Goal: Information Seeking & Learning: Check status

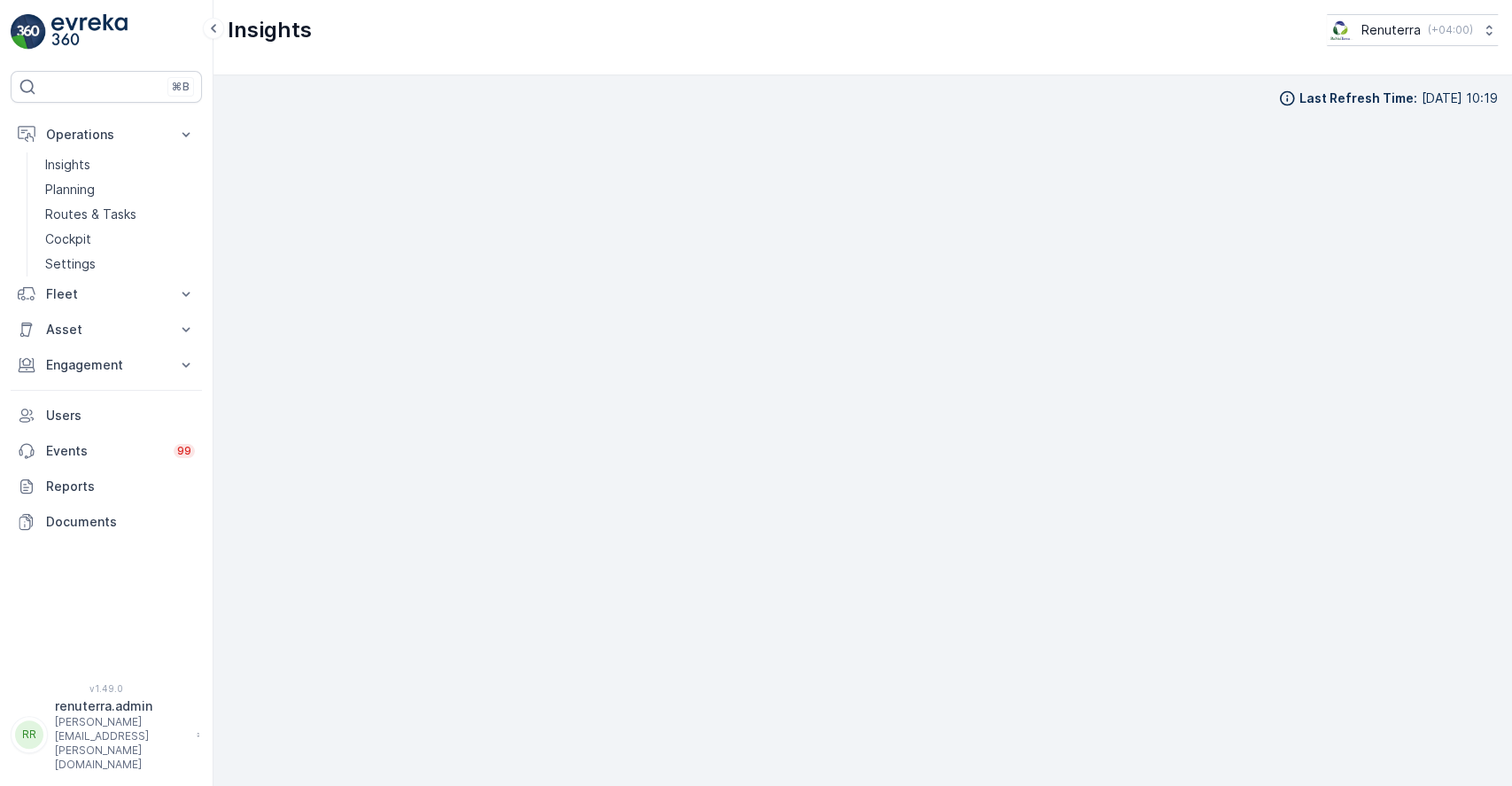
scroll to position [16, 0]
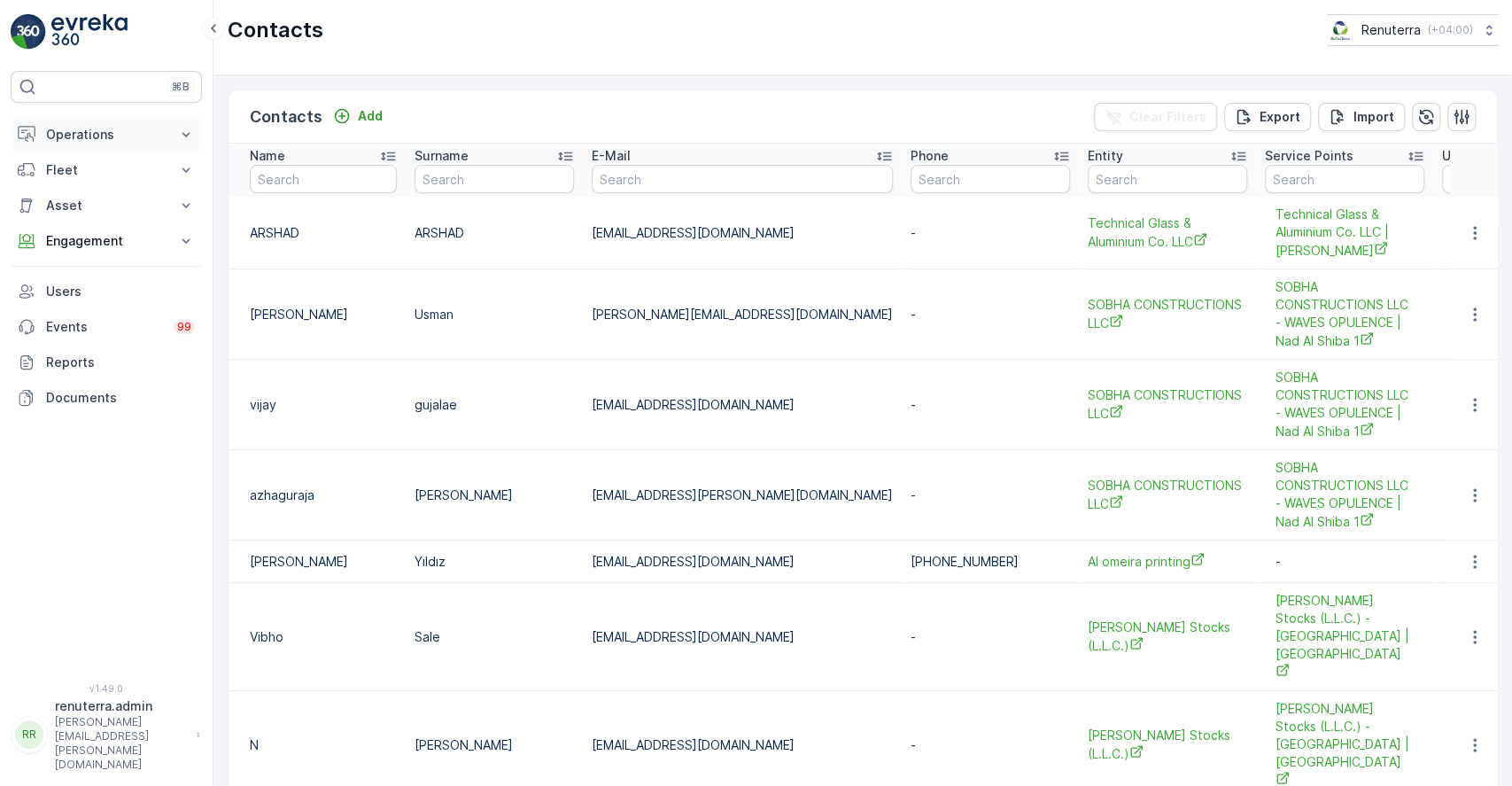
click at [164, 132] on p "Operations" at bounding box center [106, 134] width 121 height 18
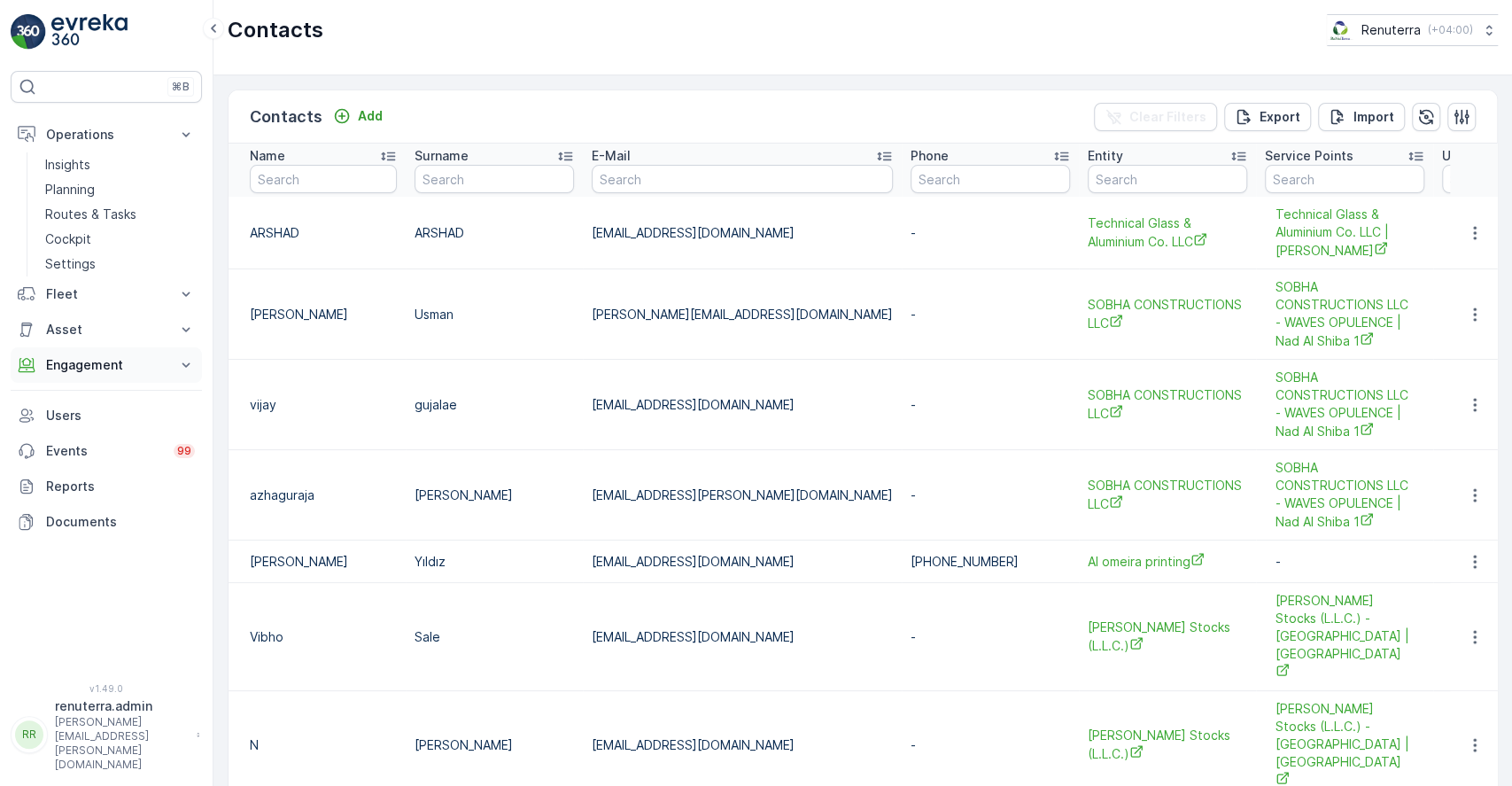
click at [163, 354] on button "Engagement" at bounding box center [106, 366] width 191 height 36
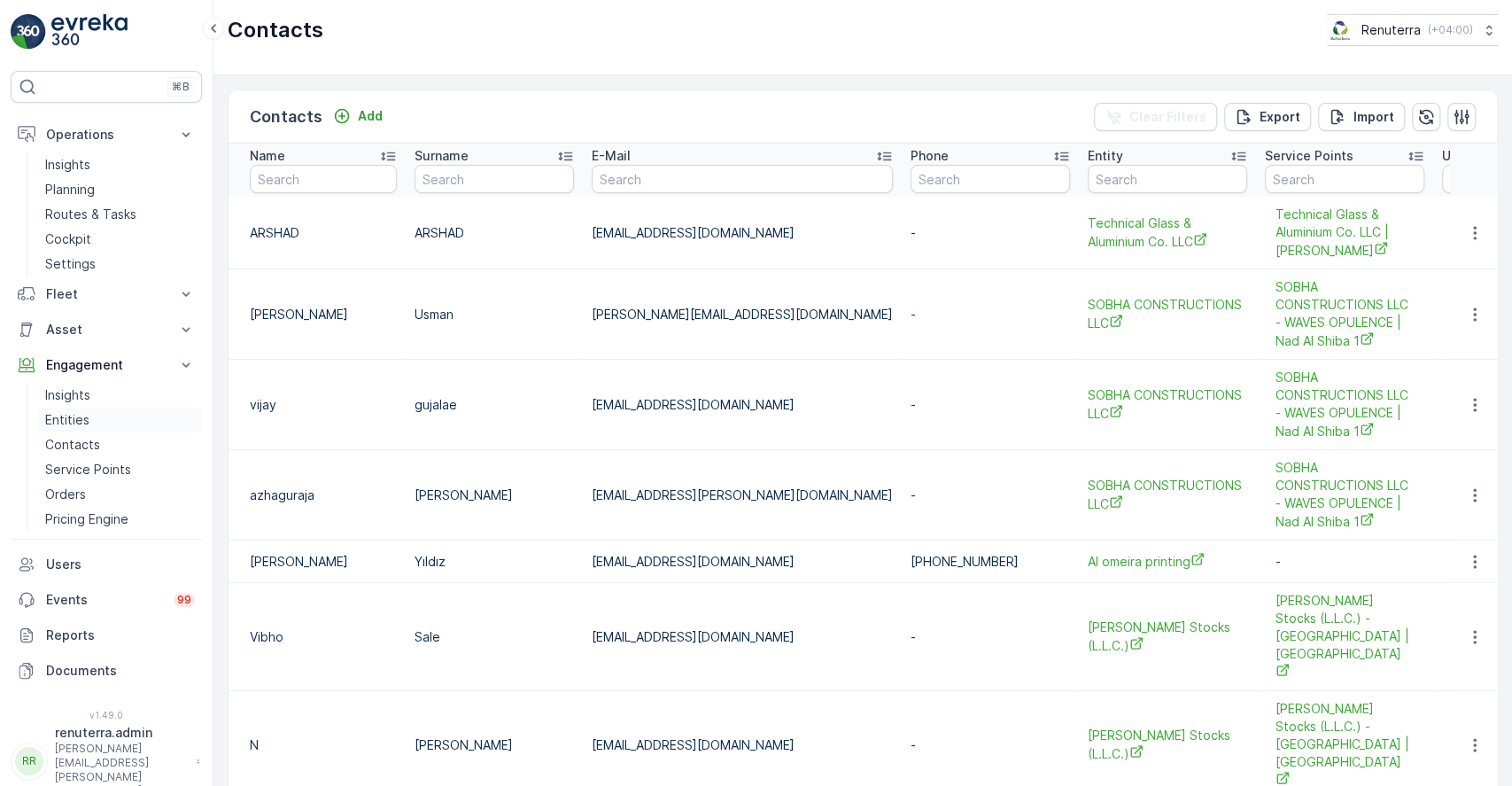
click at [97, 413] on link "Entities" at bounding box center [120, 420] width 164 height 24
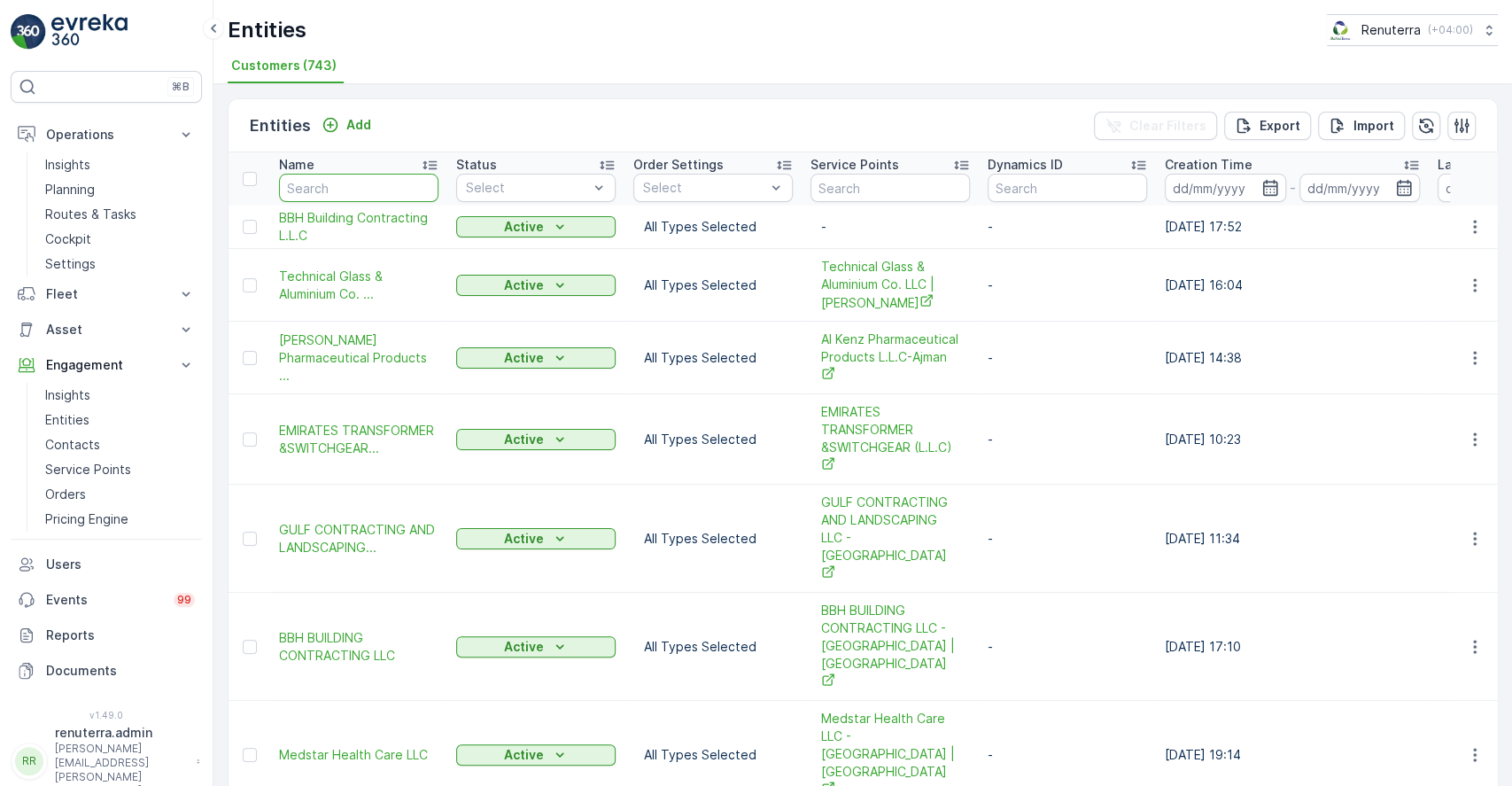
click at [382, 182] on input "text" at bounding box center [359, 188] width 159 height 28
type input "bright"
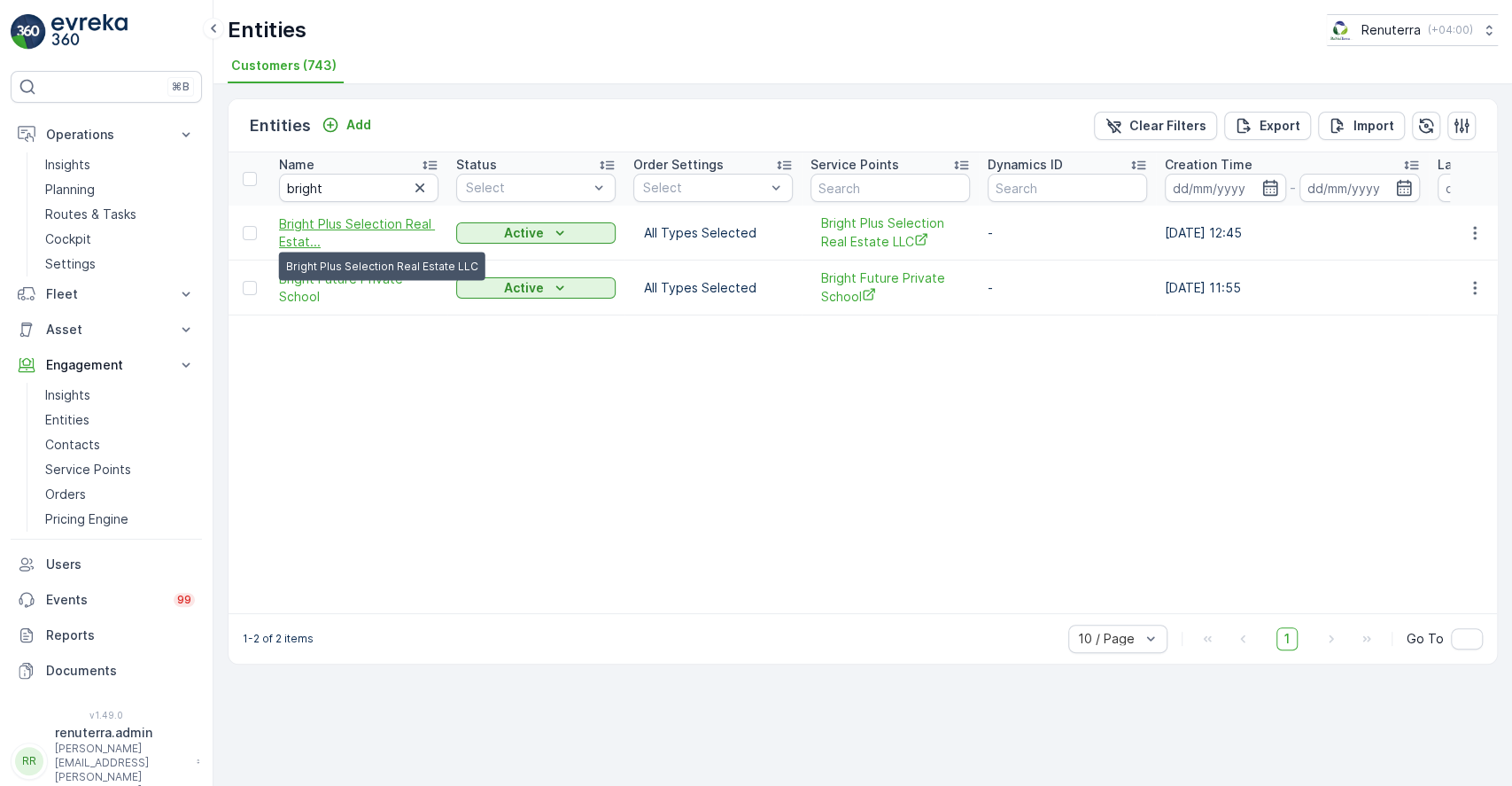
click at [382, 220] on span "Bright Plus Selection Real Estat..." at bounding box center [359, 234] width 159 height 36
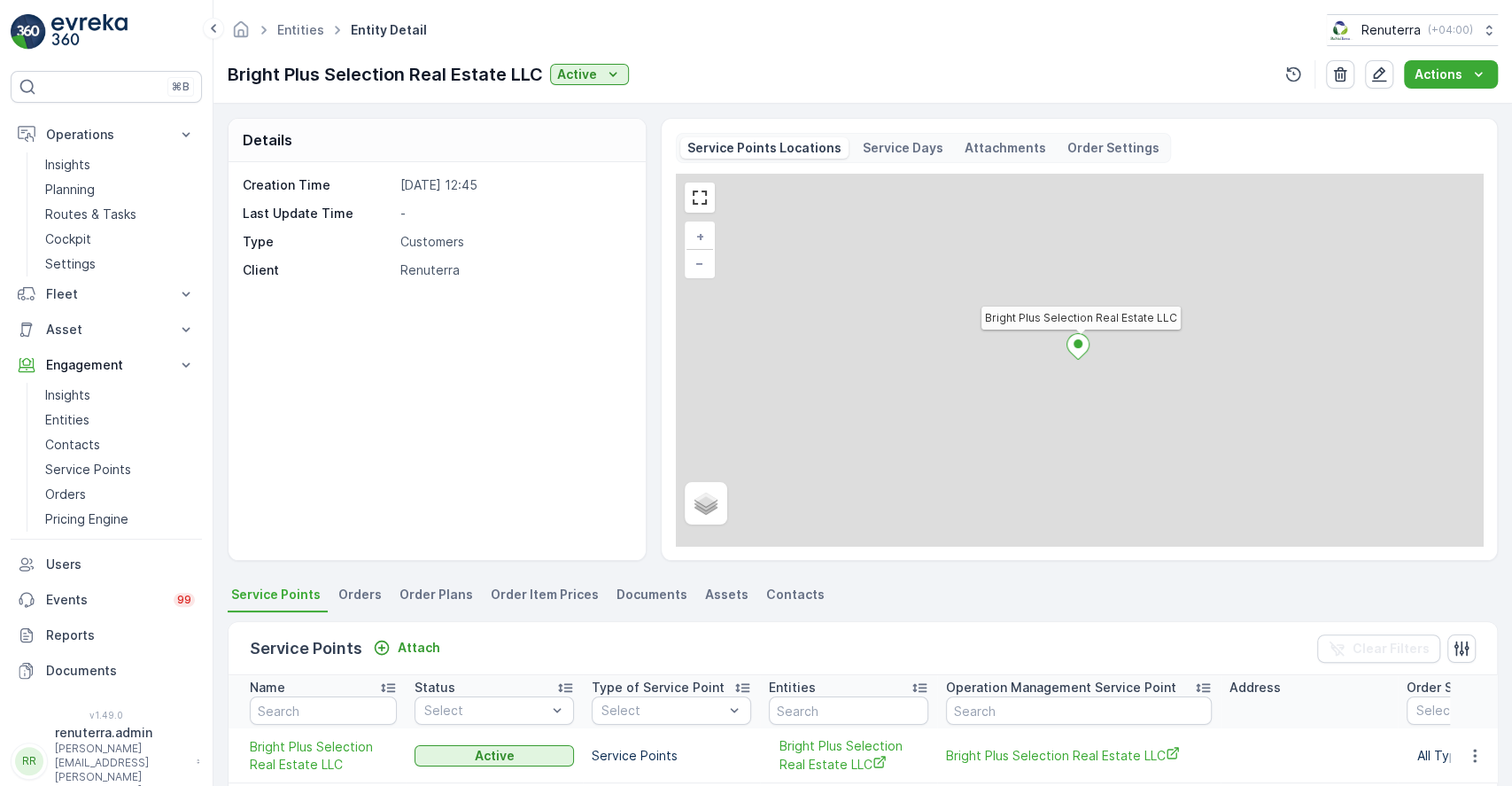
click at [361, 592] on span "Orders" at bounding box center [360, 595] width 43 height 18
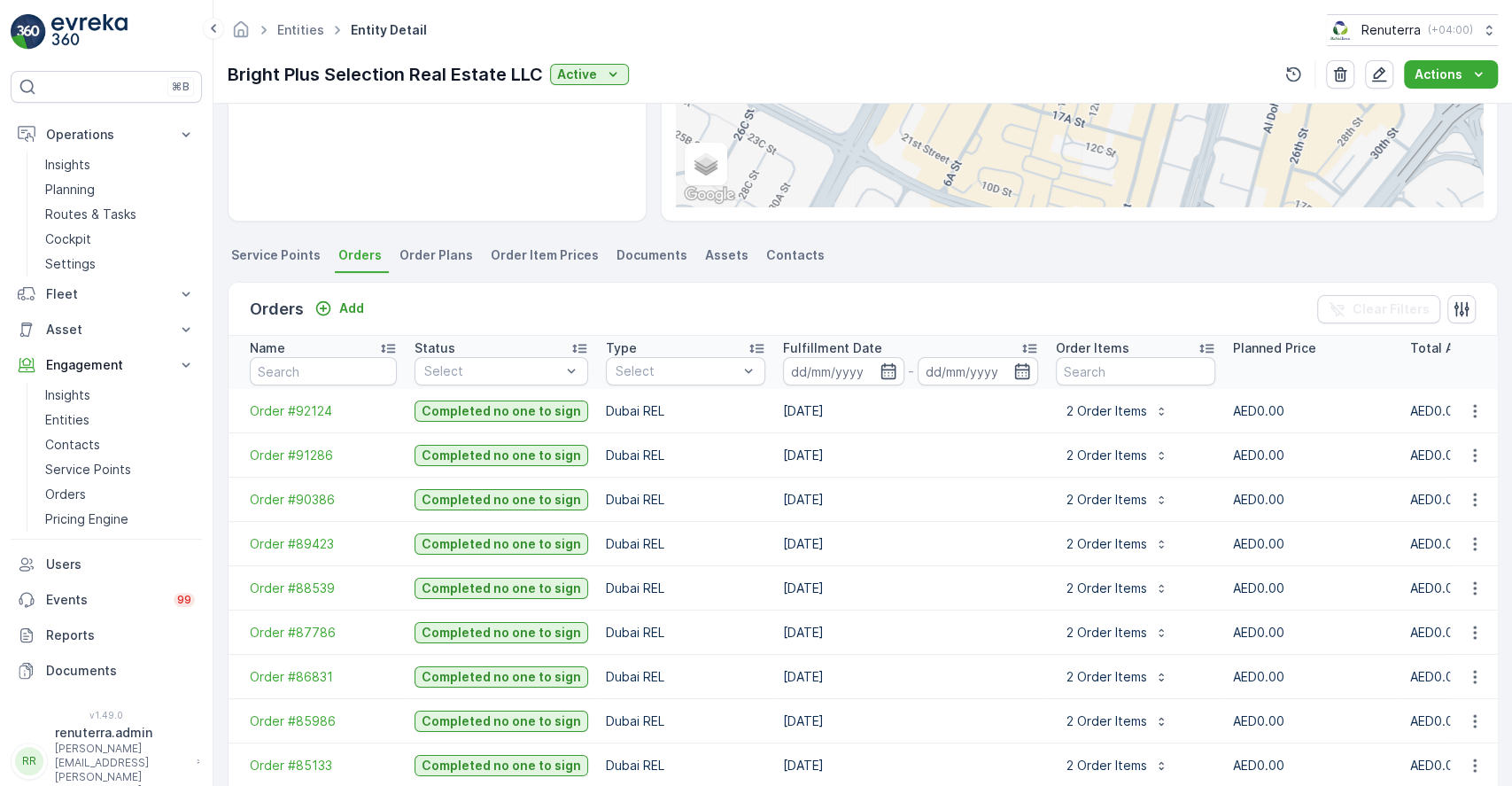
scroll to position [474, 0]
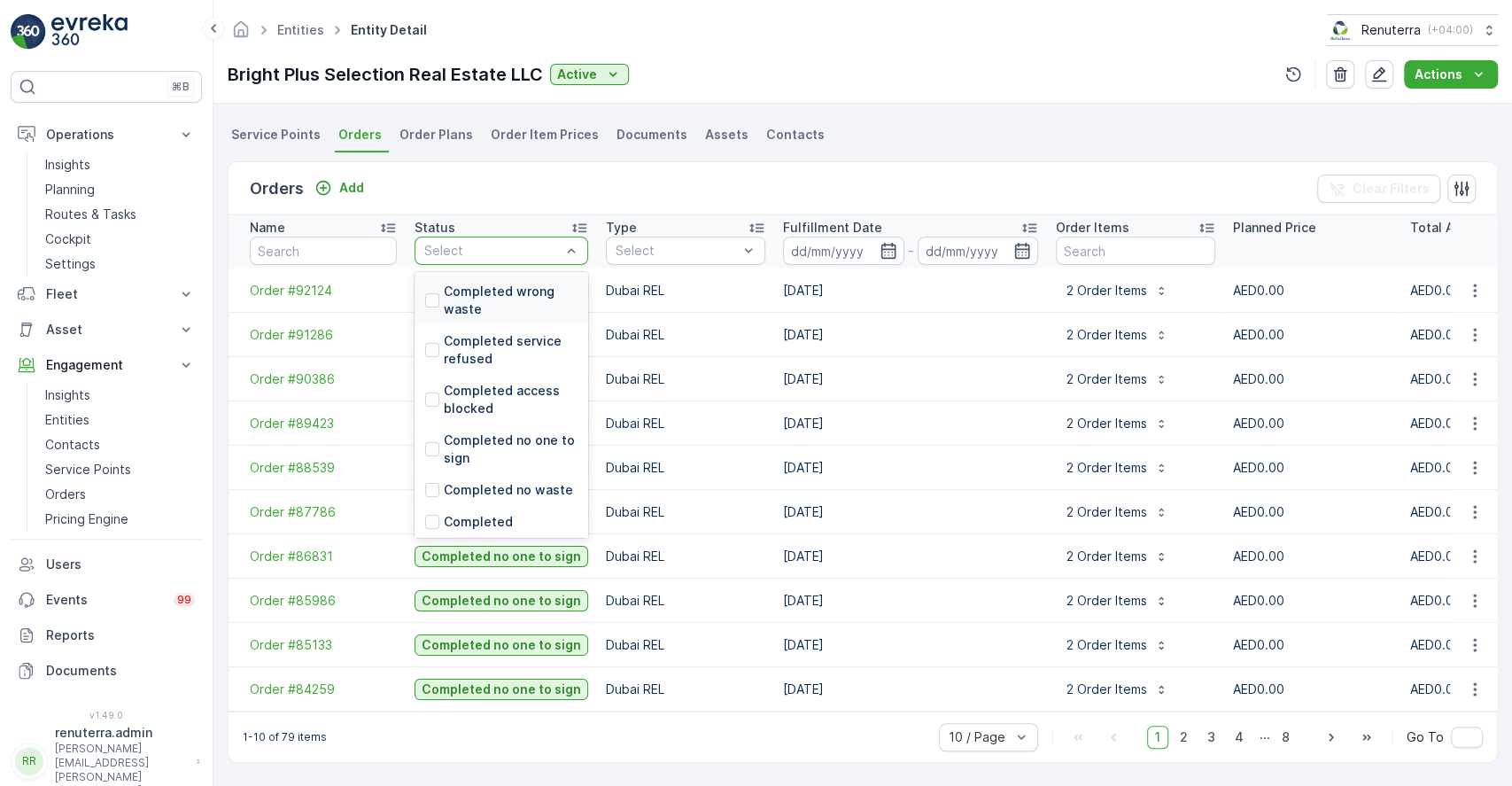
click at [563, 249] on div at bounding box center [571, 250] width 18 height 26
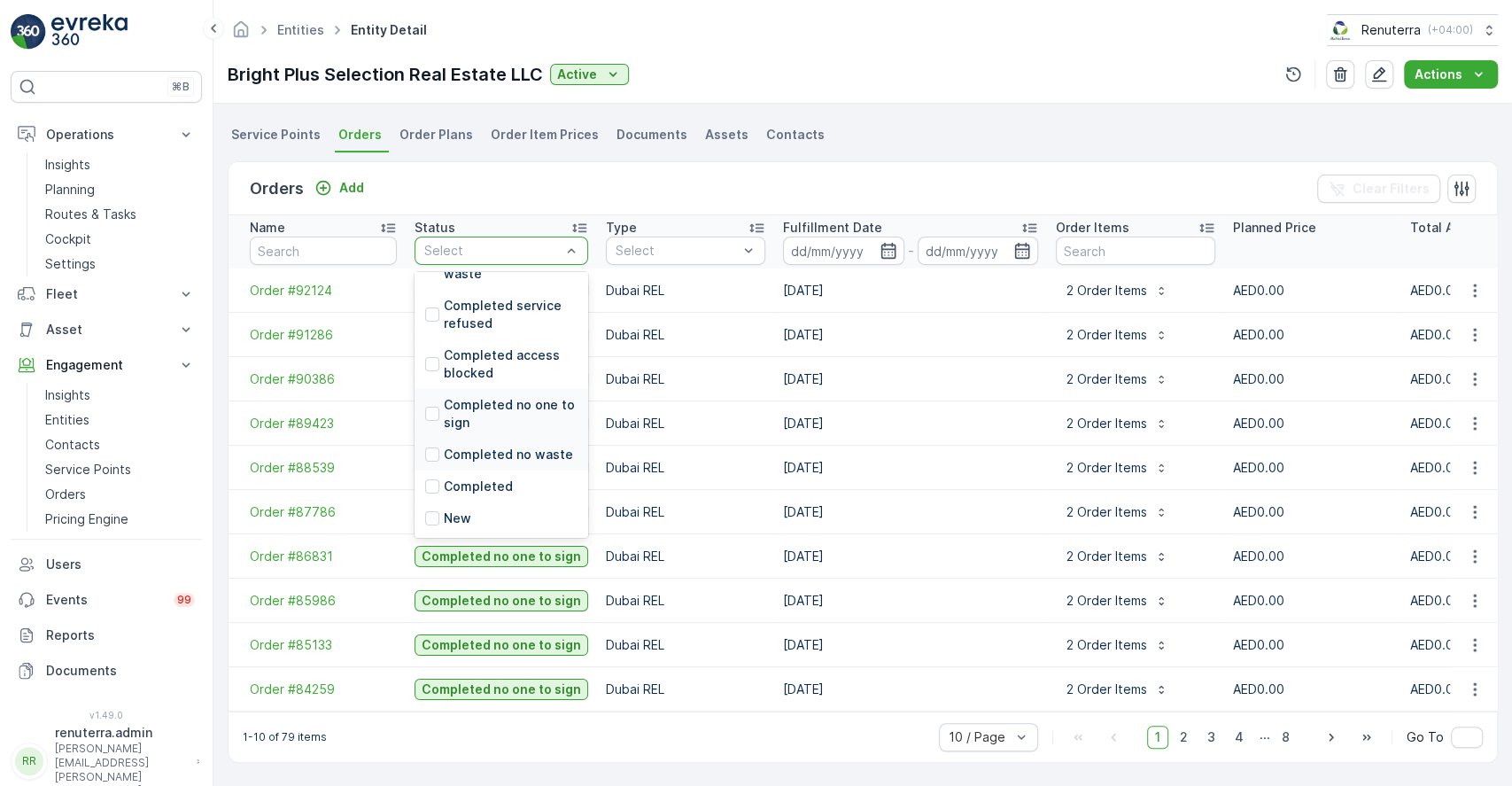
scroll to position [0, 0]
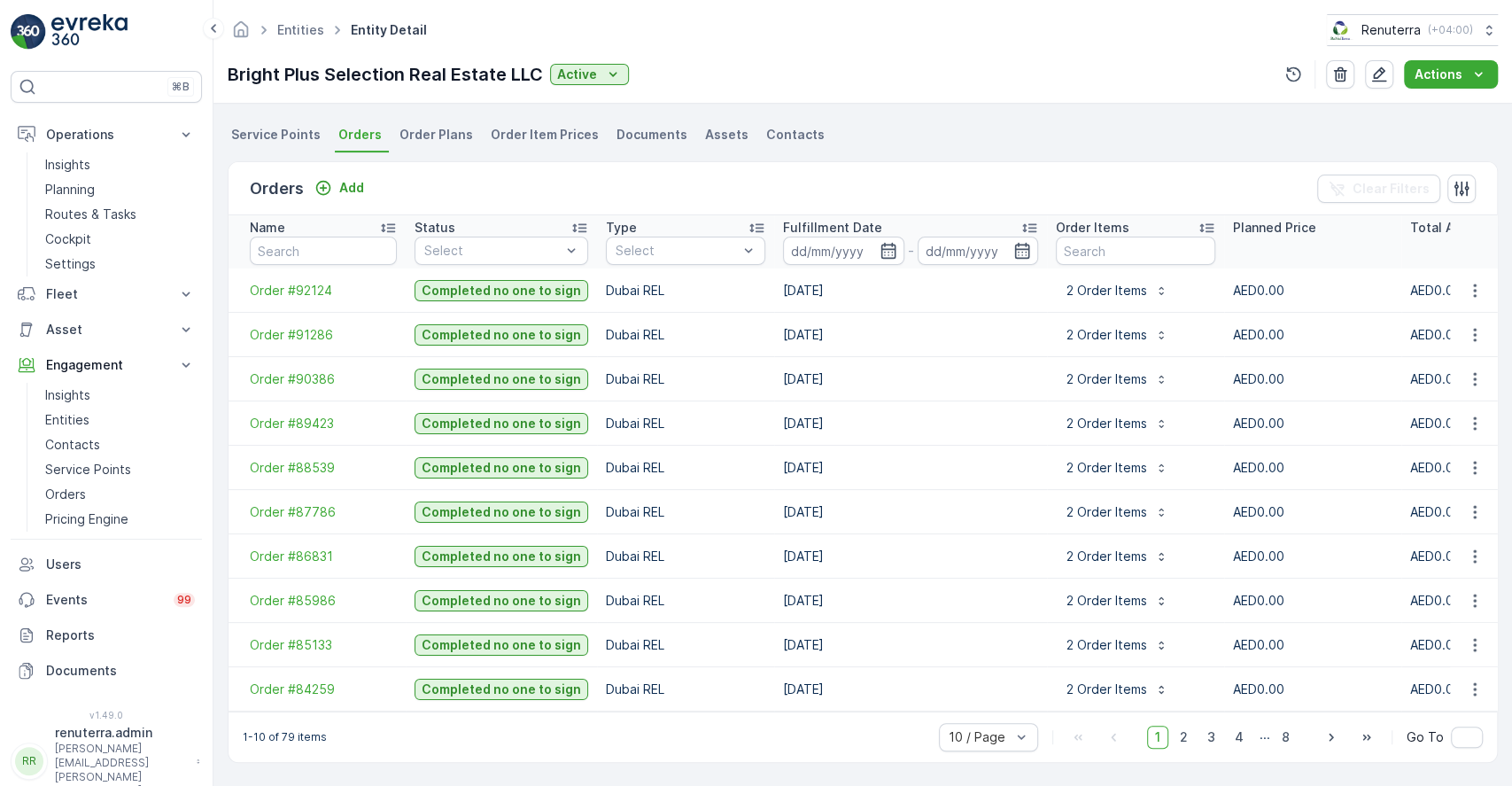
click at [489, 163] on div "Orders Add Clear Filters" at bounding box center [862, 189] width 1268 height 53
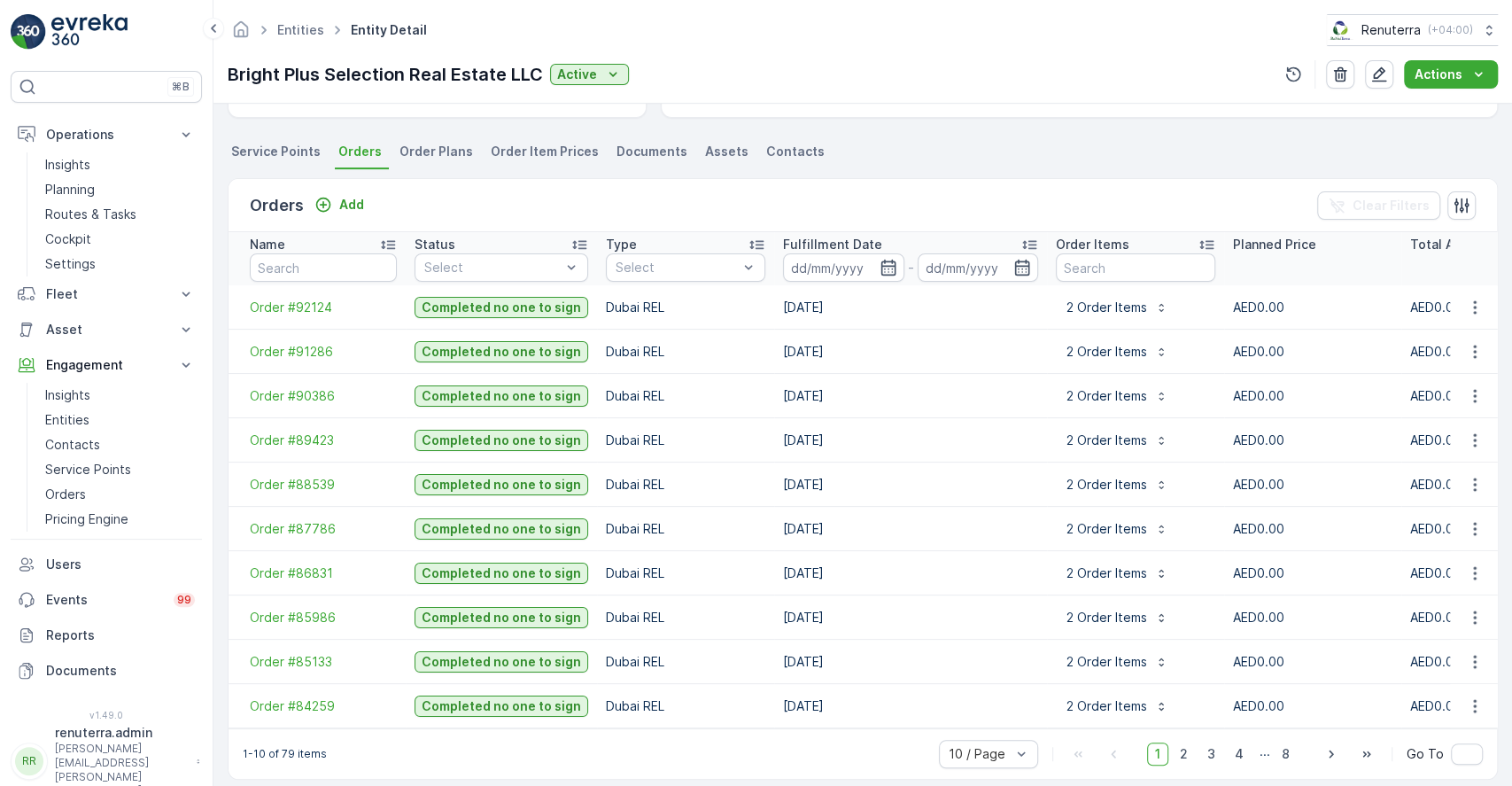
scroll to position [474, 0]
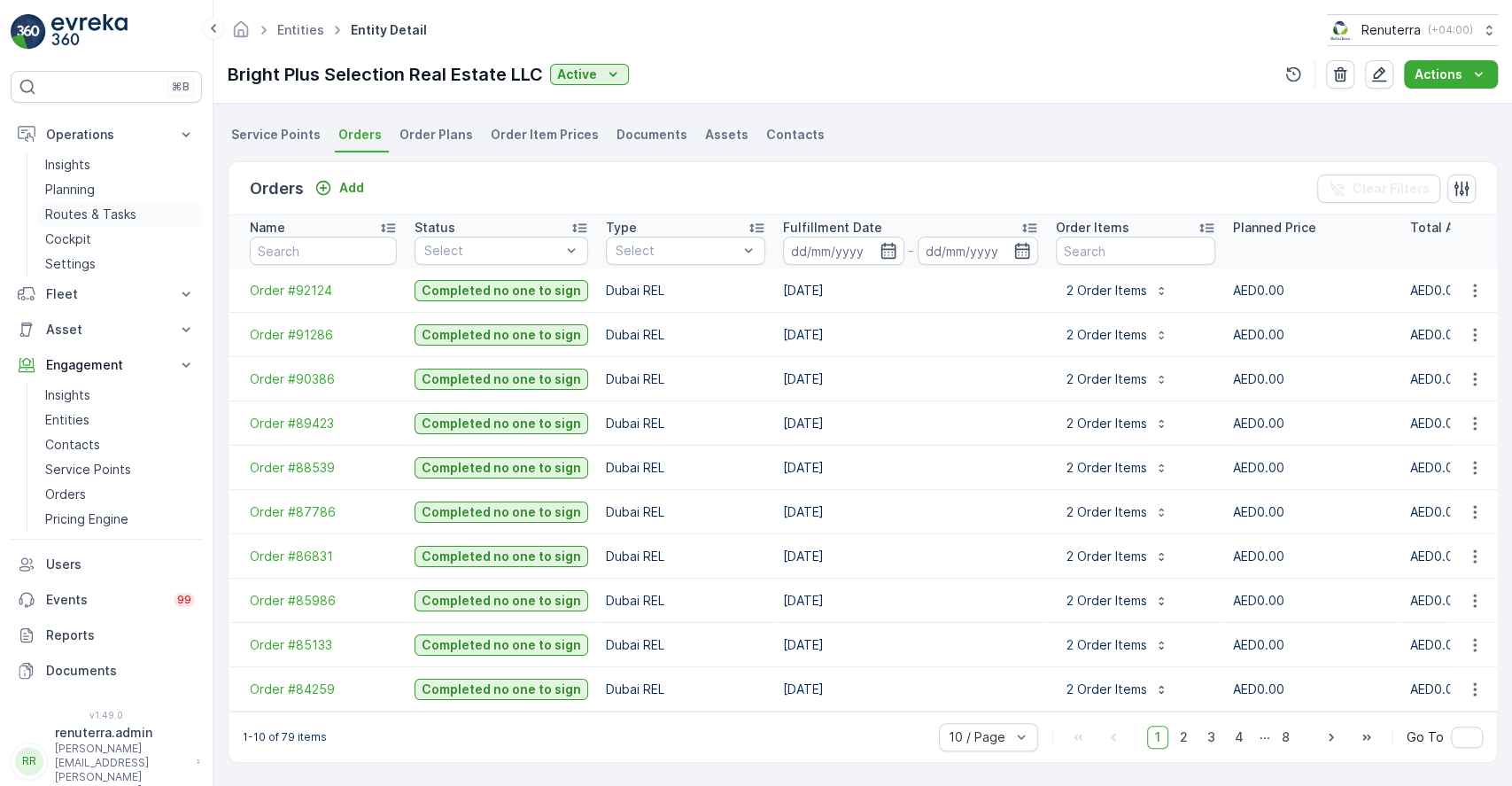
click at [120, 204] on link "Routes & Tasks" at bounding box center [120, 215] width 164 height 24
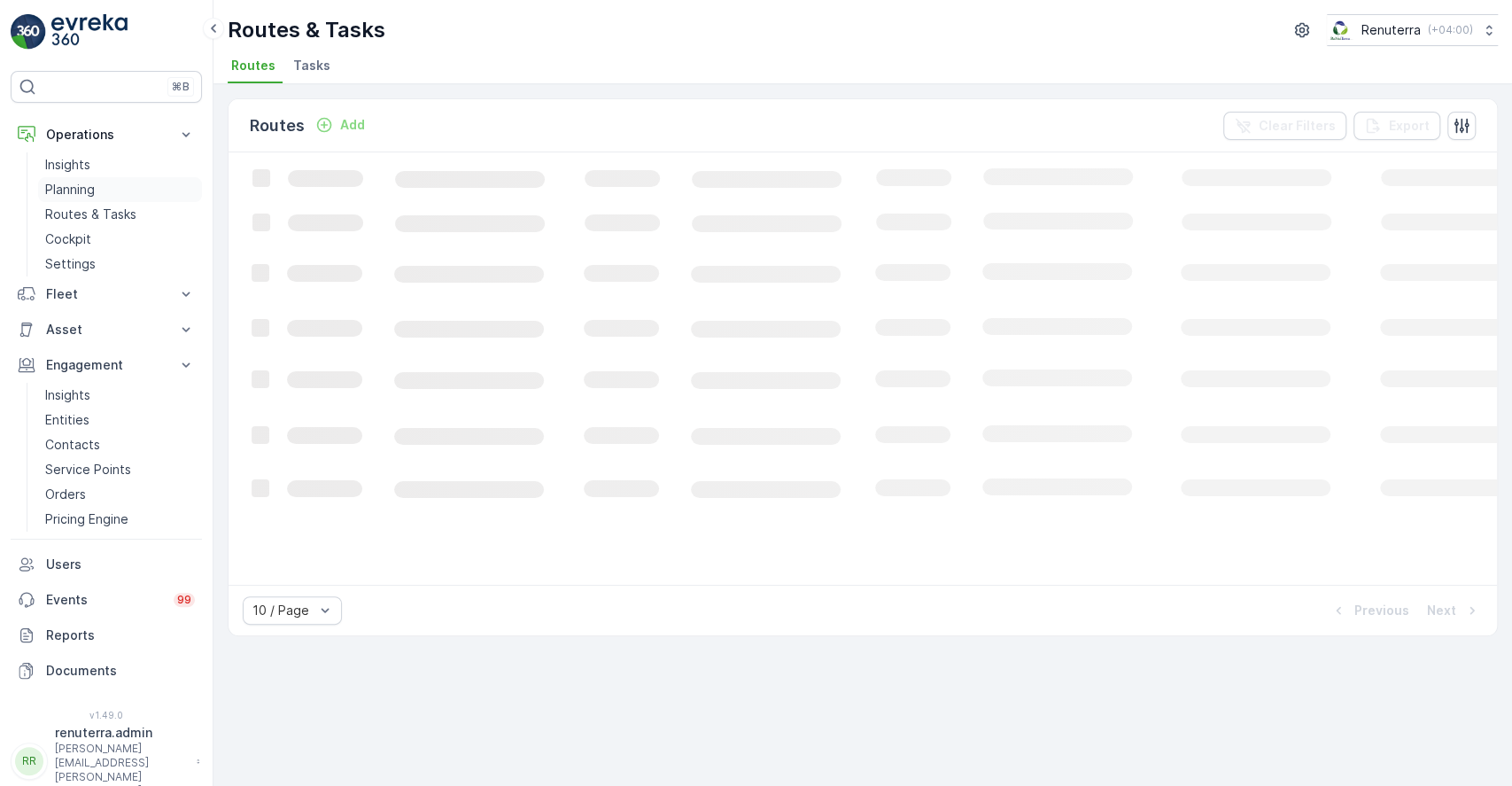
click at [74, 185] on p "Planning" at bounding box center [69, 189] width 50 height 18
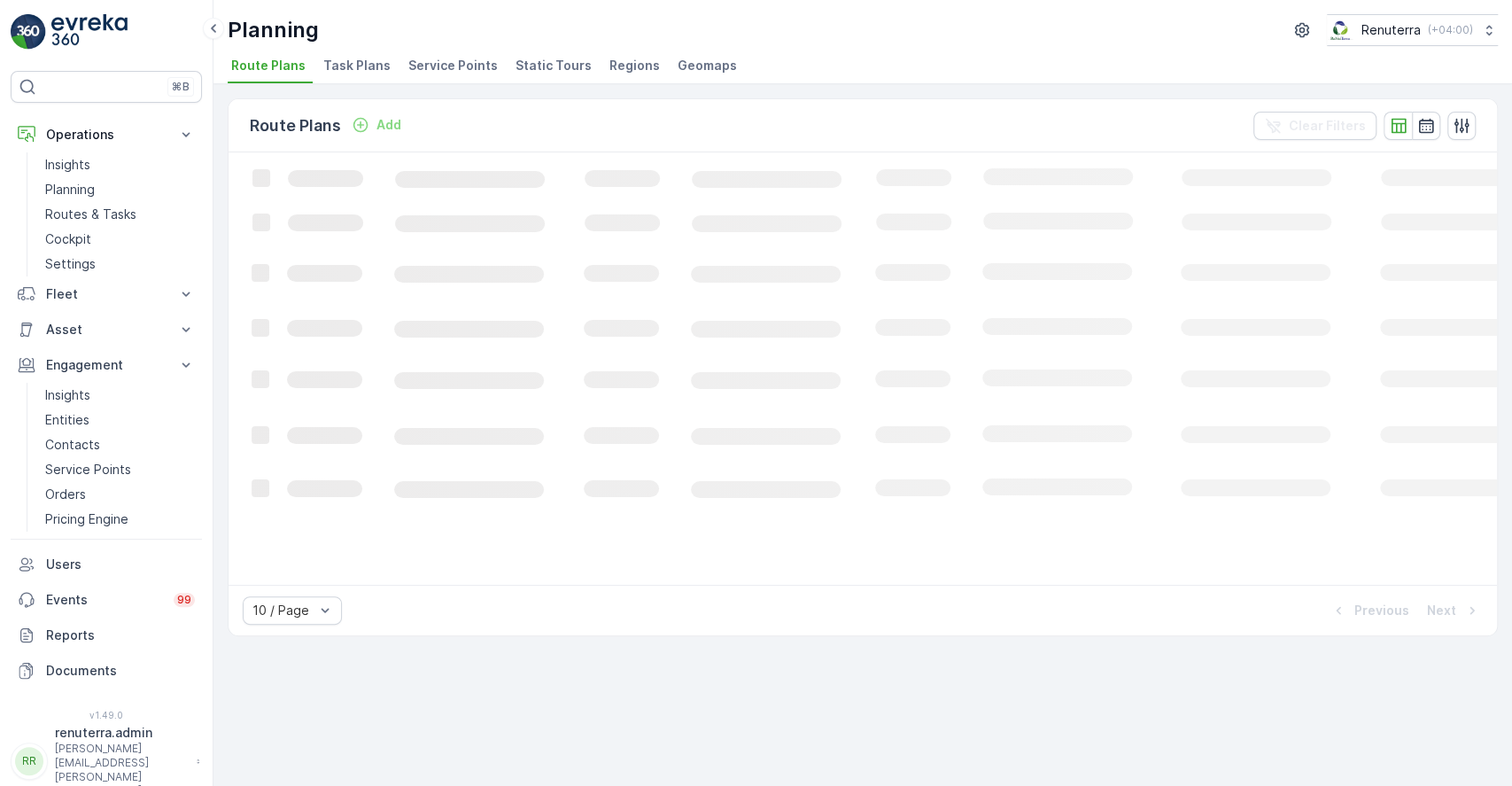
click at [368, 57] on span "Task Plans" at bounding box center [357, 65] width 67 height 18
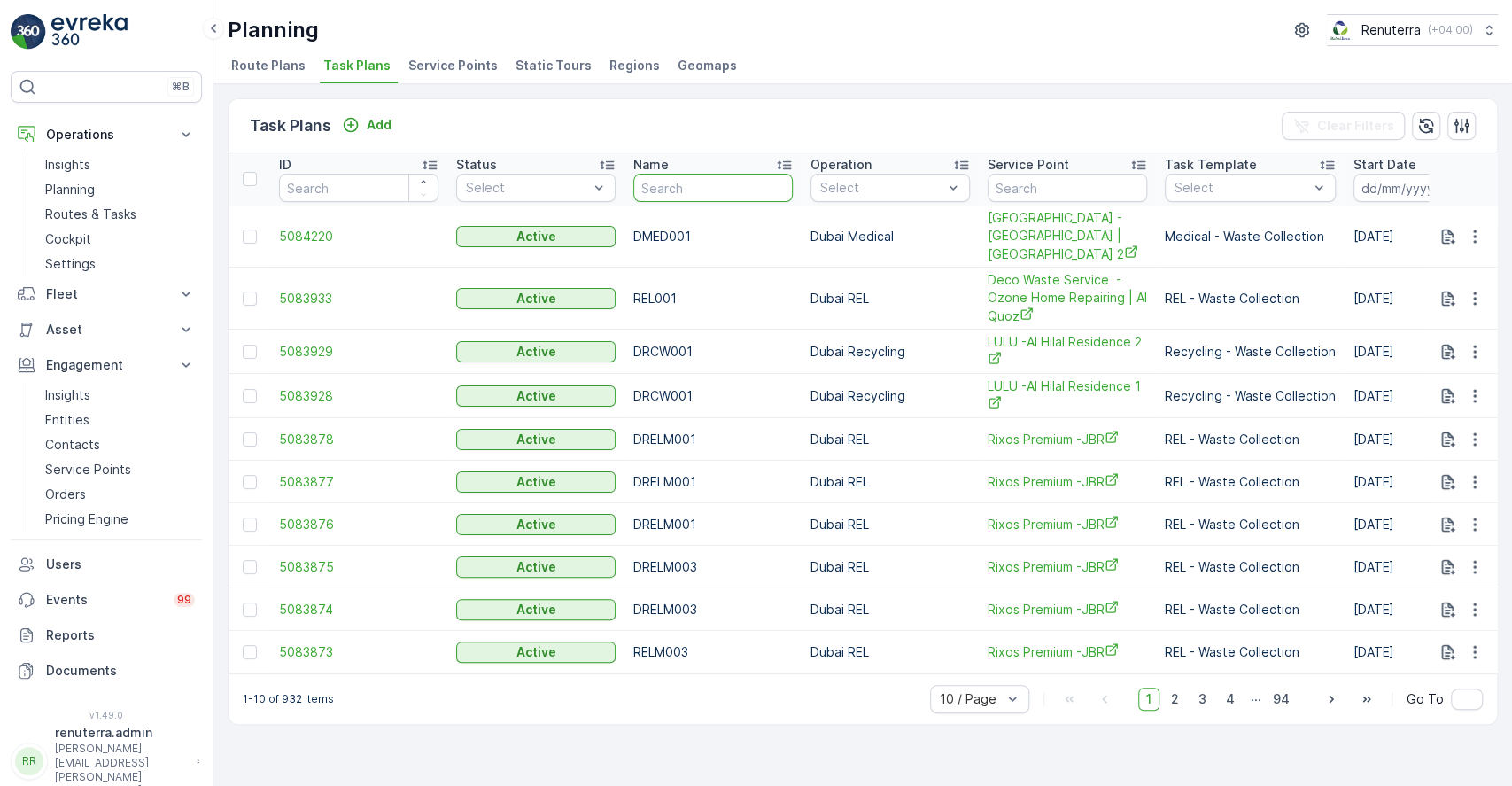
click at [737, 198] on input "text" at bounding box center [713, 188] width 159 height 28
click at [1035, 188] on input "text" at bounding box center [1068, 188] width 159 height 28
type input "bri"
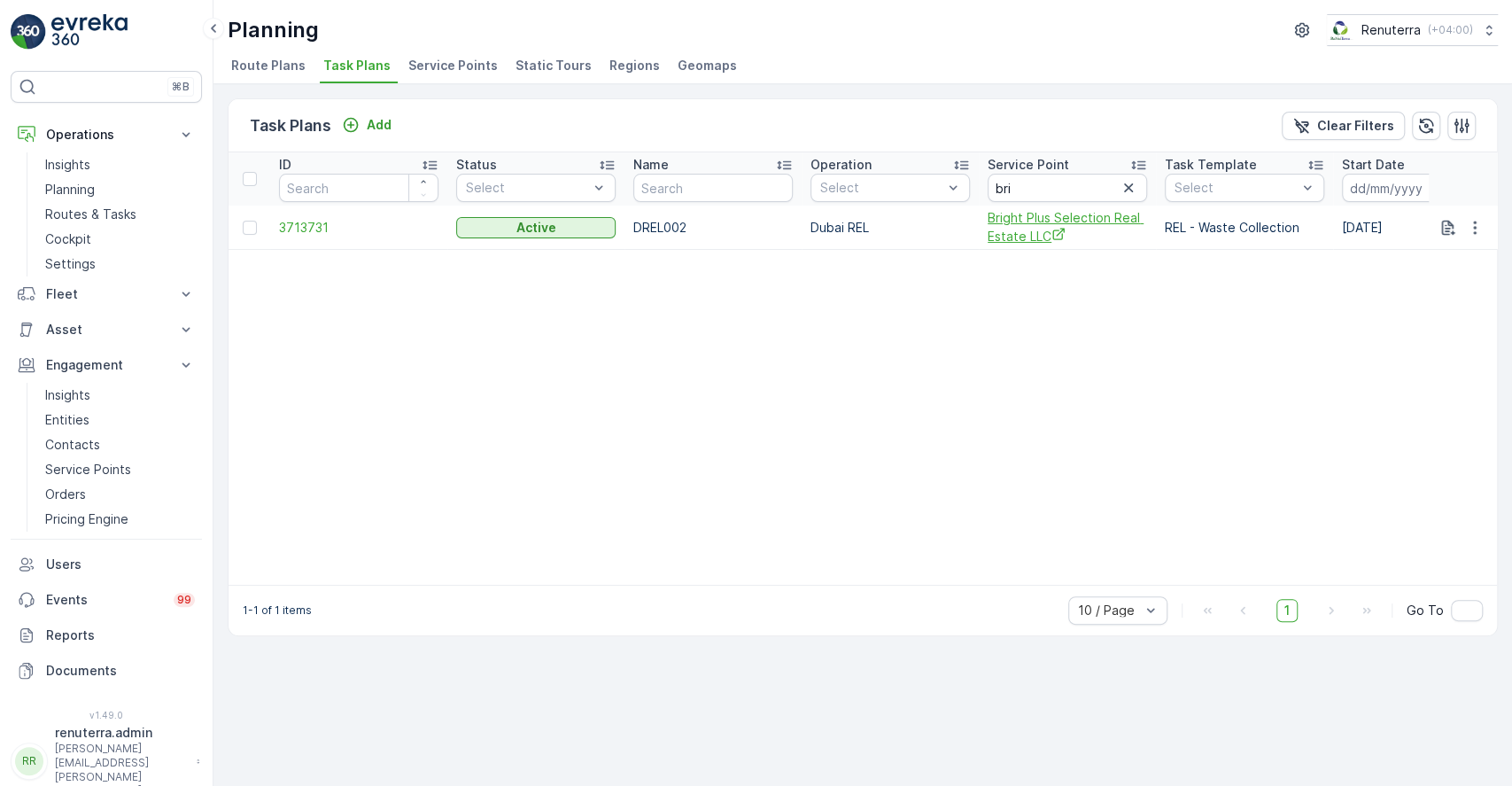
click at [1023, 215] on span "Bright Plus Selection Real Estate LLC" at bounding box center [1068, 227] width 159 height 37
click at [358, 64] on span "Task Plans" at bounding box center [357, 65] width 67 height 18
click at [221, 26] on icon at bounding box center [213, 28] width 20 height 22
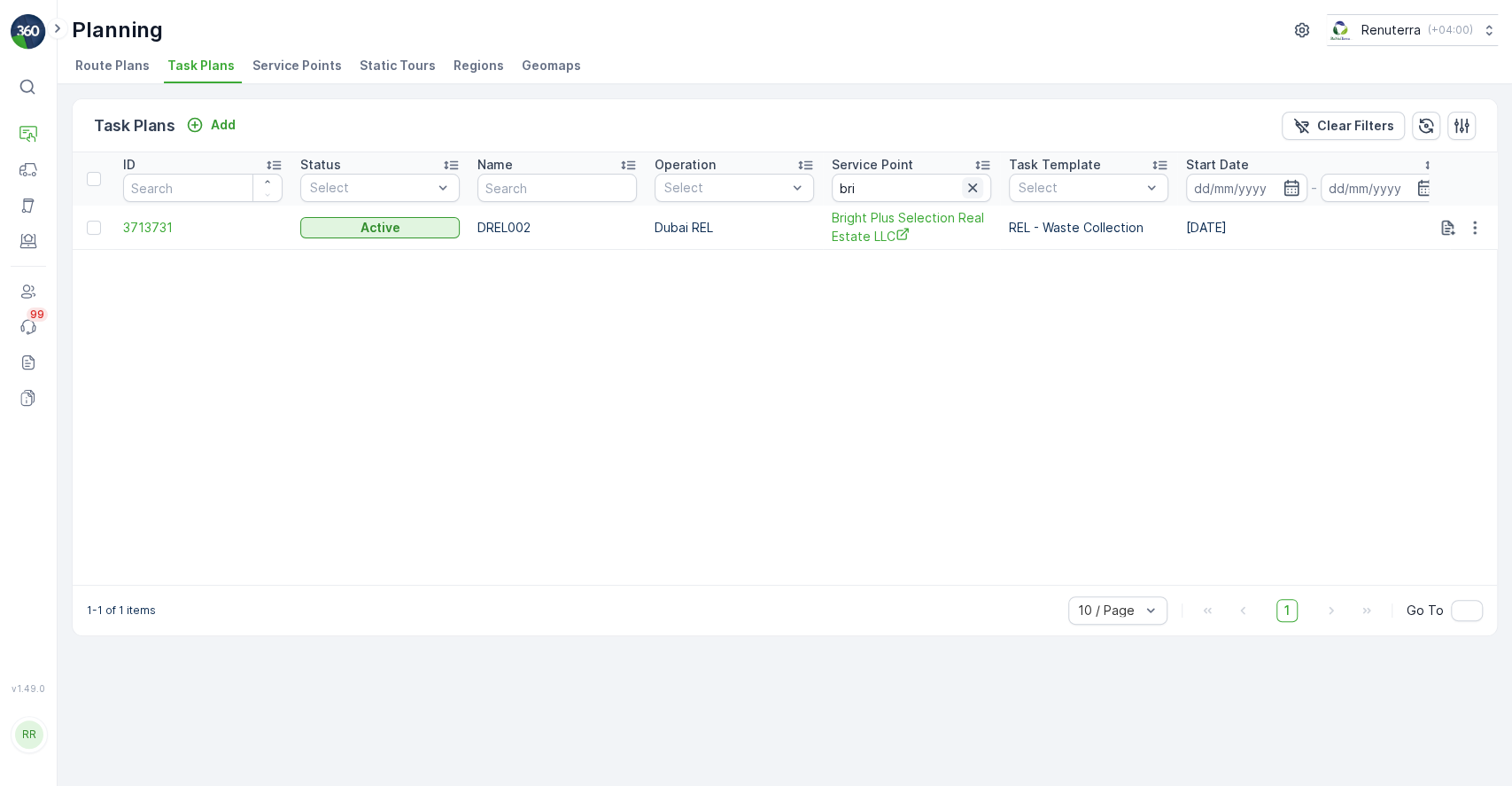
click at [968, 189] on icon "button" at bounding box center [972, 188] width 18 height 18
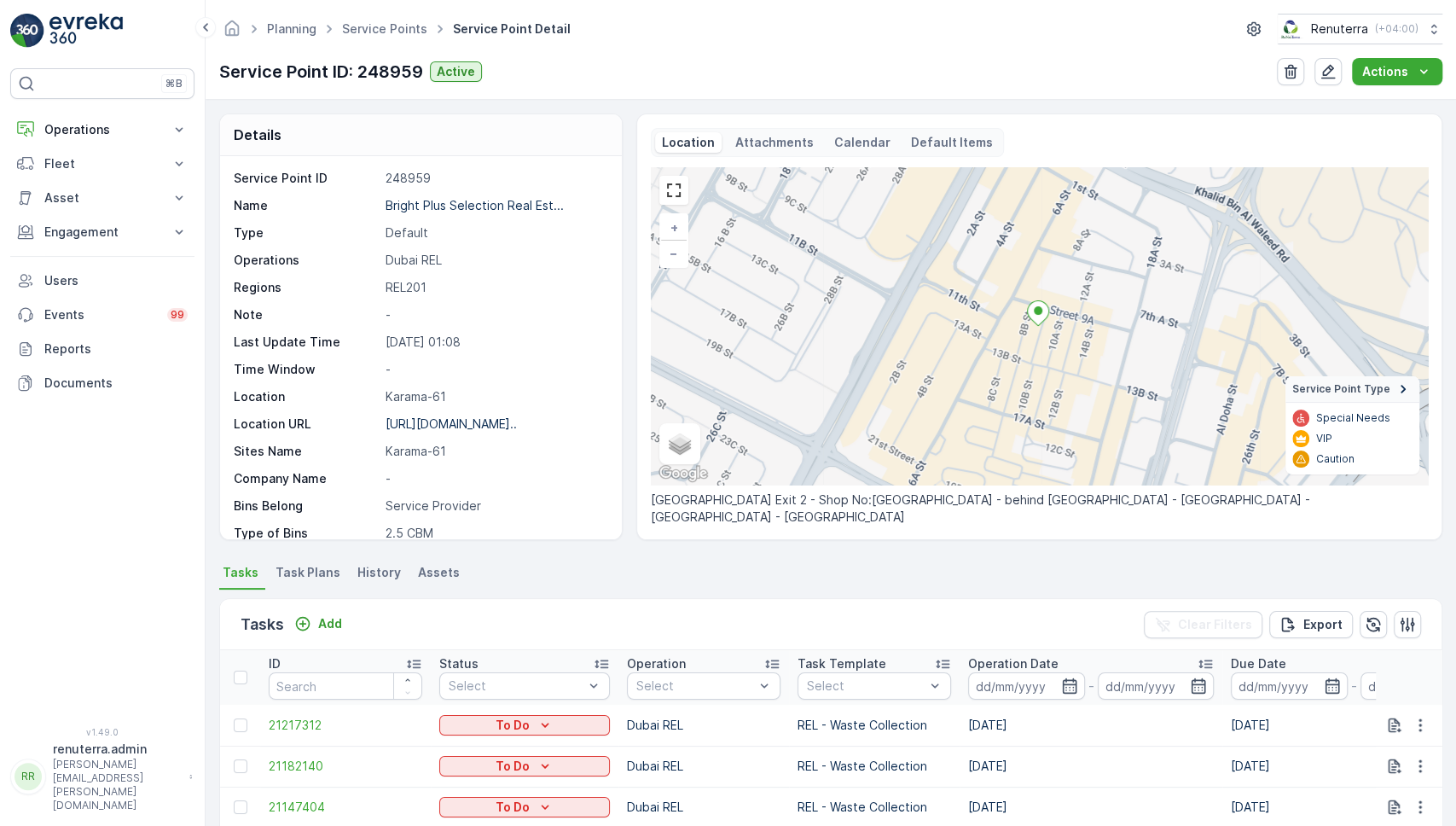
scroll to position [376, 0]
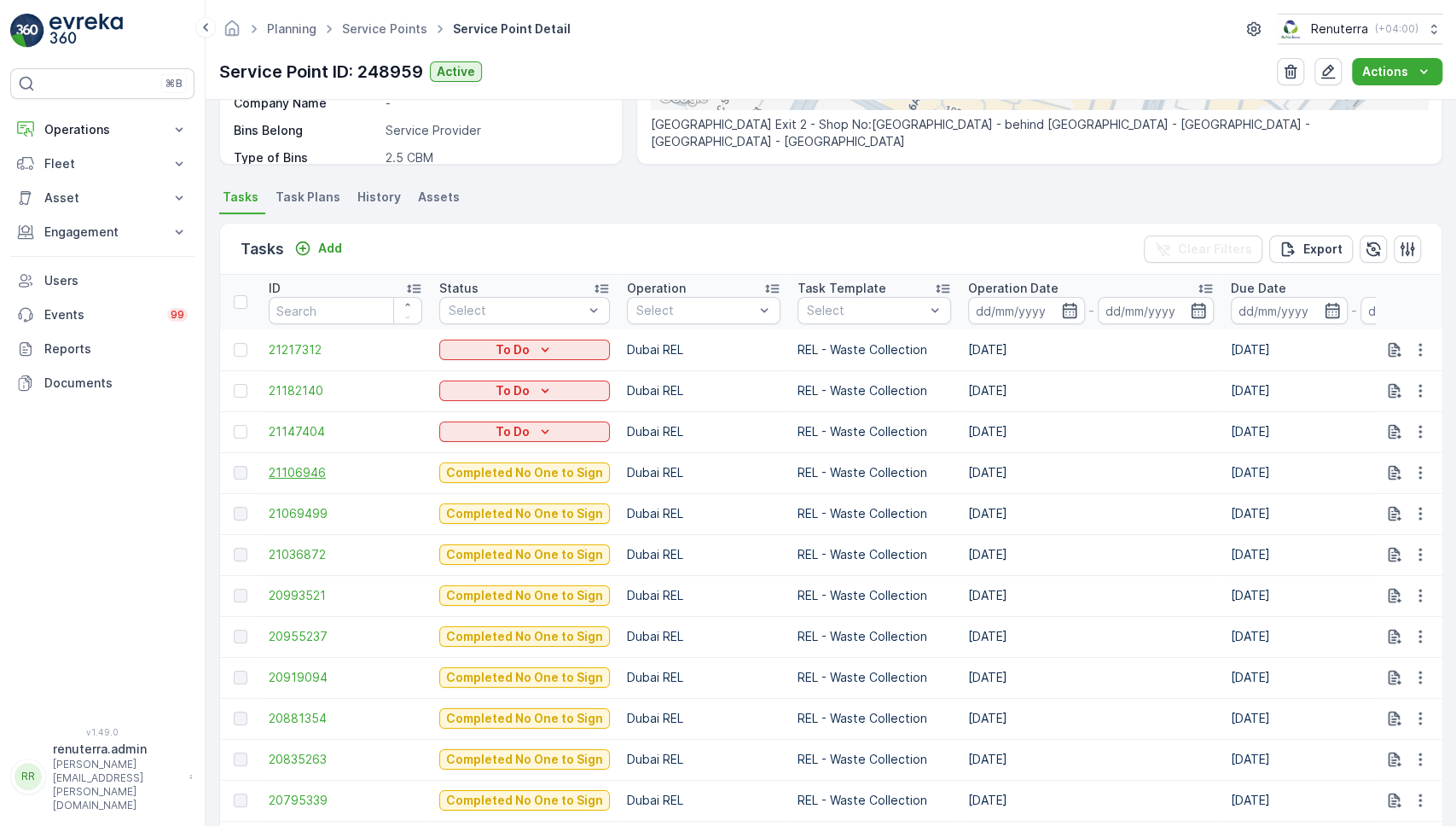
click at [308, 464] on span "21106946" at bounding box center [346, 472] width 153 height 17
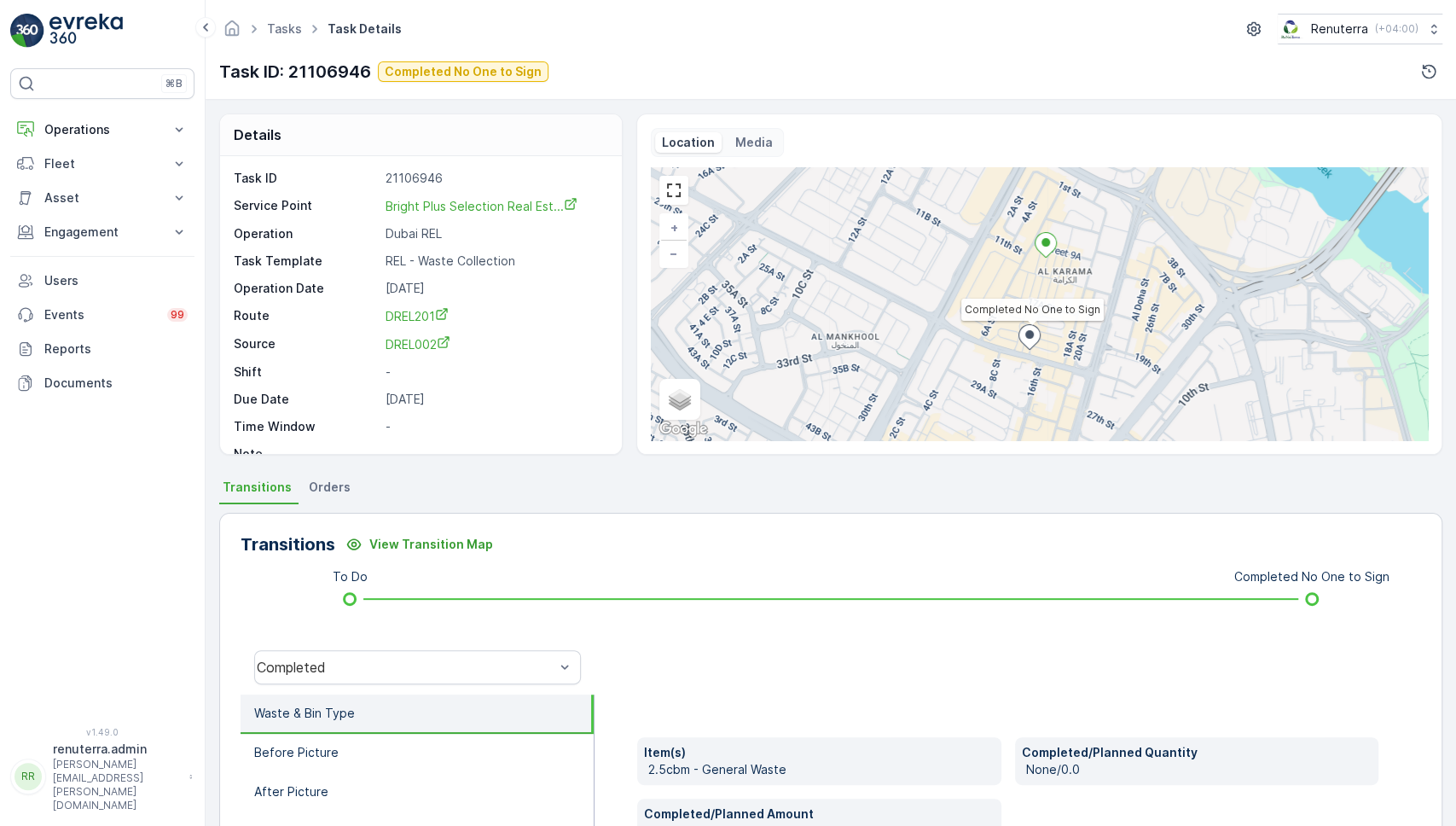
scroll to position [249, 0]
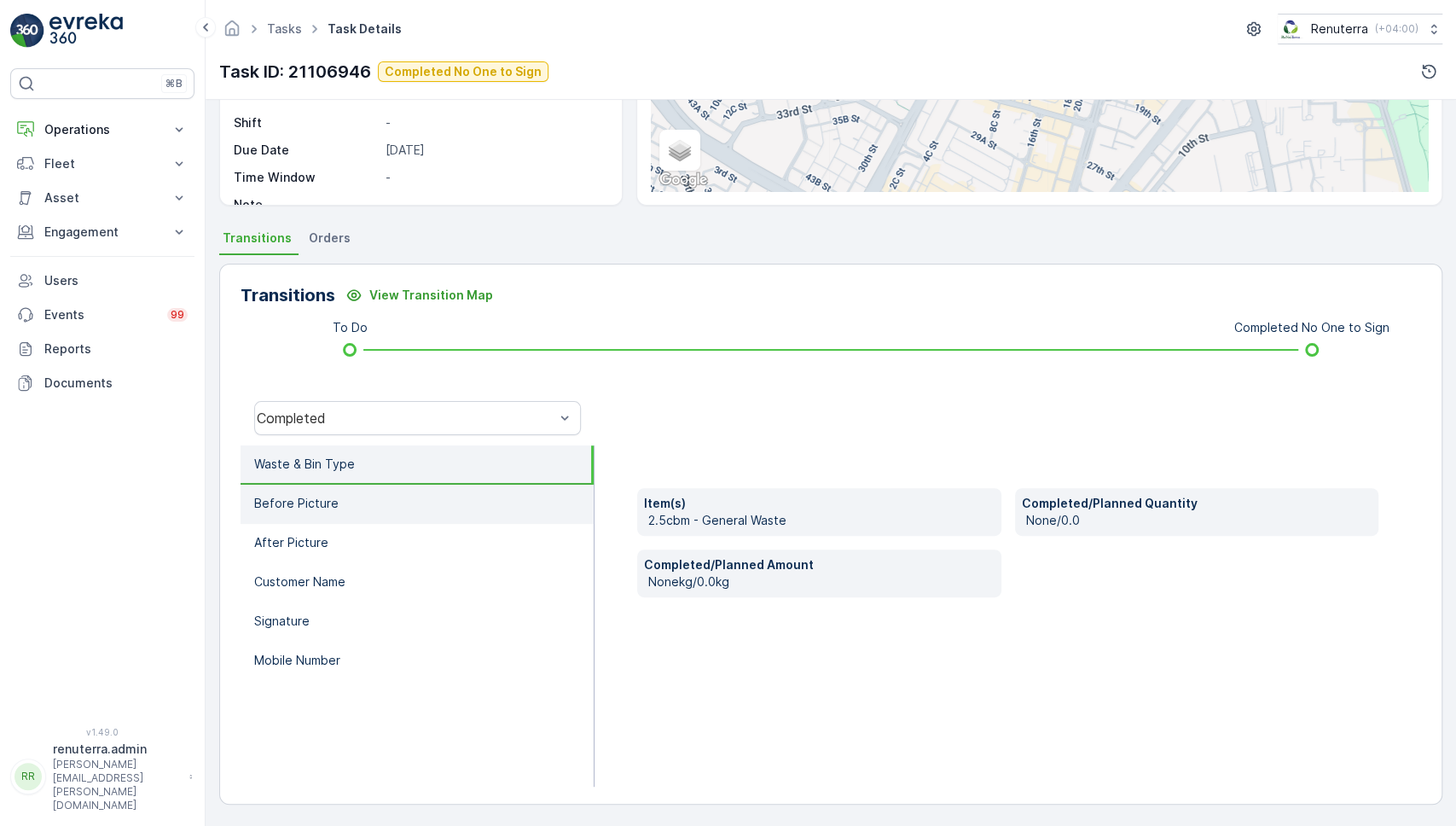
click at [385, 508] on li "Before Picture" at bounding box center [417, 504] width 353 height 39
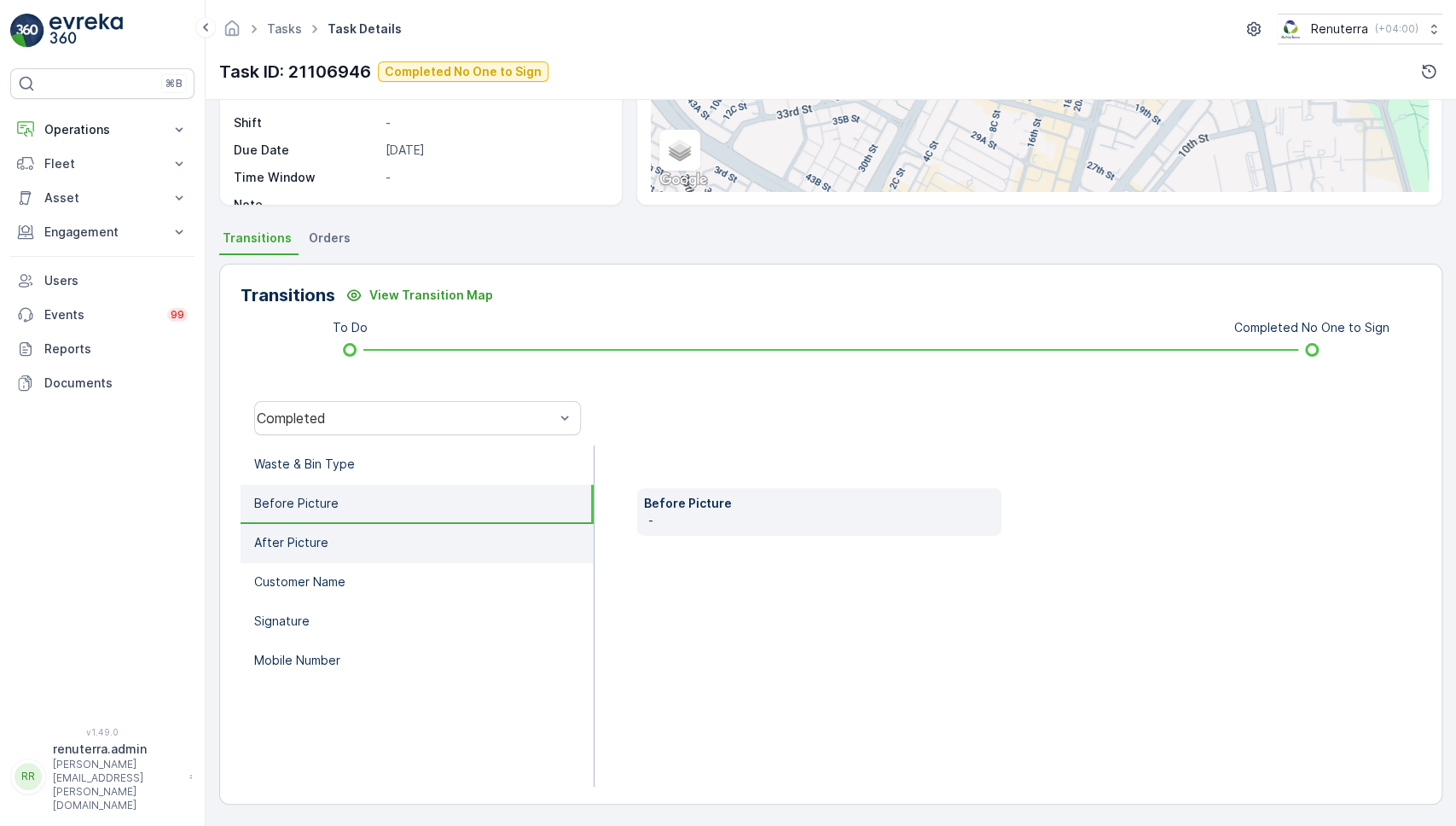
click at [357, 552] on li "After Picture" at bounding box center [417, 543] width 353 height 39
click at [341, 497] on li "Before Picture" at bounding box center [417, 504] width 353 height 39
click at [295, 32] on link "Tasks" at bounding box center [284, 29] width 35 height 14
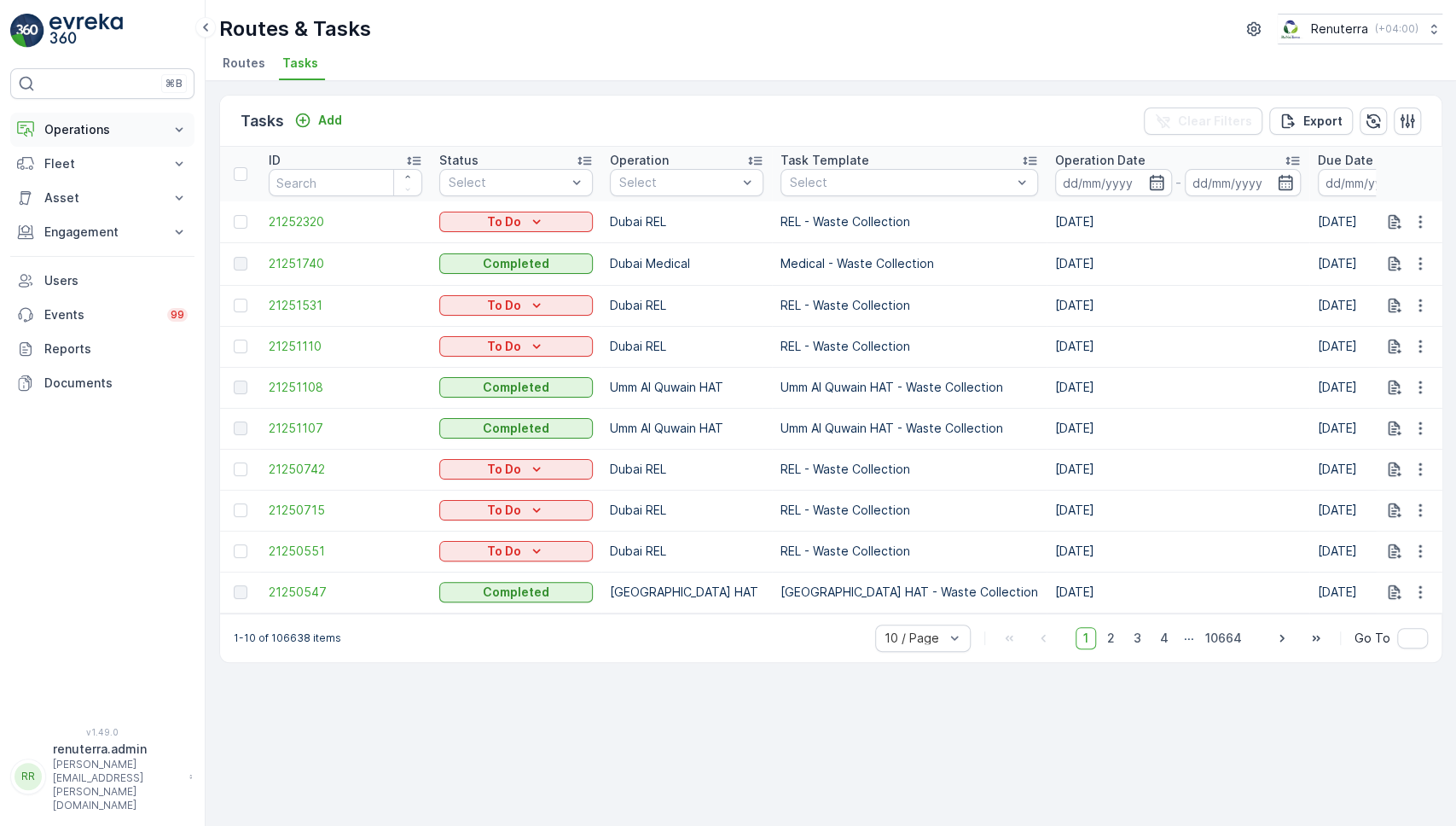
click at [168, 120] on button "Operations" at bounding box center [102, 130] width 184 height 34
click at [107, 200] on p "Routes & Tasks" at bounding box center [87, 206] width 88 height 17
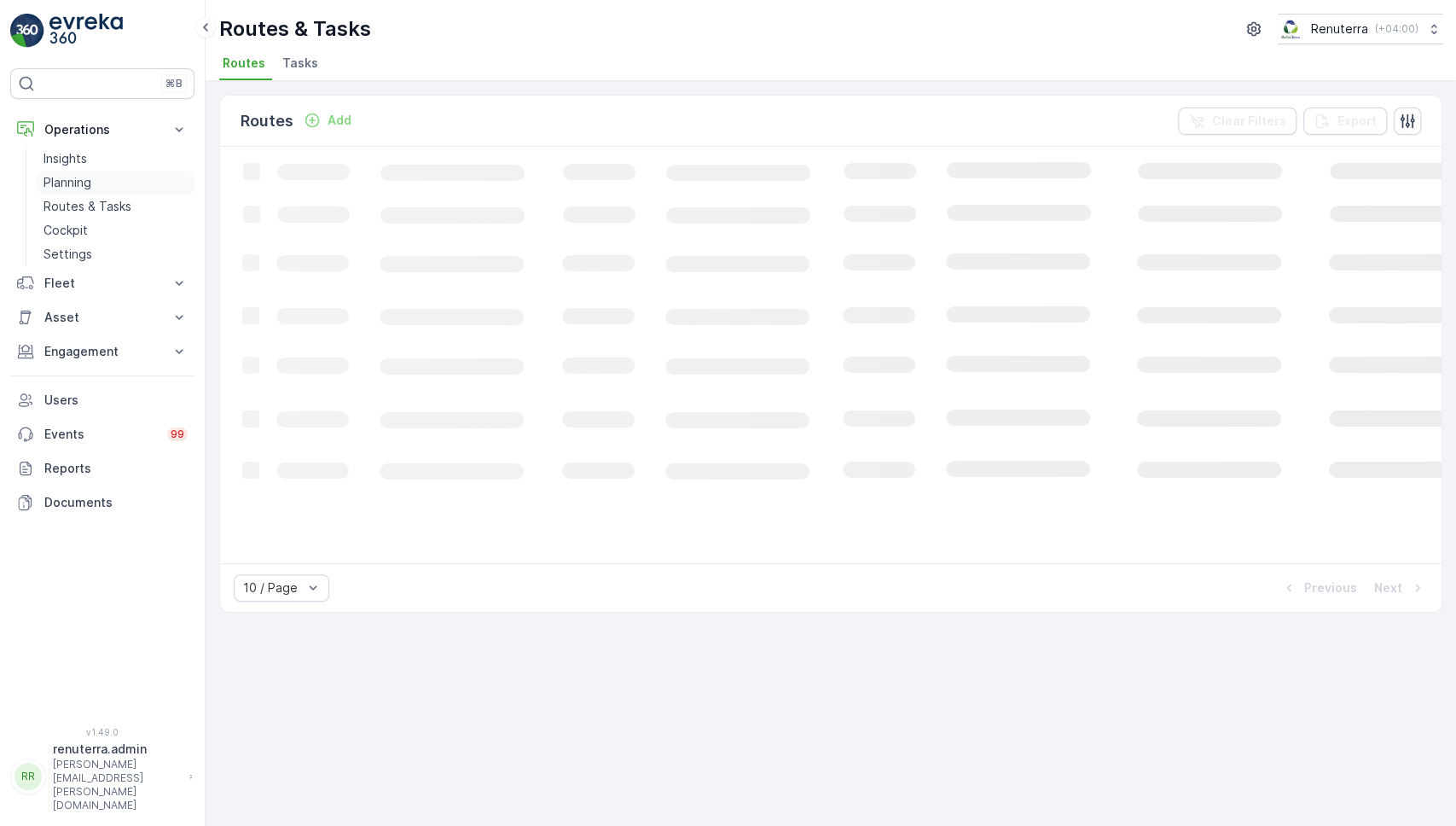
click at [74, 171] on link "Planning" at bounding box center [116, 182] width 158 height 23
click at [341, 64] on span "Task Plans" at bounding box center [344, 62] width 65 height 17
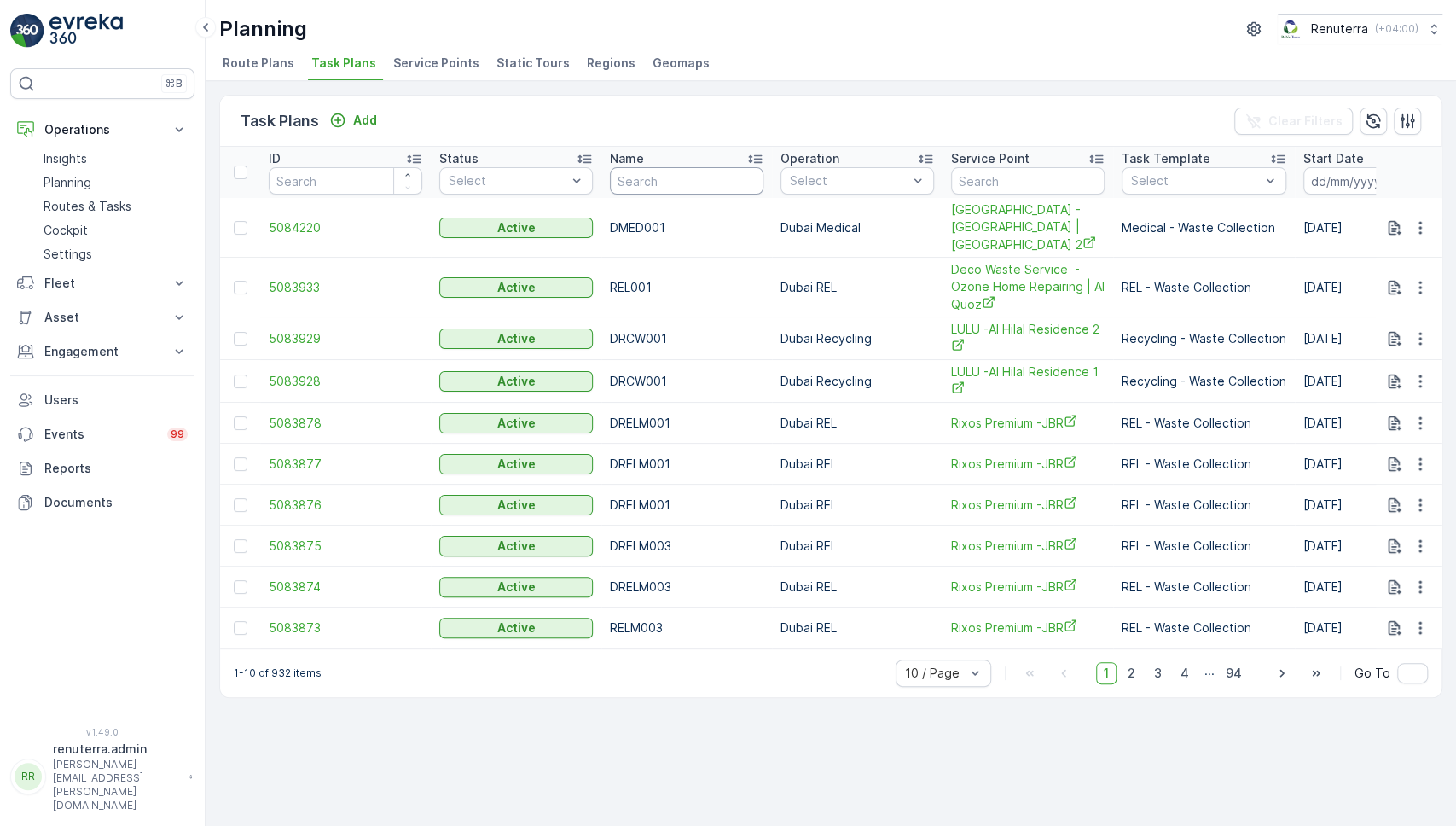
click at [676, 180] on input "text" at bounding box center [687, 181] width 153 height 27
type input "sh"
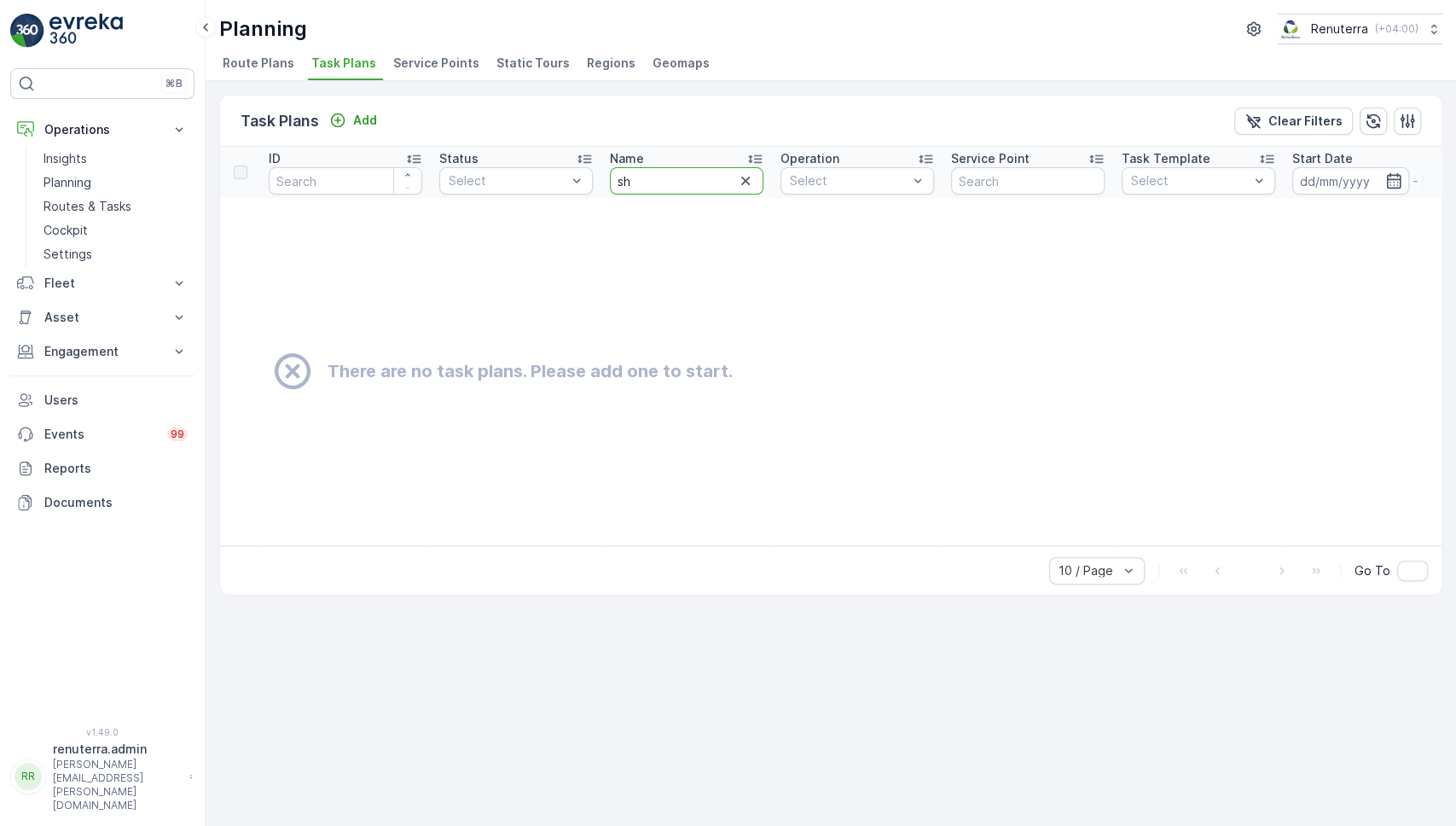
click at [676, 180] on input "sh" at bounding box center [687, 181] width 153 height 27
type input "shai"
click at [747, 179] on icon "button" at bounding box center [745, 181] width 8 height 8
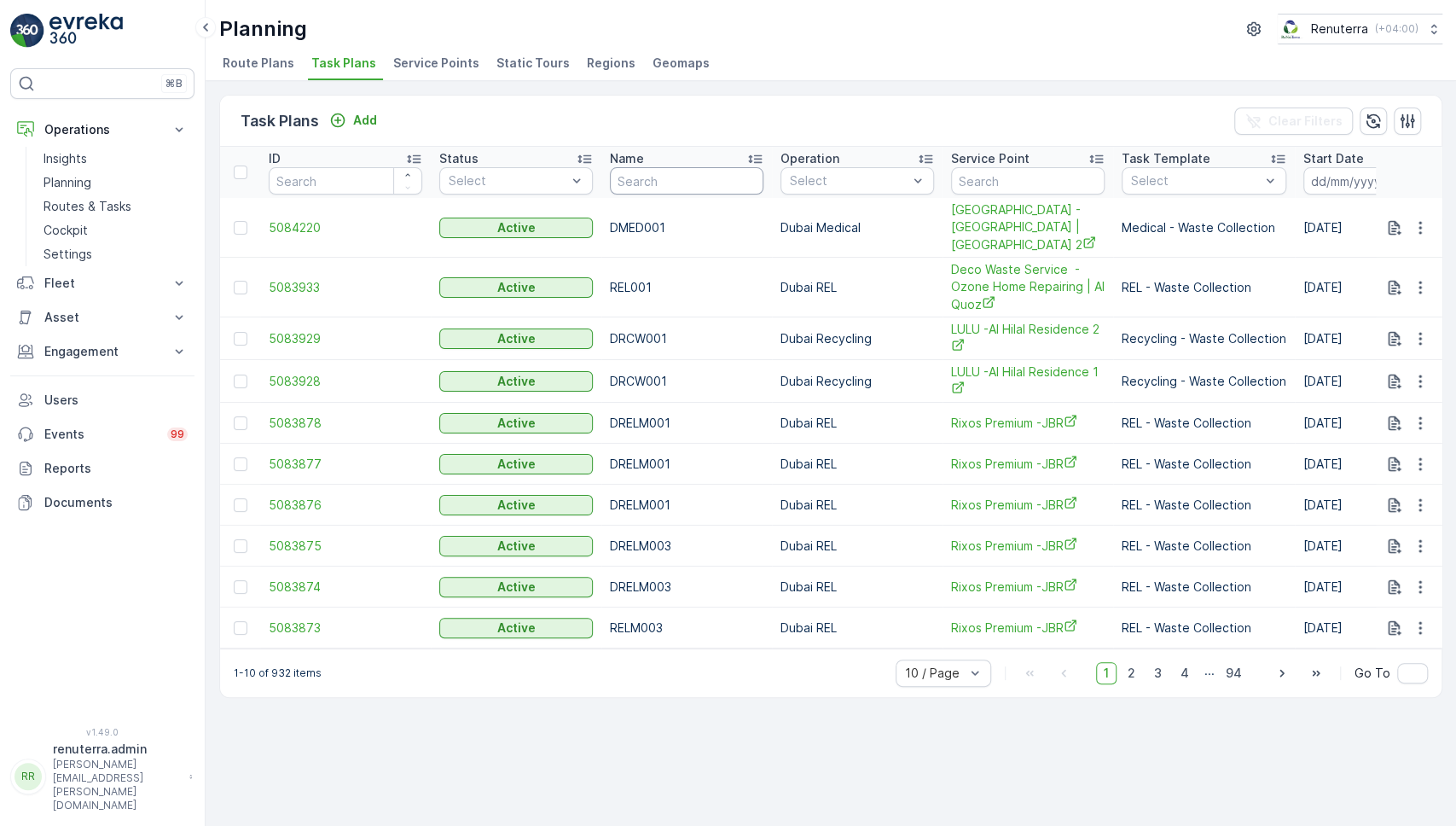
click at [709, 178] on input "text" at bounding box center [687, 181] width 153 height 27
type input "marim"
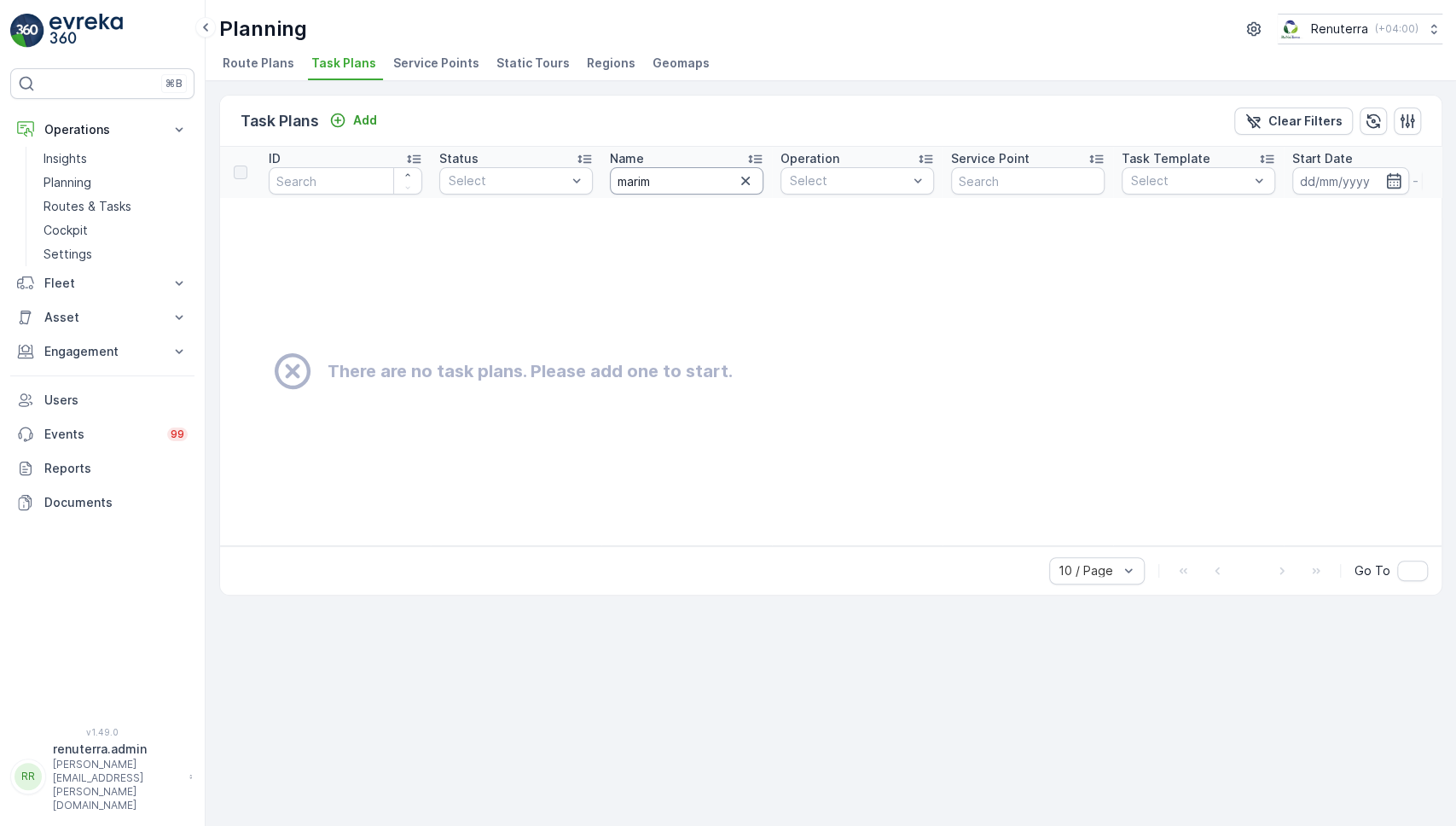
click at [709, 178] on input "marim" at bounding box center [687, 181] width 153 height 27
type input "ma"
click at [709, 178] on input "ma" at bounding box center [687, 181] width 153 height 27
type input "mar"
click at [753, 185] on icon "button" at bounding box center [746, 181] width 17 height 17
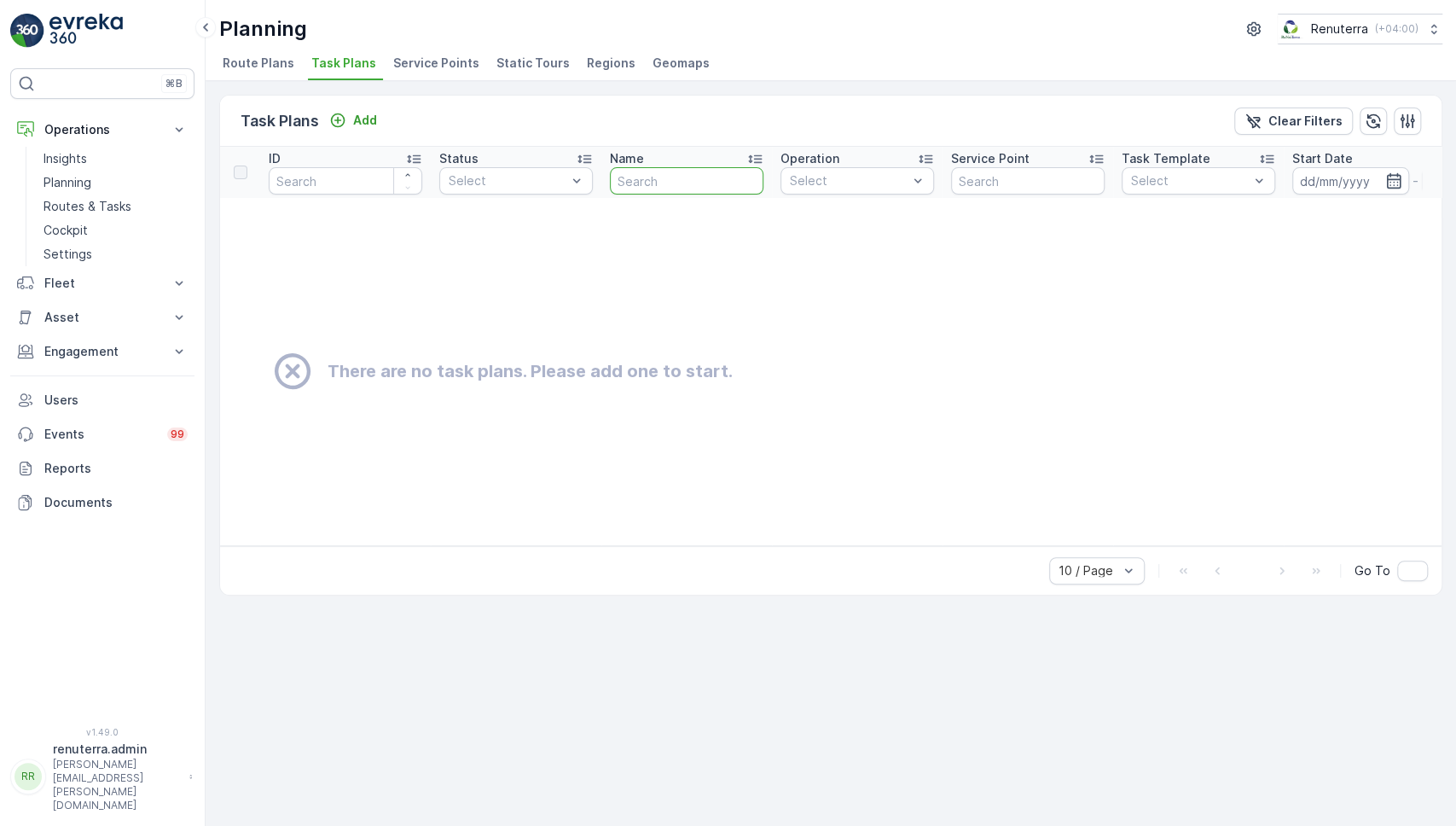
click at [423, 57] on span "Service Points" at bounding box center [436, 62] width 86 height 17
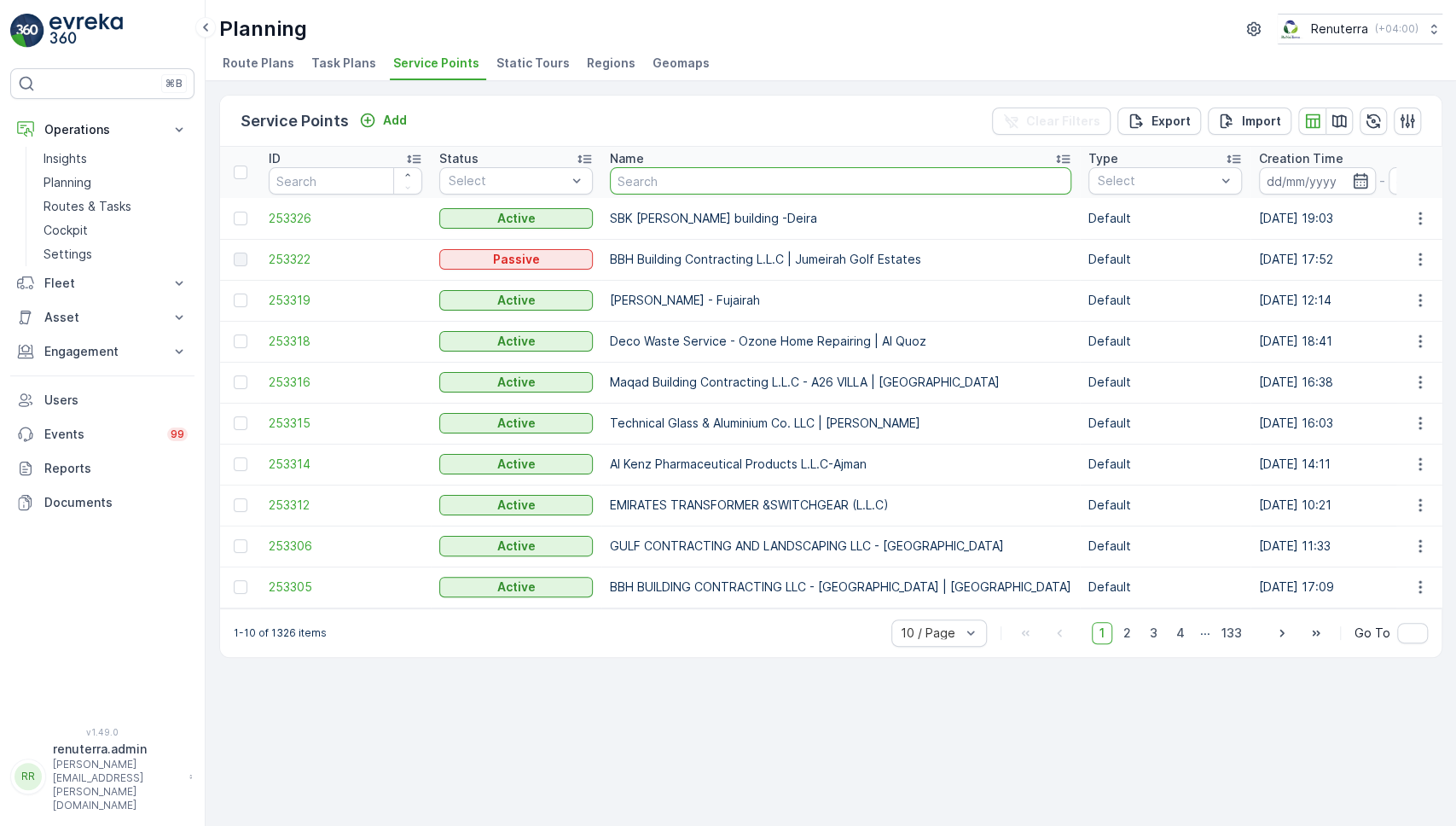
click at [732, 181] on input "text" at bounding box center [840, 181] width 461 height 27
type input "mar"
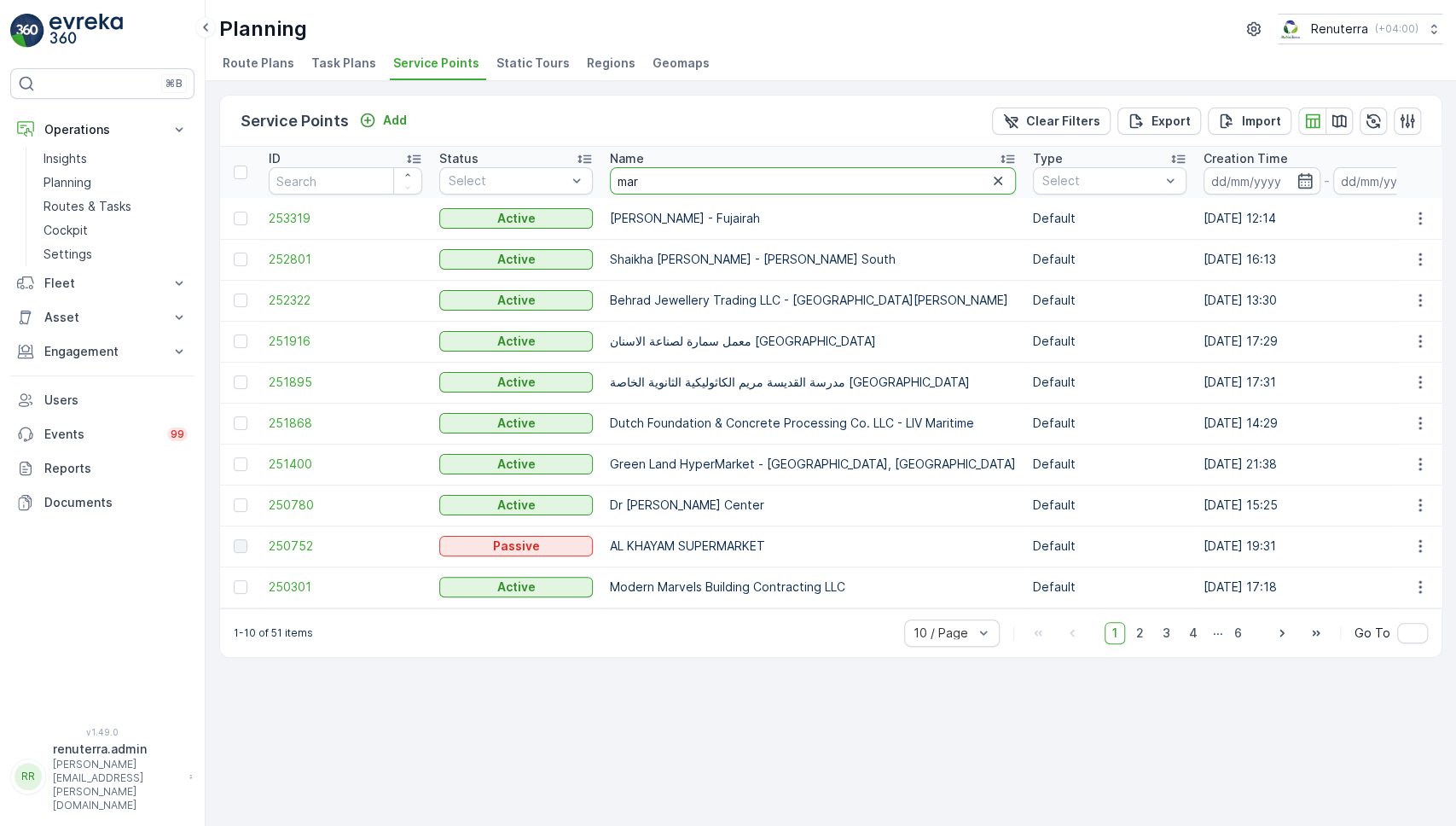
click at [732, 181] on input "mar" at bounding box center [813, 181] width 406 height 27
type input "mary"
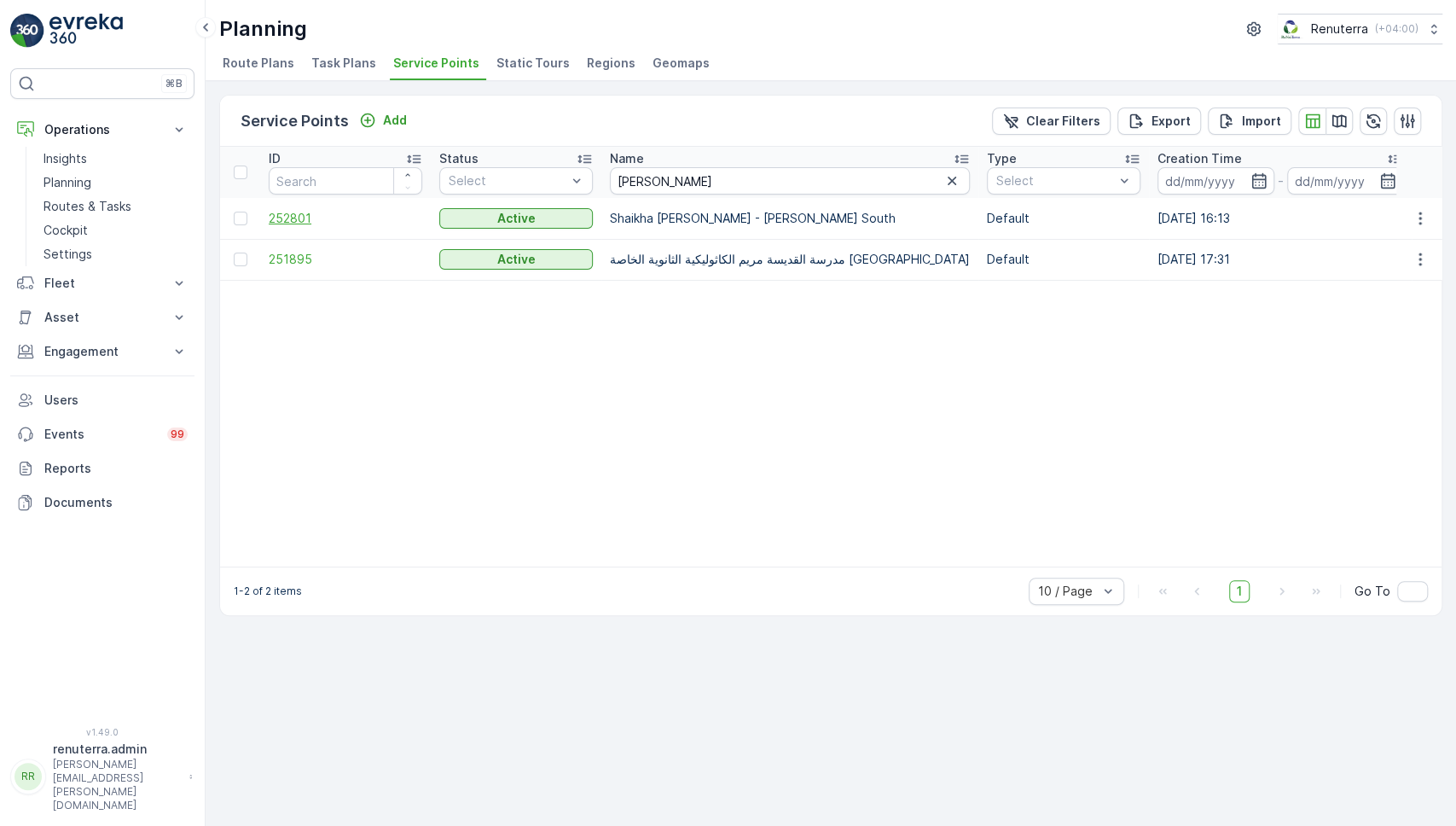
click at [292, 210] on span "252801" at bounding box center [346, 218] width 153 height 17
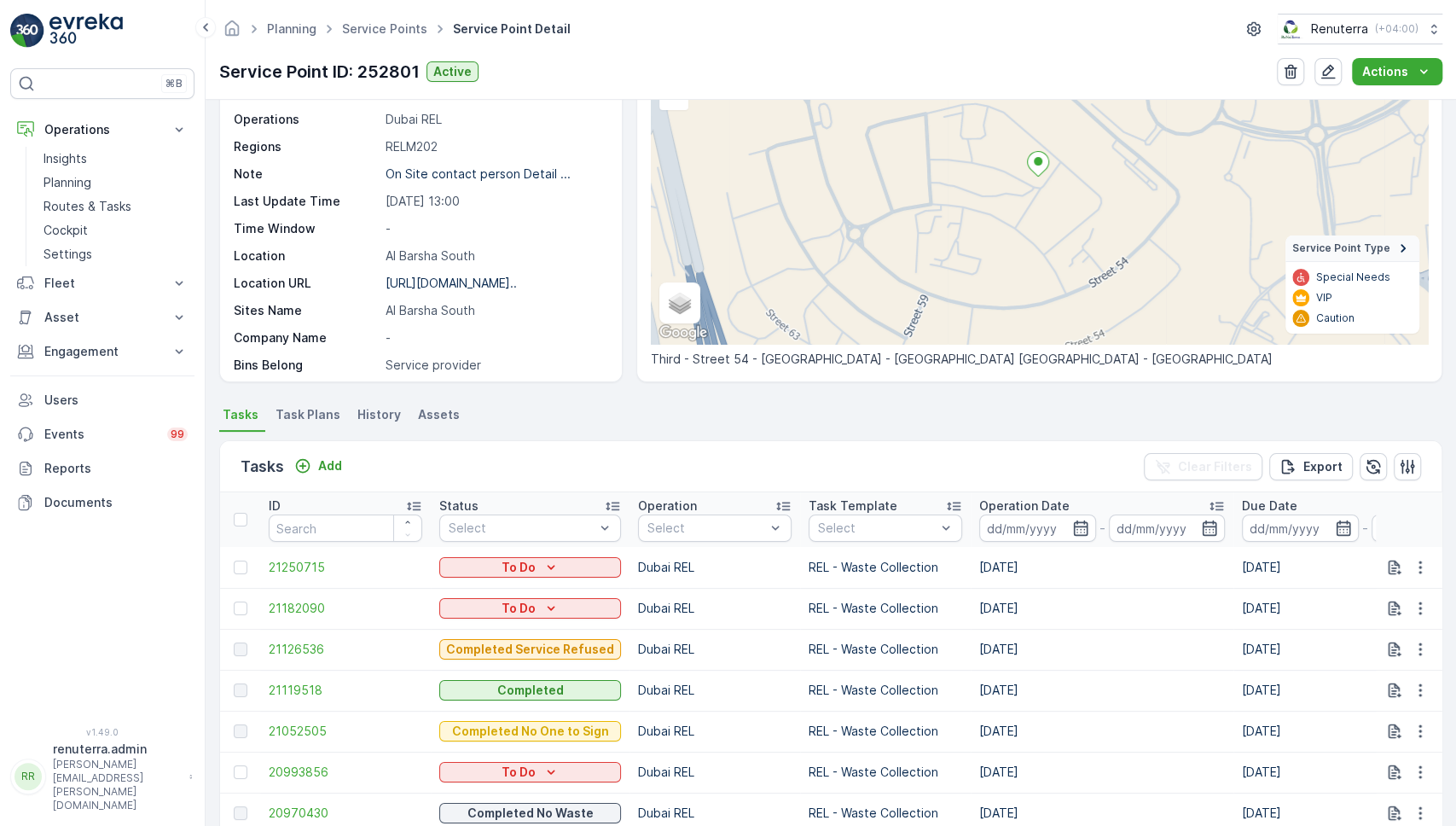
scroll to position [159, 0]
click at [321, 648] on span "21126536" at bounding box center [346, 648] width 153 height 17
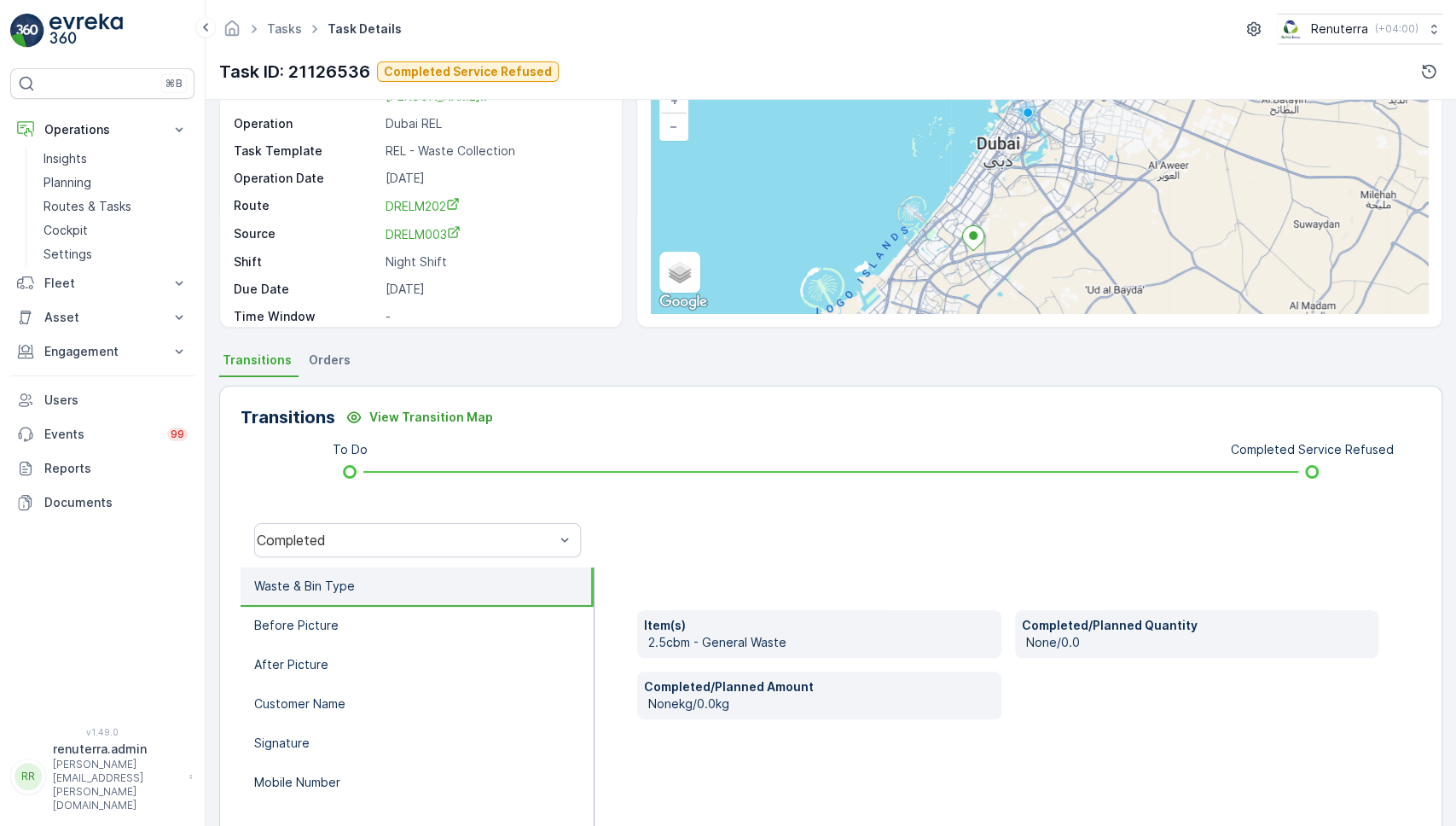
scroll to position [133, 0]
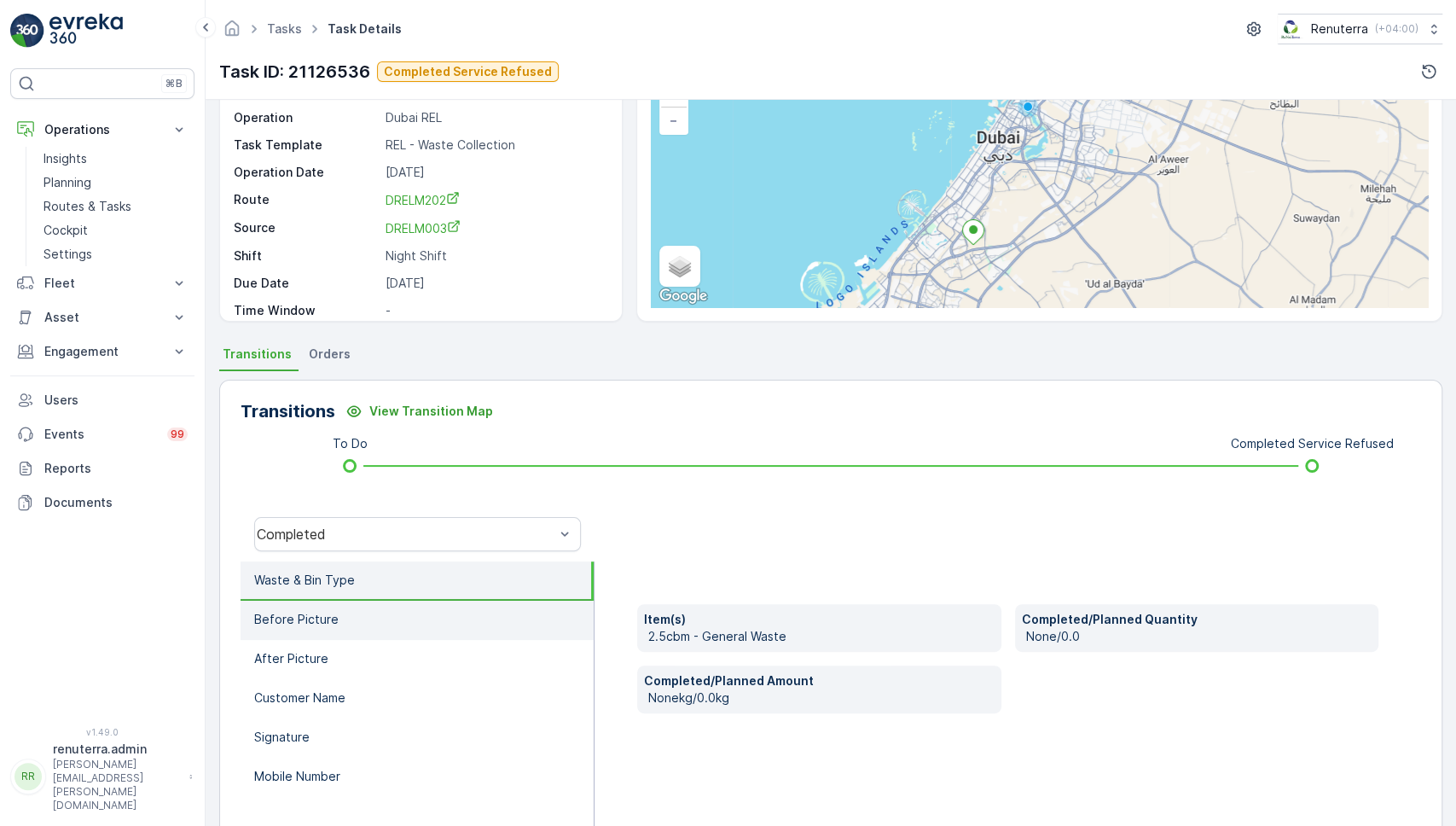
click at [353, 601] on li "Before Picture" at bounding box center [417, 619] width 353 height 39
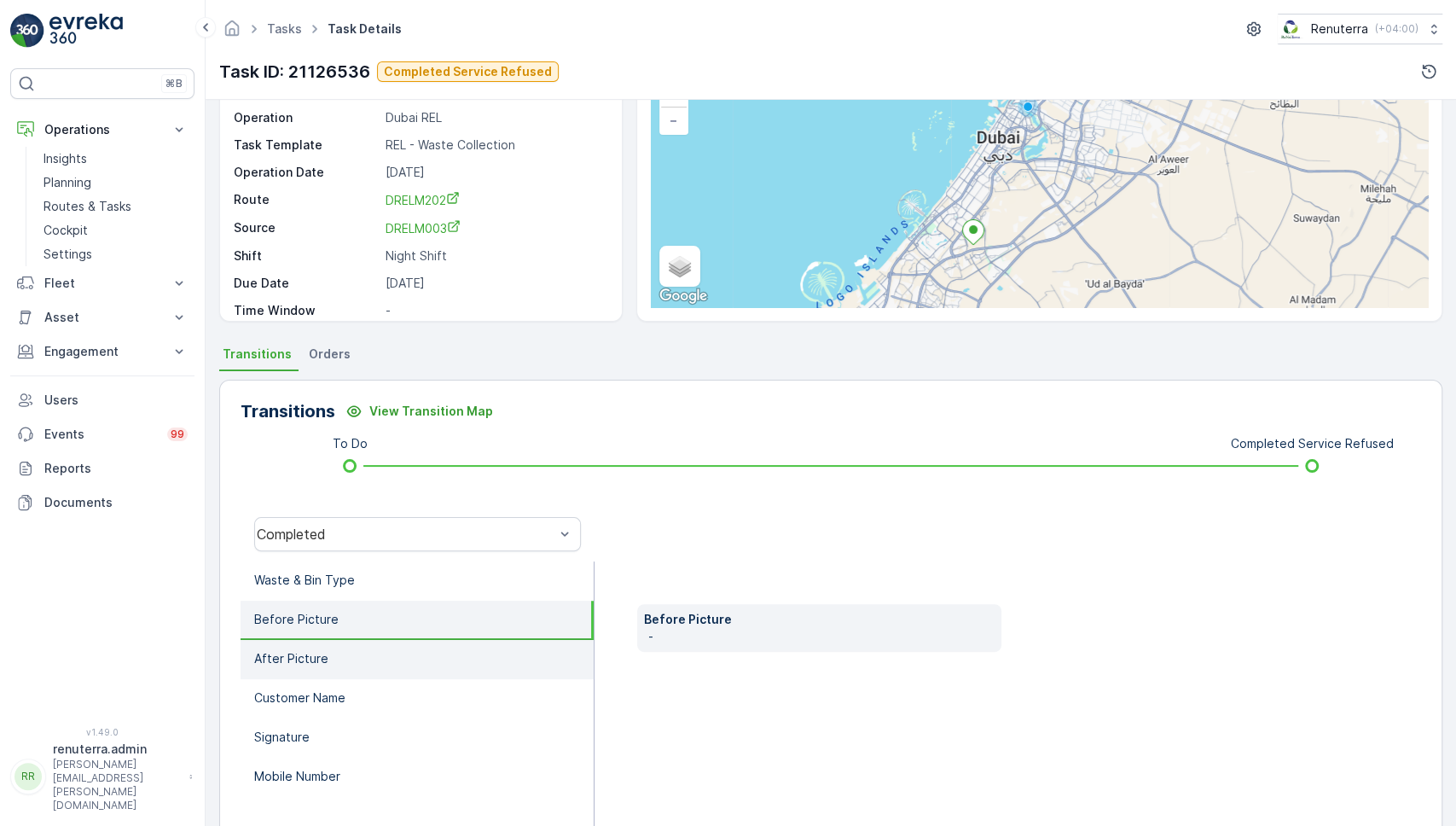
click at [301, 655] on p "After Picture" at bounding box center [292, 658] width 74 height 17
click at [341, 633] on li "Before Picture" at bounding box center [417, 619] width 353 height 39
click at [101, 203] on p "Routes & Tasks" at bounding box center [87, 206] width 88 height 17
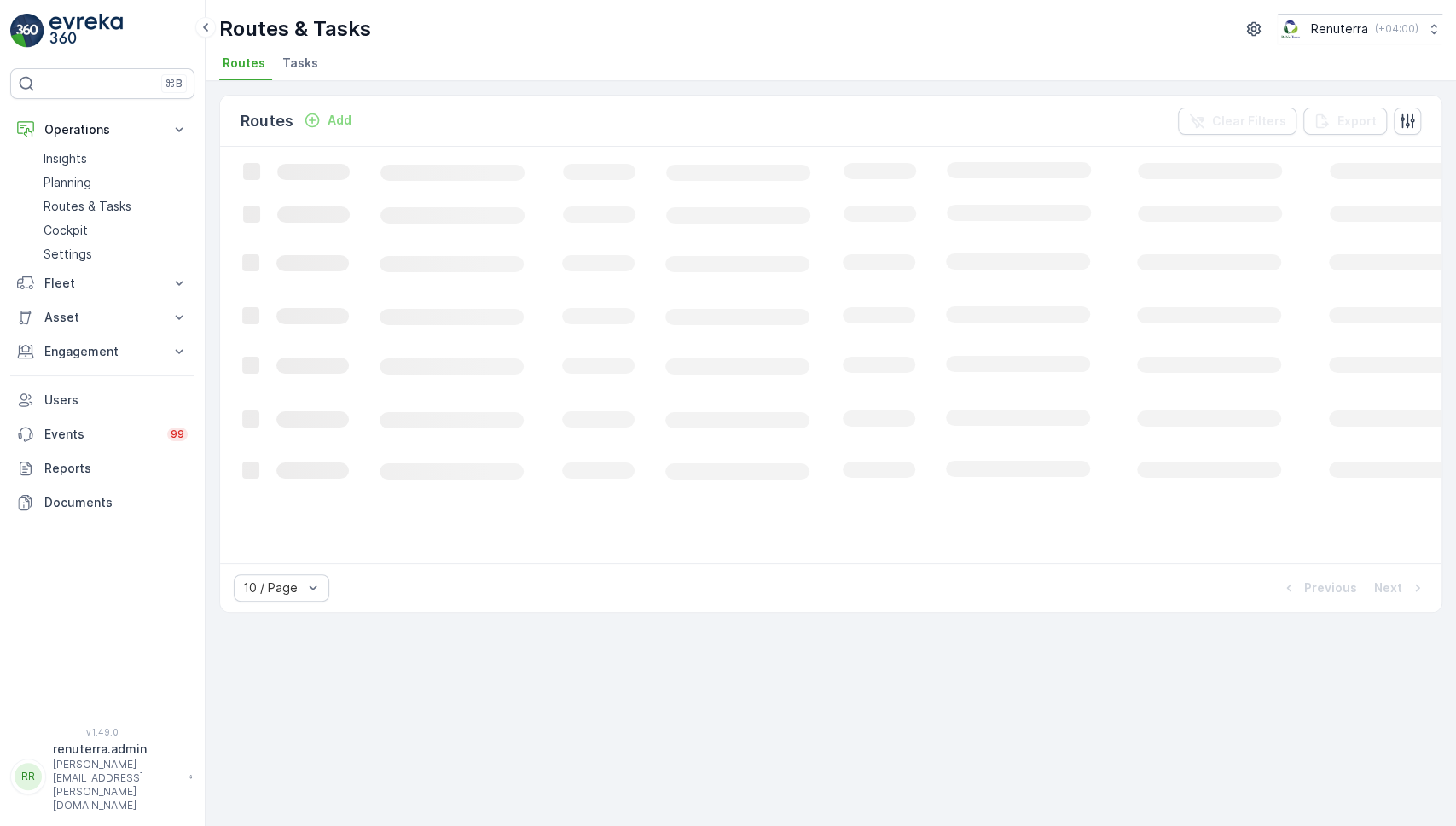
click at [301, 73] on li "Tasks" at bounding box center [301, 66] width 46 height 29
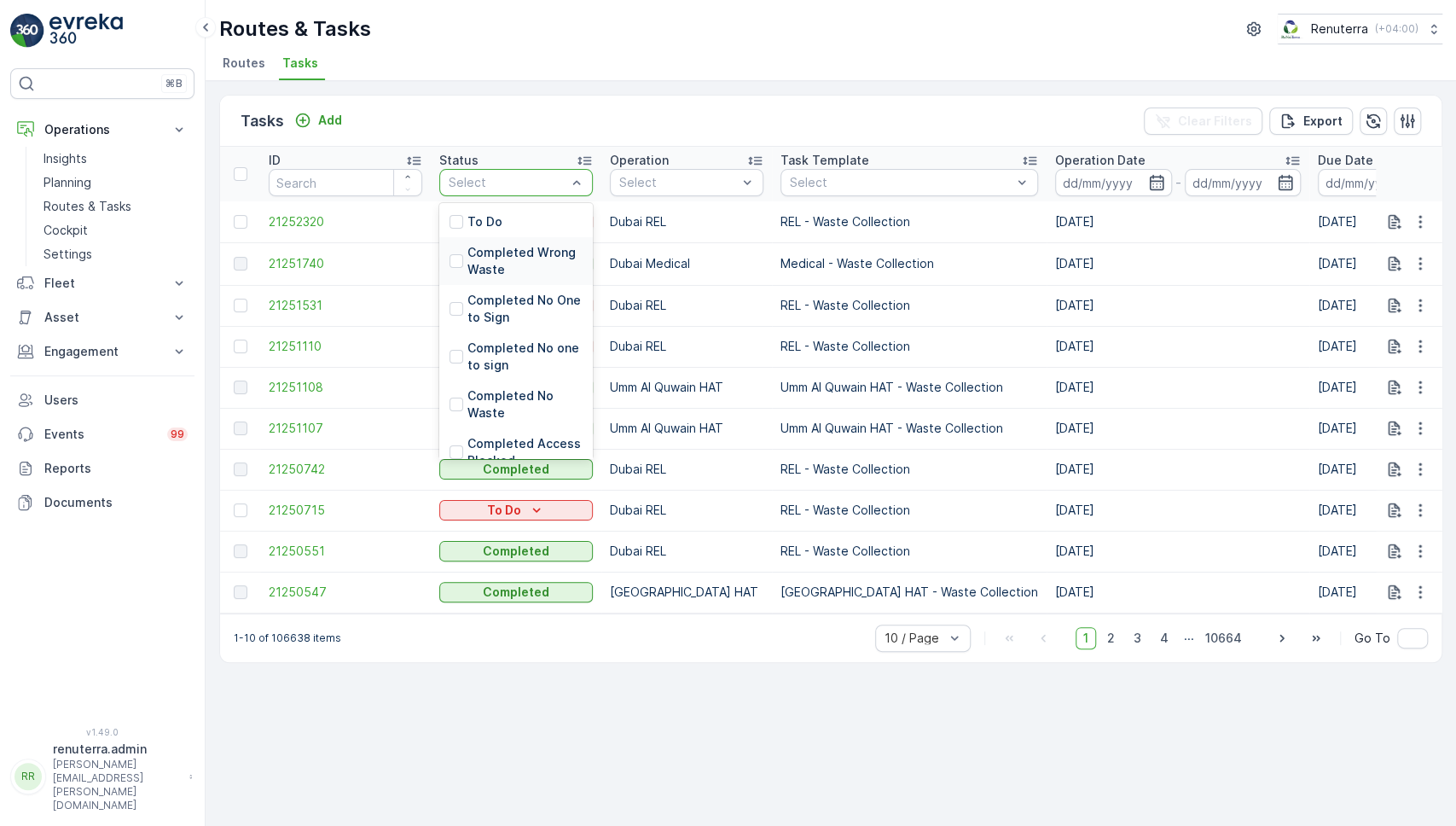
click at [525, 256] on p "Completed Wrong Waste" at bounding box center [525, 261] width 116 height 34
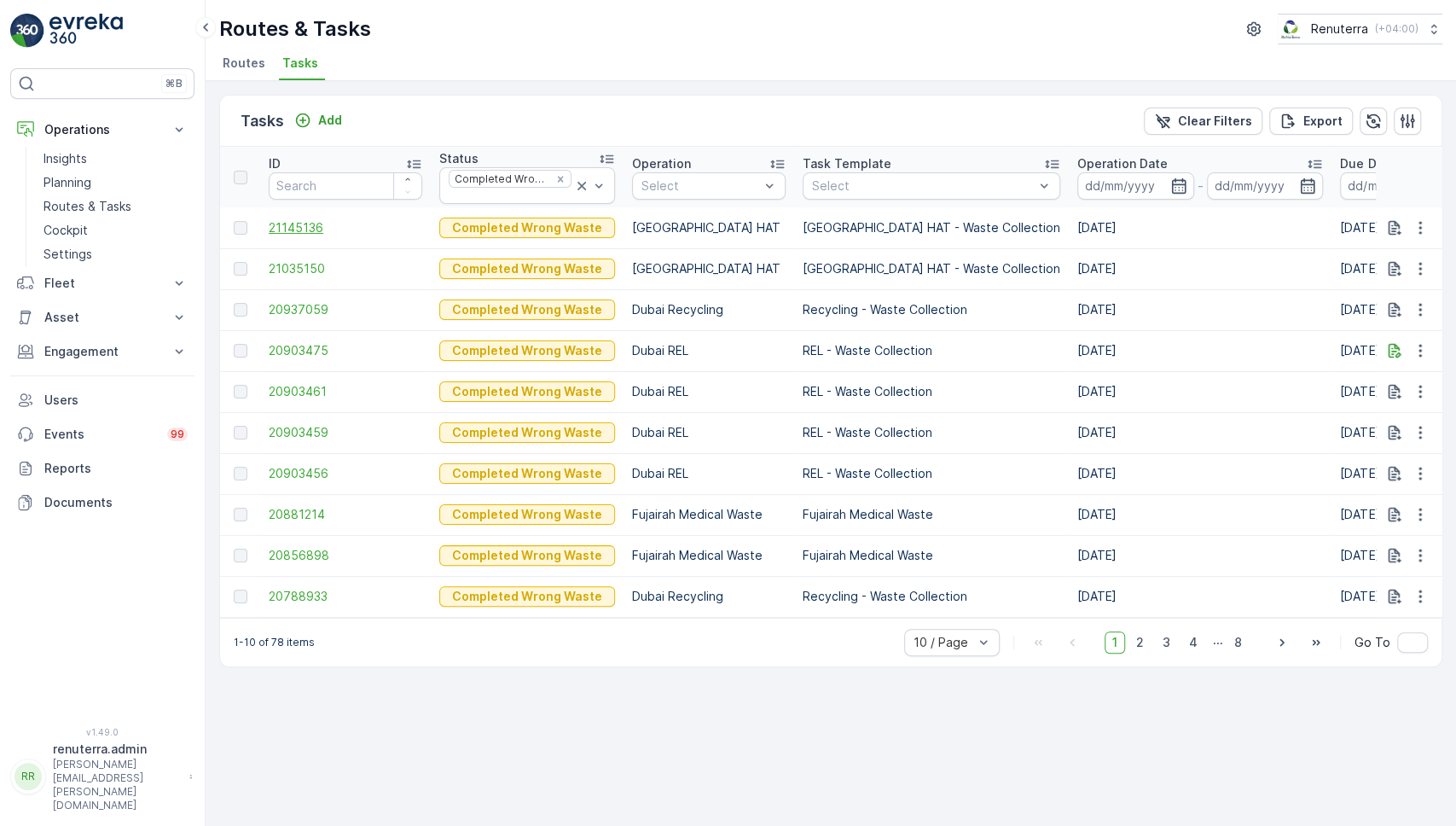
click at [299, 227] on span "21145136" at bounding box center [346, 227] width 153 height 17
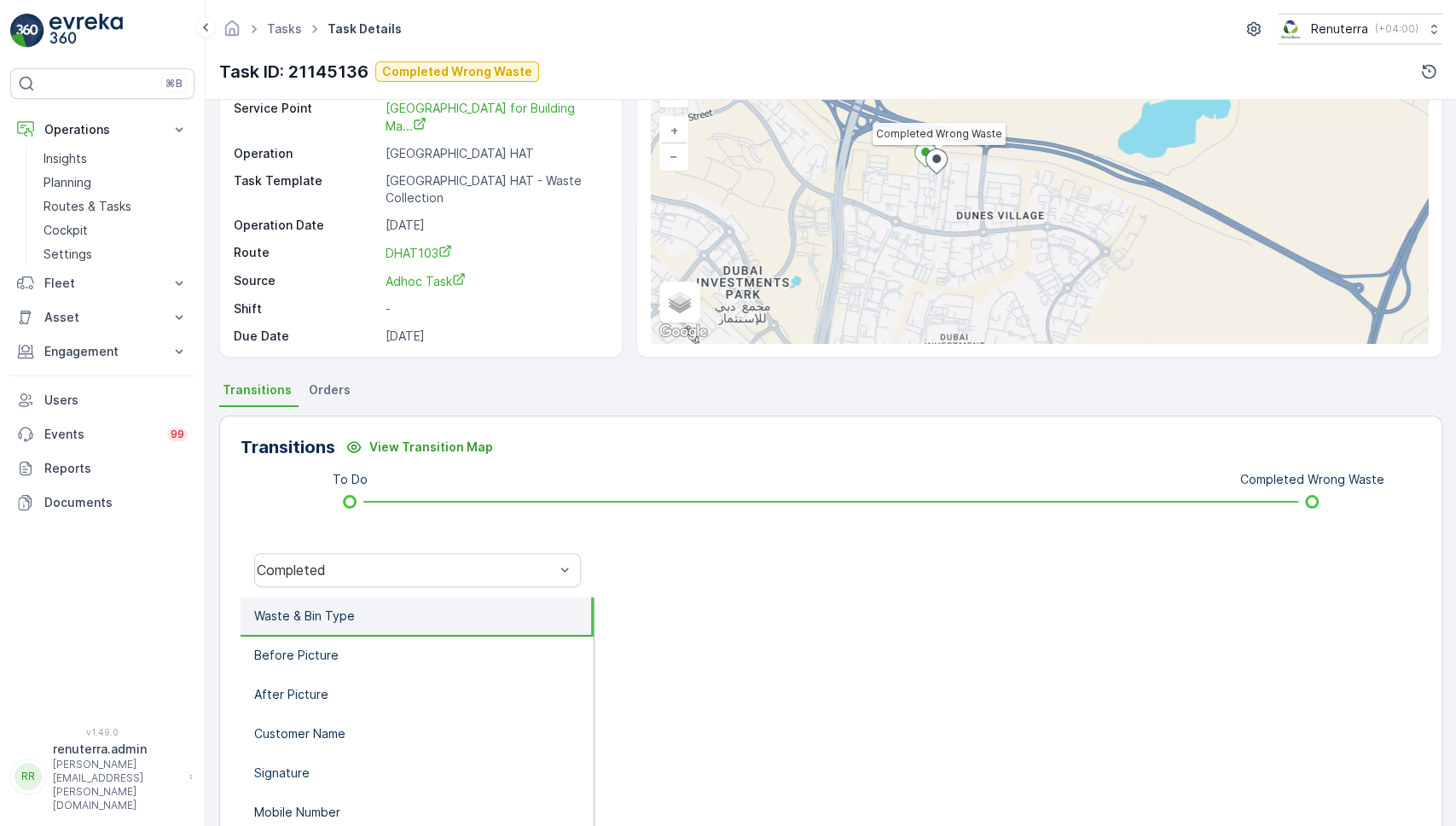
scroll to position [99, 0]
click at [362, 660] on li "Before Picture" at bounding box center [417, 654] width 353 height 39
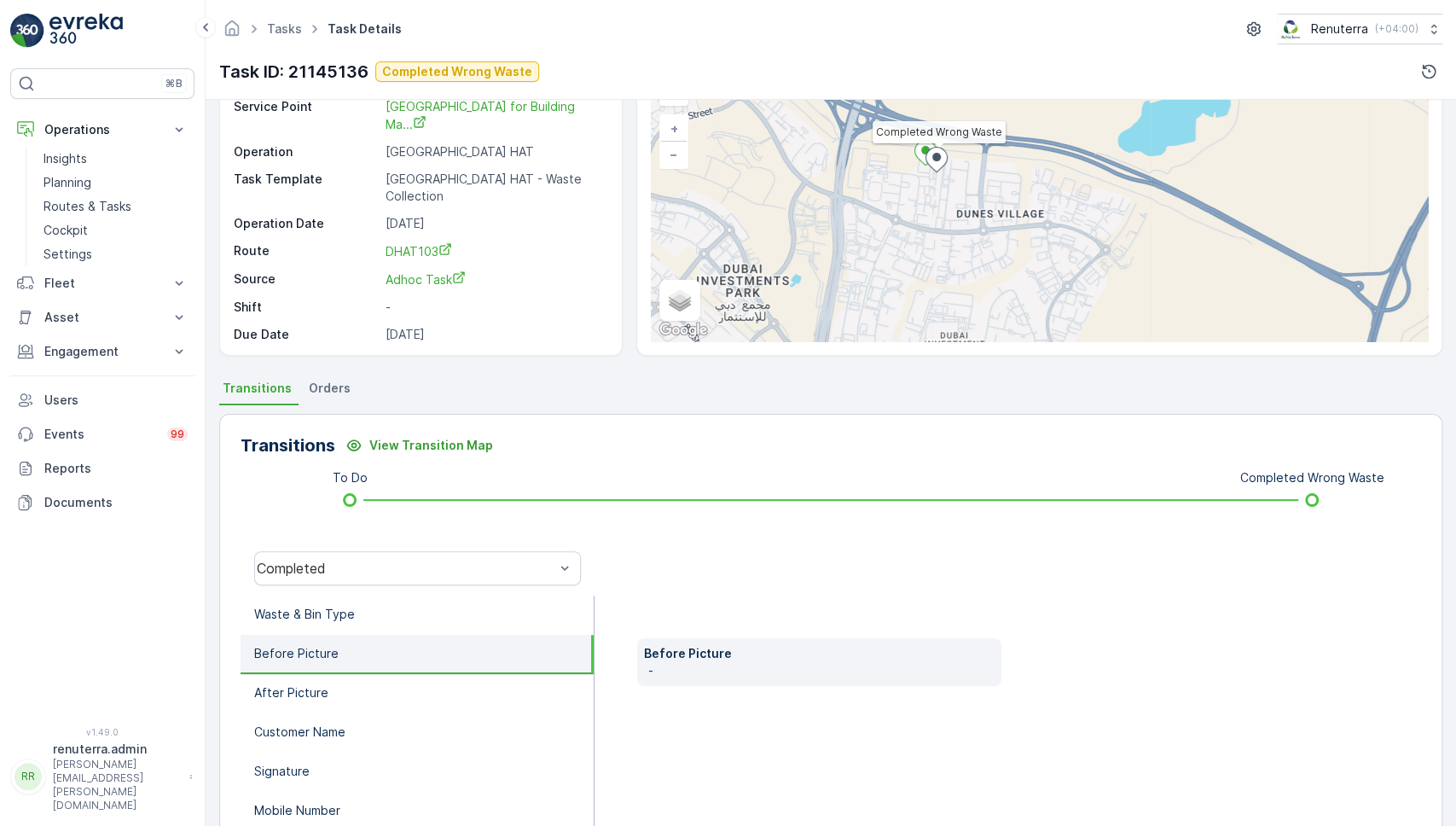
click at [732, 677] on p "-" at bounding box center [821, 670] width 346 height 17
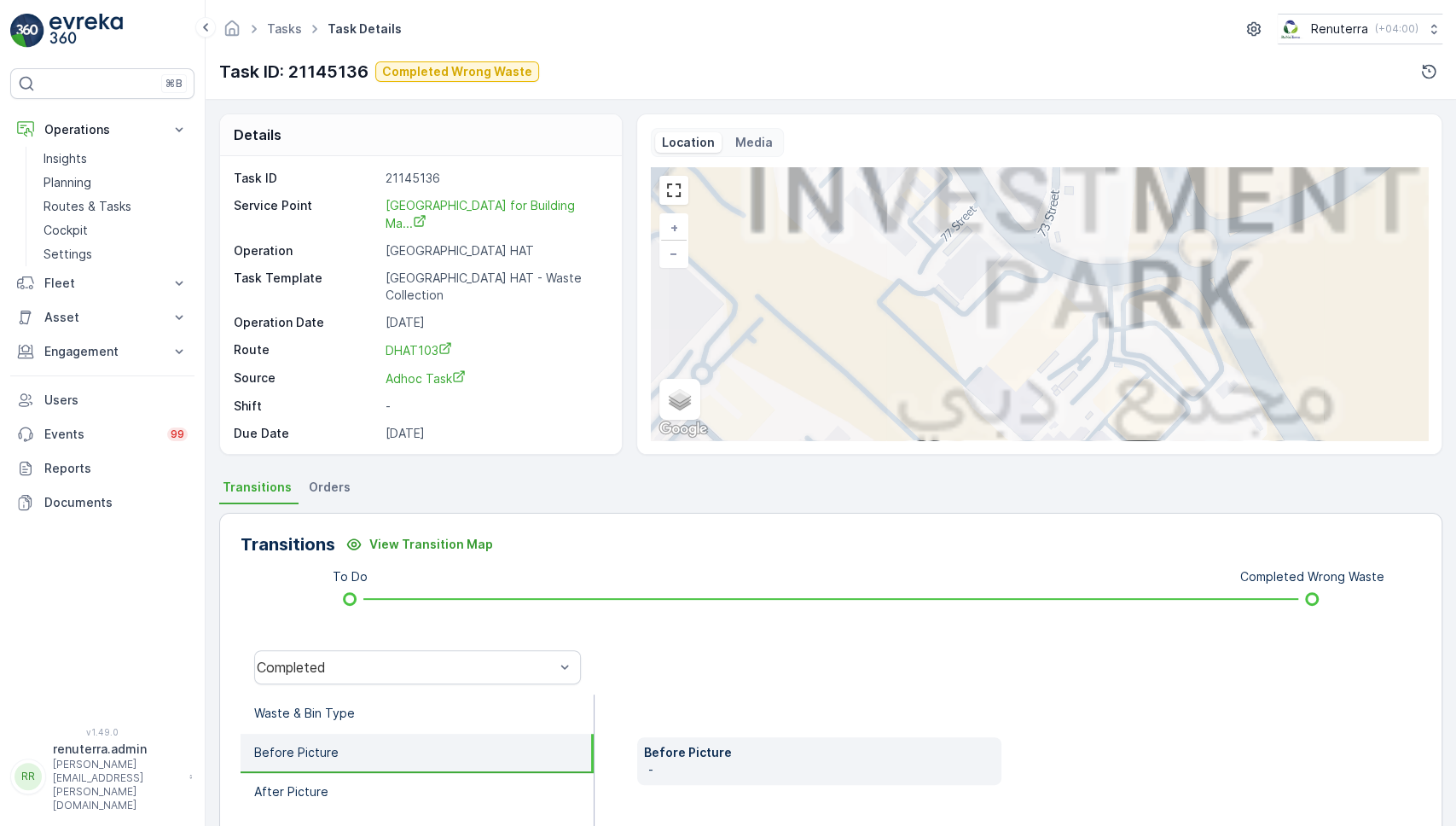
click at [765, 134] on p "Media" at bounding box center [755, 142] width 38 height 17
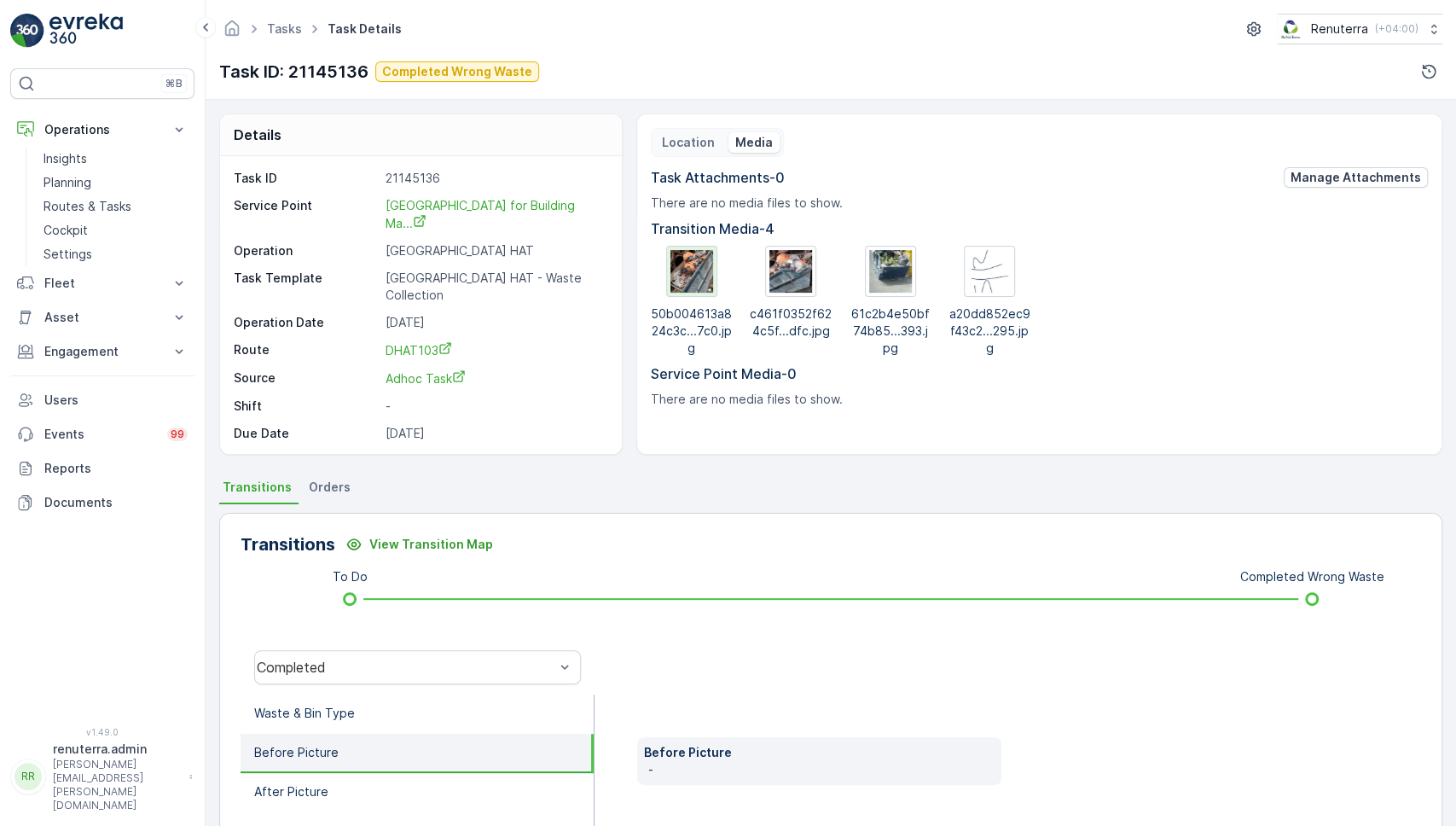
click at [692, 265] on img at bounding box center [691, 271] width 42 height 42
click at [290, 29] on link "Tasks" at bounding box center [284, 29] width 35 height 14
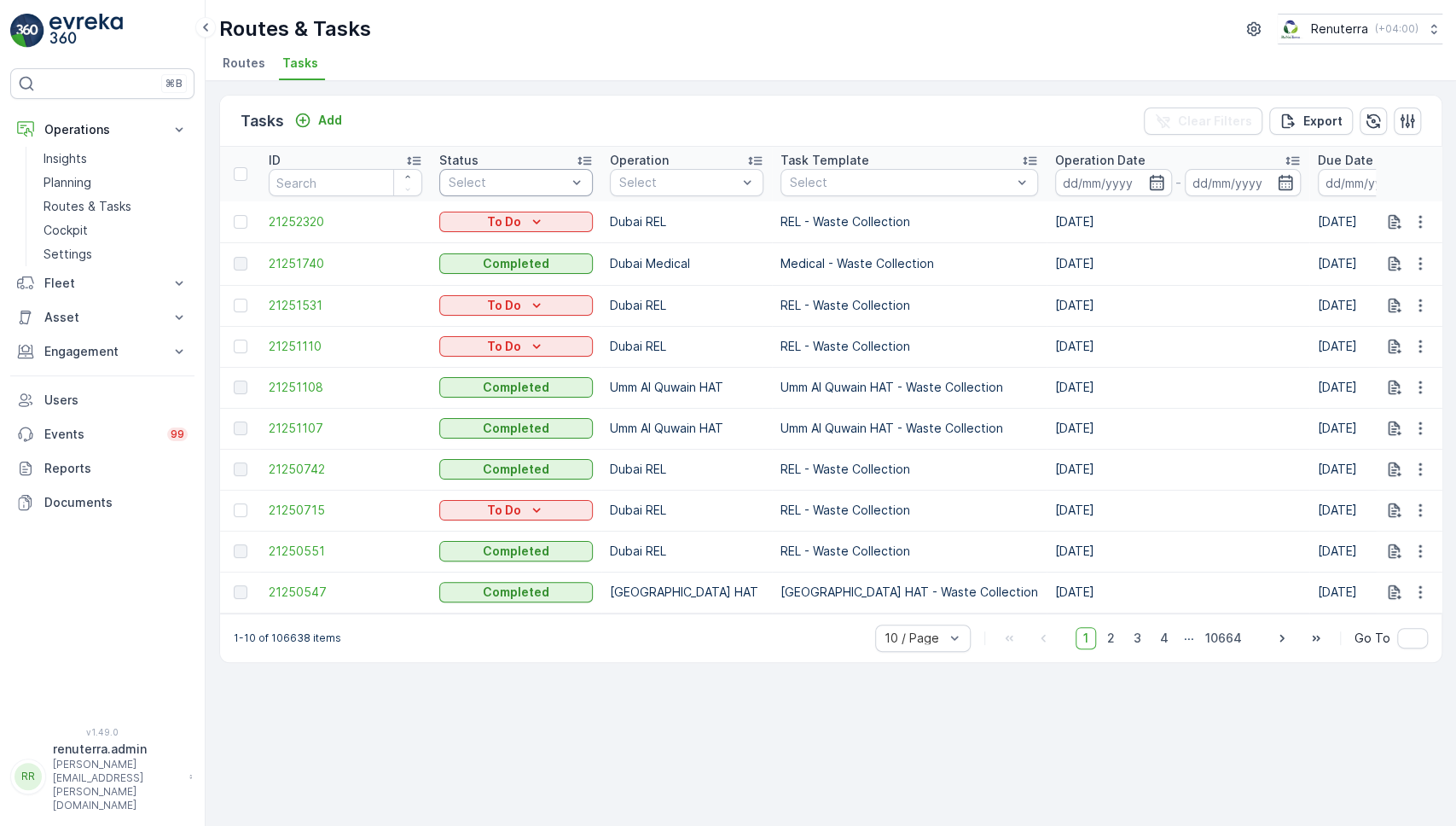
click at [537, 186] on div at bounding box center [507, 182] width 121 height 14
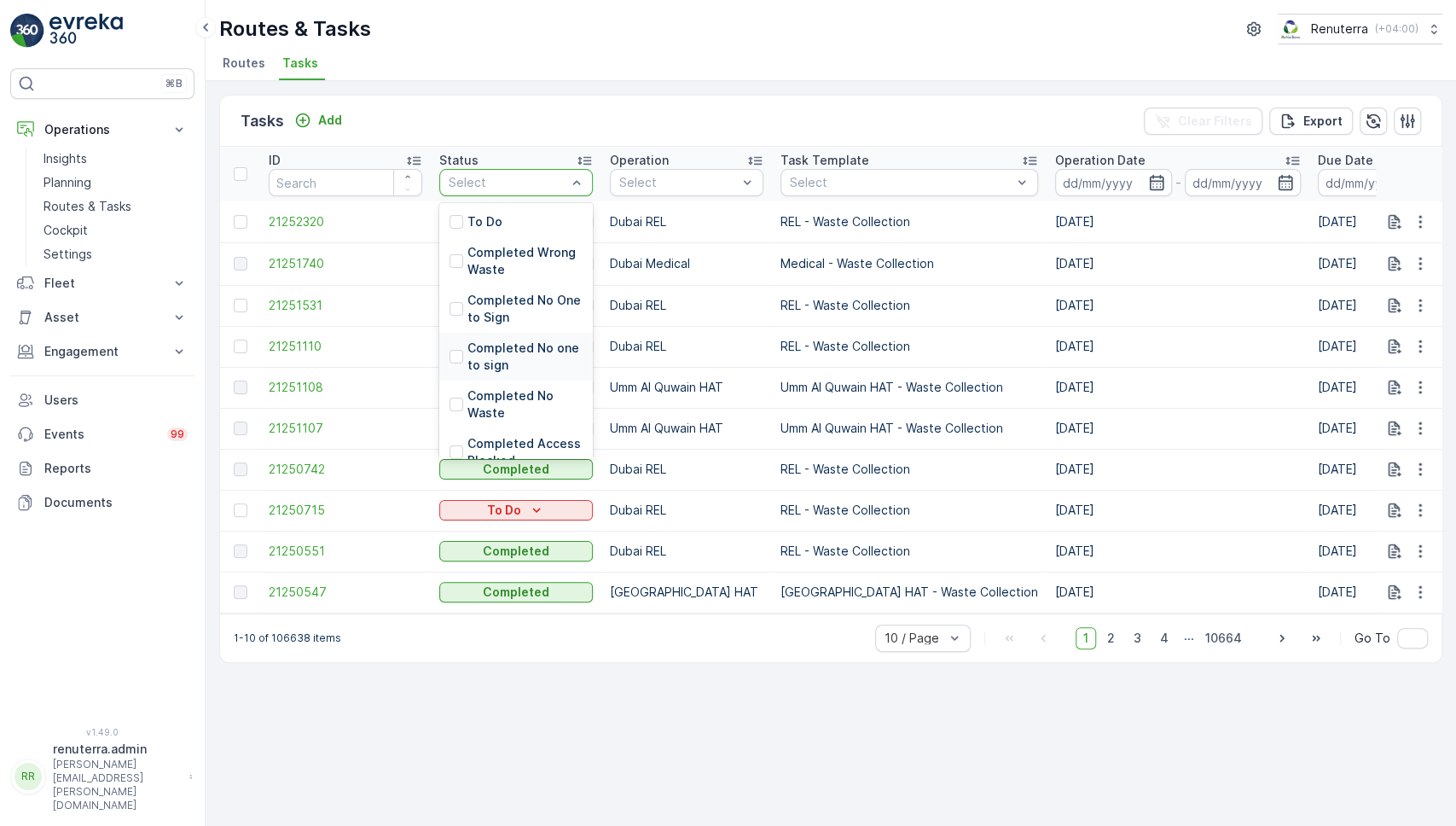
scroll to position [146, 0]
click at [522, 387] on p "Completed Service Refused" at bounding box center [525, 402] width 116 height 34
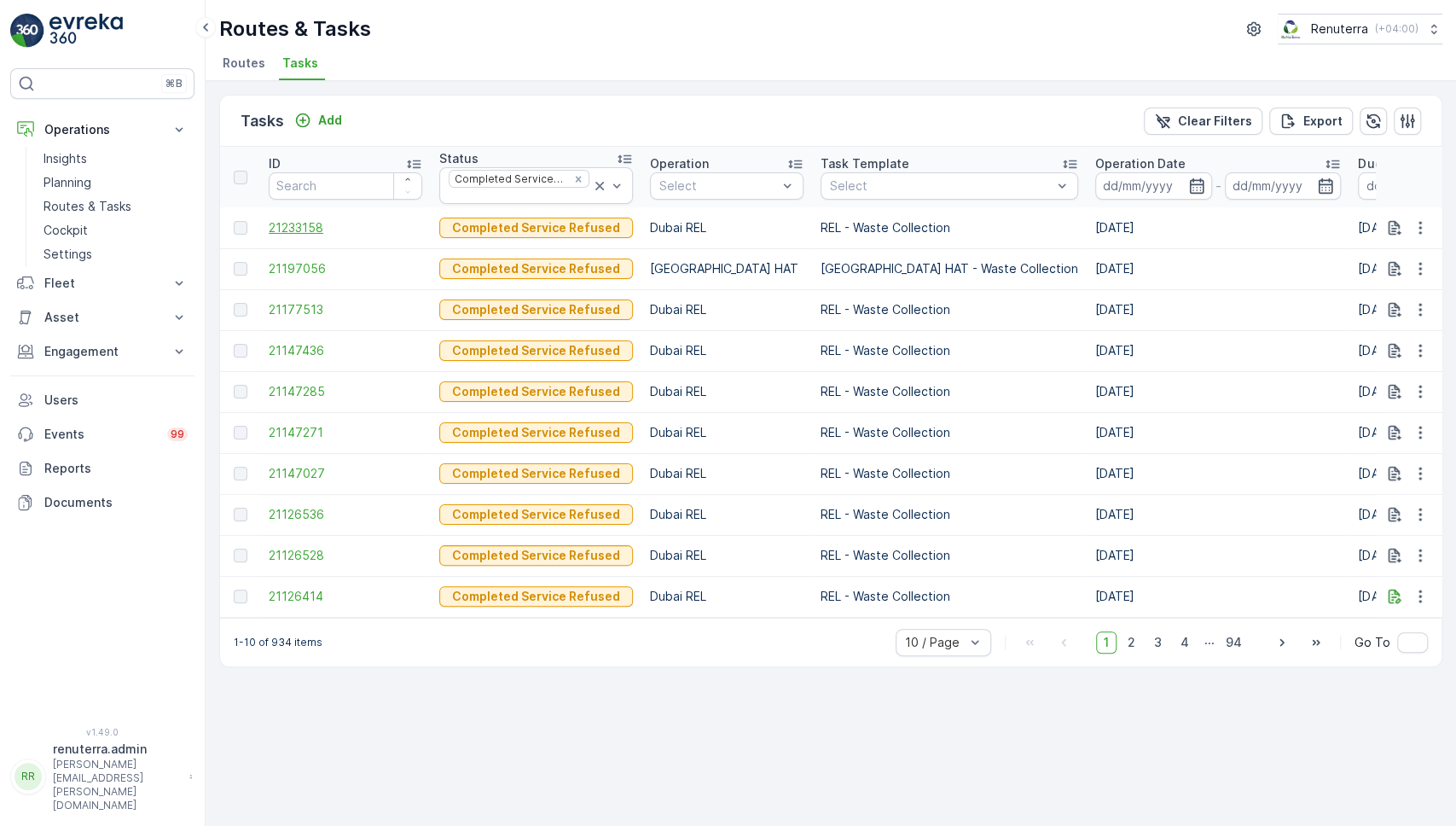
click at [290, 224] on span "21233158" at bounding box center [346, 227] width 153 height 17
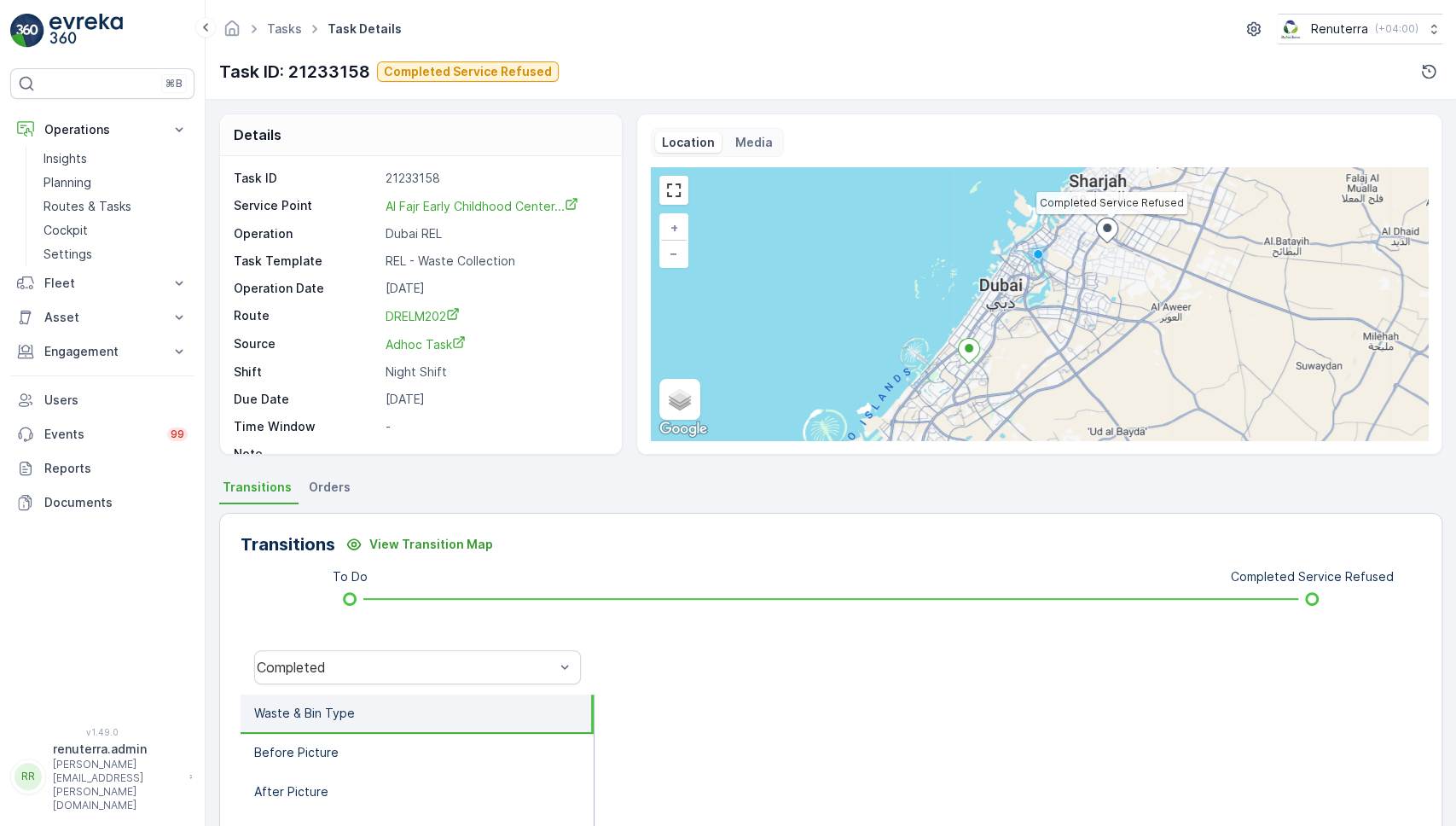
scroll to position [113, 0]
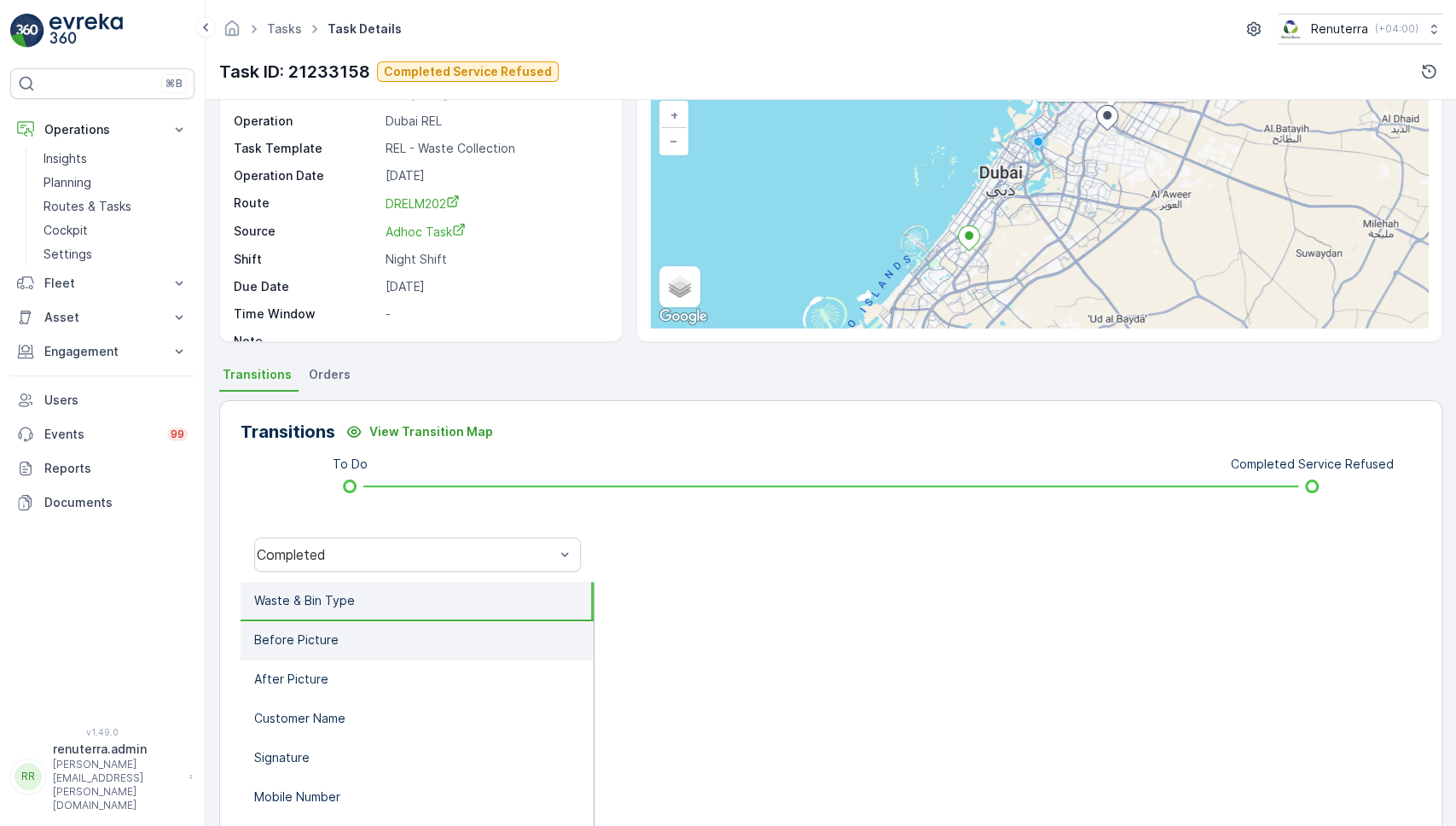
click at [361, 641] on li "Before Picture" at bounding box center [417, 640] width 353 height 39
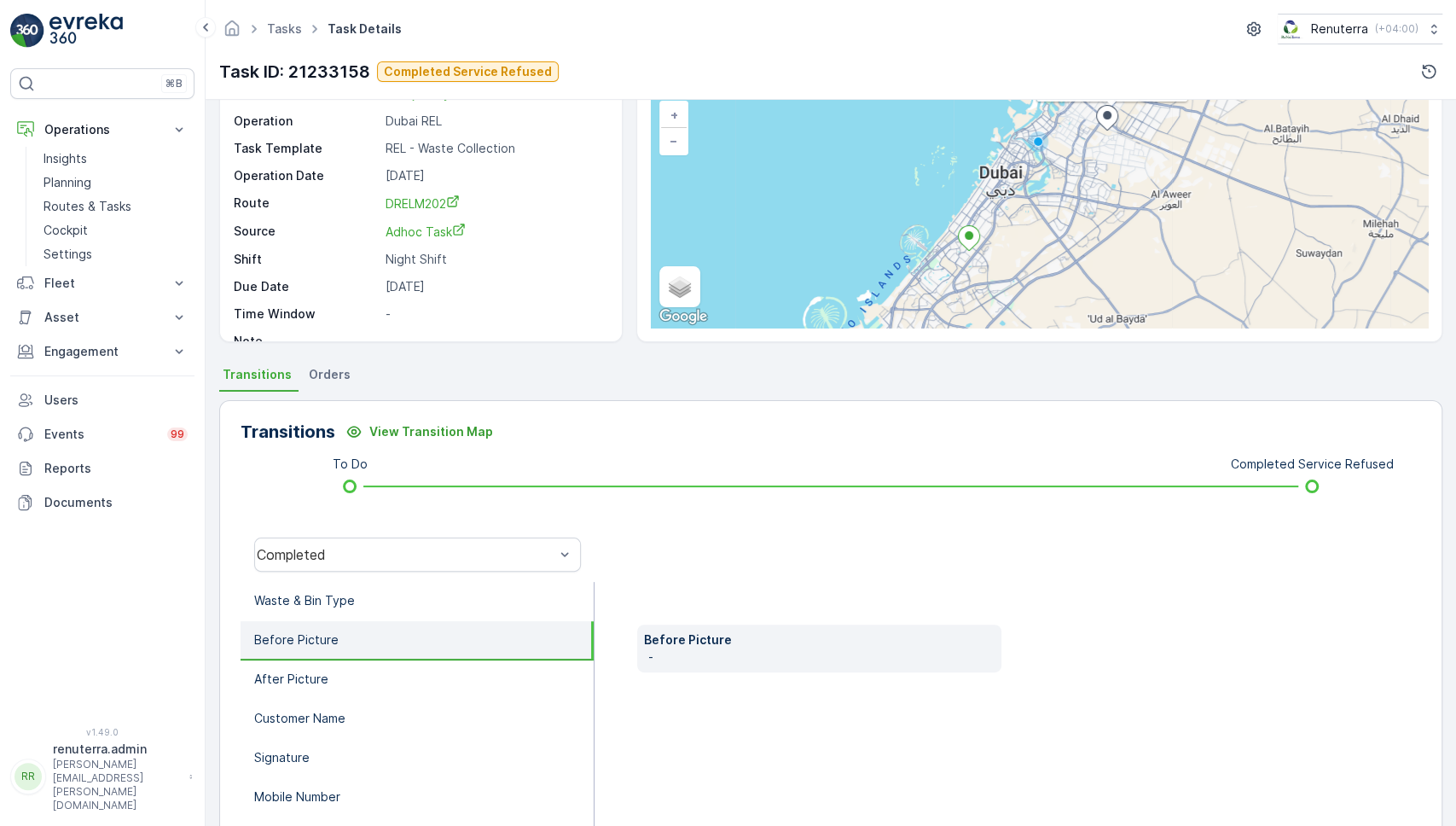
scroll to position [0, 0]
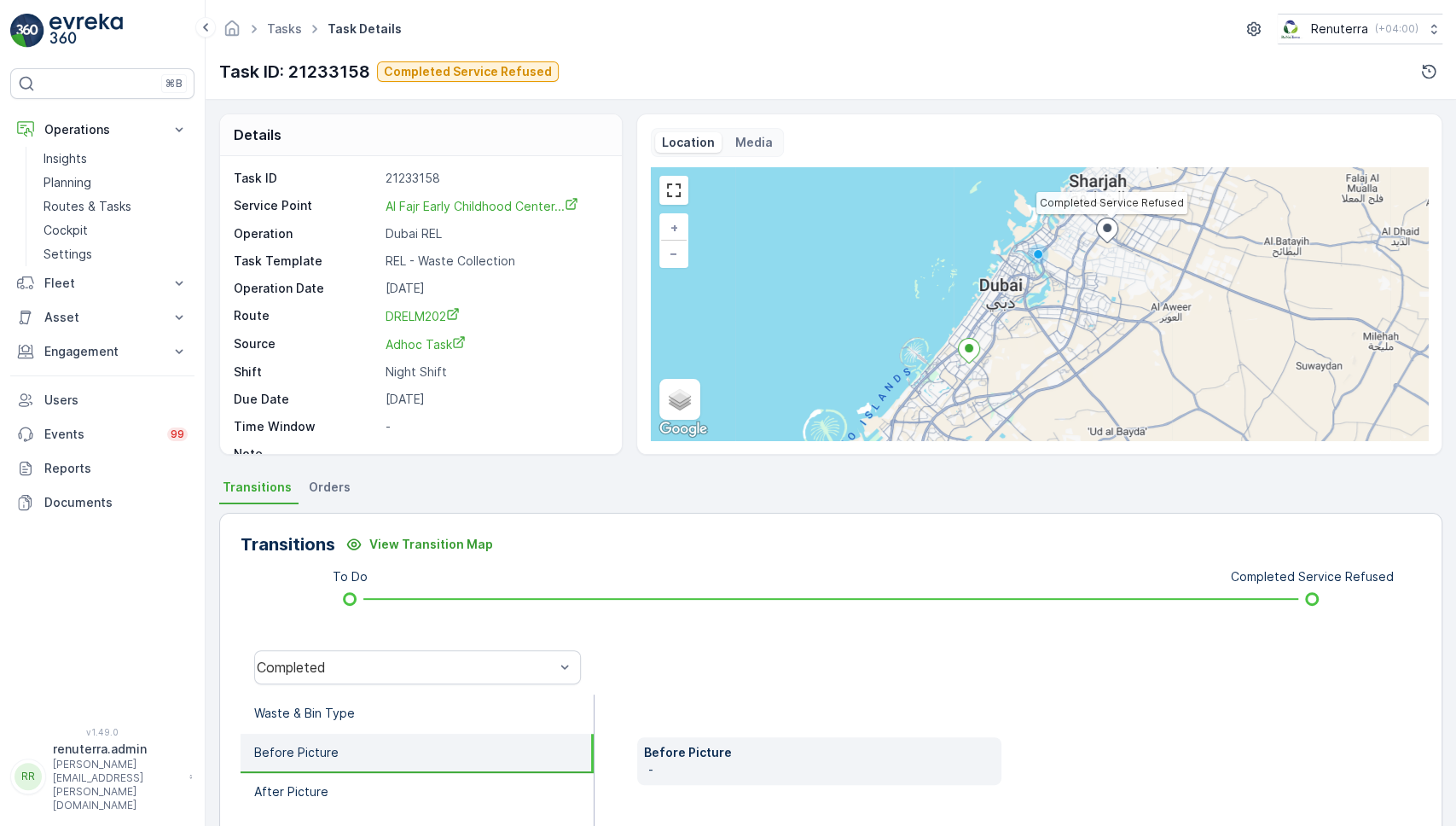
click at [744, 138] on p "Media" at bounding box center [755, 142] width 38 height 17
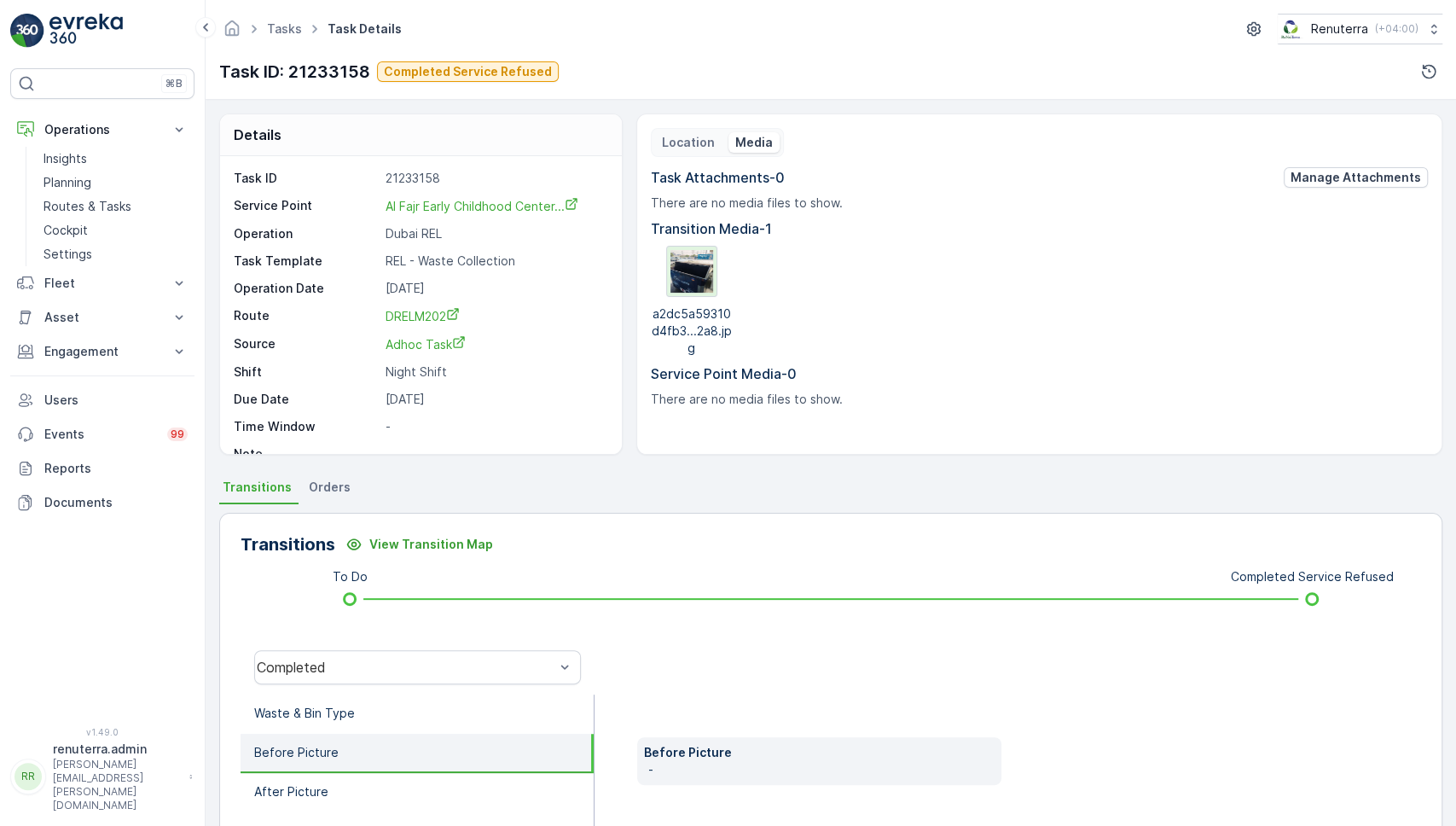
click at [682, 274] on img at bounding box center [691, 271] width 42 height 42
click at [676, 144] on p "Location" at bounding box center [688, 142] width 53 height 17
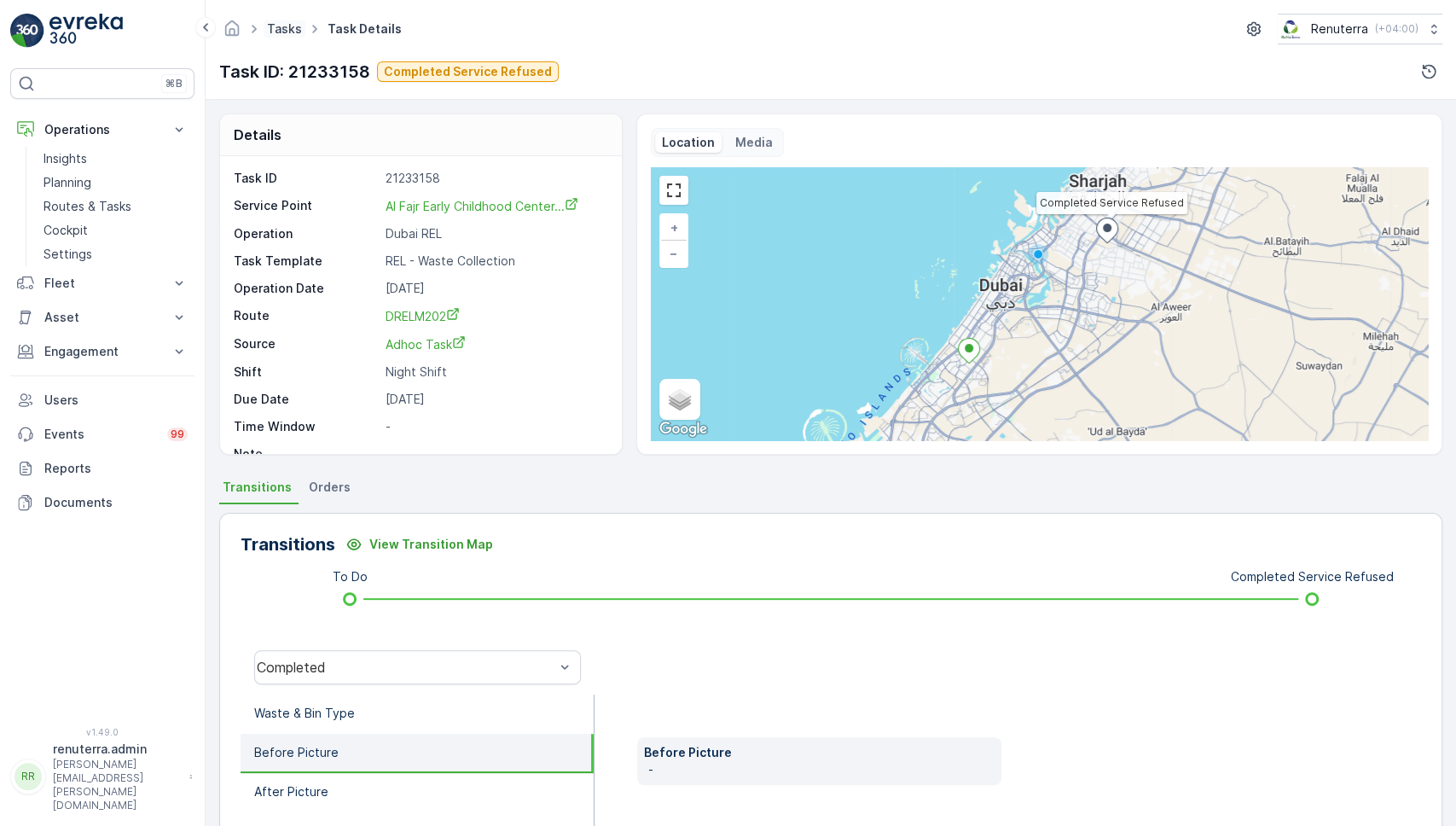
click at [293, 27] on link "Tasks" at bounding box center [284, 29] width 35 height 14
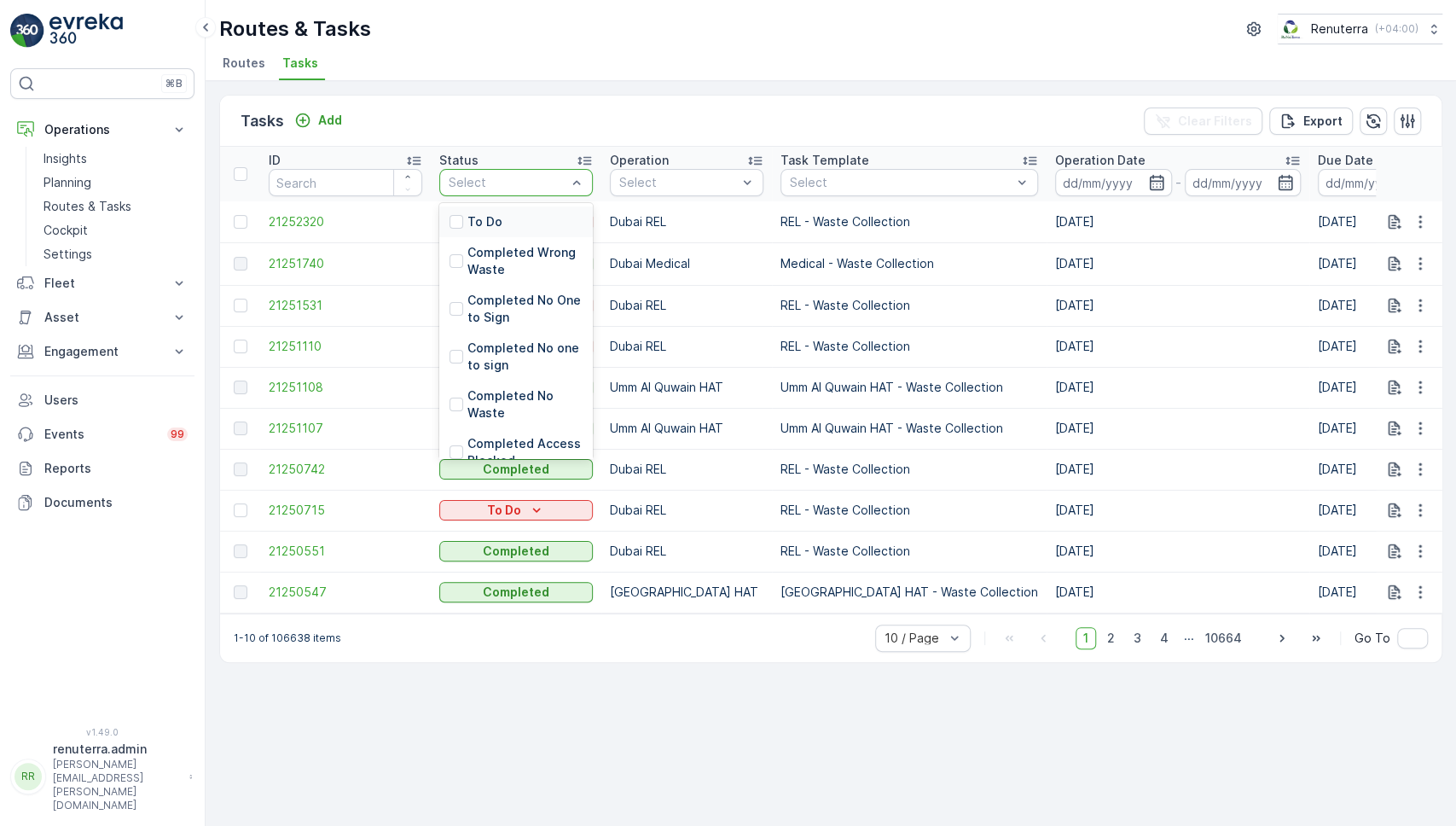
click at [540, 179] on div at bounding box center [507, 182] width 121 height 14
click at [499, 402] on p "Completed Service Refused" at bounding box center [525, 402] width 116 height 34
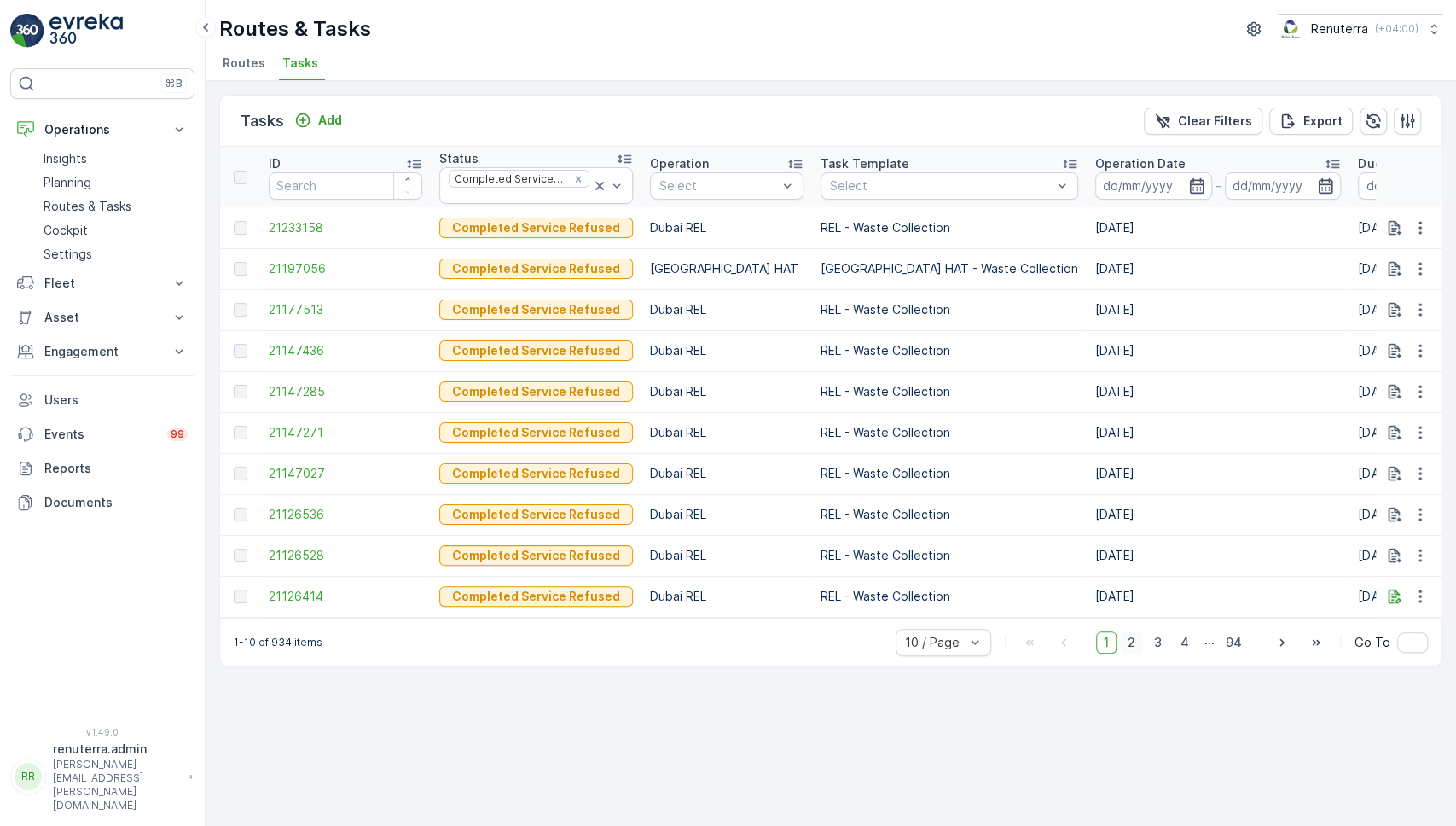
click at [1140, 654] on span "2" at bounding box center [1132, 642] width 23 height 23
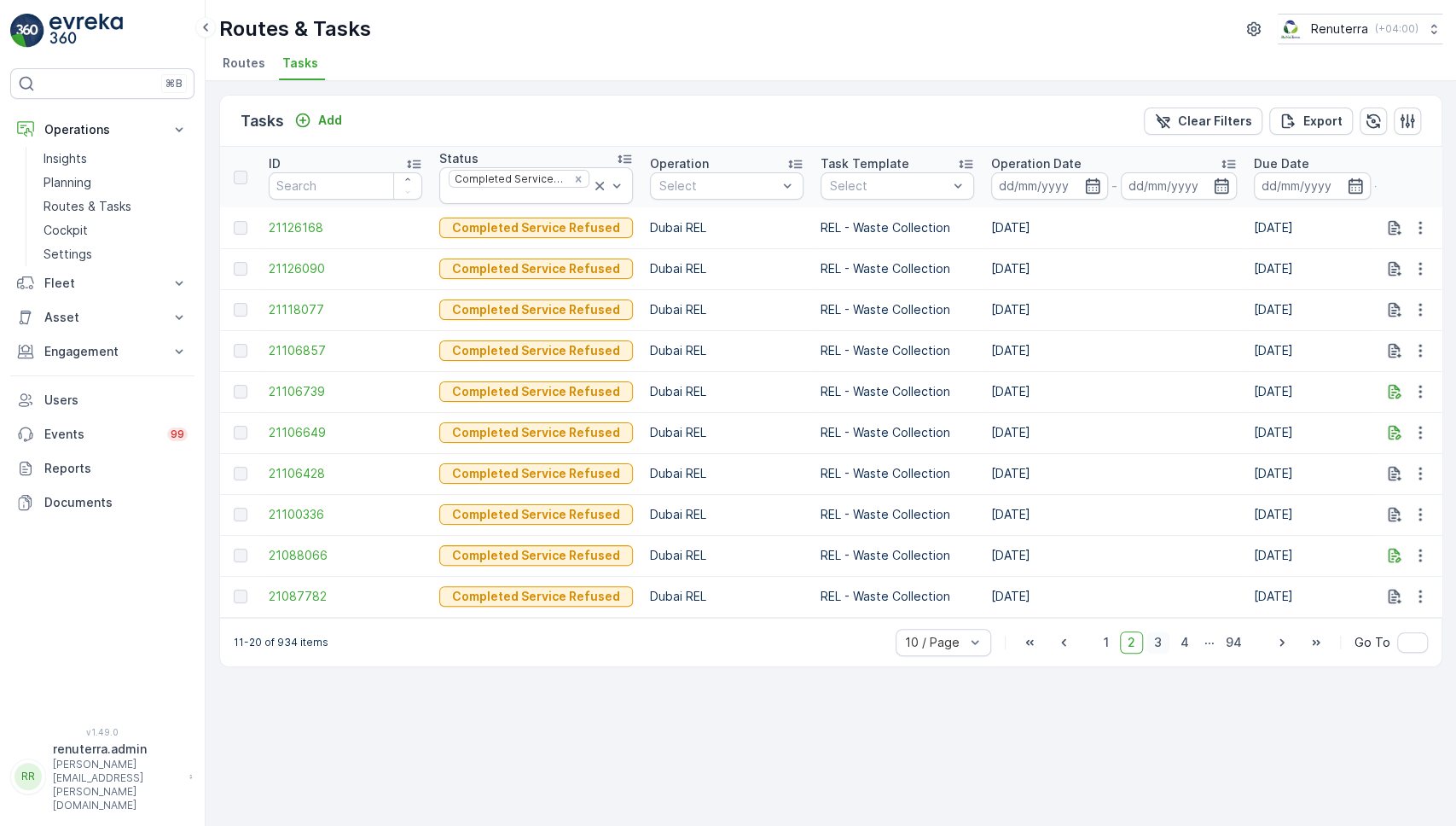
click at [1168, 651] on span "3" at bounding box center [1158, 642] width 23 height 23
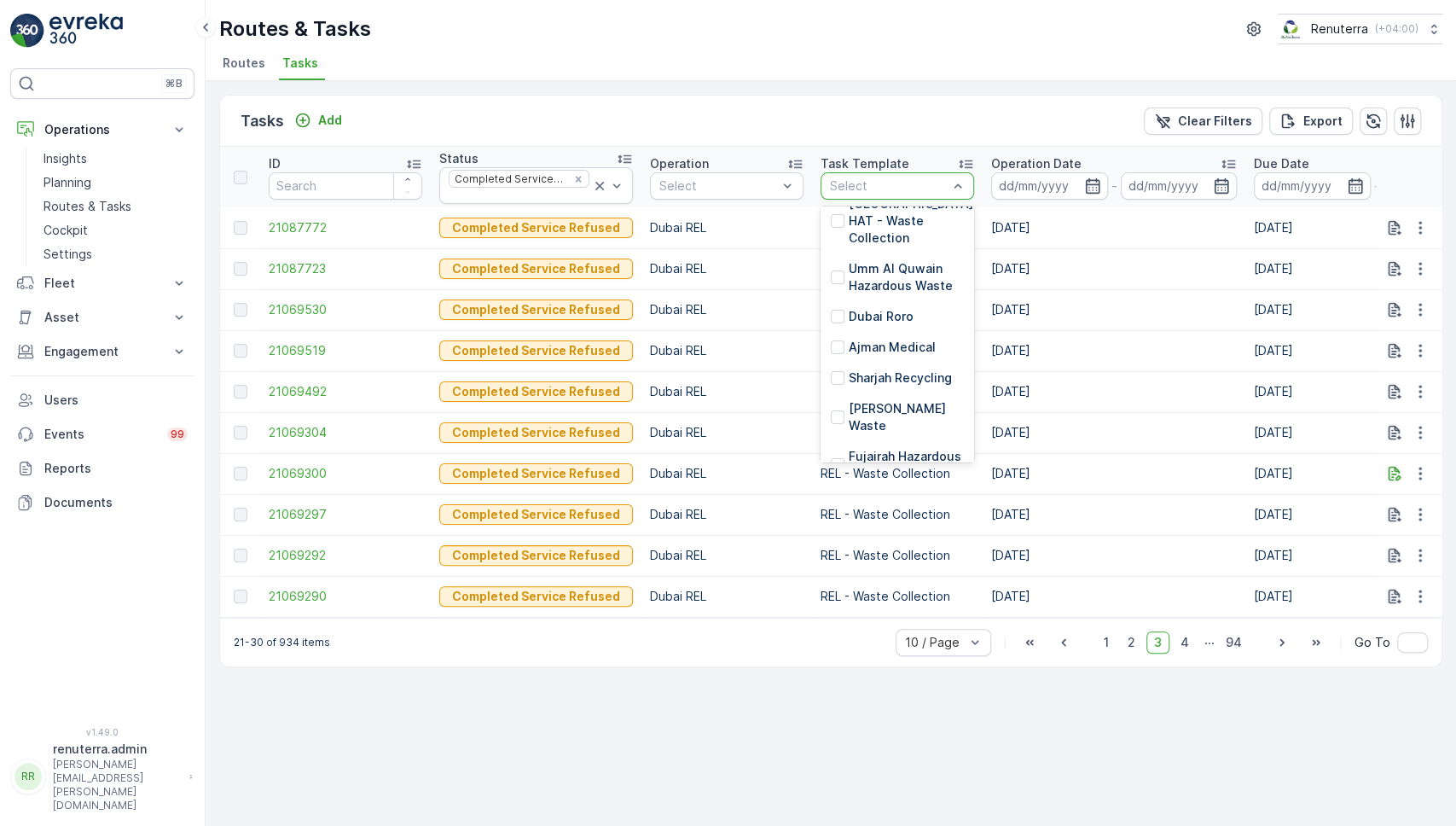
scroll to position [404, 0]
click at [833, 338] on div "Ajman Medical" at bounding box center [884, 346] width 105 height 17
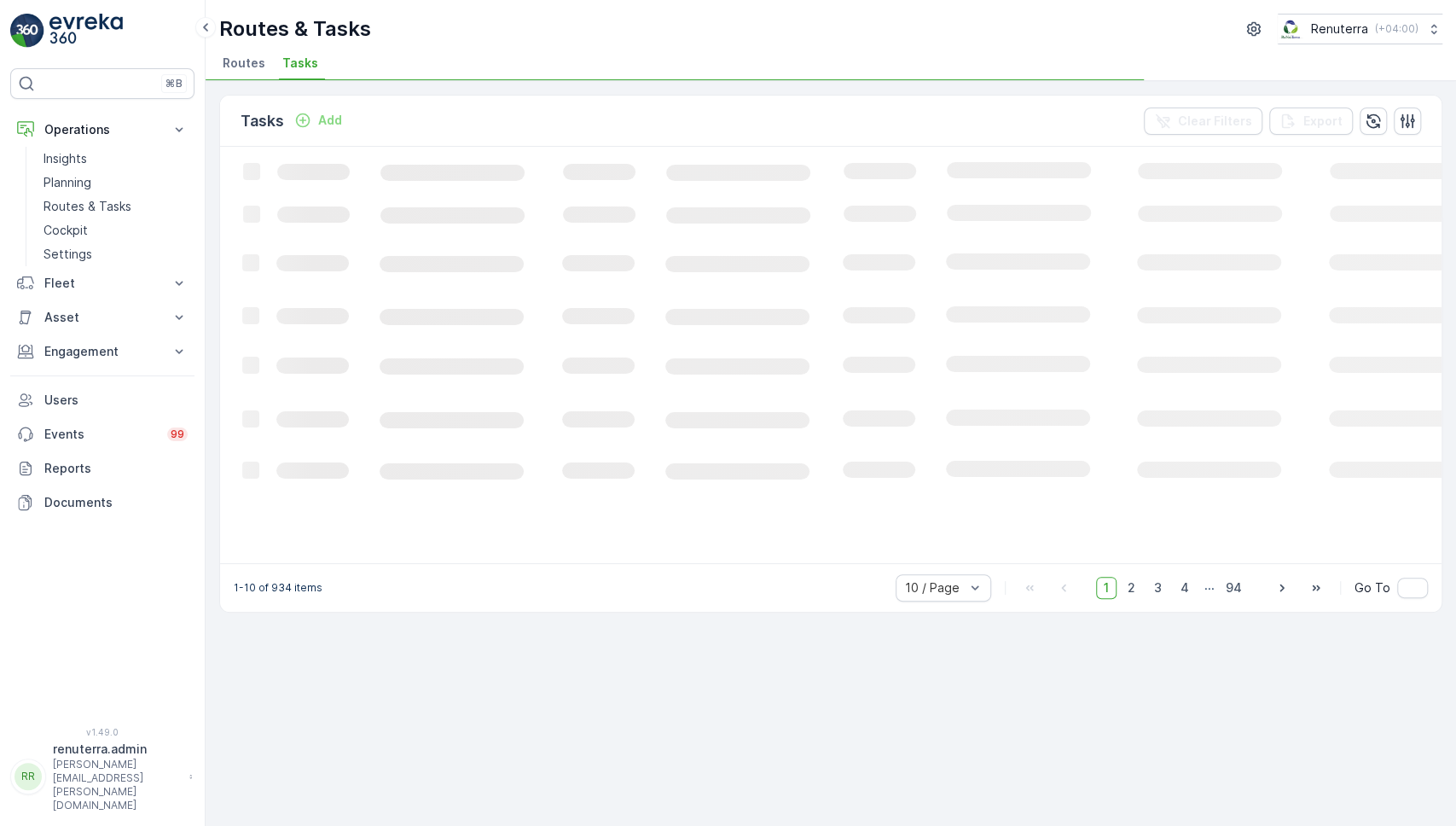
click at [947, 183] on icon "Loading..." at bounding box center [1039, 354] width 1638 height 413
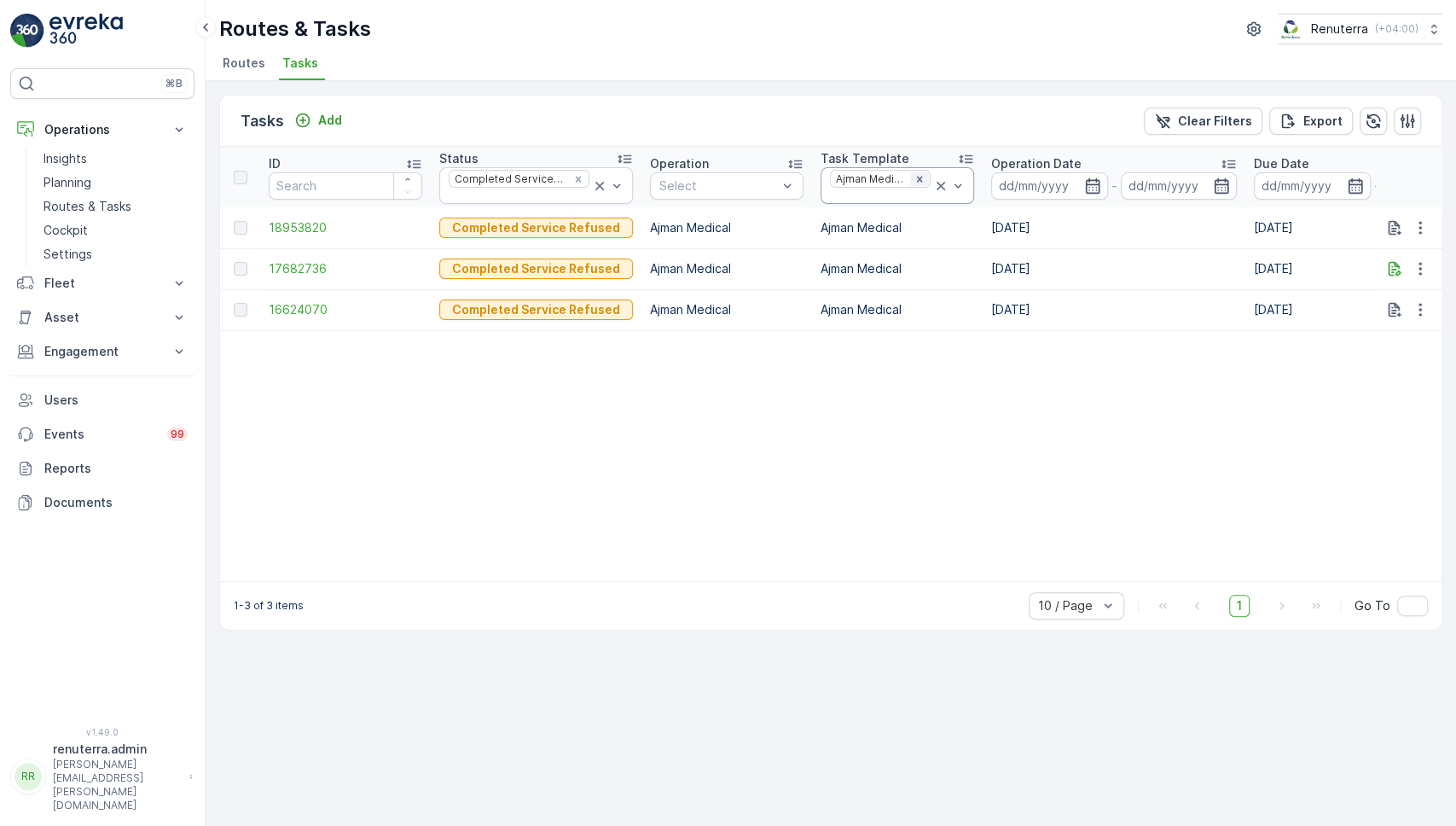
click at [913, 178] on icon "Remove Ajman Medical" at bounding box center [919, 179] width 12 height 12
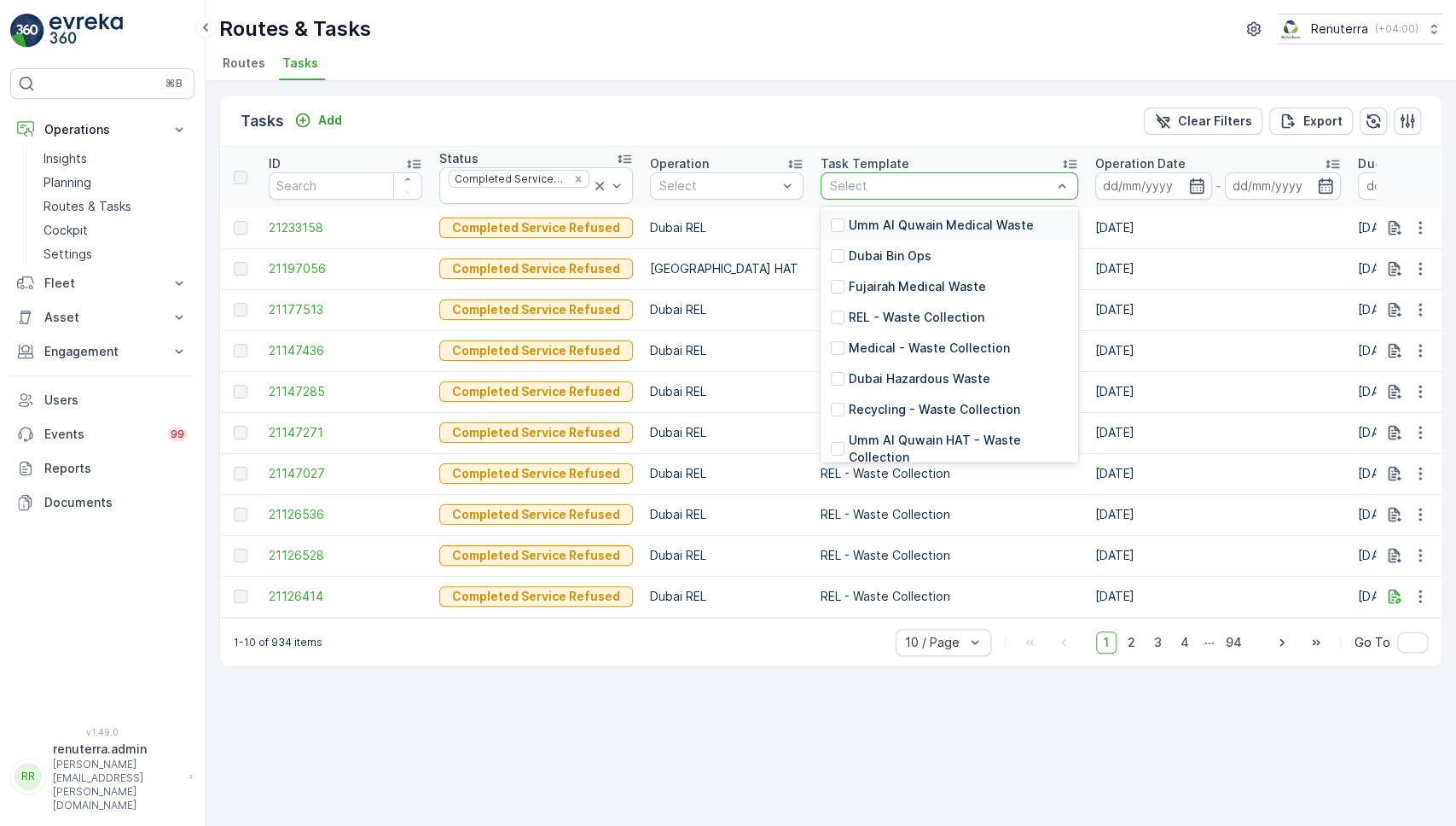
click at [936, 185] on div at bounding box center [941, 185] width 226 height 14
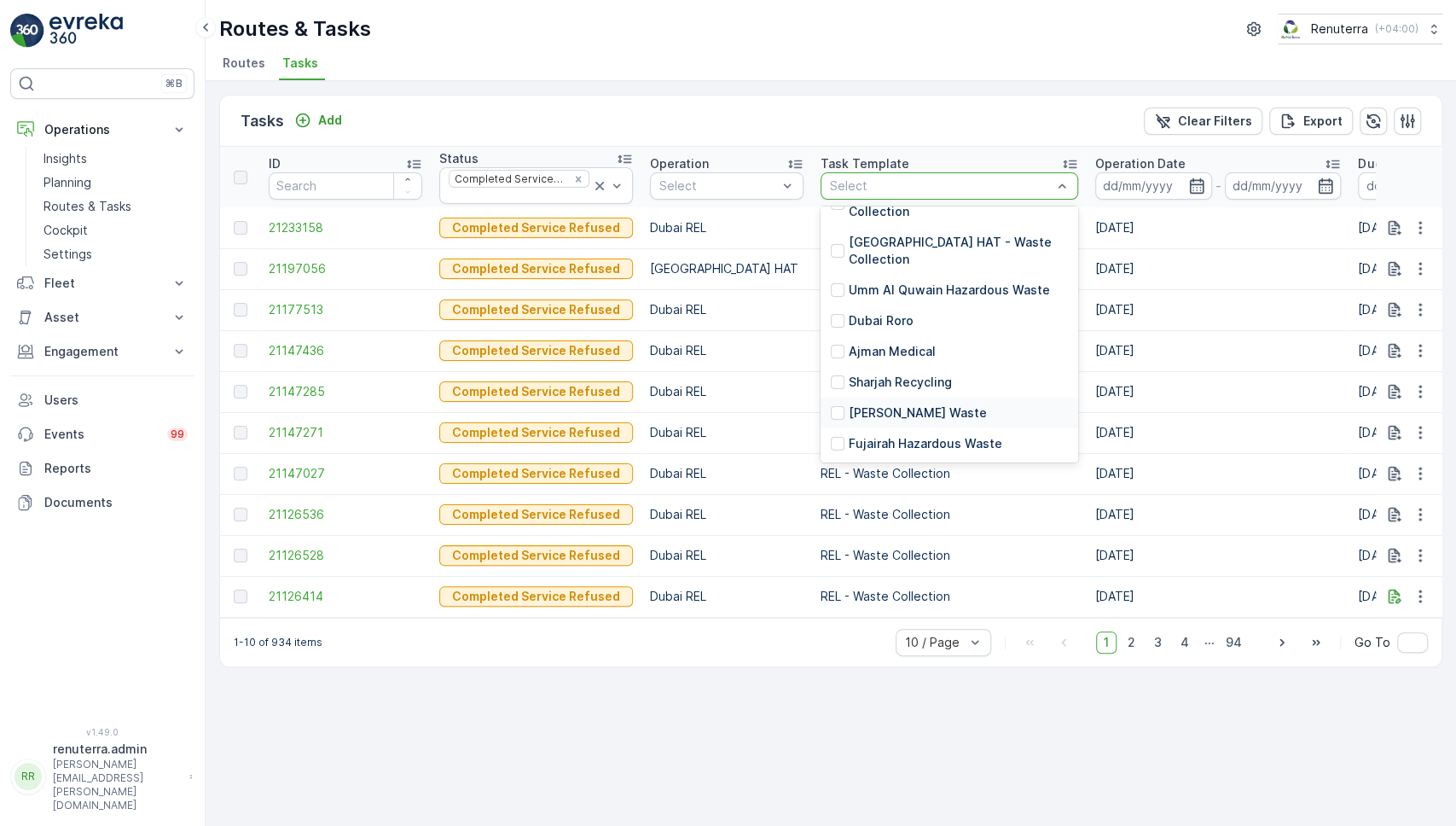
click at [831, 404] on div "Ajman Hazardous Waste" at bounding box center [909, 413] width 156 height 17
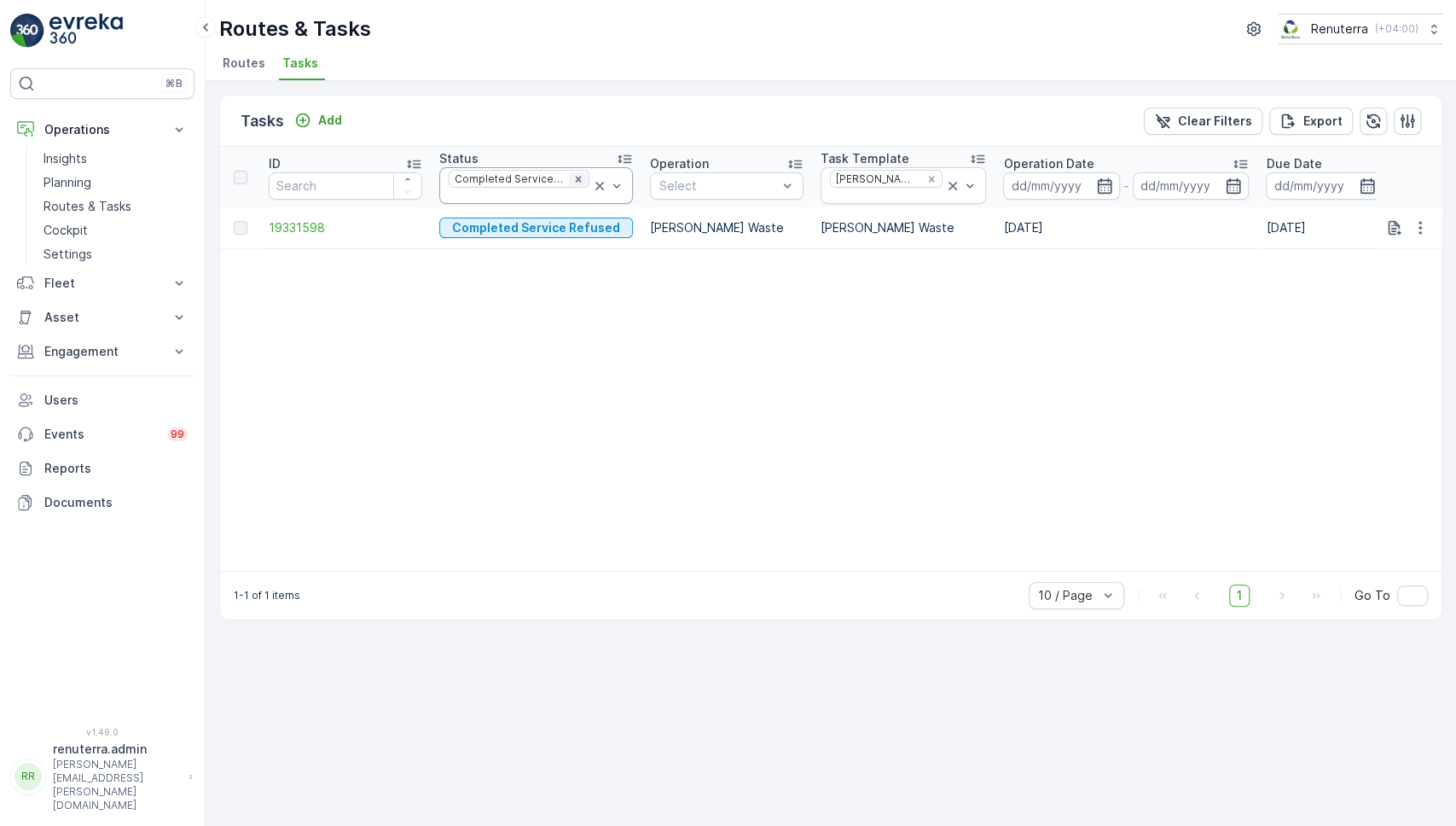
click at [572, 173] on icon "Remove Completed Service Refused" at bounding box center [578, 179] width 12 height 12
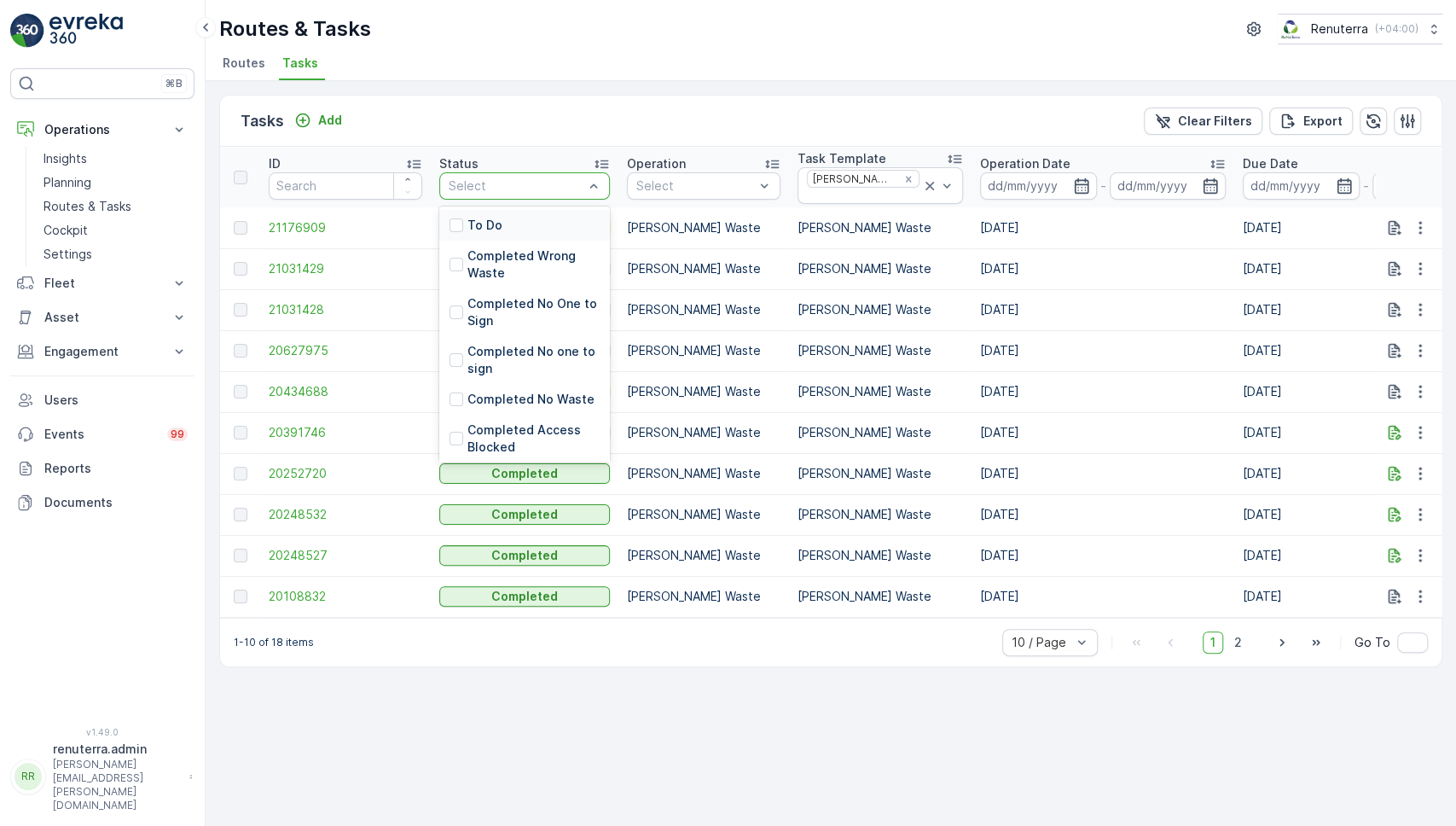
click at [519, 227] on div "To Do" at bounding box center [524, 226] width 171 height 31
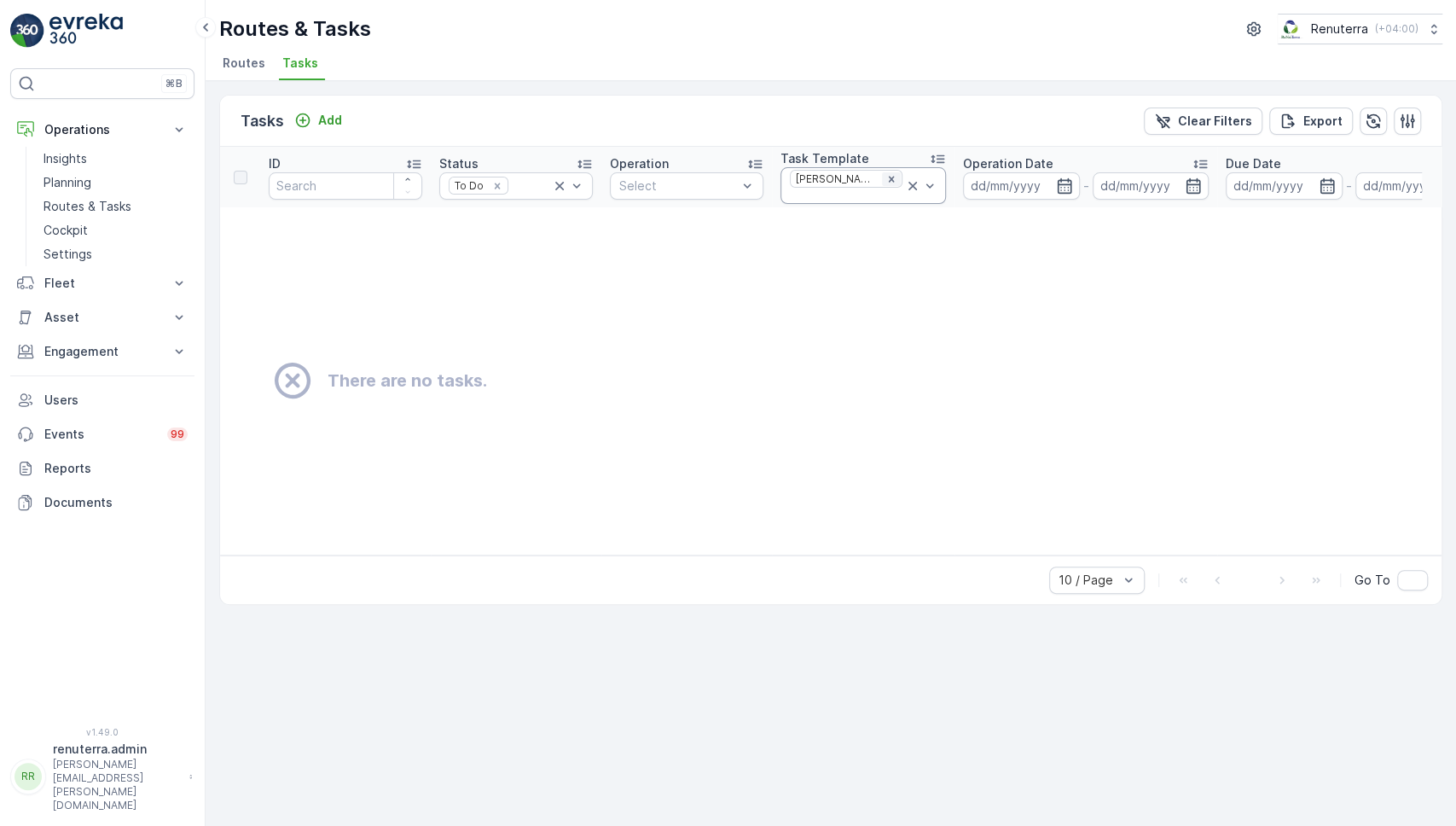
click at [894, 176] on icon "Remove Ajman Hazardous Waste" at bounding box center [891, 179] width 6 height 6
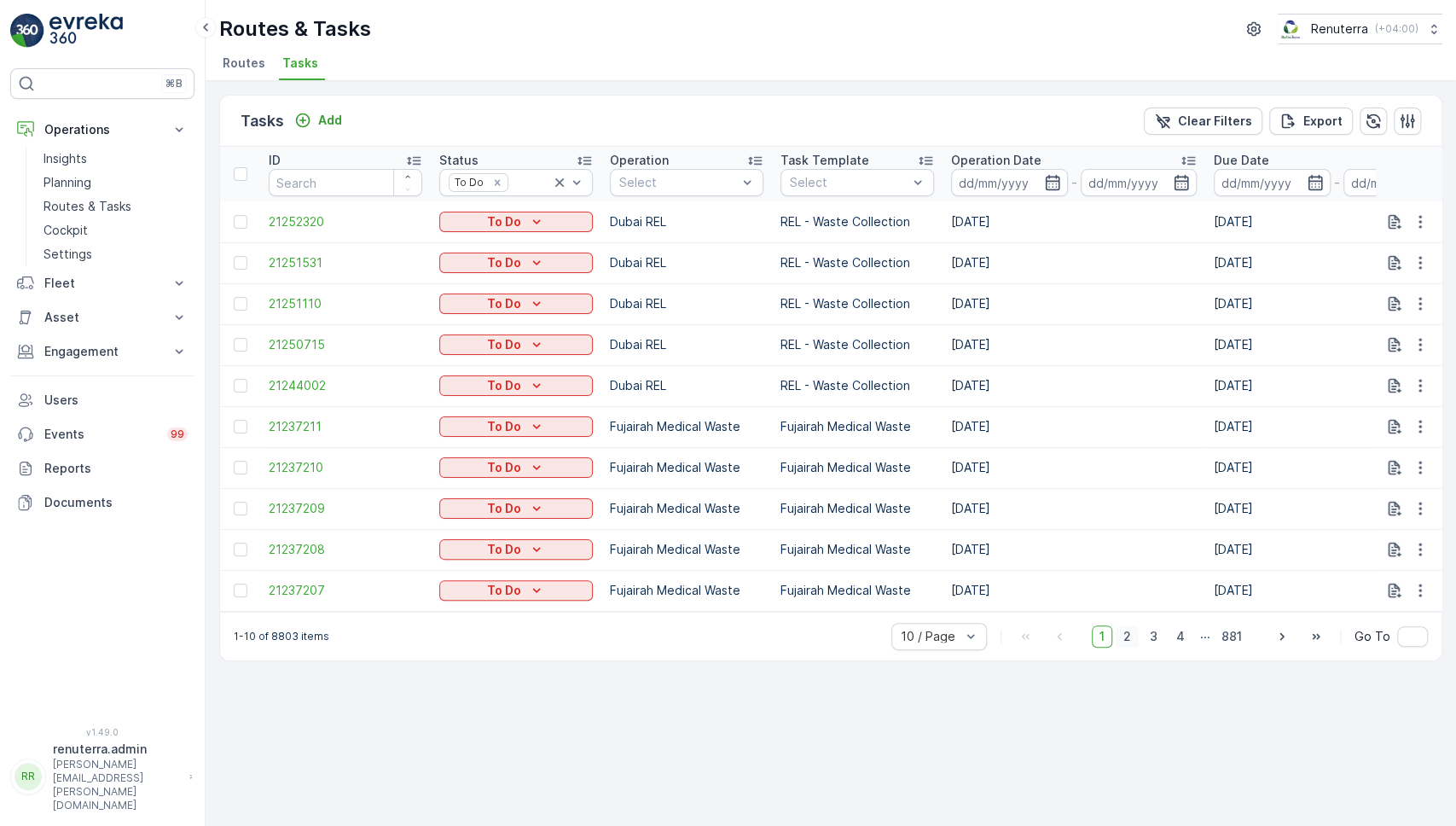
click at [1129, 647] on span "2" at bounding box center [1127, 636] width 23 height 23
click at [1105, 647] on span "1" at bounding box center [1102, 636] width 21 height 23
click at [499, 189] on div "Remove To Do" at bounding box center [497, 182] width 19 height 14
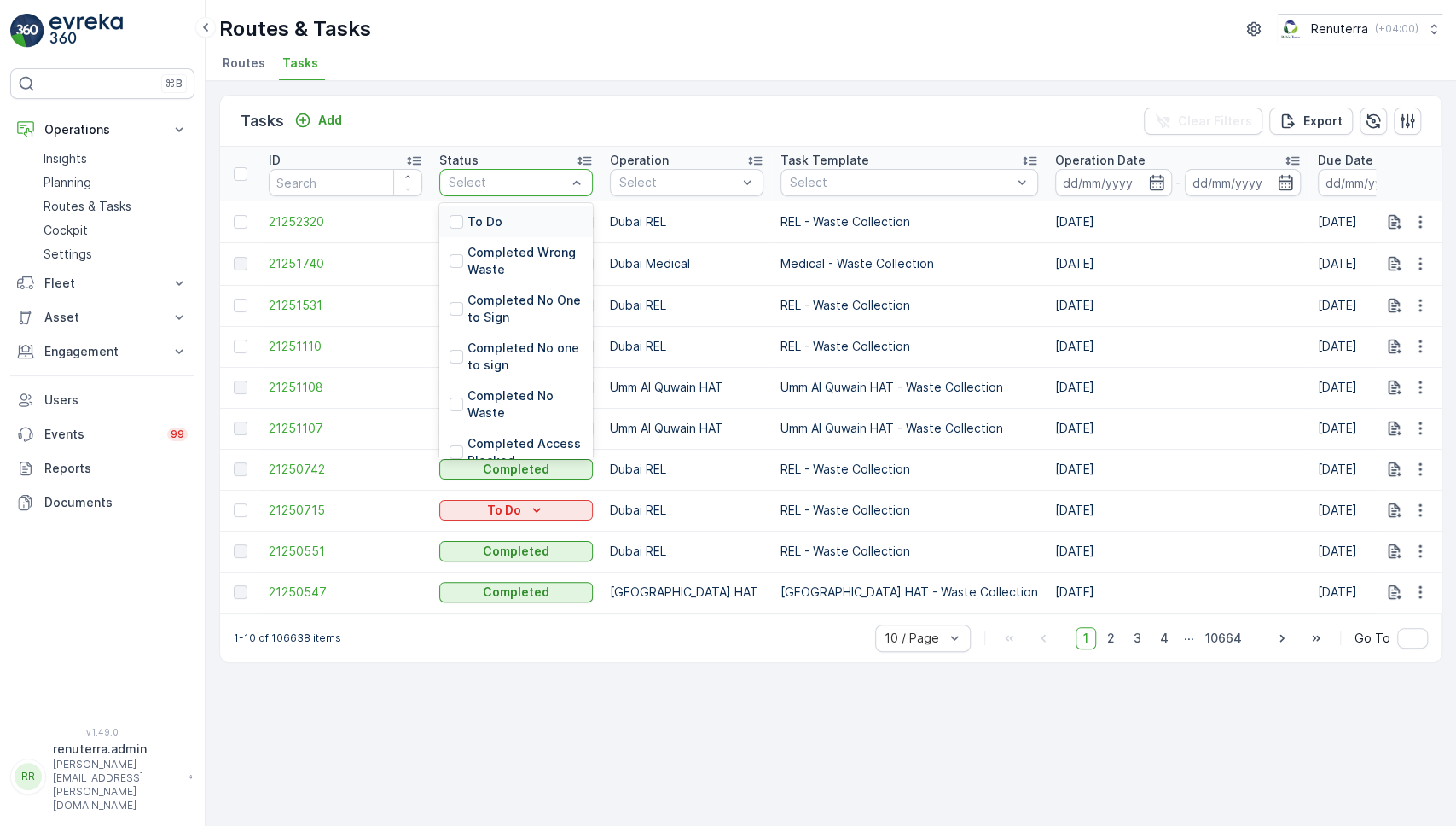
click at [552, 181] on div at bounding box center [507, 182] width 121 height 14
click at [531, 317] on p "Completed No One to Sign" at bounding box center [525, 309] width 116 height 34
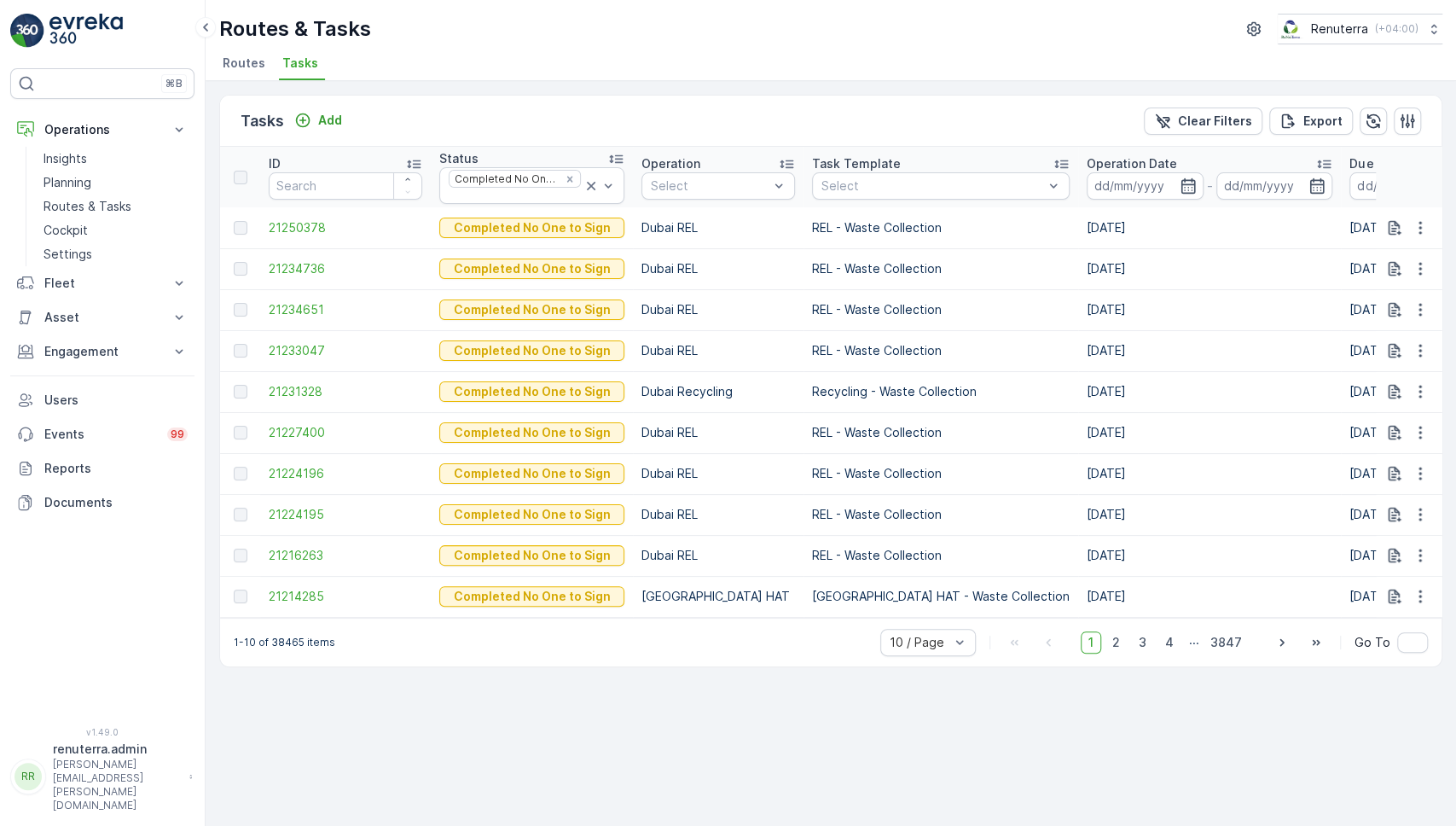
click at [849, 760] on div "Tasks Add Clear Filters Export ID Status Completed No One to Sign Operation Sel…" at bounding box center [831, 453] width 1251 height 745
click at [564, 175] on icon "Remove Completed No One to Sign" at bounding box center [570, 179] width 12 height 12
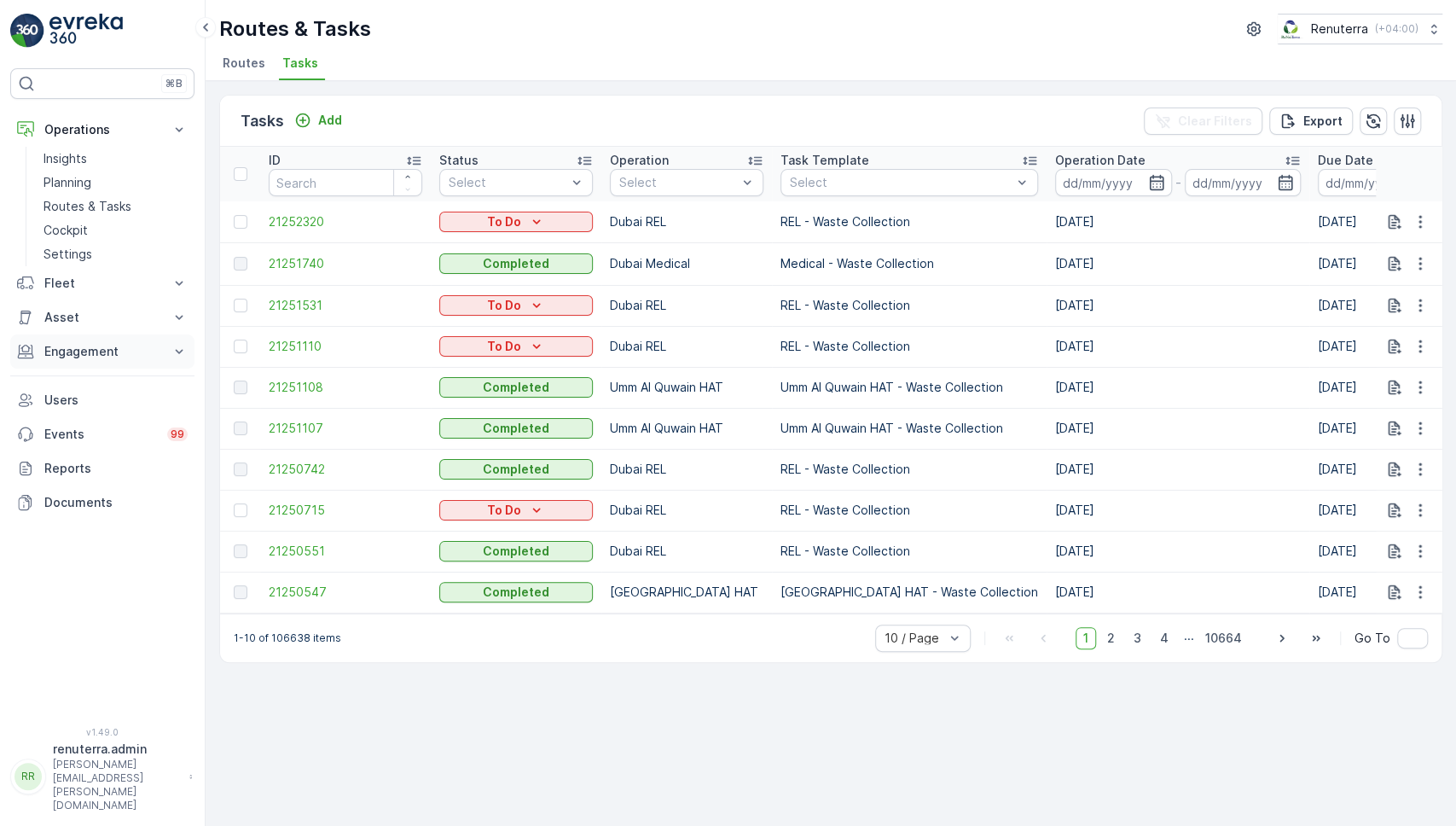
click at [81, 352] on p "Engagement" at bounding box center [102, 351] width 116 height 17
click at [67, 396] on p "Entities" at bounding box center [64, 404] width 42 height 17
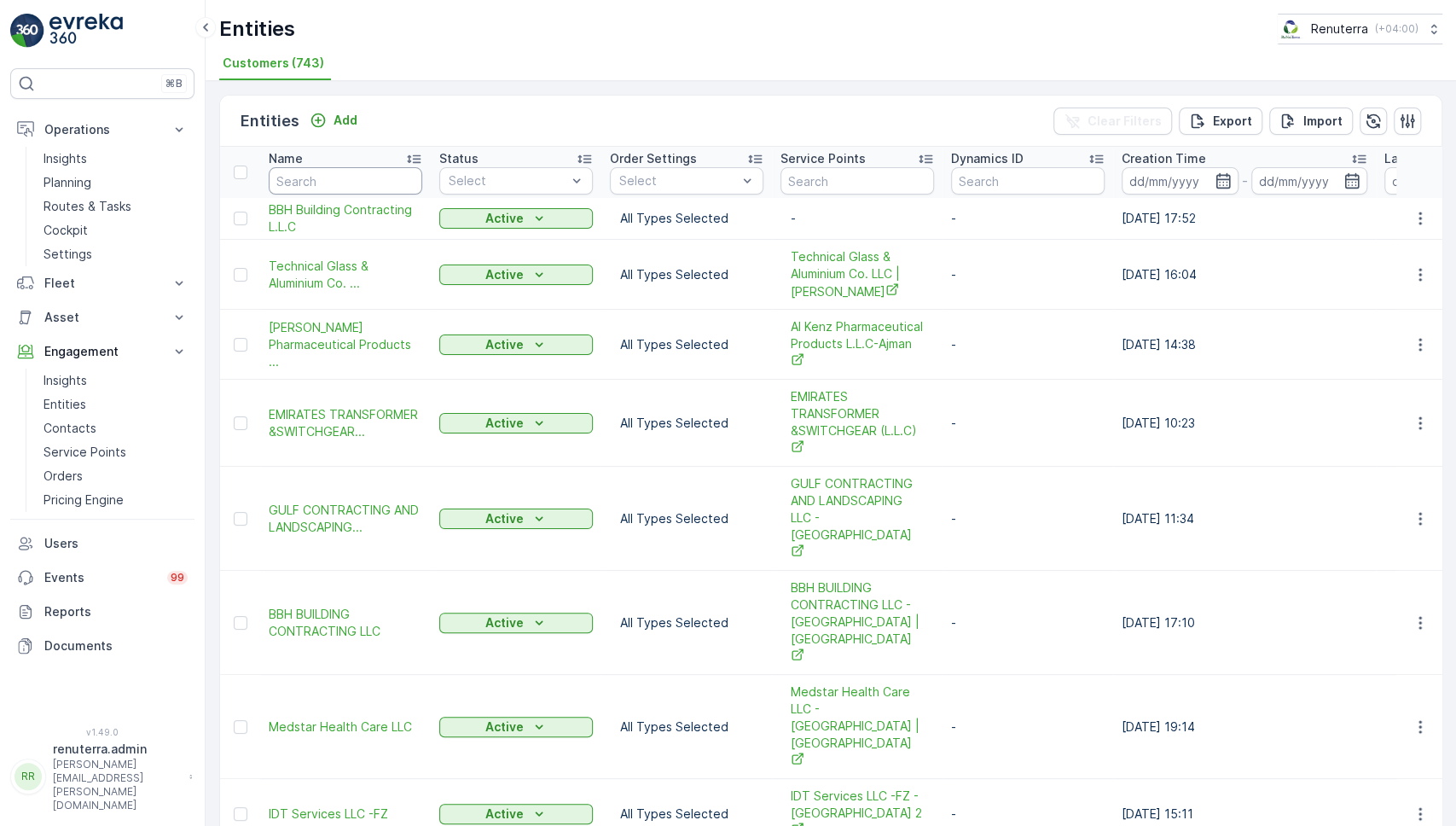
click at [384, 177] on input "text" at bounding box center [346, 181] width 153 height 27
type input "mu"
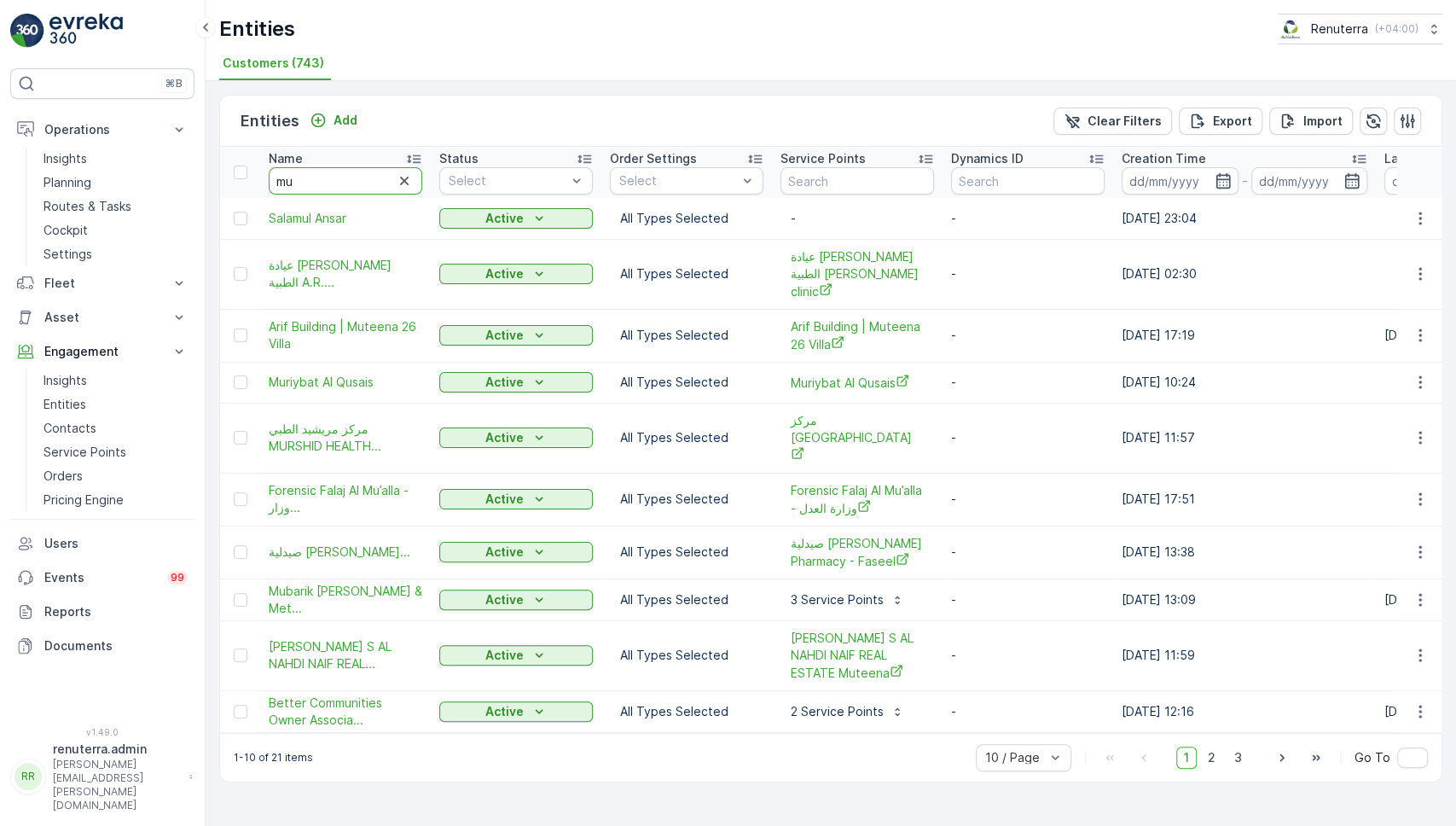
click at [384, 177] on input "mu" at bounding box center [346, 181] width 153 height 27
type input "muba"
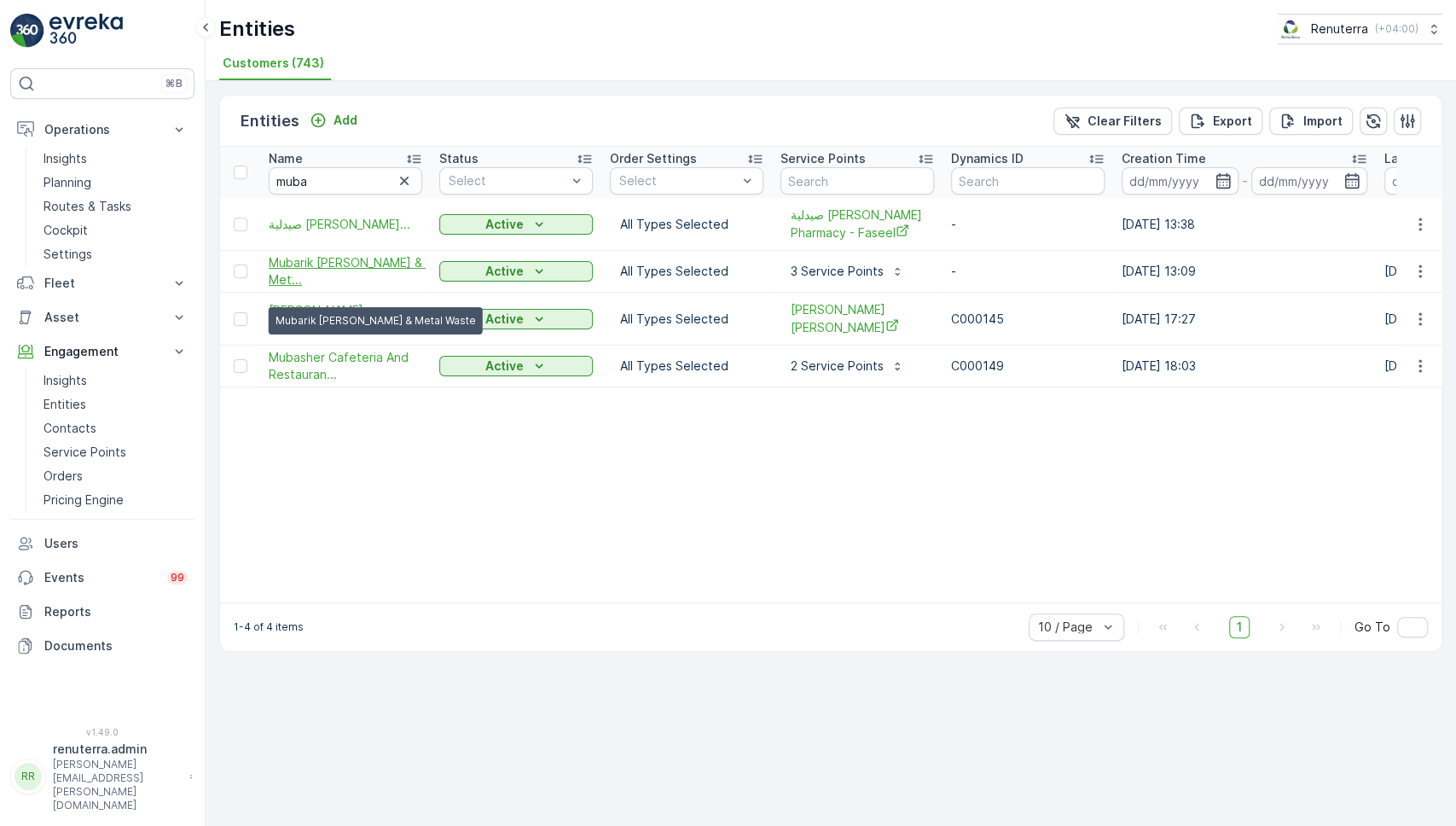
click at [377, 272] on span "Mubarik Abdul Majeed Scrap & Met..." at bounding box center [346, 272] width 153 height 34
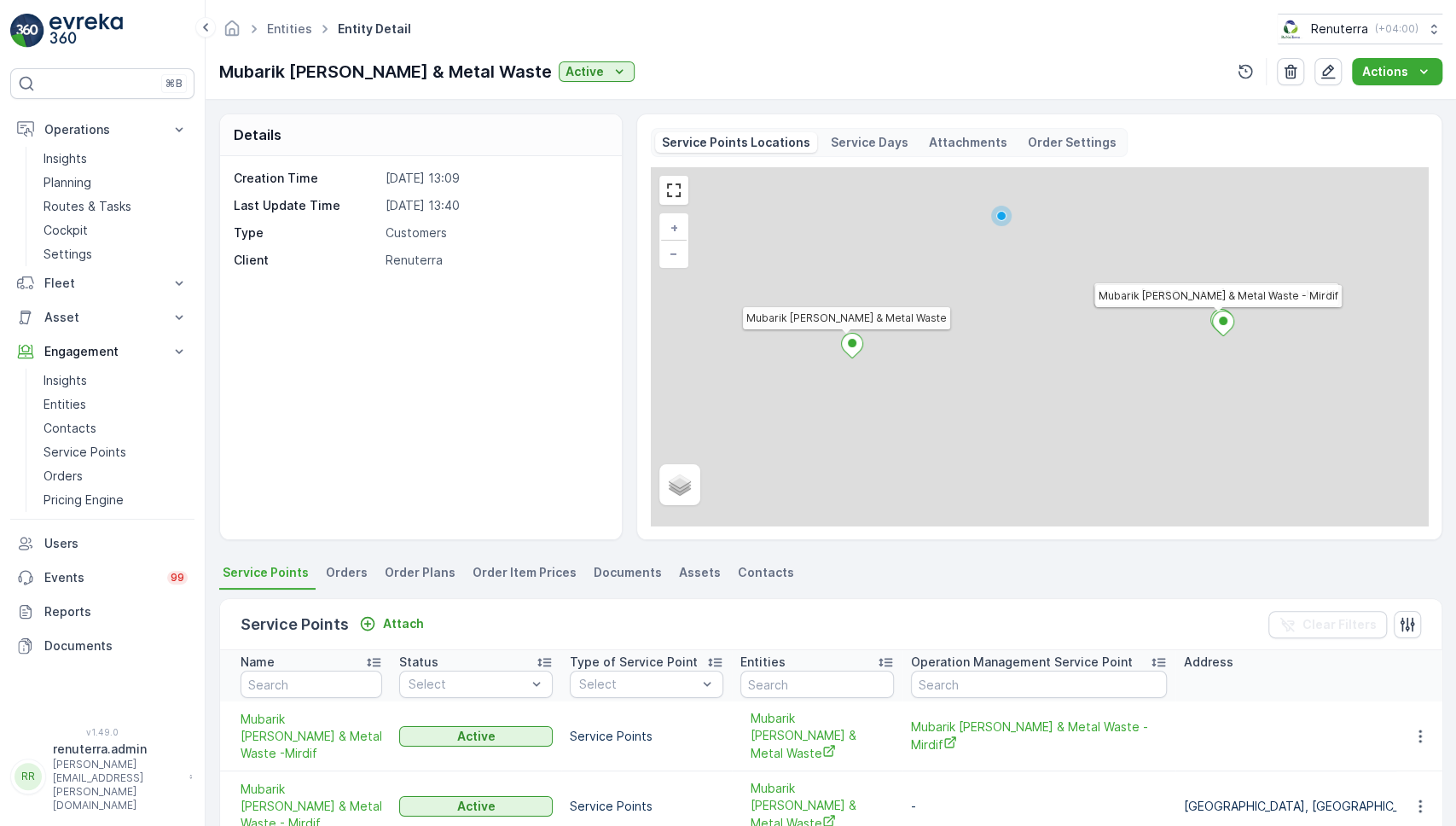
click at [349, 567] on span "Orders" at bounding box center [347, 572] width 42 height 17
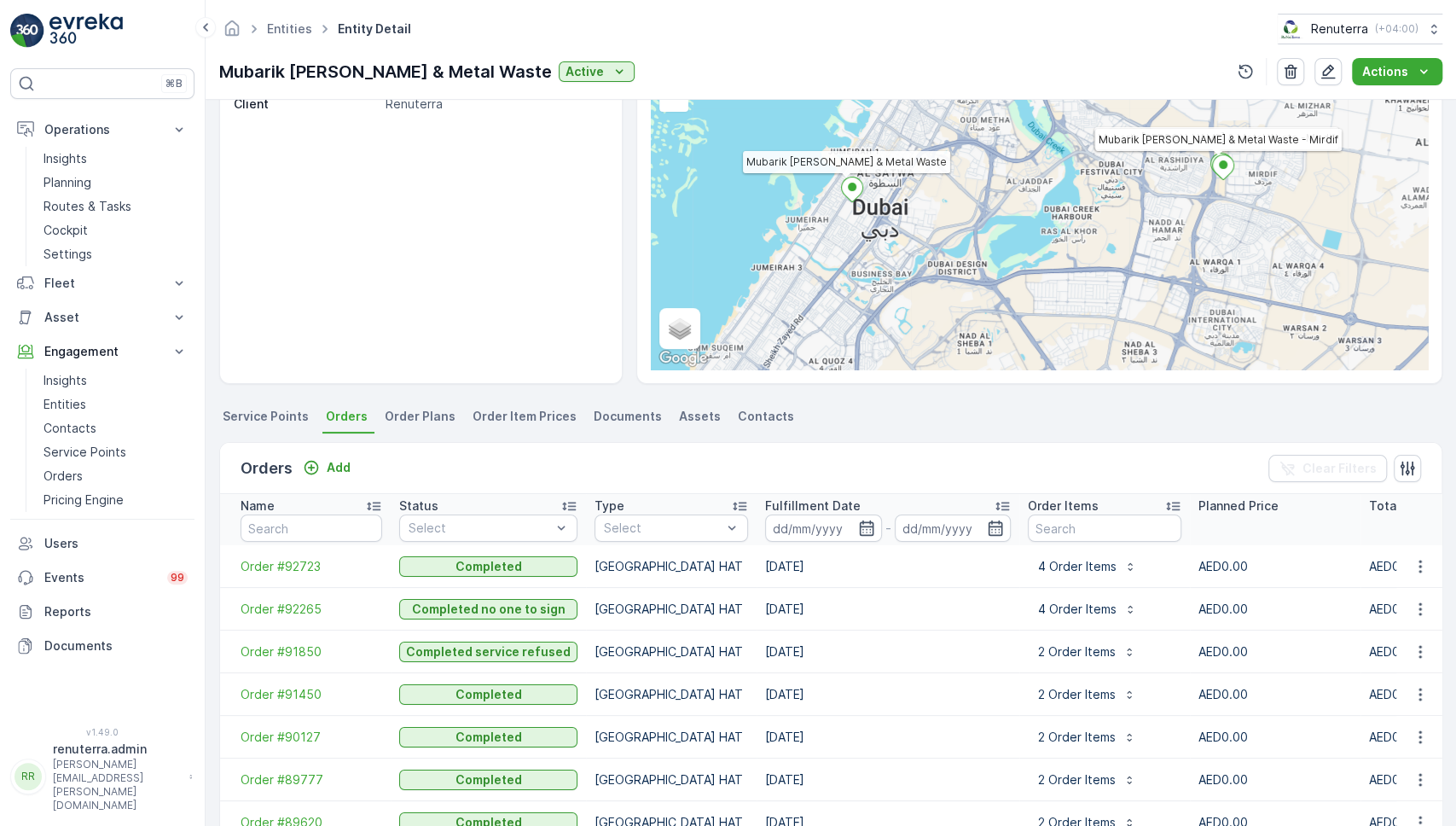
scroll to position [159, 0]
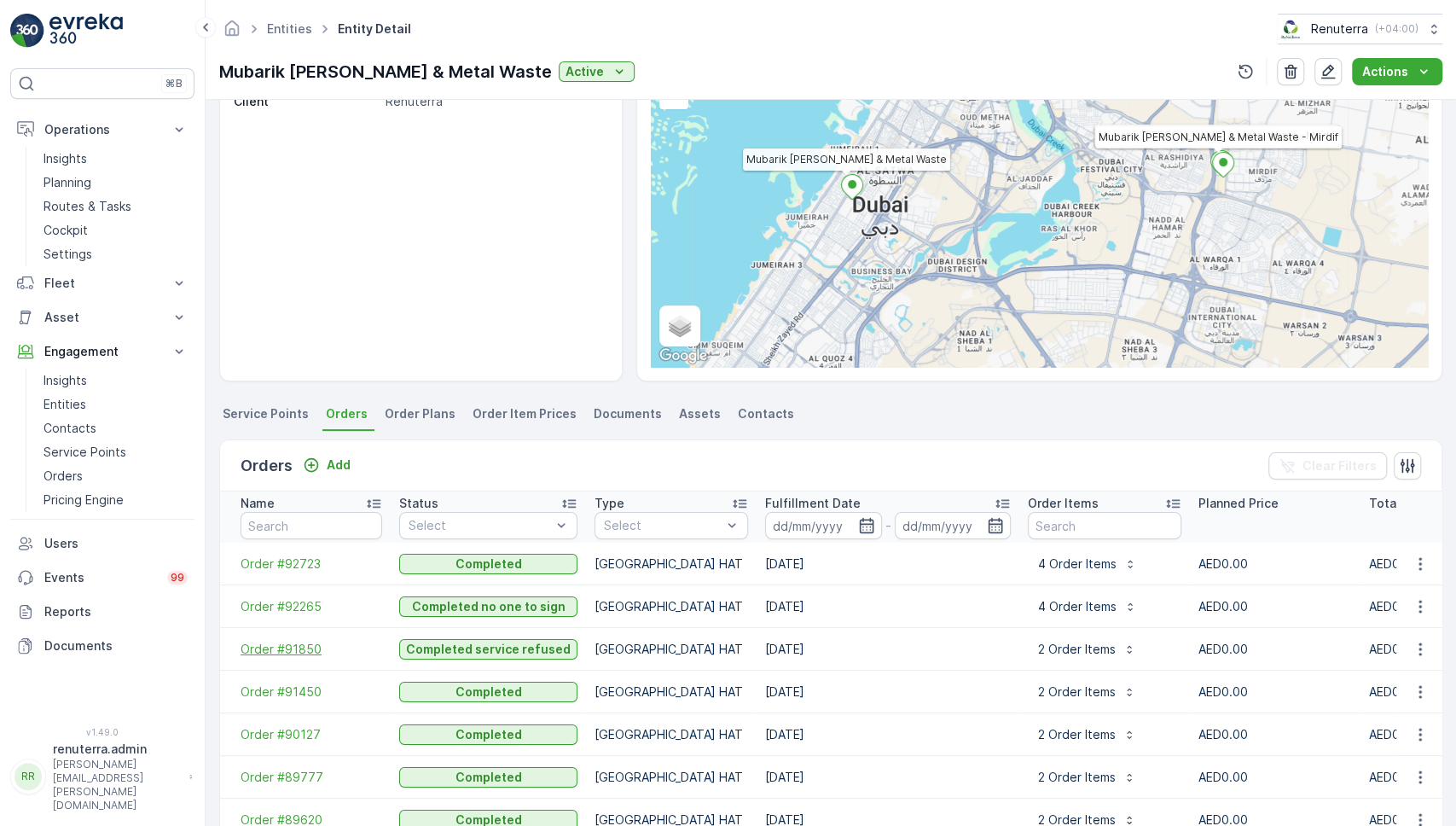
click at [311, 658] on span "Order #91850" at bounding box center [311, 649] width 142 height 17
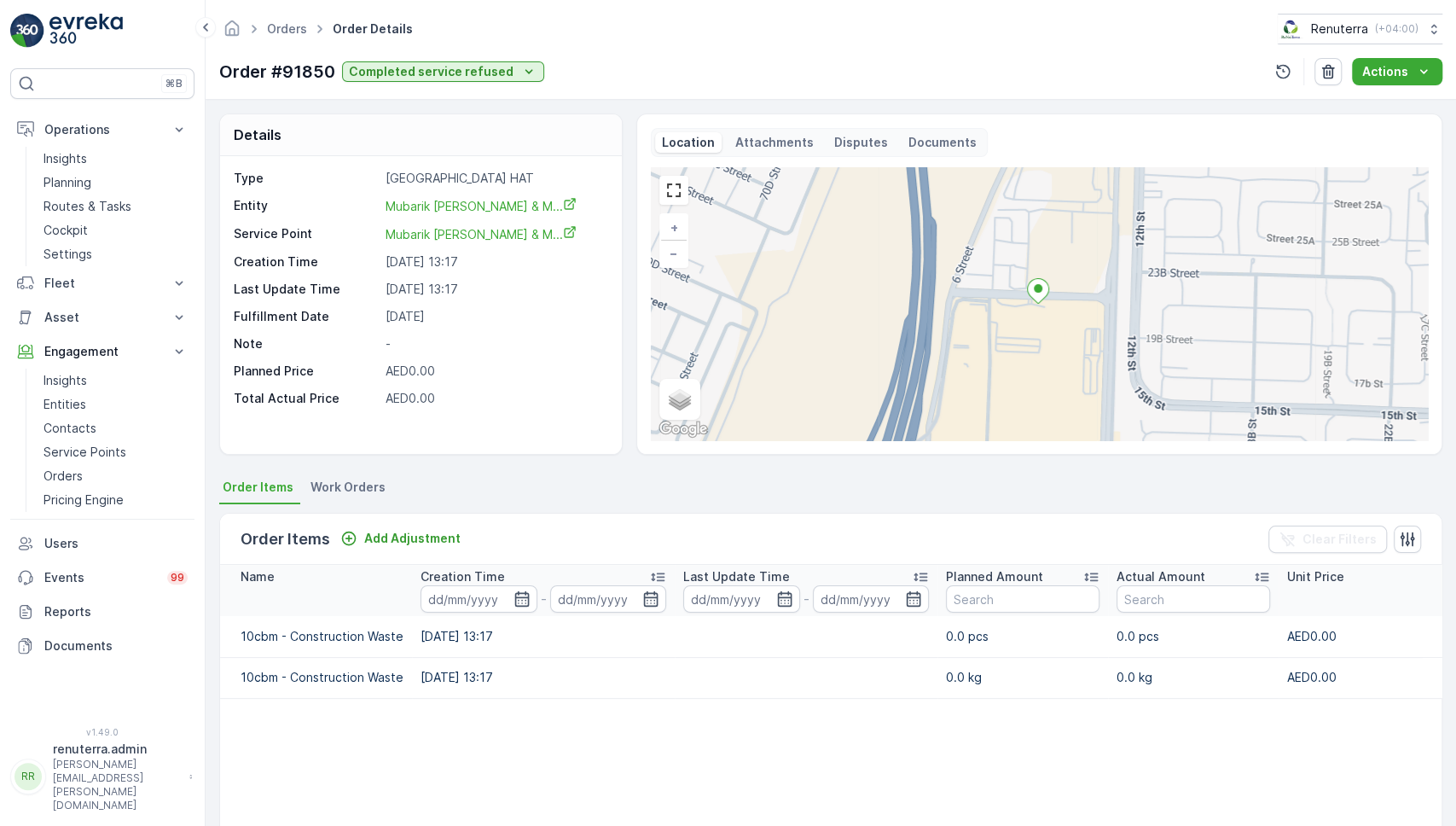
click at [366, 480] on span "Work Orders" at bounding box center [348, 487] width 75 height 17
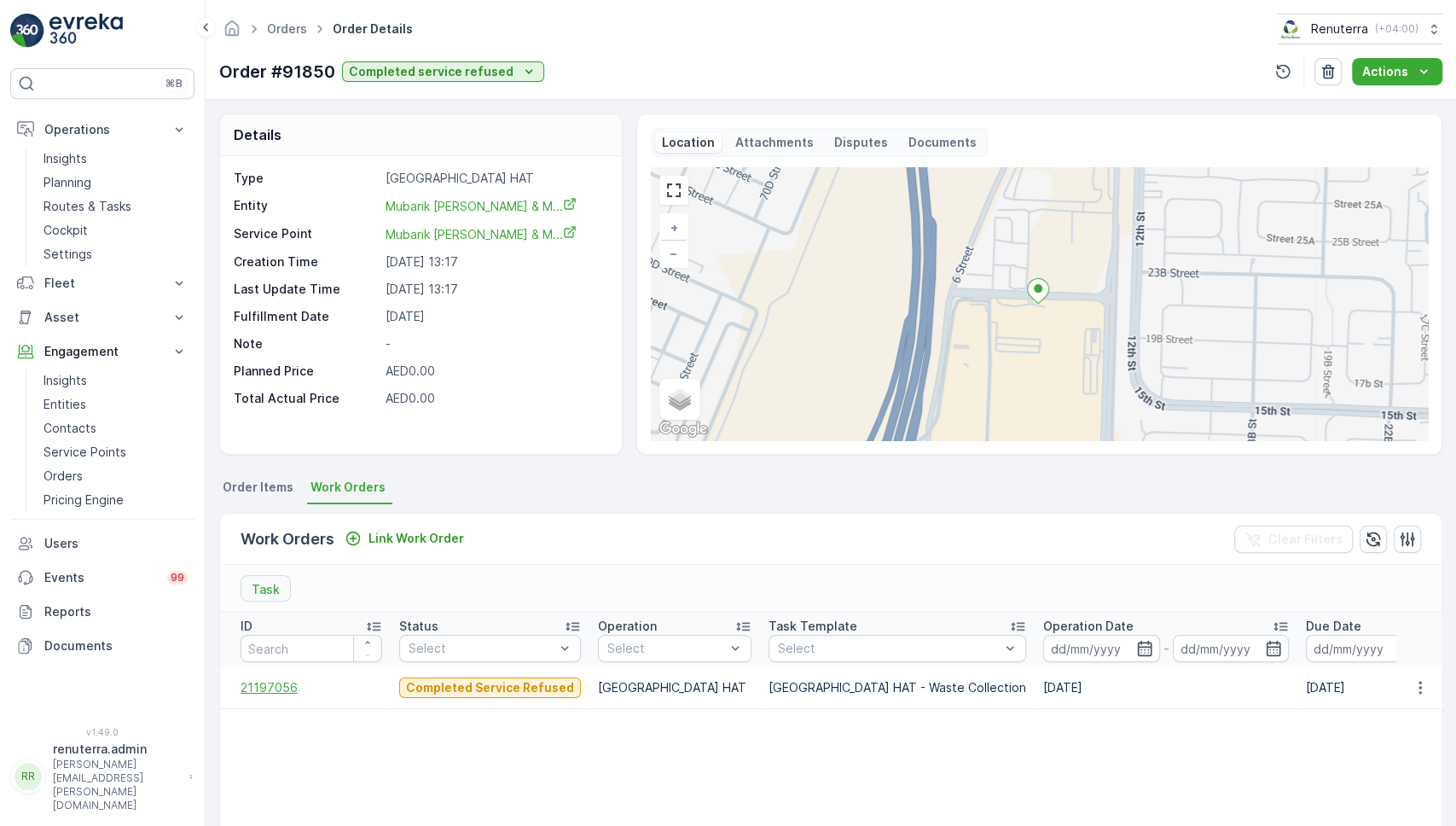
click at [287, 686] on span "21197056" at bounding box center [311, 687] width 142 height 17
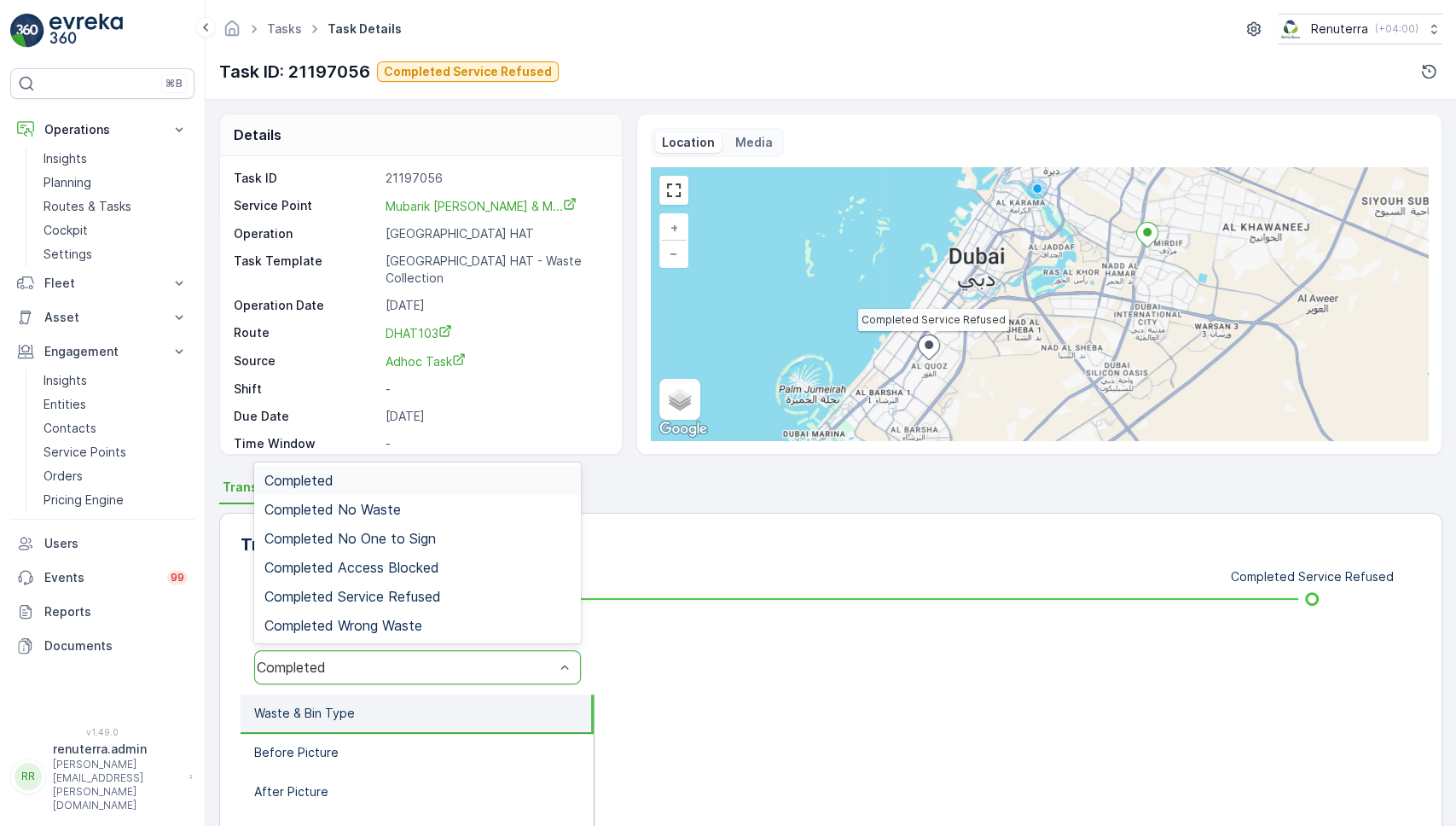
click at [464, 653] on div "Completed" at bounding box center [418, 667] width 327 height 34
click at [402, 597] on span "Completed Service Refused" at bounding box center [353, 596] width 177 height 15
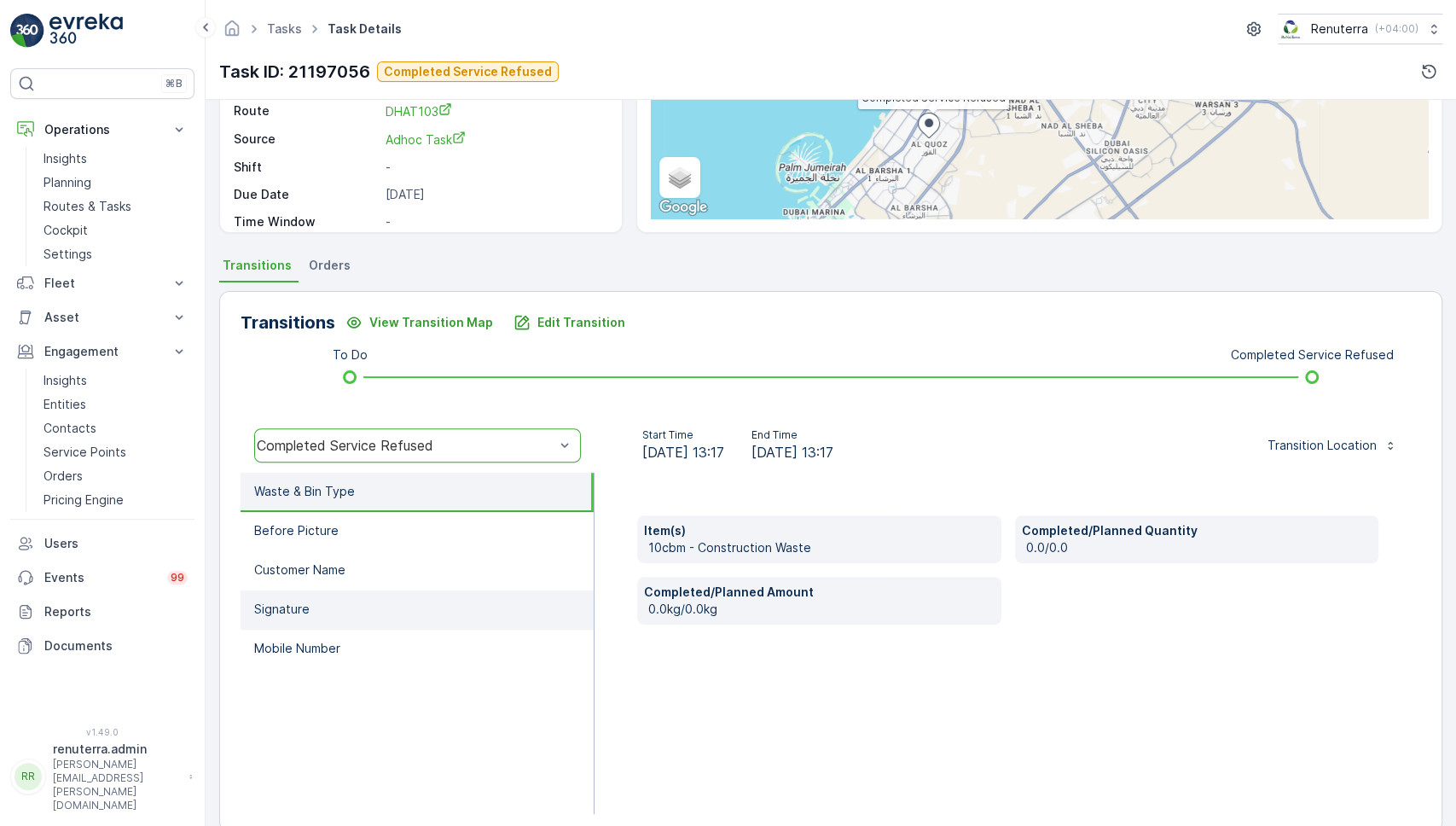
scroll to position [223, 0]
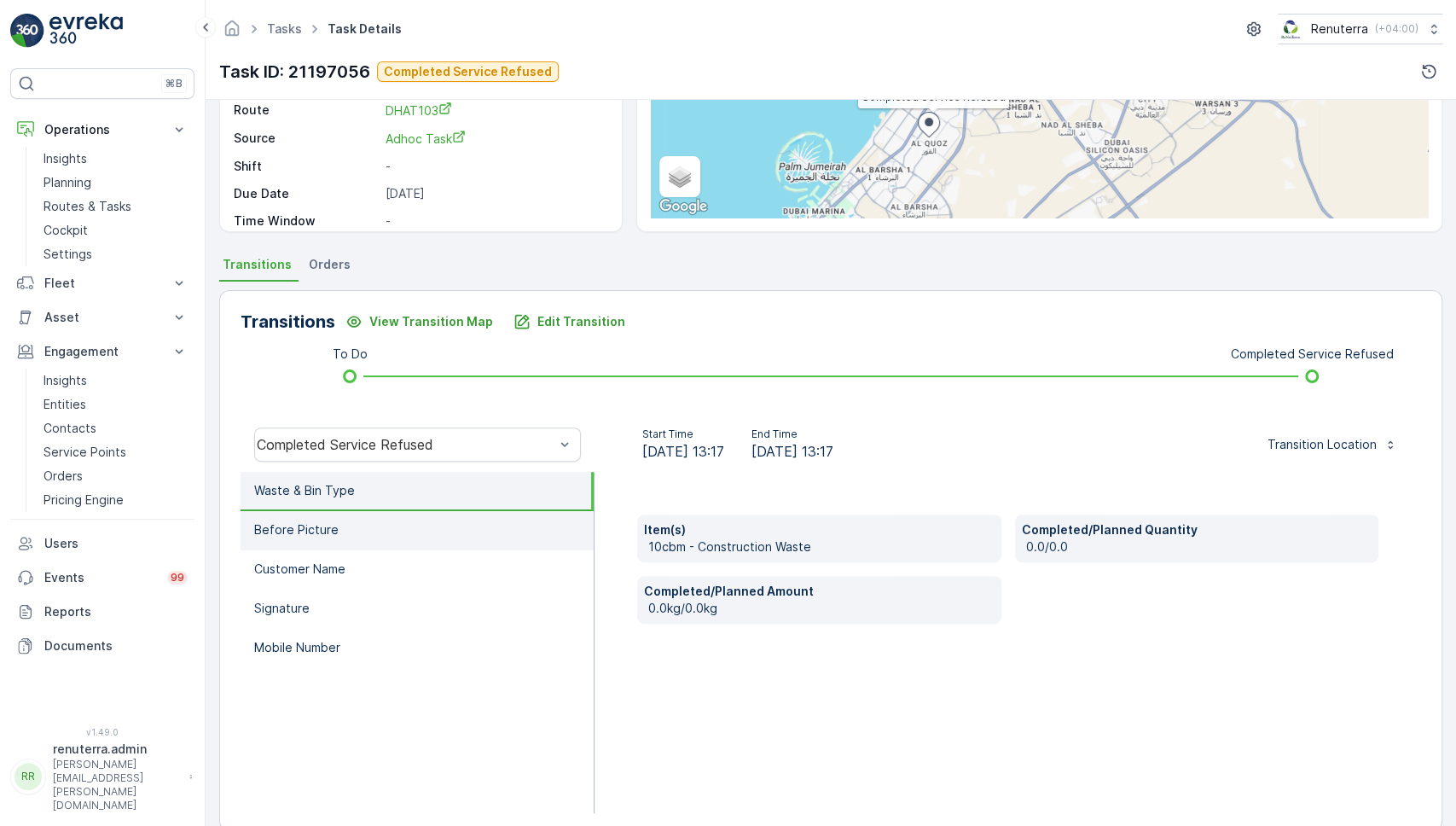
click at [300, 530] on p "Before Picture" at bounding box center [297, 530] width 85 height 17
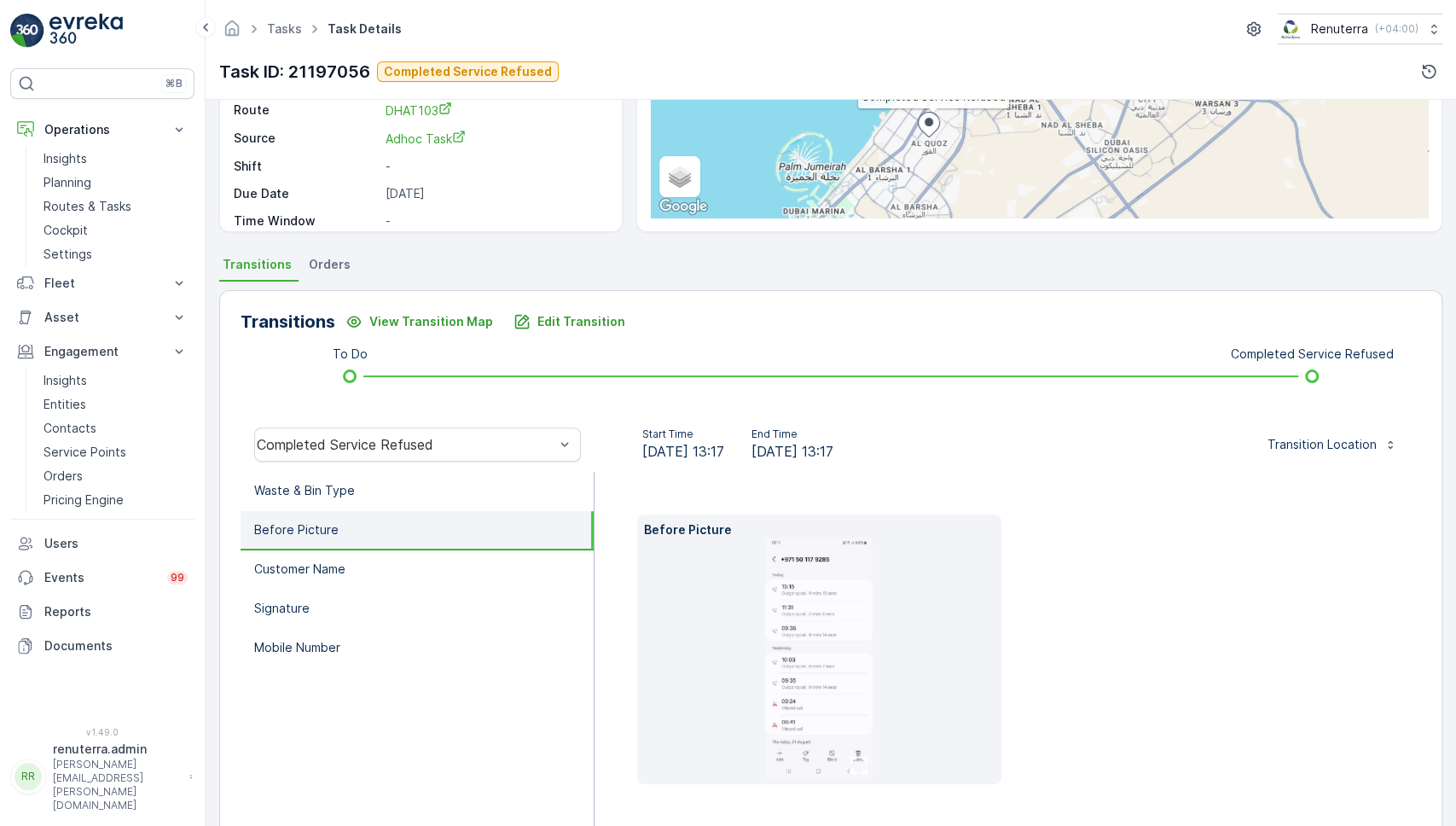
click at [796, 645] on img at bounding box center [819, 657] width 107 height 239
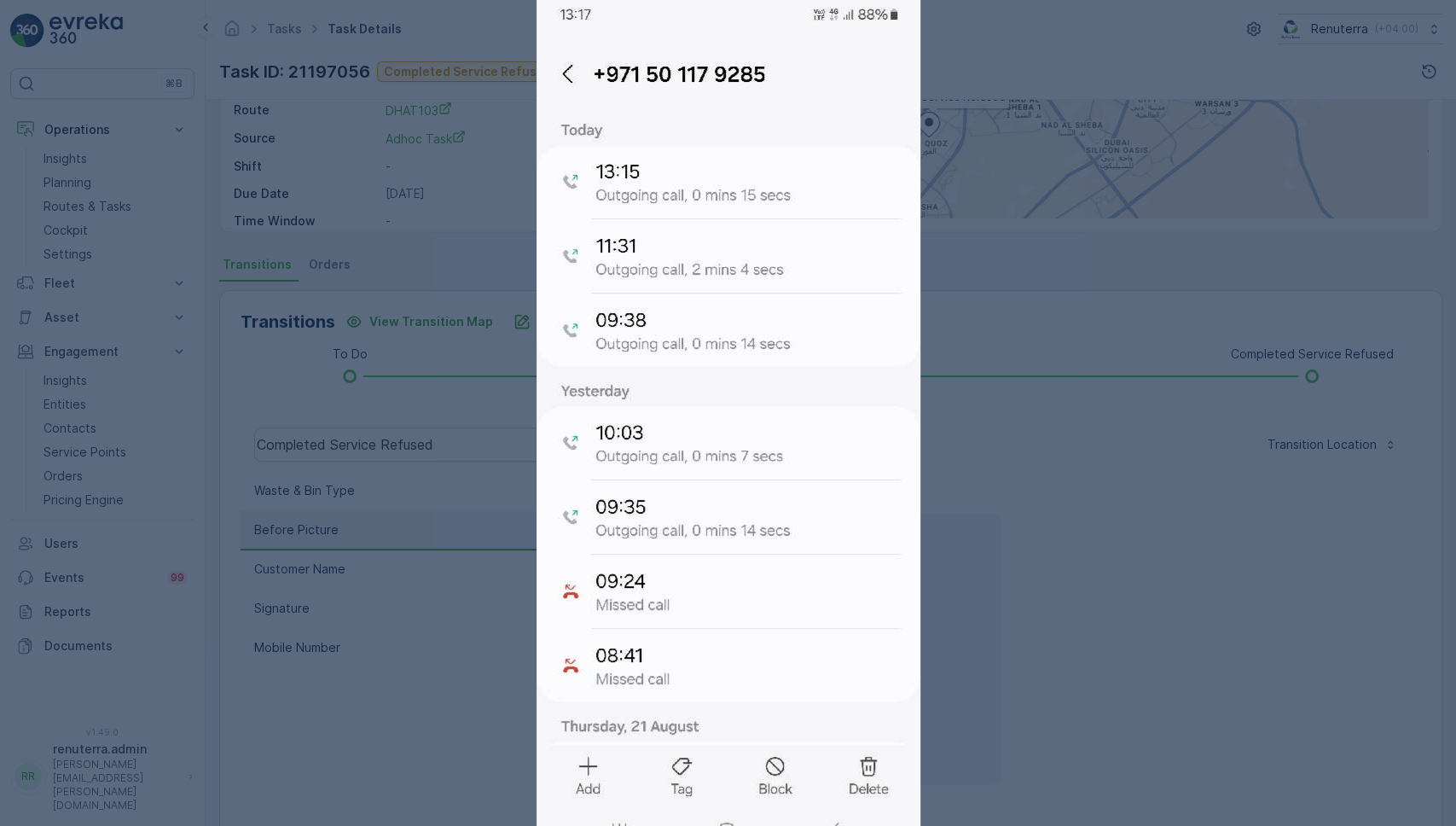
click at [1031, 654] on div at bounding box center [728, 413] width 1456 height 826
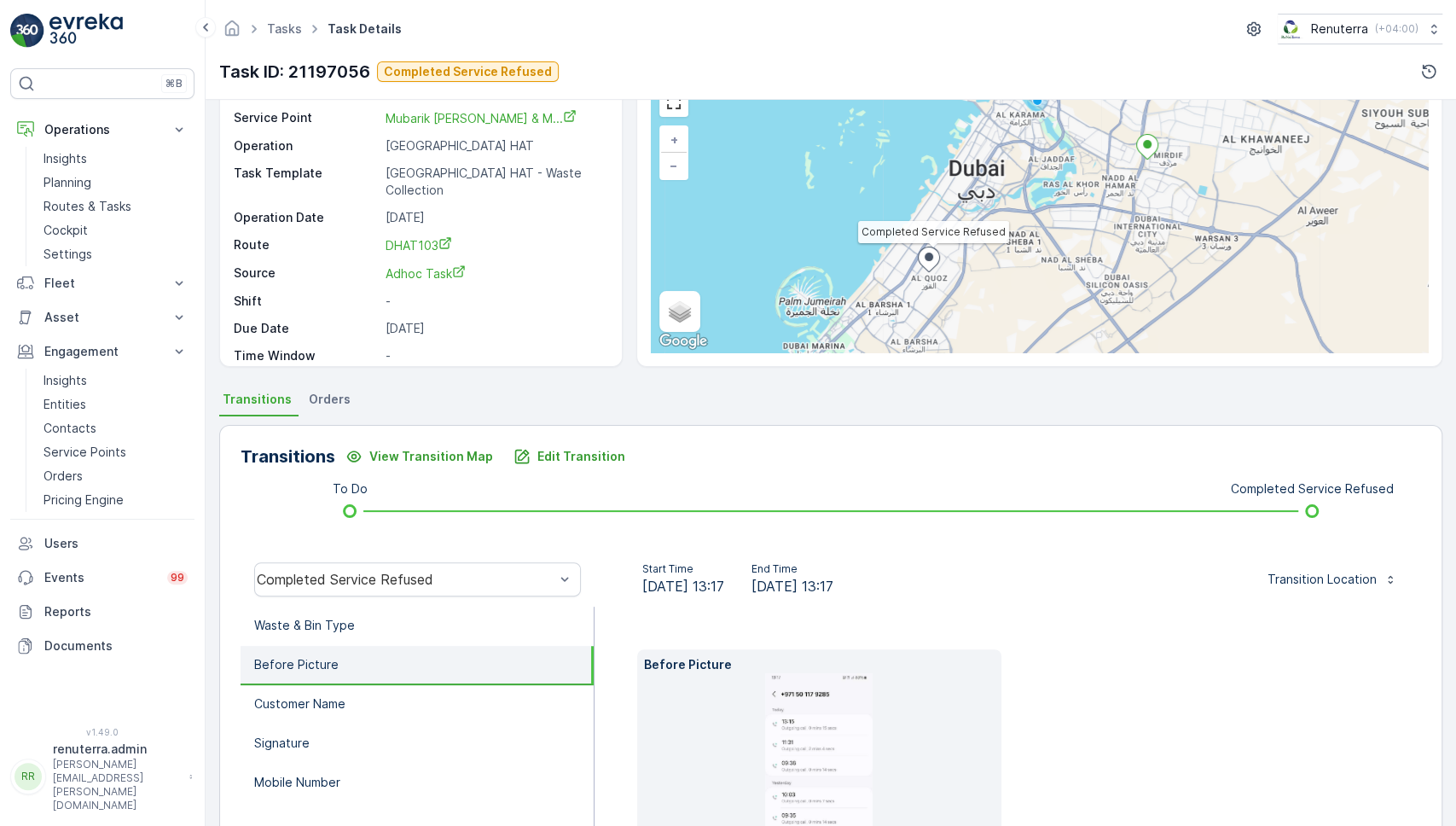
scroll to position [0, 0]
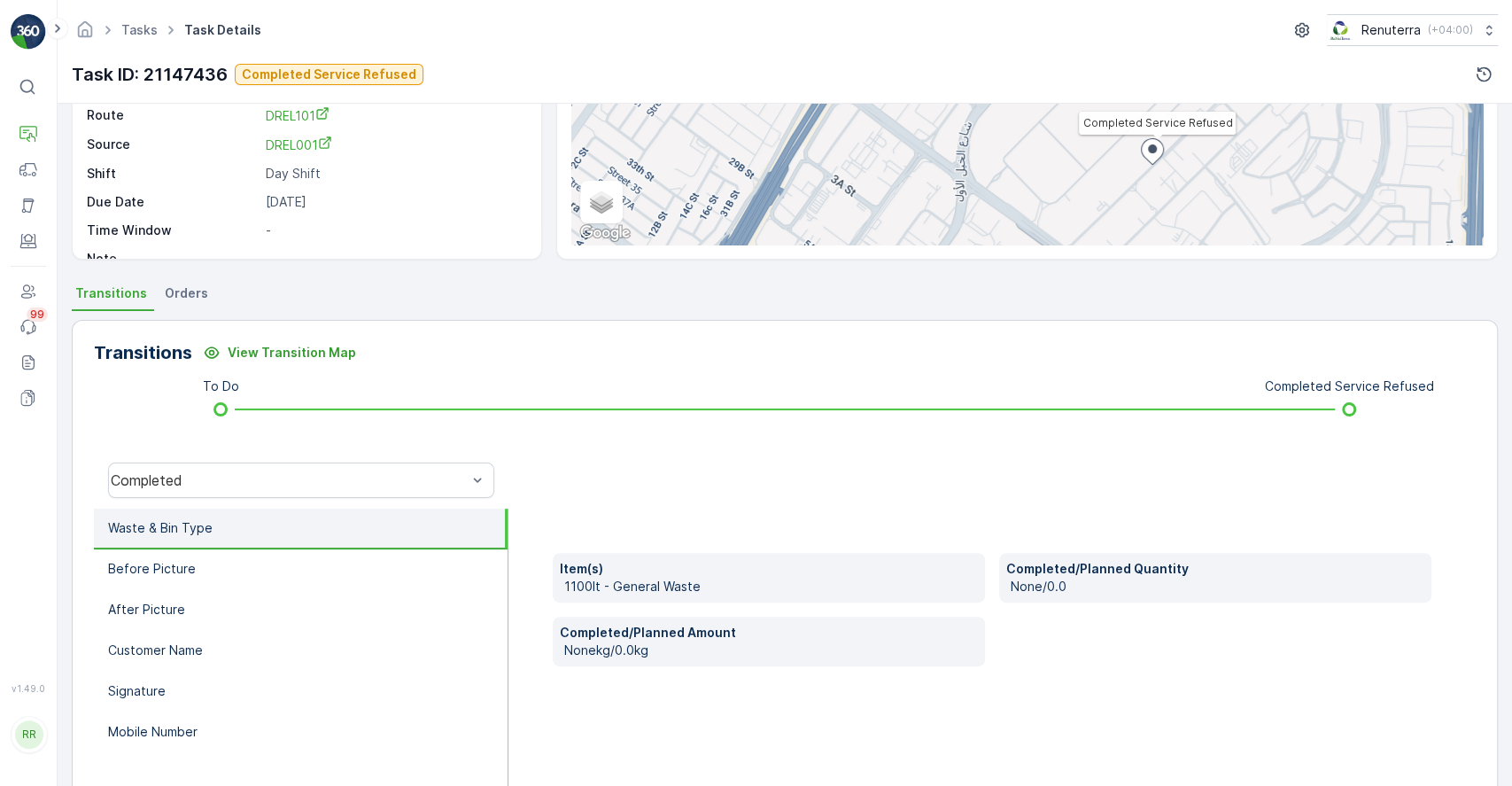
scroll to position [331, 0]
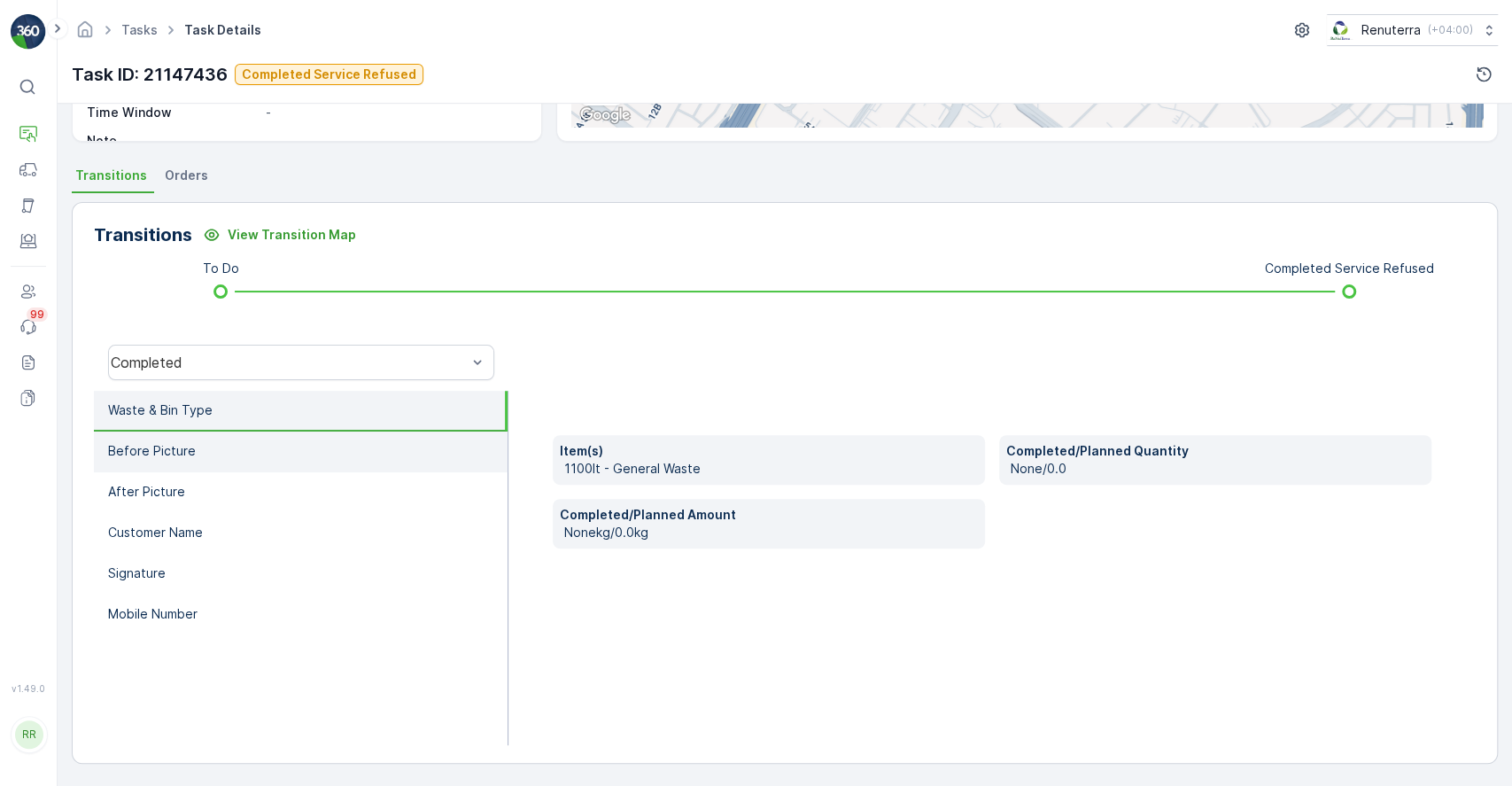
click at [185, 453] on p "Before Picture" at bounding box center [152, 451] width 88 height 18
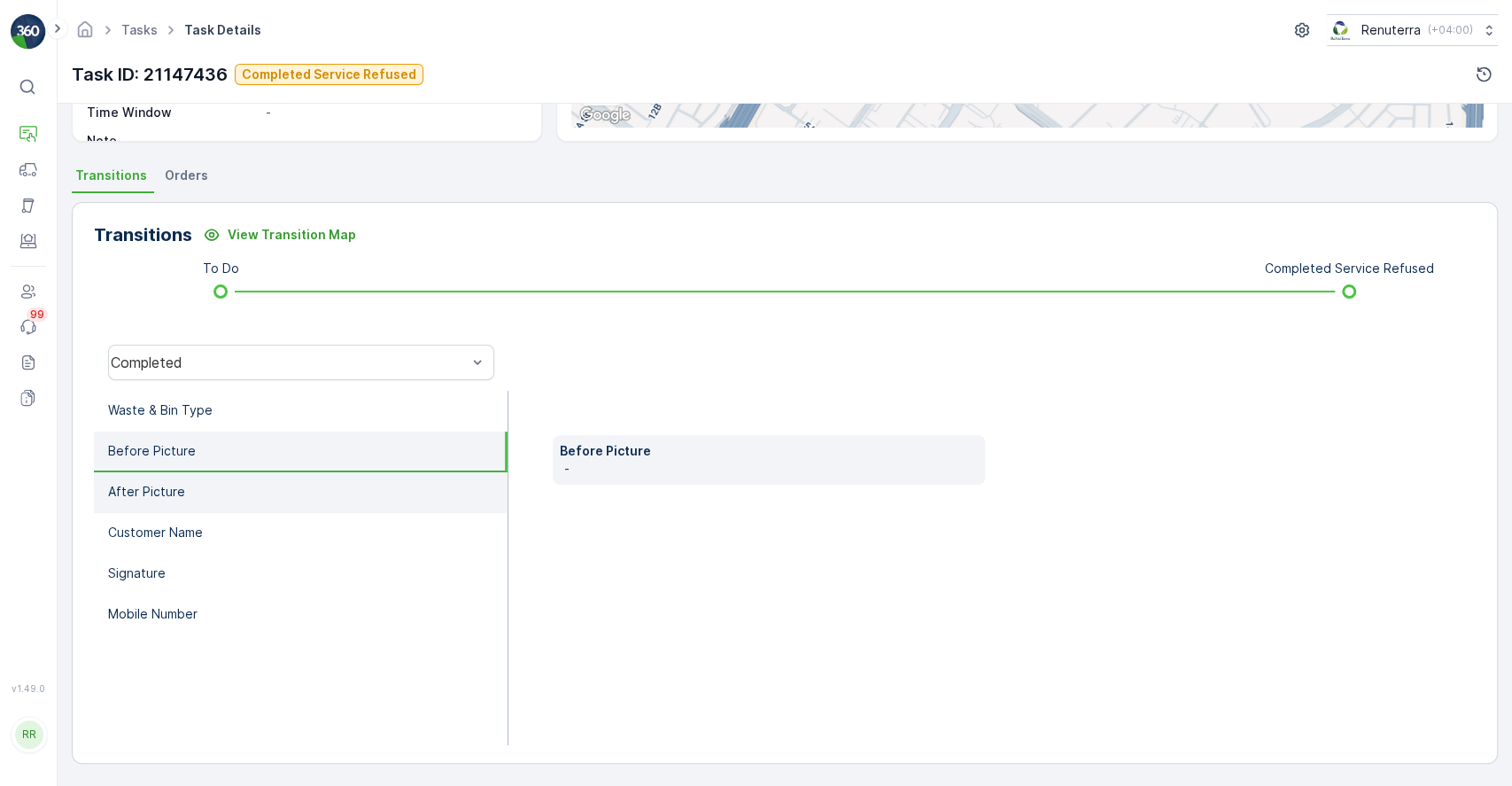
click at [288, 491] on li "After Picture" at bounding box center [300, 492] width 413 height 40
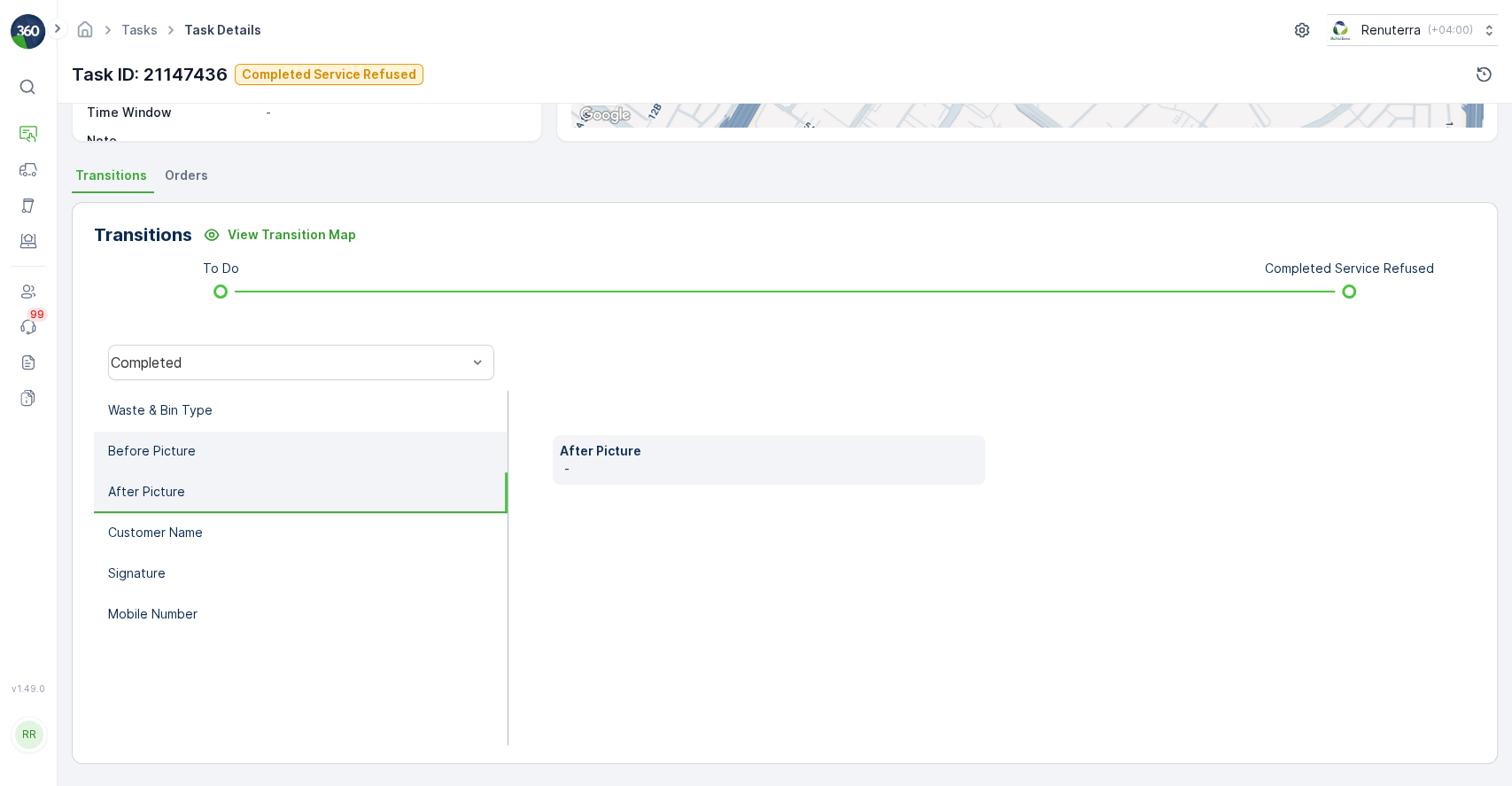
click at [251, 462] on li "Before Picture" at bounding box center [300, 451] width 413 height 40
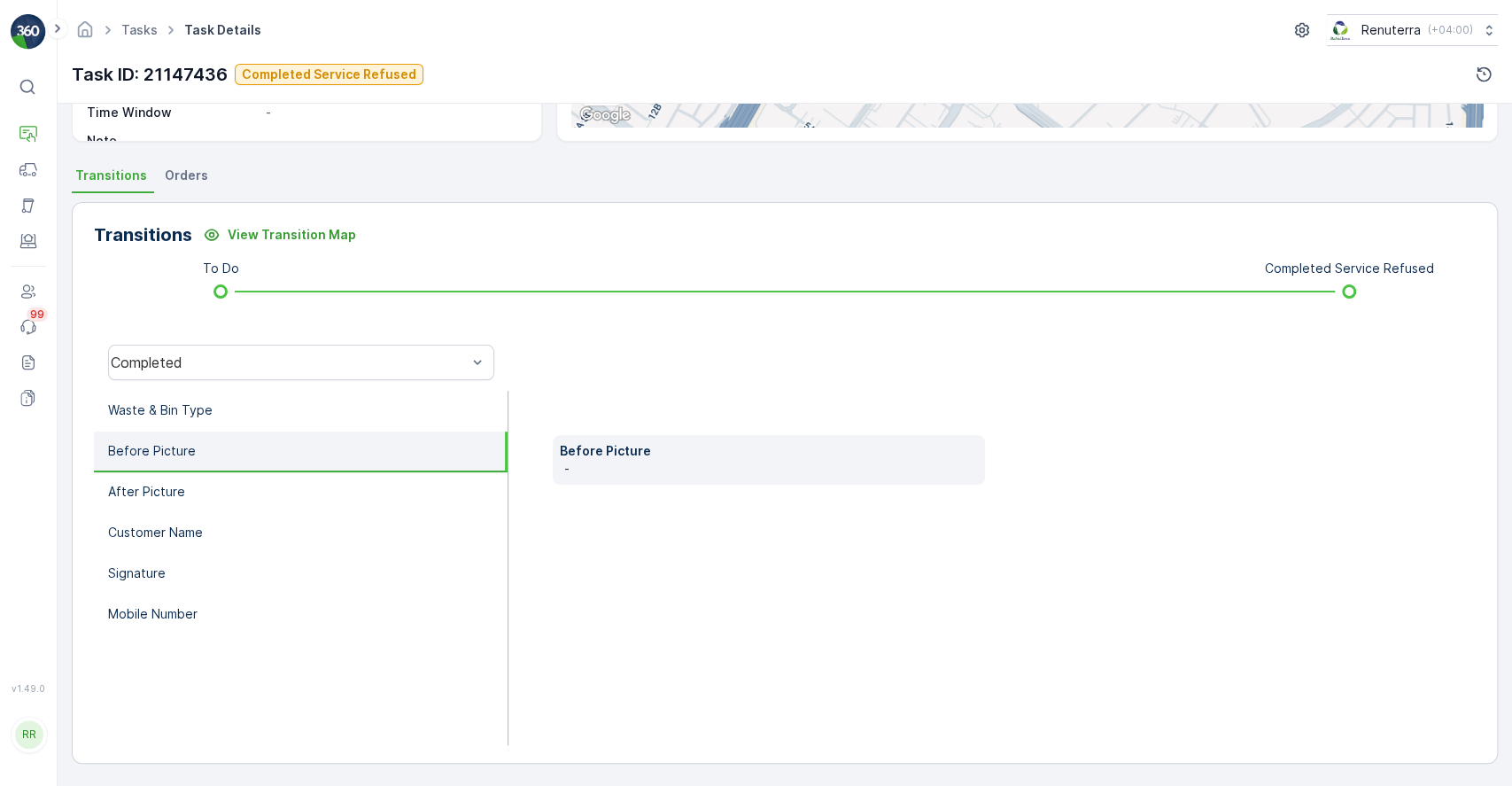
click at [322, 340] on div "Completed" at bounding box center [301, 362] width 414 height 56
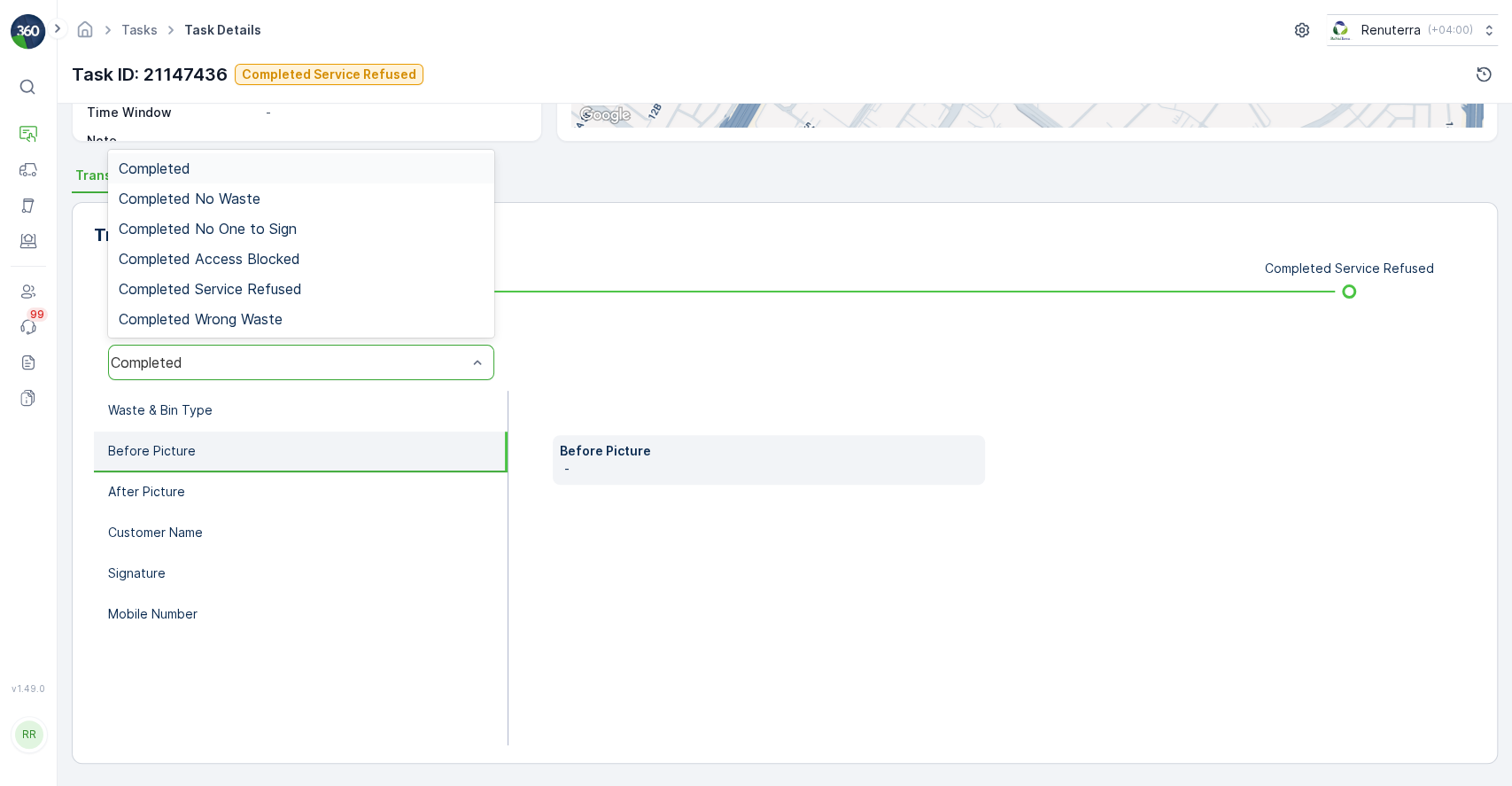
click at [337, 366] on div "Completed" at bounding box center [289, 362] width 356 height 16
click at [262, 291] on span "Completed Service Refused" at bounding box center [211, 289] width 184 height 16
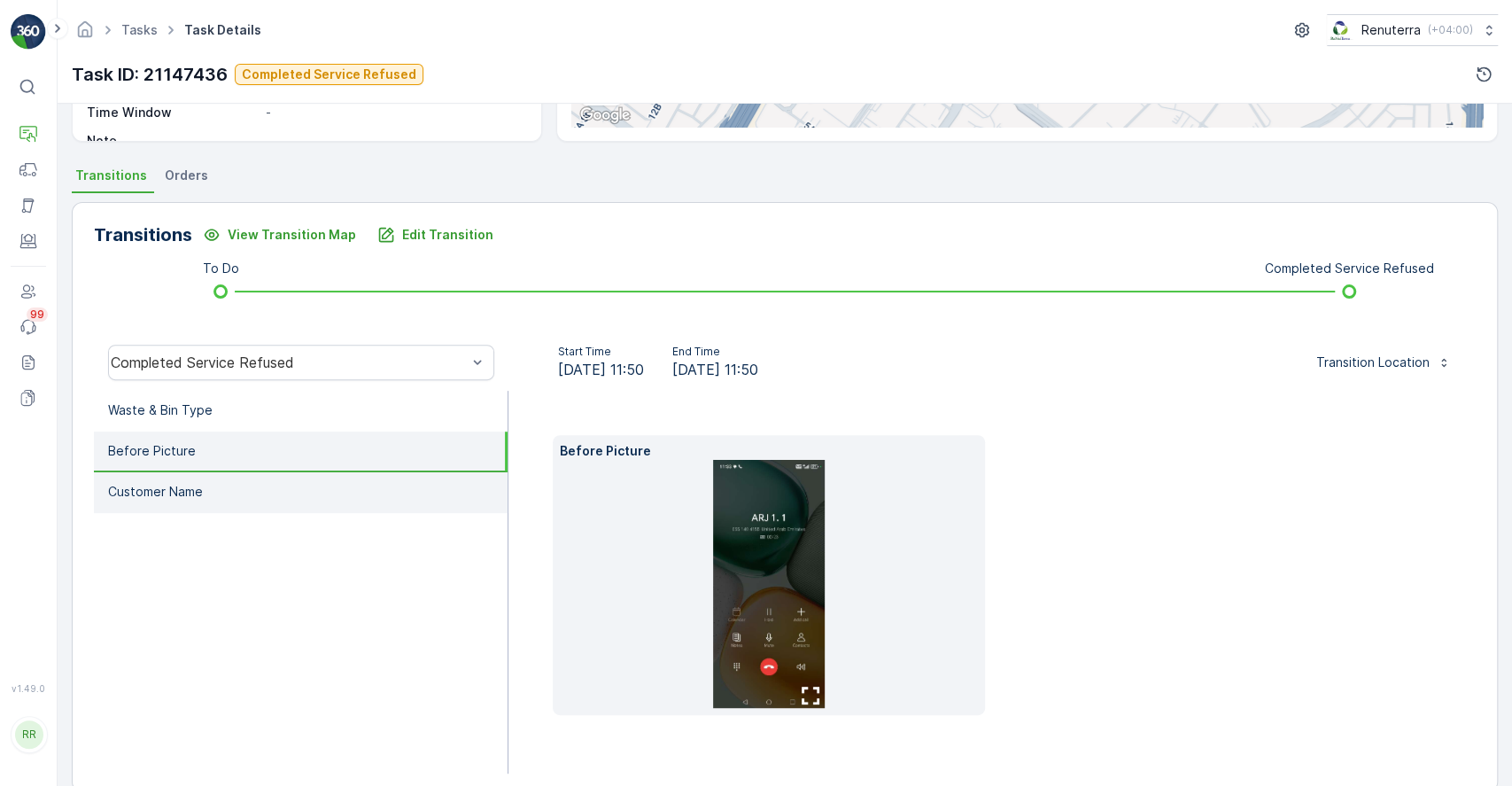
click at [364, 485] on li "Customer Name" at bounding box center [300, 492] width 413 height 40
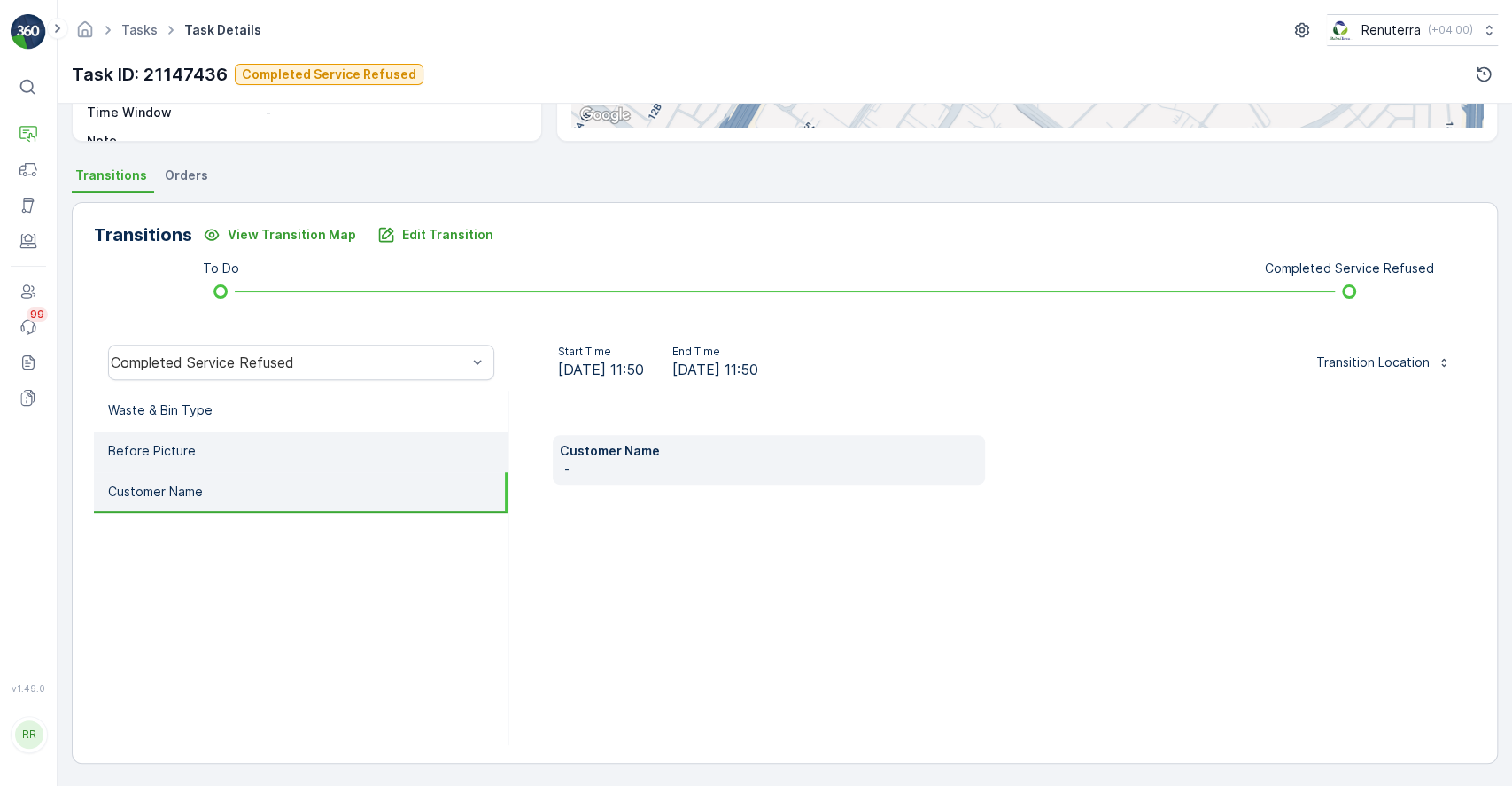
click at [317, 456] on li "Before Picture" at bounding box center [300, 451] width 413 height 40
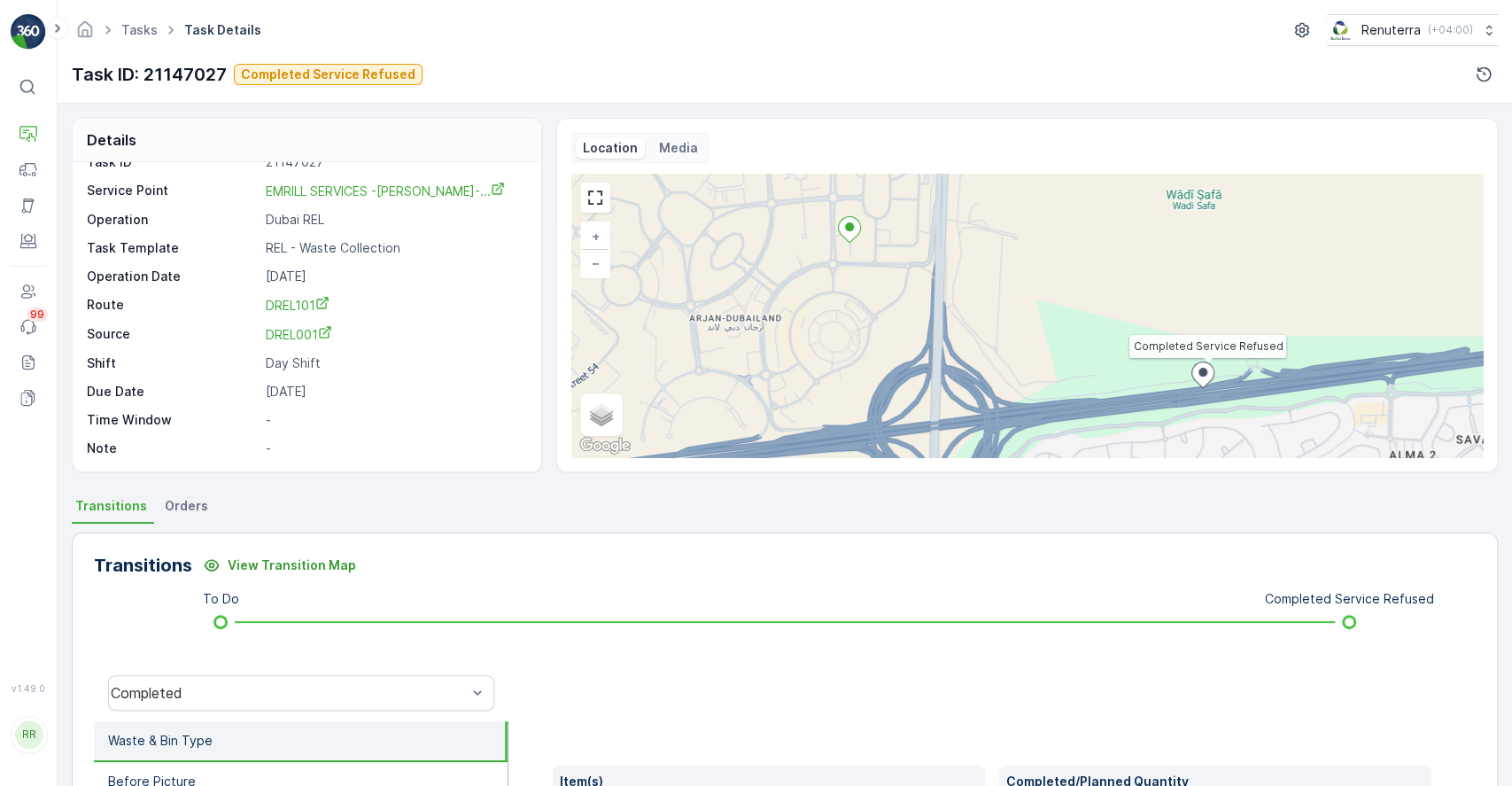
click at [664, 154] on p "Media" at bounding box center [679, 147] width 39 height 18
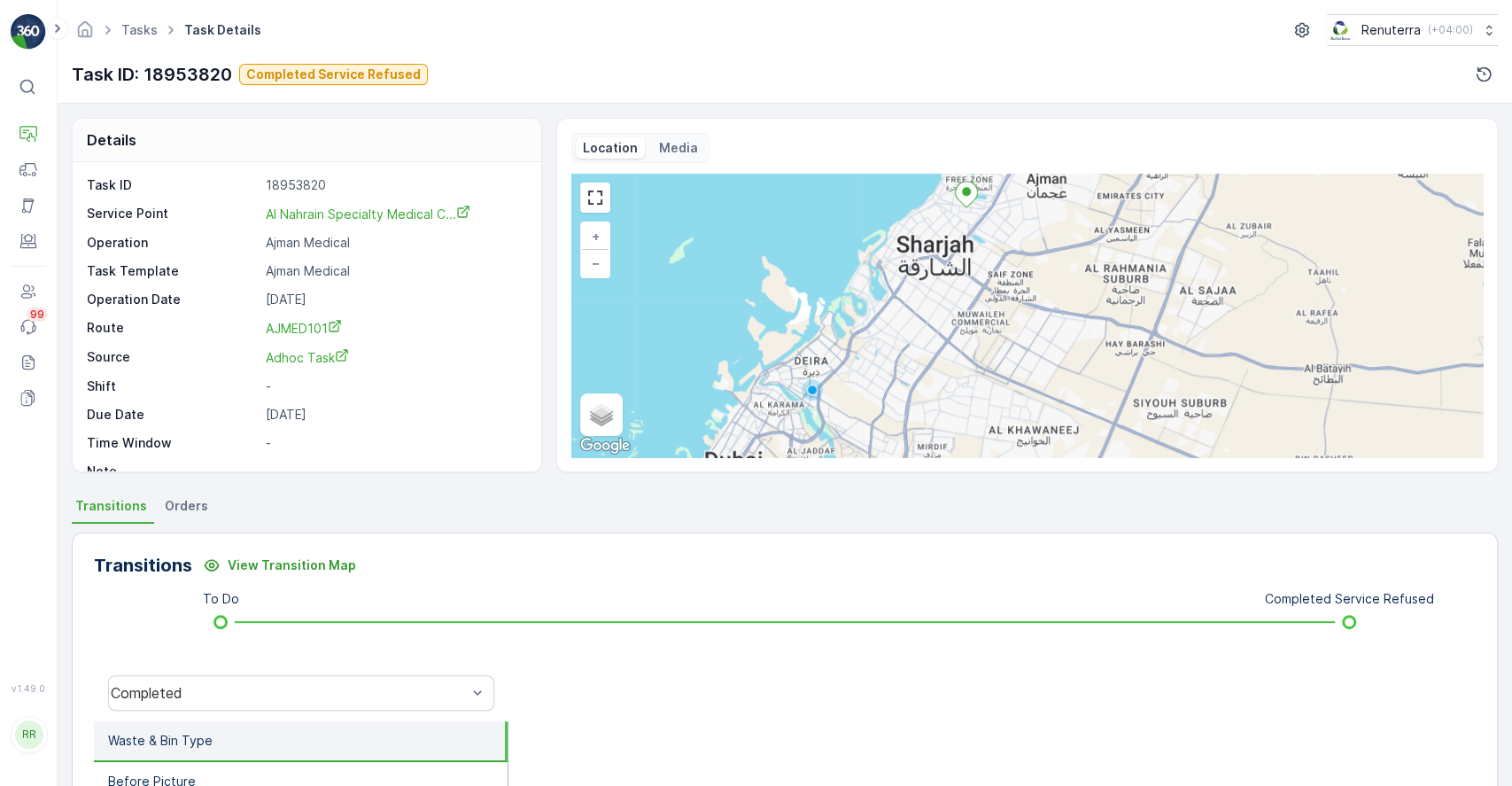
drag, startPoint x: 1229, startPoint y: 387, endPoint x: 1083, endPoint y: 253, distance: 198.2
click at [1083, 253] on div "+ − Satellite Roadmap Terrain Hybrid Leaflet Keyboard shortcuts Map Data Map da…" at bounding box center [1027, 315] width 912 height 283
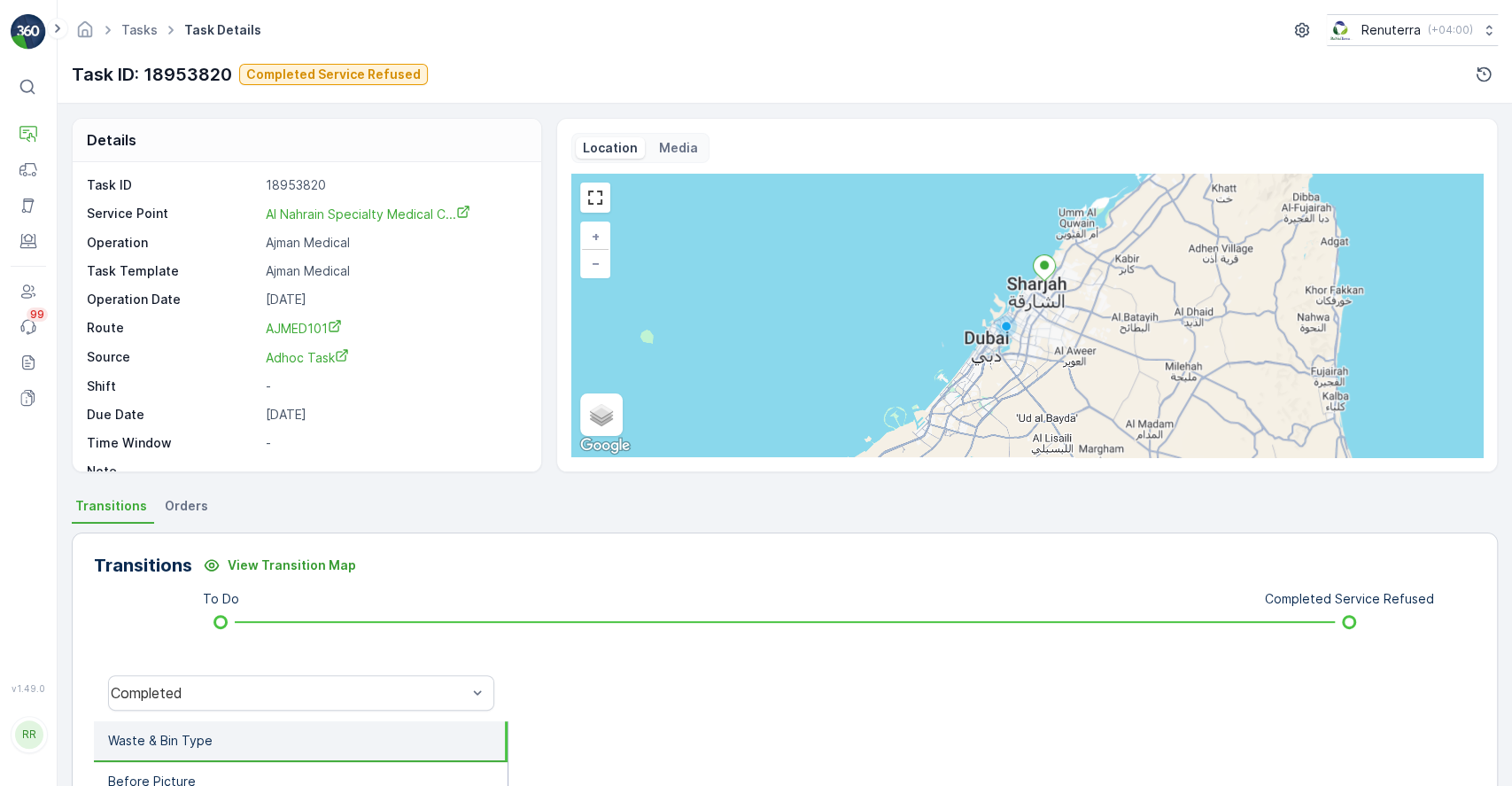
drag, startPoint x: 1063, startPoint y: 330, endPoint x: 1034, endPoint y: 228, distance: 106.0
drag, startPoint x: 1034, startPoint y: 228, endPoint x: 978, endPoint y: 355, distance: 138.8
click at [978, 355] on div "+ − Satellite Roadmap Terrain Hybrid Leaflet Keyboard shortcuts Map Data Map da…" at bounding box center [1027, 315] width 912 height 283
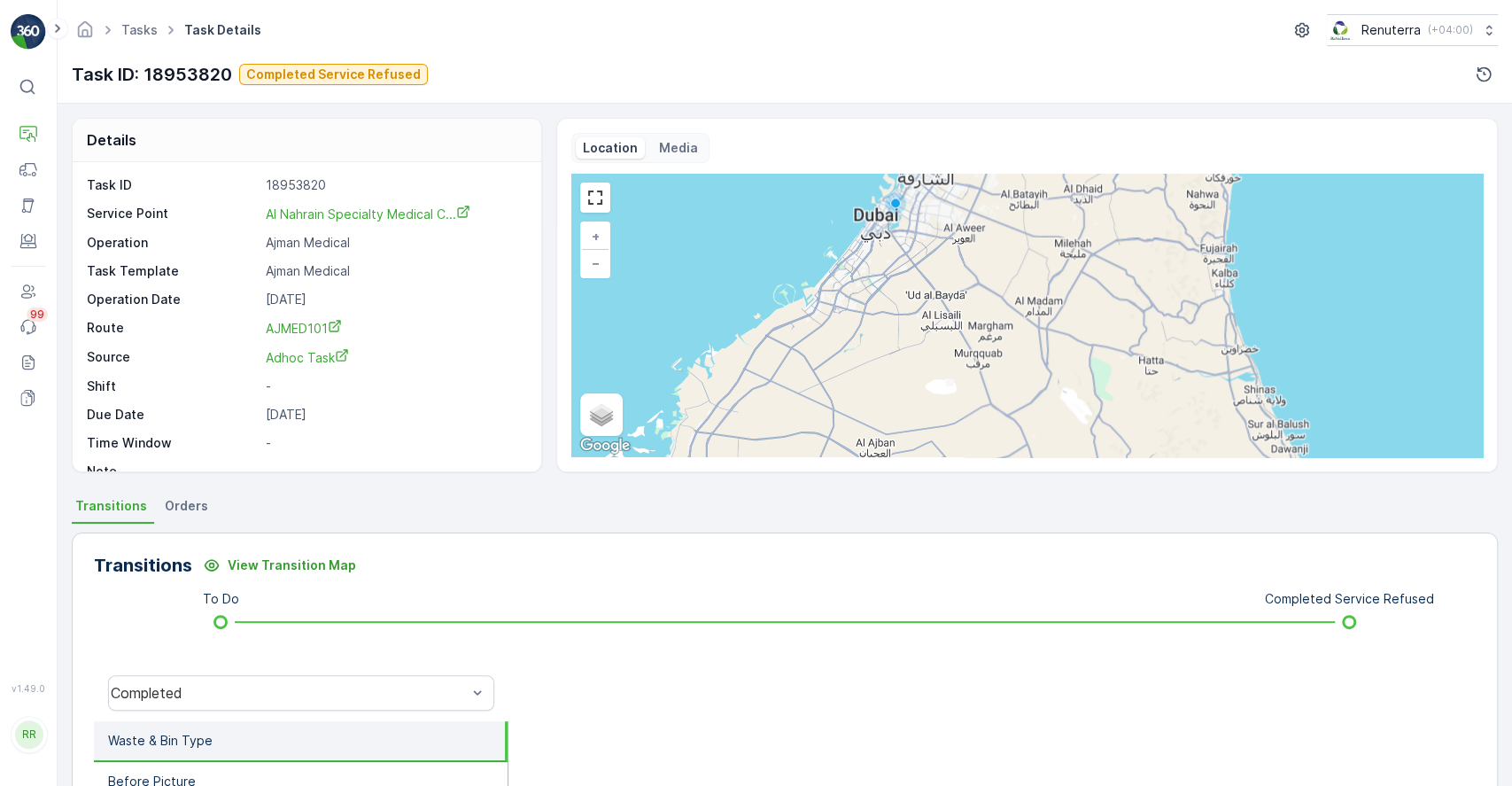
drag, startPoint x: 1035, startPoint y: 361, endPoint x: 929, endPoint y: 253, distance: 151.3
click at [929, 253] on div "+ − Satellite Roadmap Terrain Hybrid Leaflet Keyboard shortcuts Map Data Map da…" at bounding box center [1027, 315] width 912 height 283
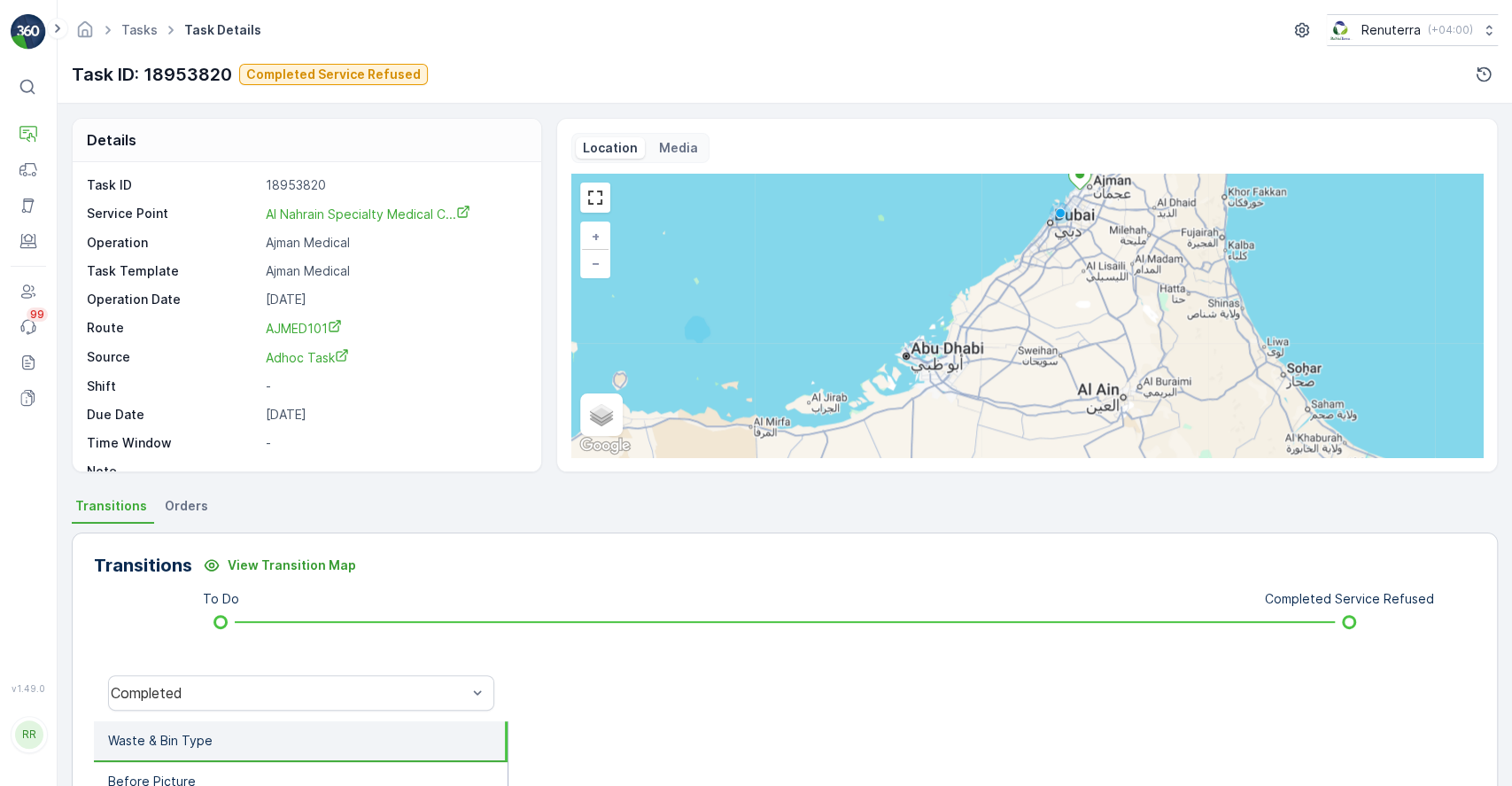
drag, startPoint x: 989, startPoint y: 270, endPoint x: 1133, endPoint y: 245, distance: 146.2
click at [1133, 245] on div "+ − Satellite Roadmap Terrain Hybrid Leaflet Keyboard shortcuts Map Data Map da…" at bounding box center [1027, 315] width 912 height 283
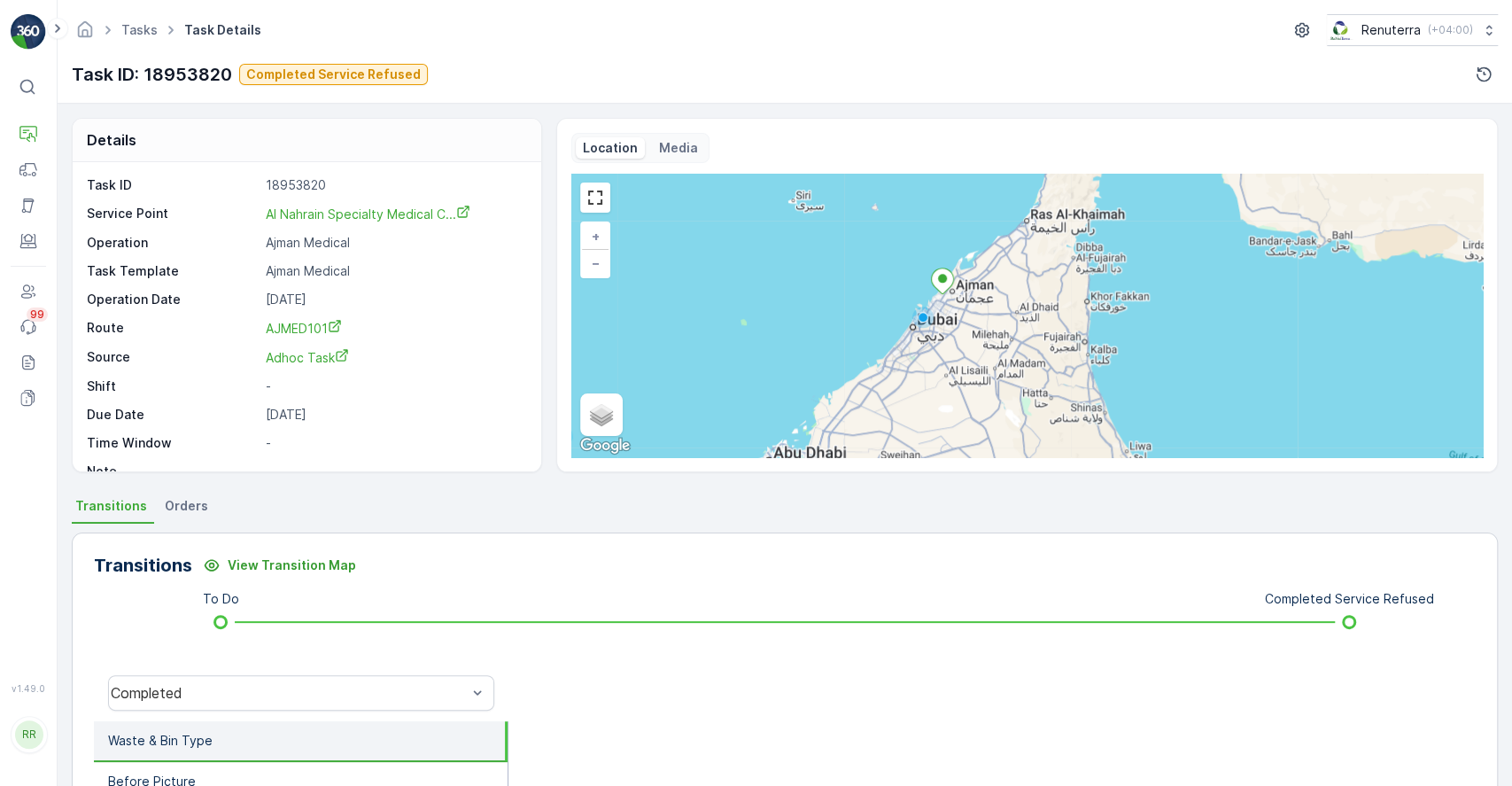
drag, startPoint x: 1156, startPoint y: 263, endPoint x: 1018, endPoint y: 367, distance: 172.8
click at [1018, 367] on div "+ − Satellite Roadmap Terrain Hybrid Leaflet Keyboard shortcuts Map Data Map da…" at bounding box center [1027, 315] width 912 height 283
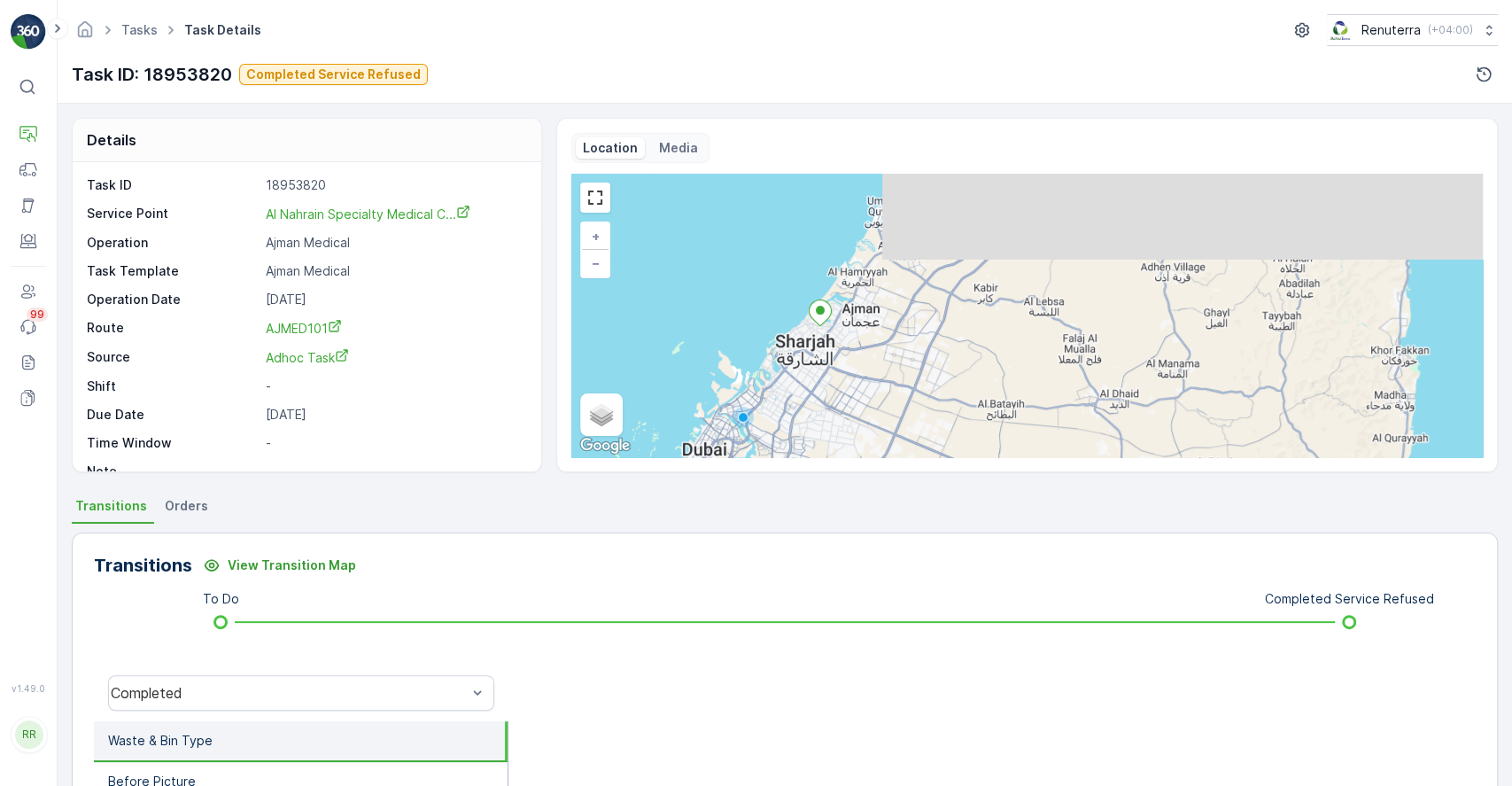
drag, startPoint x: 954, startPoint y: 337, endPoint x: 913, endPoint y: 401, distance: 76.0
click at [913, 401] on div "+ − Satellite Roadmap Terrain Hybrid Leaflet Keyboard shortcuts Map Data Map da…" at bounding box center [1027, 315] width 912 height 283
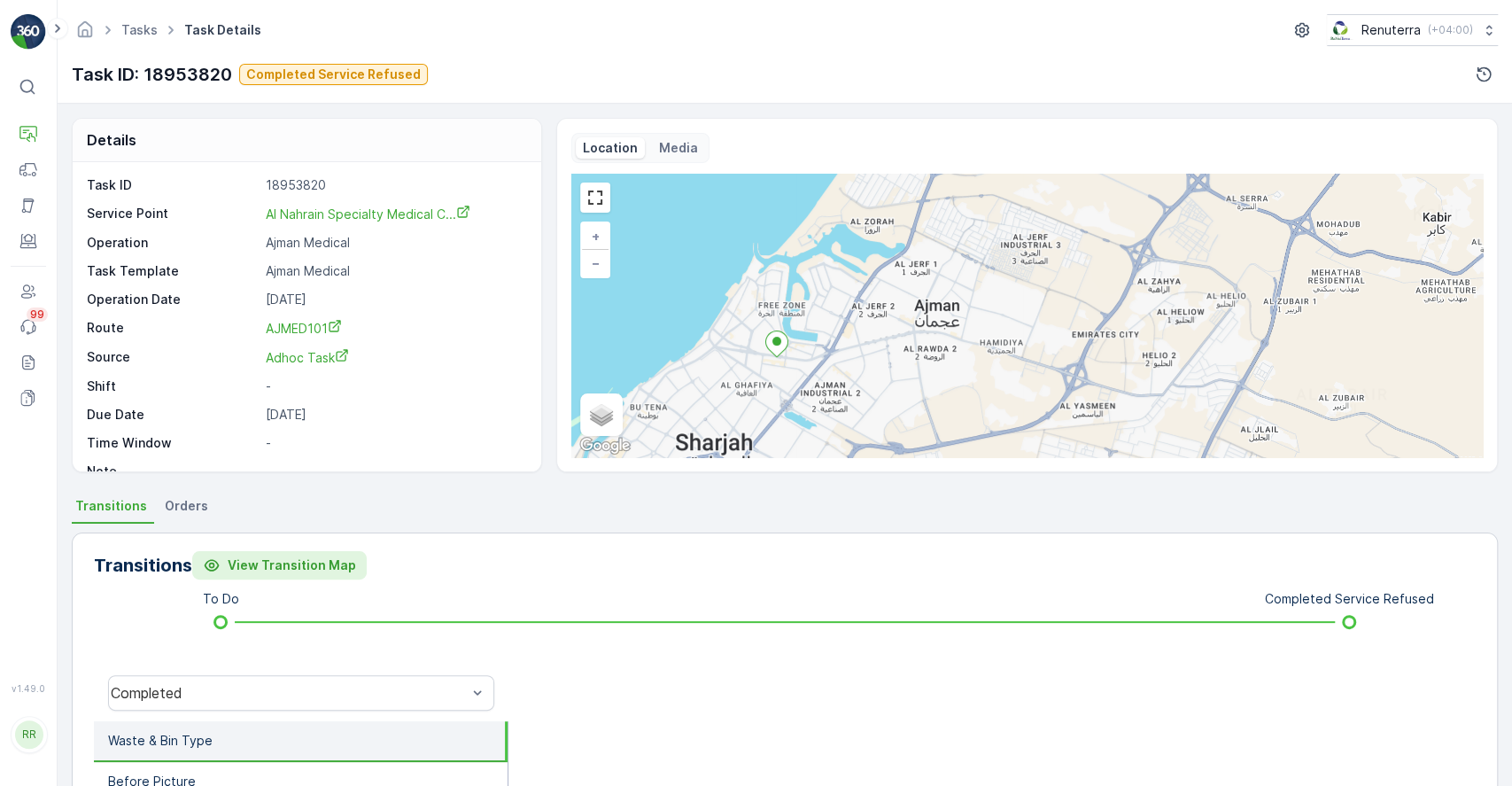
click at [315, 558] on p "View Transition Map" at bounding box center [292, 566] width 128 height 18
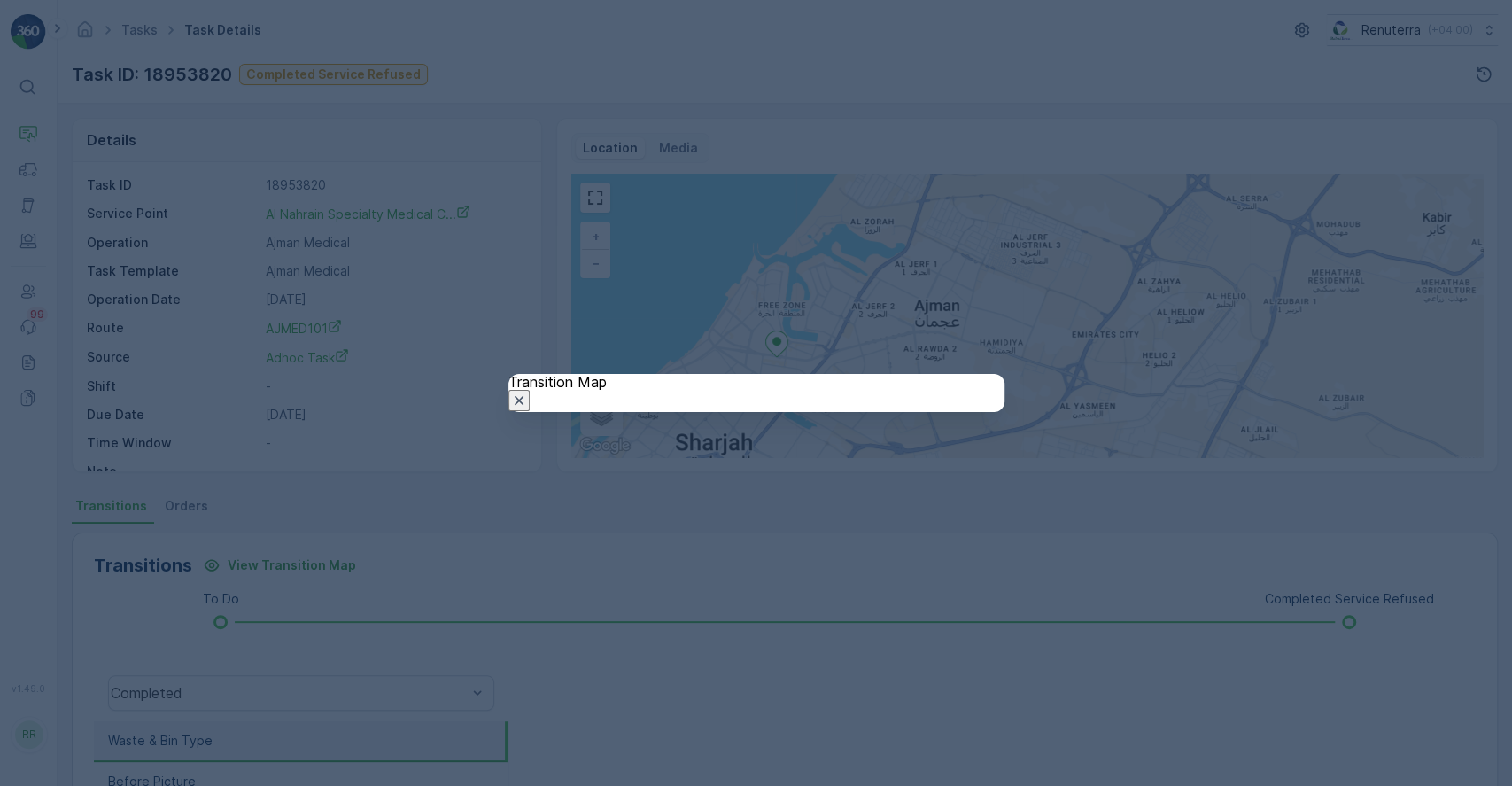
click at [528, 392] on icon "button" at bounding box center [518, 401] width 18 height 18
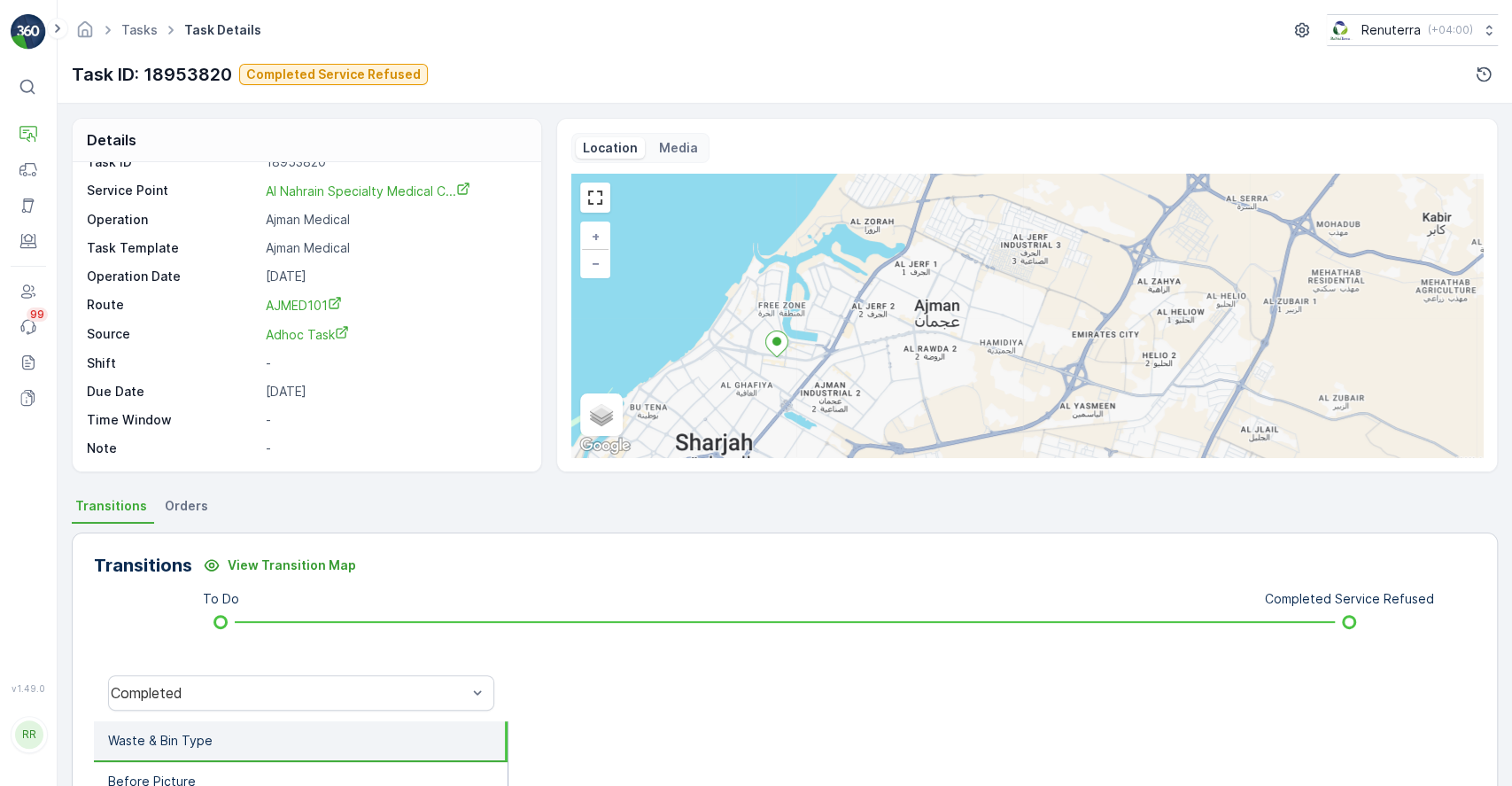
scroll to position [331, 0]
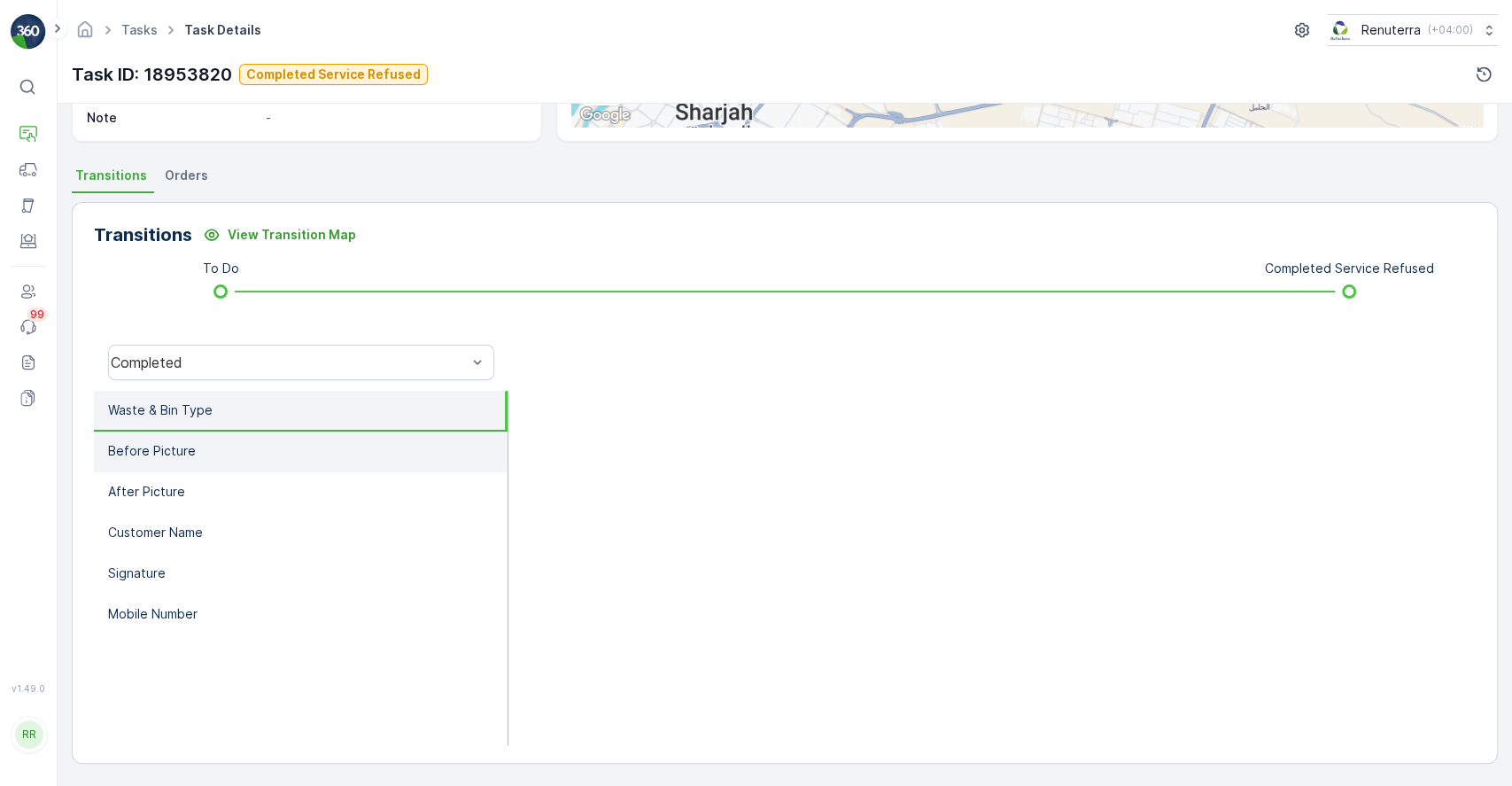
click at [144, 462] on li "Before Picture" at bounding box center [300, 451] width 413 height 40
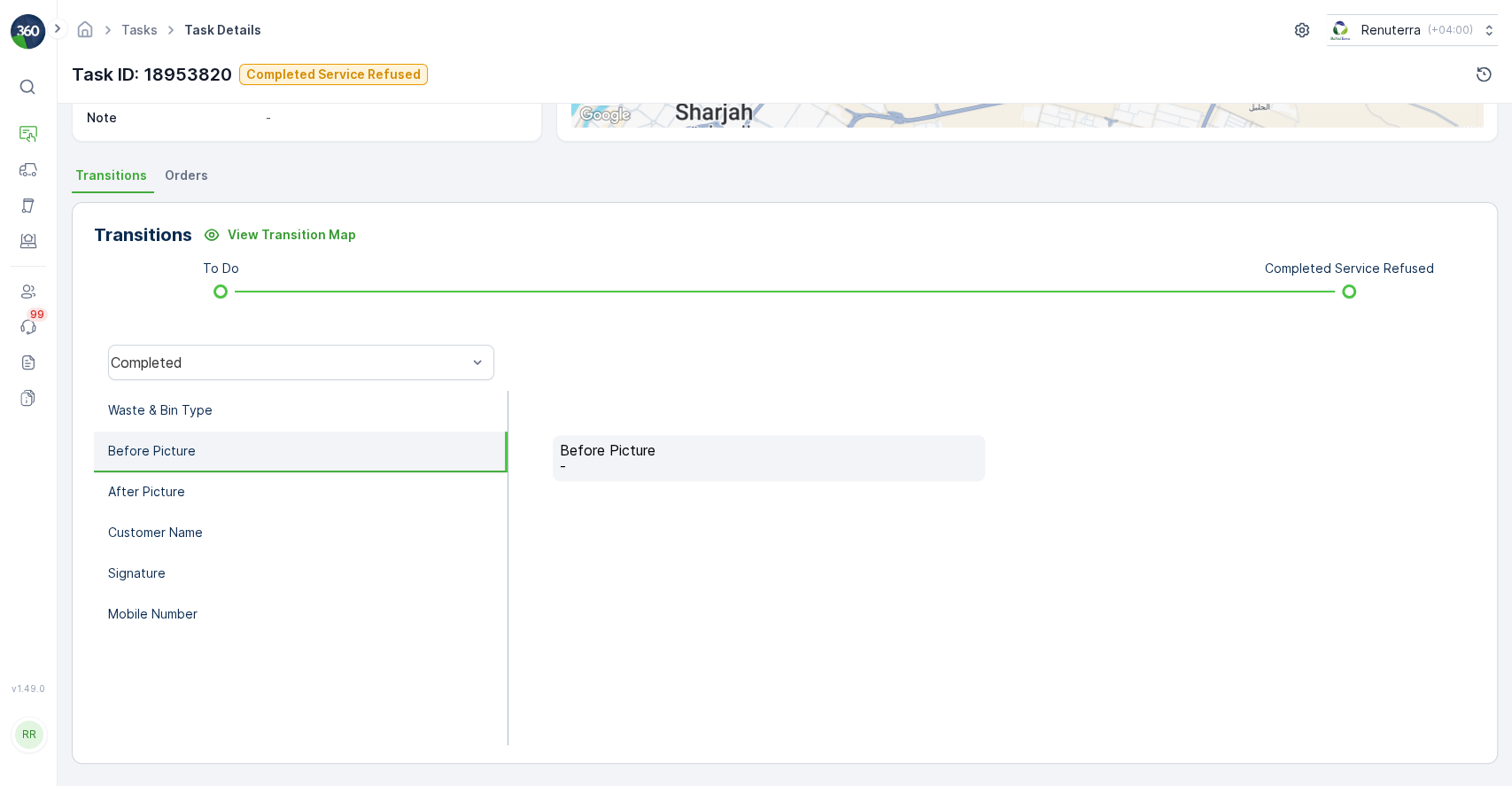
click at [654, 461] on p "-" at bounding box center [769, 466] width 418 height 16
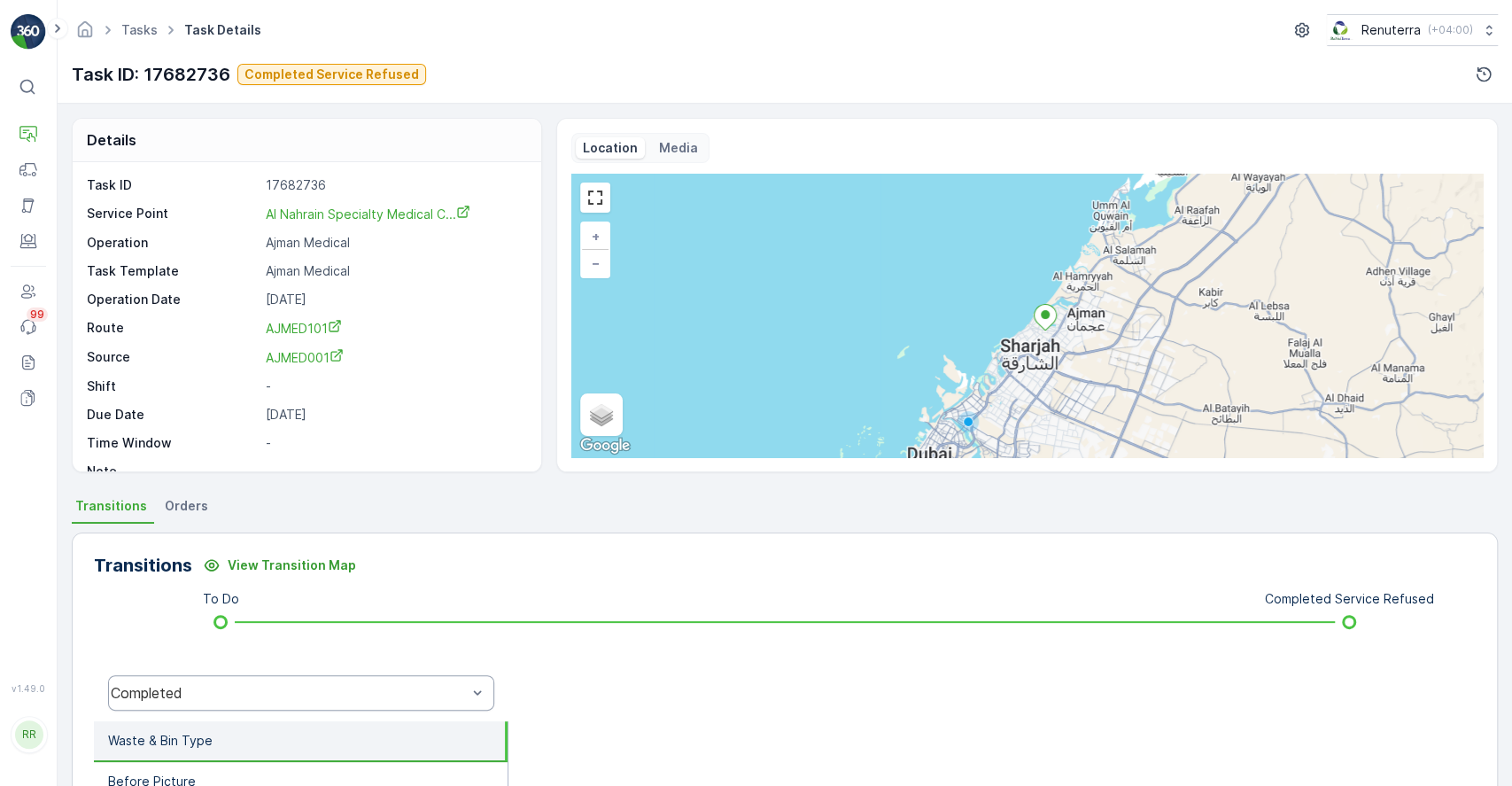
click at [410, 679] on div "Completed" at bounding box center [301, 693] width 386 height 36
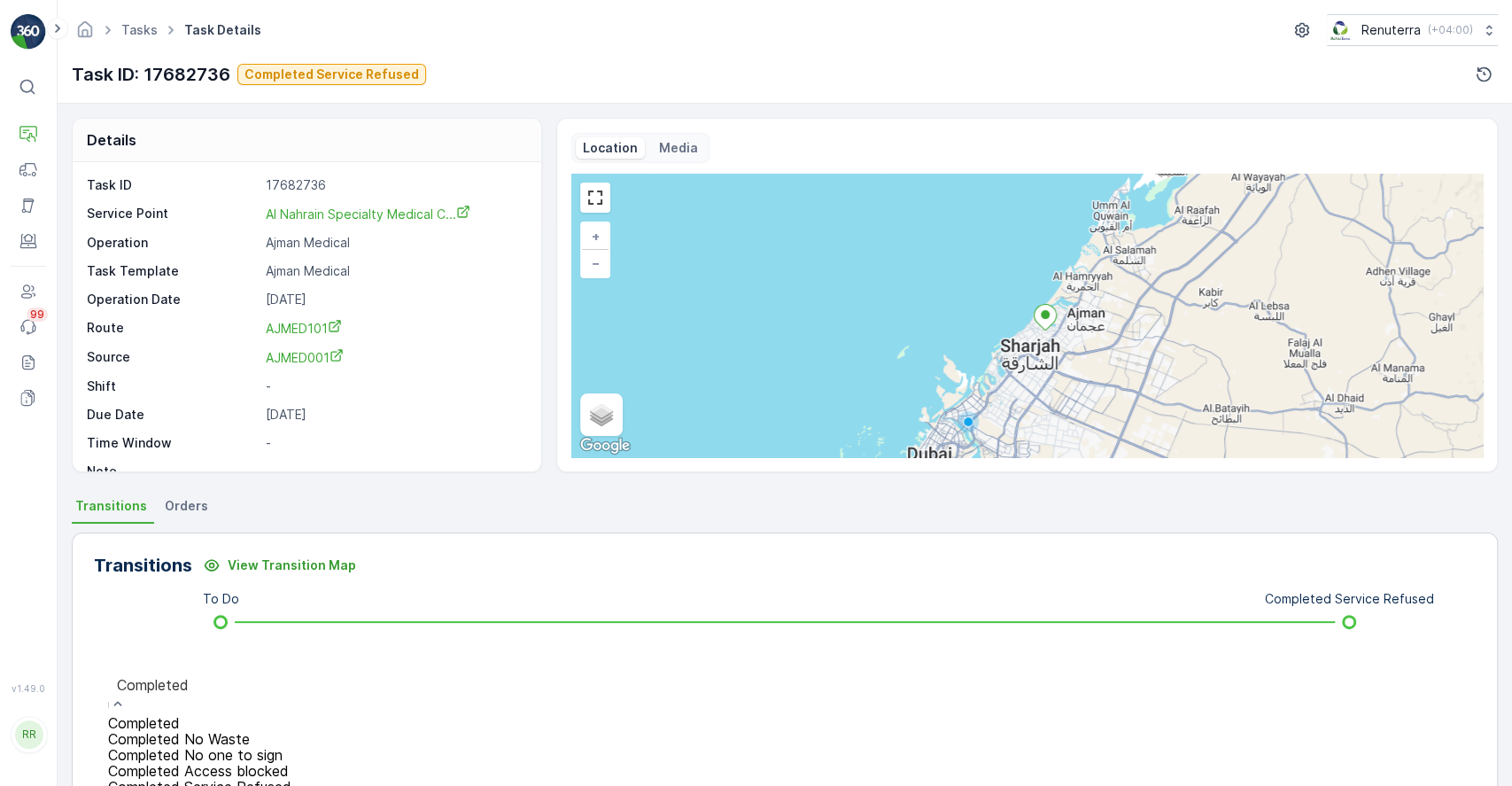
click at [292, 779] on div "Completed Service Refused" at bounding box center [200, 787] width 184 height 16
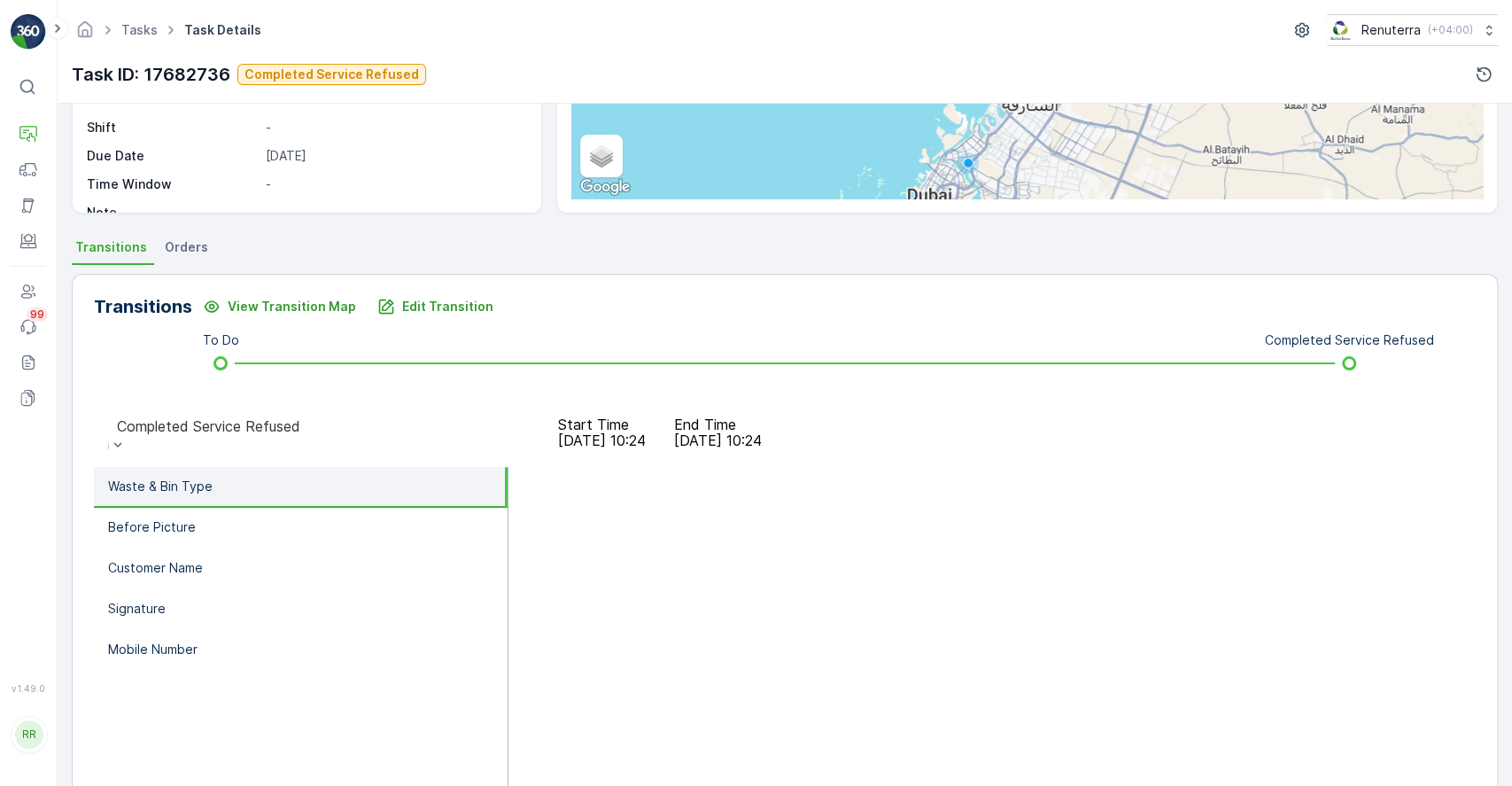
scroll to position [263, 0]
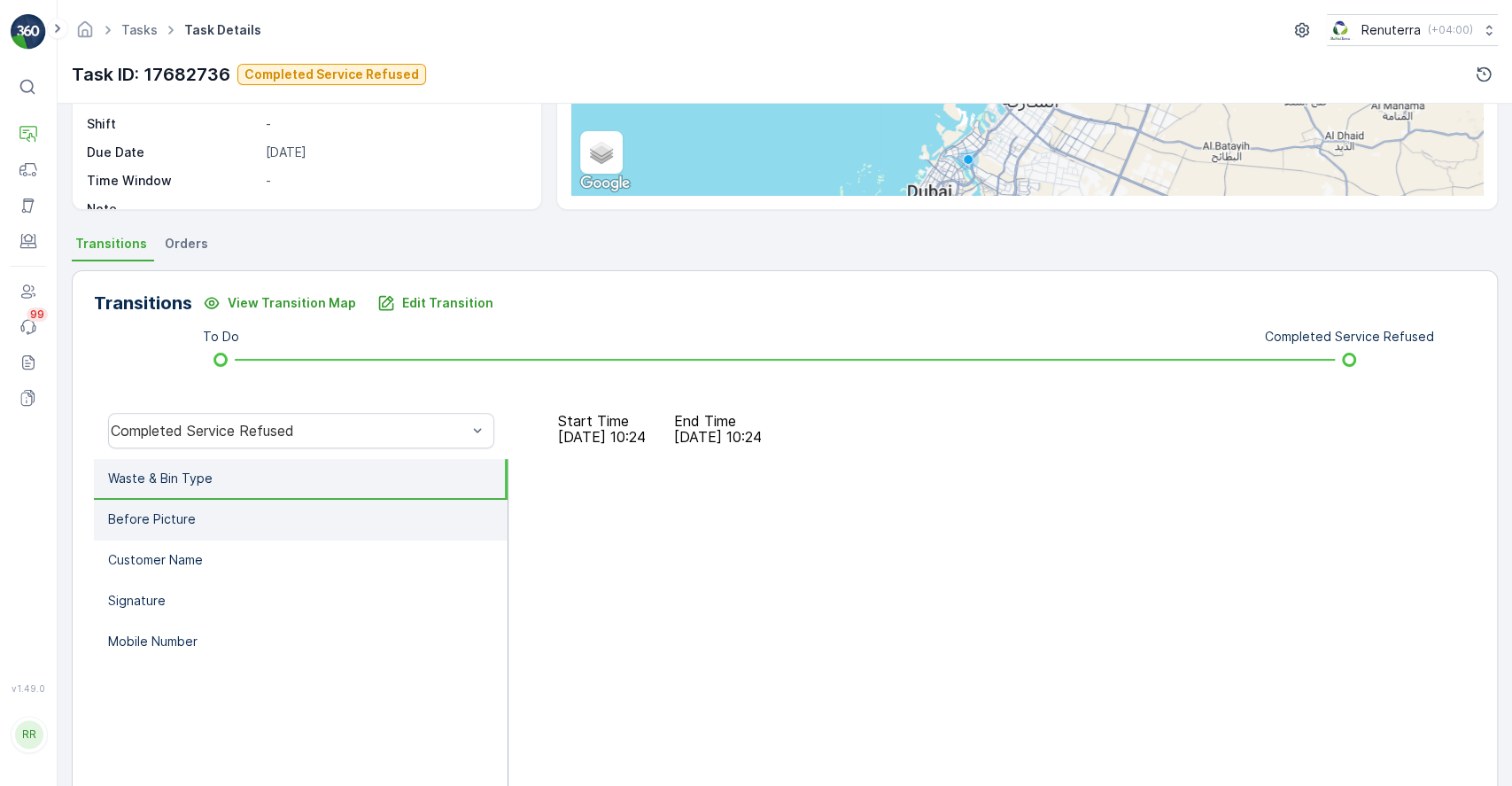
click at [301, 528] on li "Before Picture" at bounding box center [300, 520] width 413 height 40
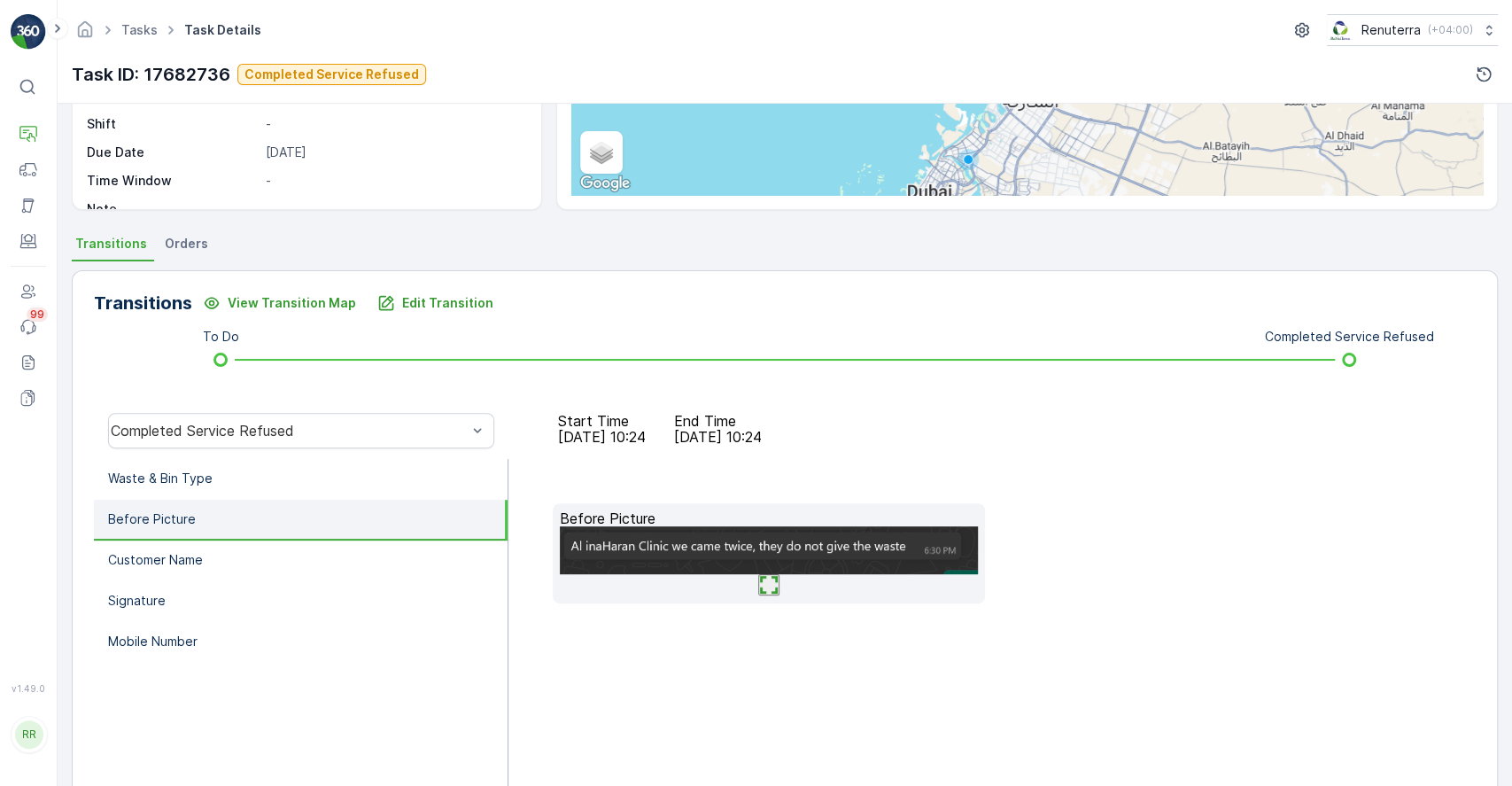
click at [697, 574] on img at bounding box center [769, 550] width 418 height 48
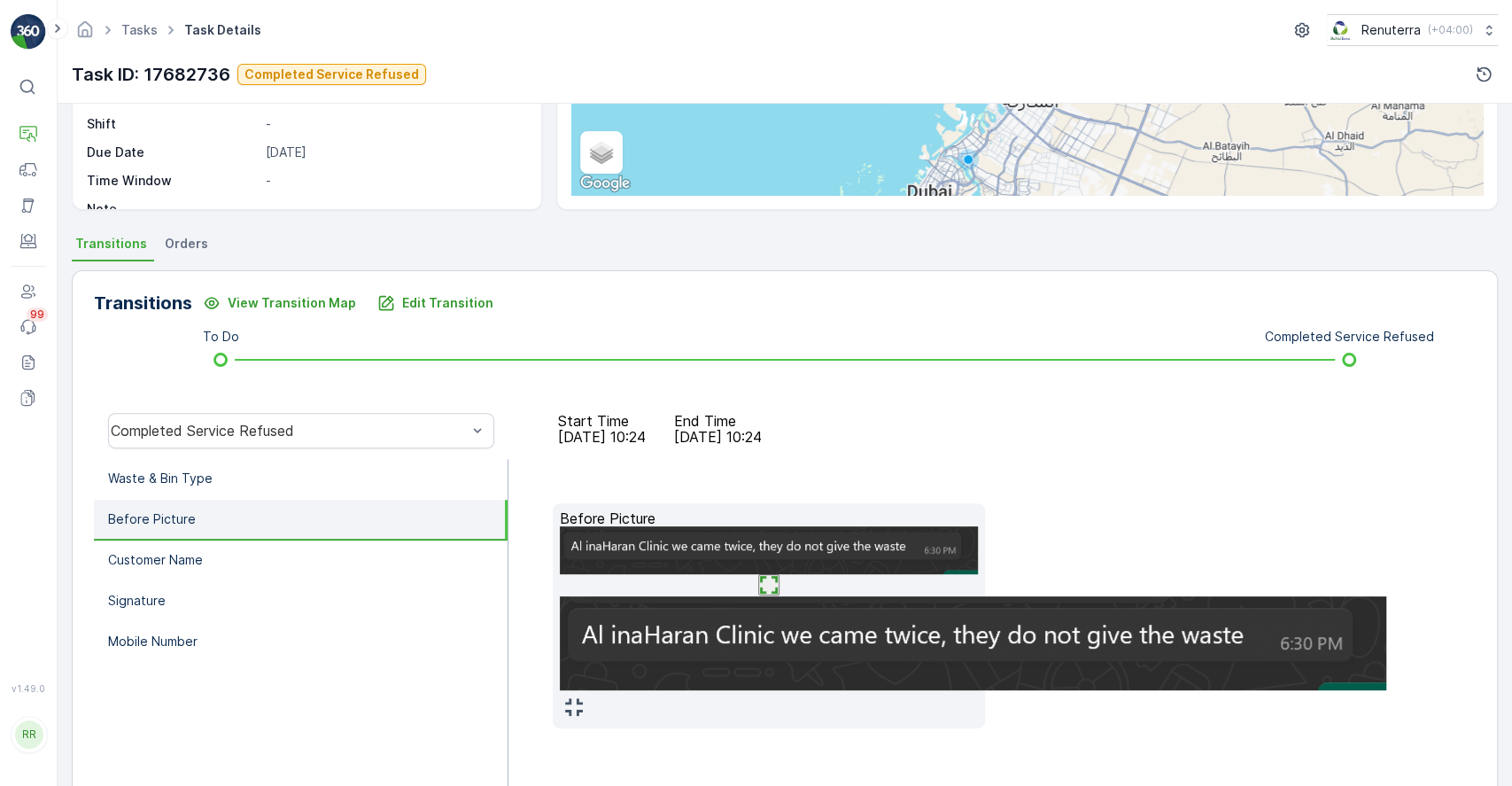
click at [978, 597] on div at bounding box center [769, 658] width 418 height 125
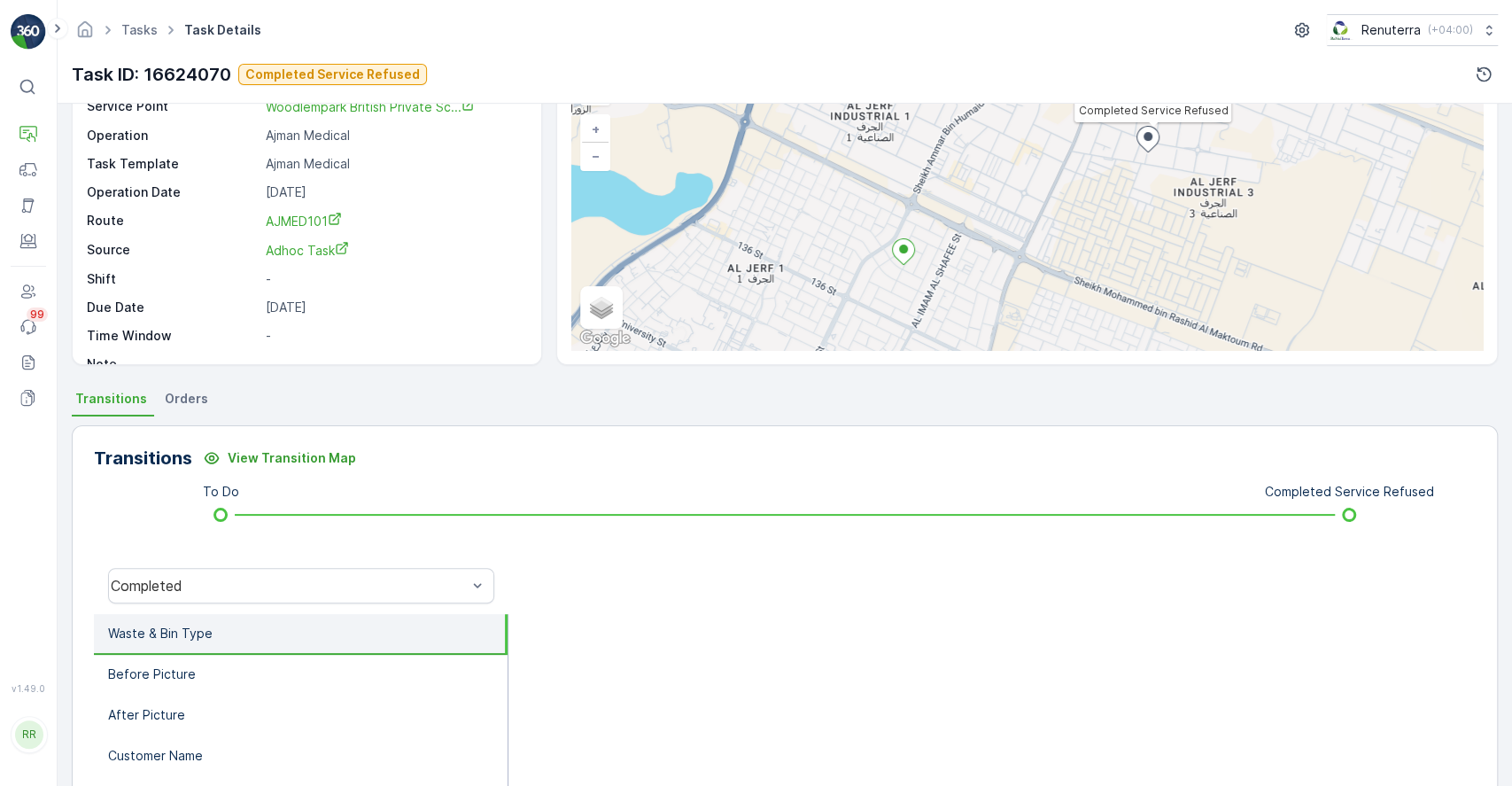
scroll to position [108, 0]
click at [268, 577] on div "Completed" at bounding box center [289, 584] width 356 height 16
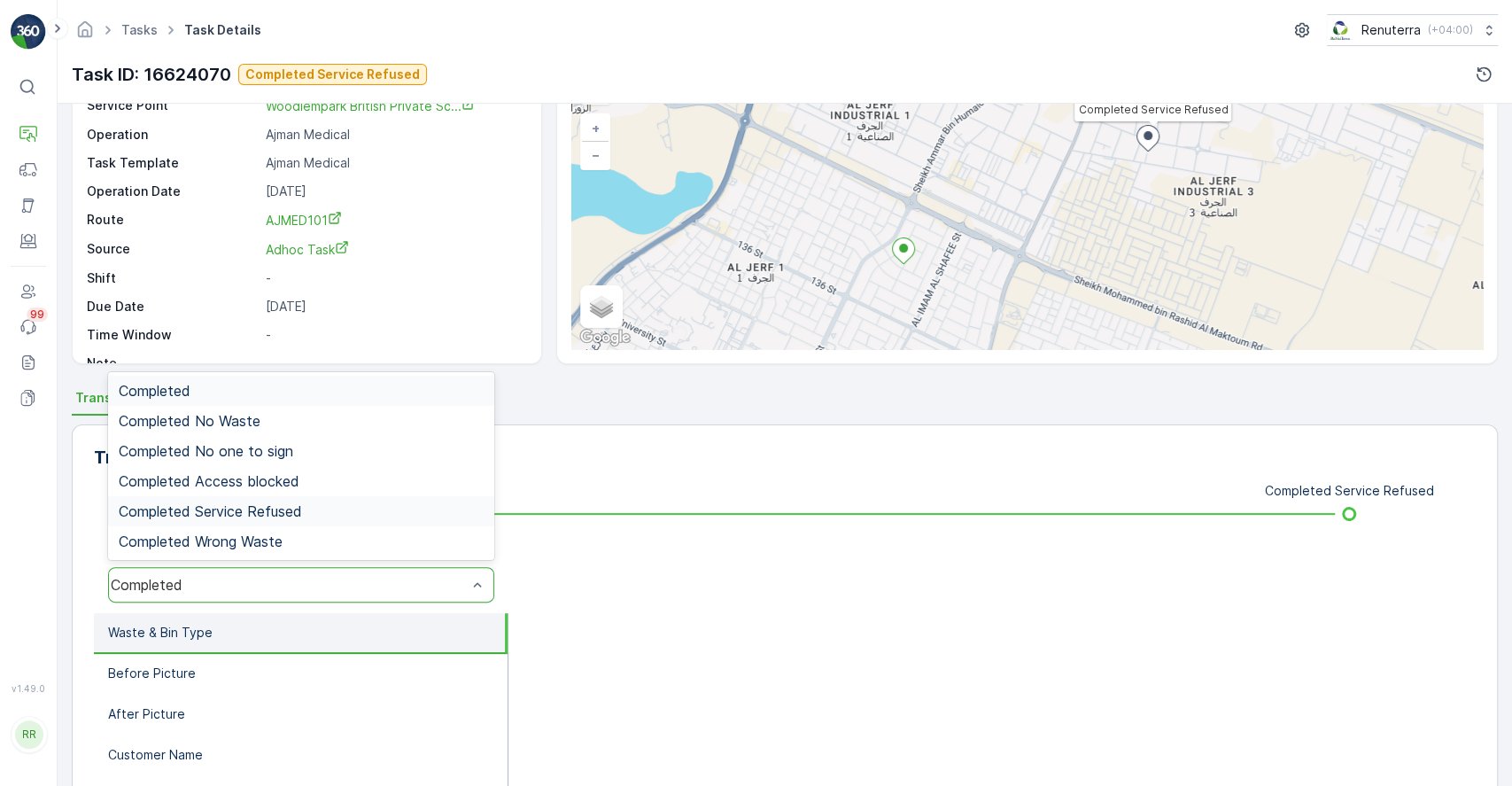
click at [174, 513] on span "Completed Service Refused" at bounding box center [211, 511] width 184 height 16
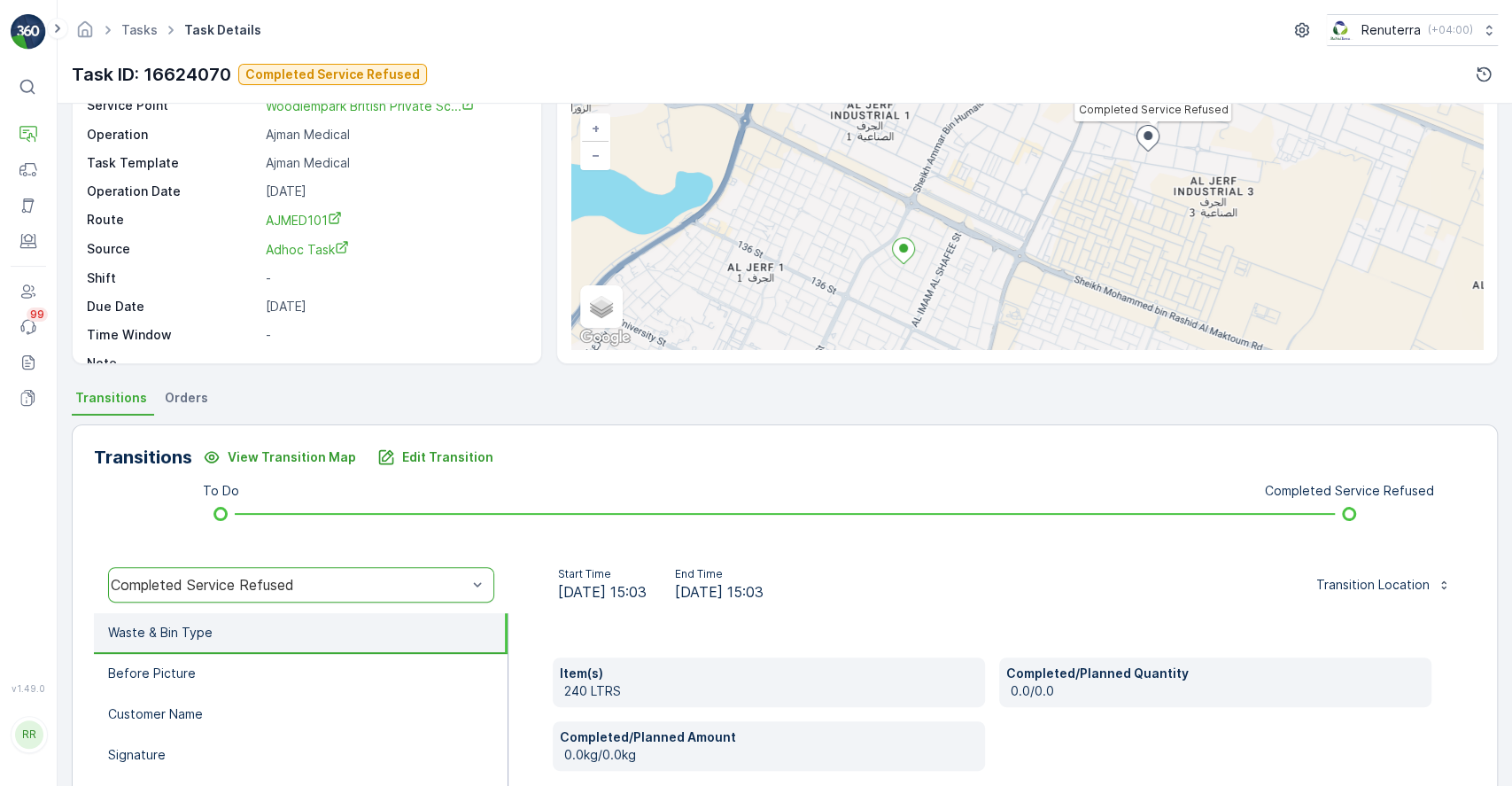
scroll to position [330, 0]
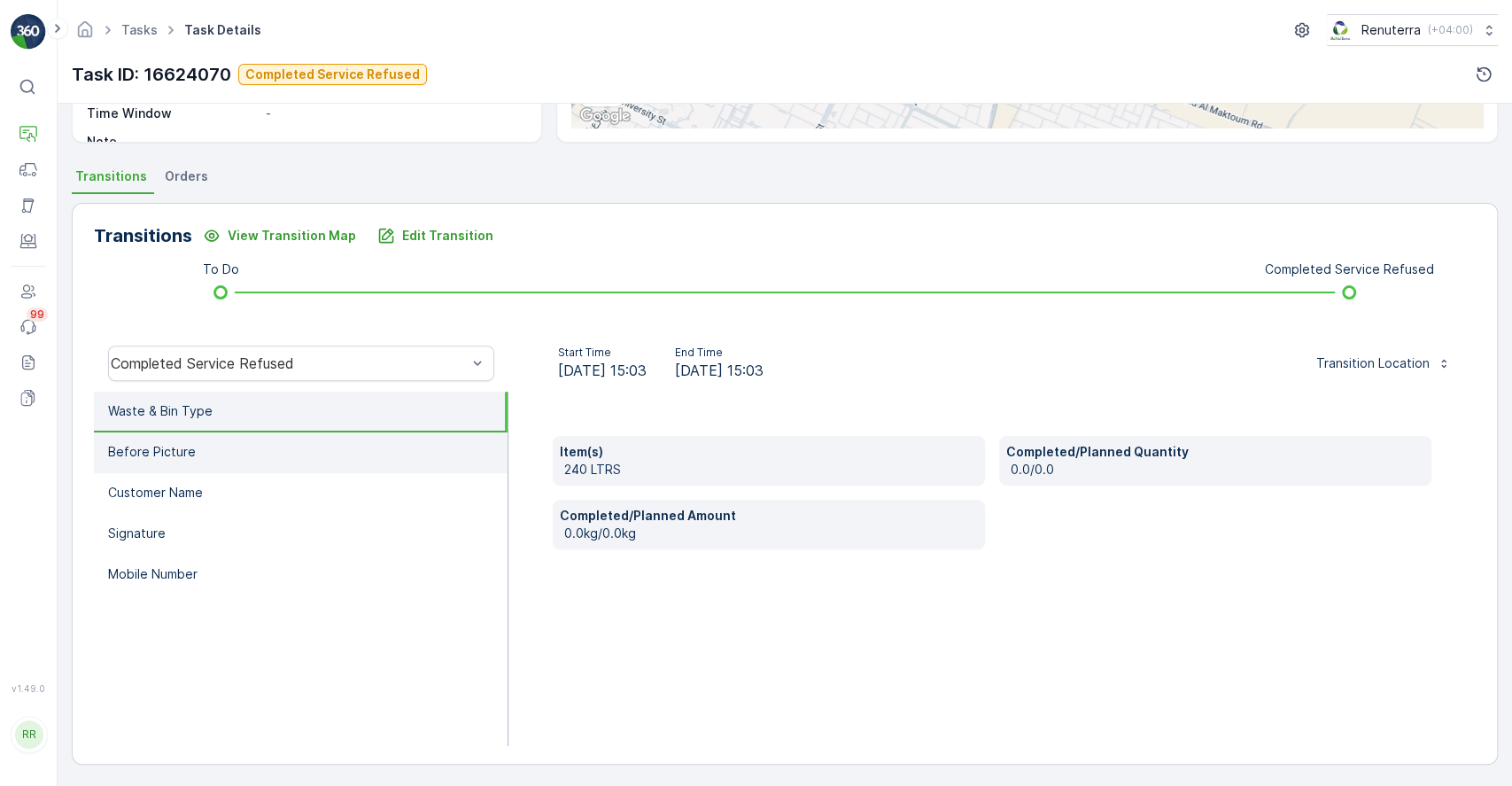
click at [156, 461] on li "Before Picture" at bounding box center [300, 452] width 413 height 40
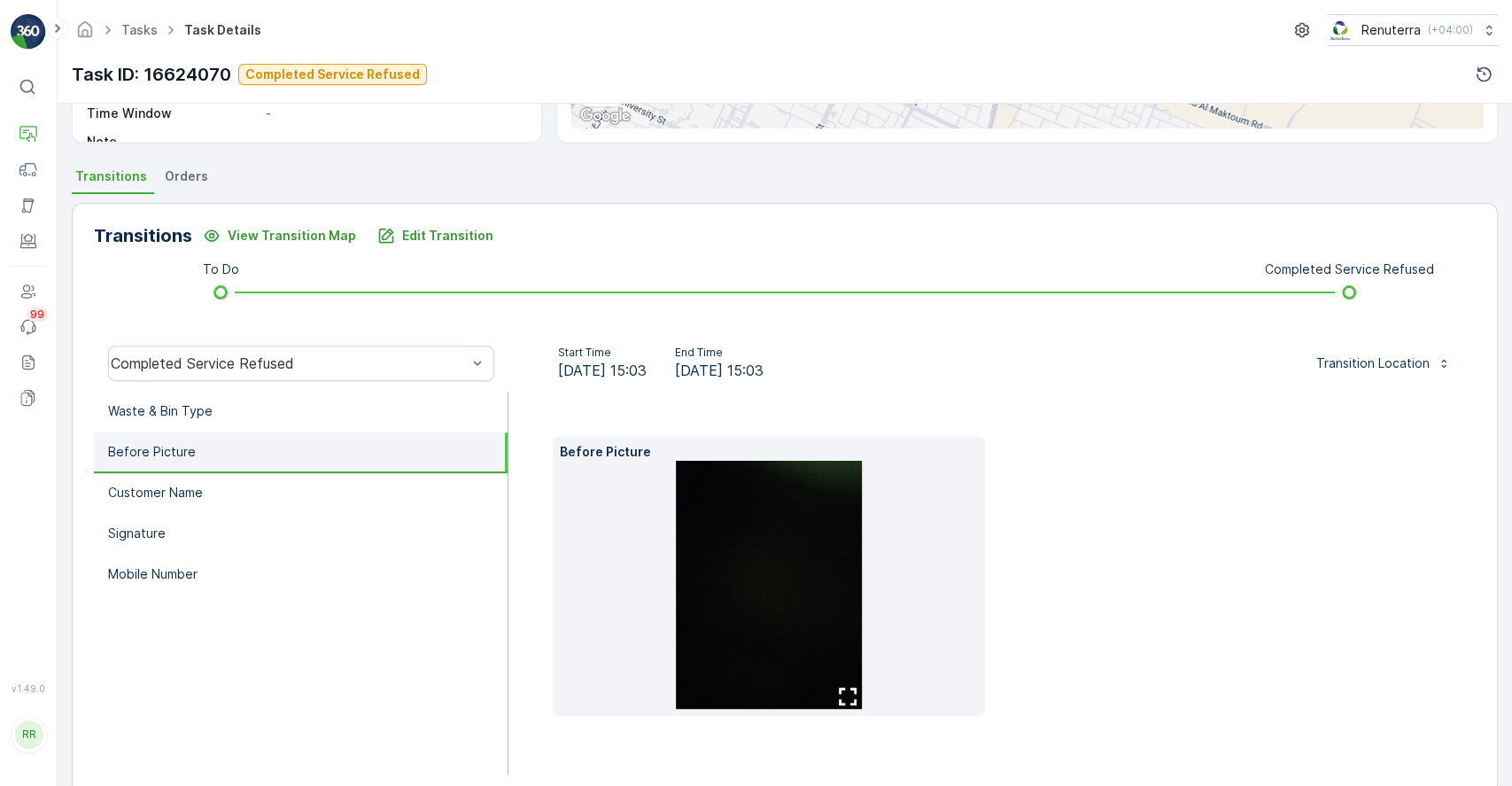
click at [824, 609] on img at bounding box center [769, 584] width 186 height 249
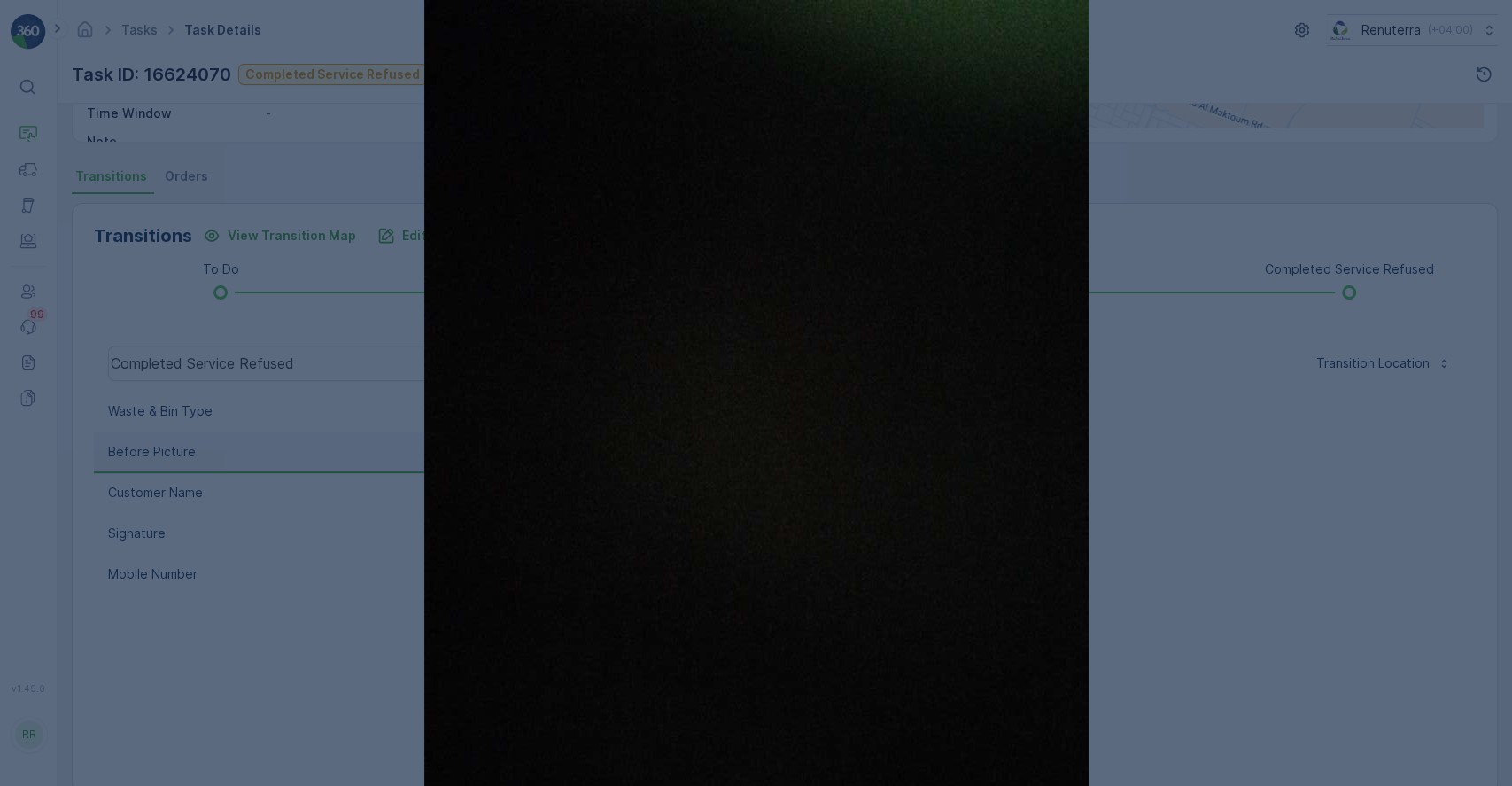
click at [1221, 607] on div at bounding box center [756, 393] width 1512 height 786
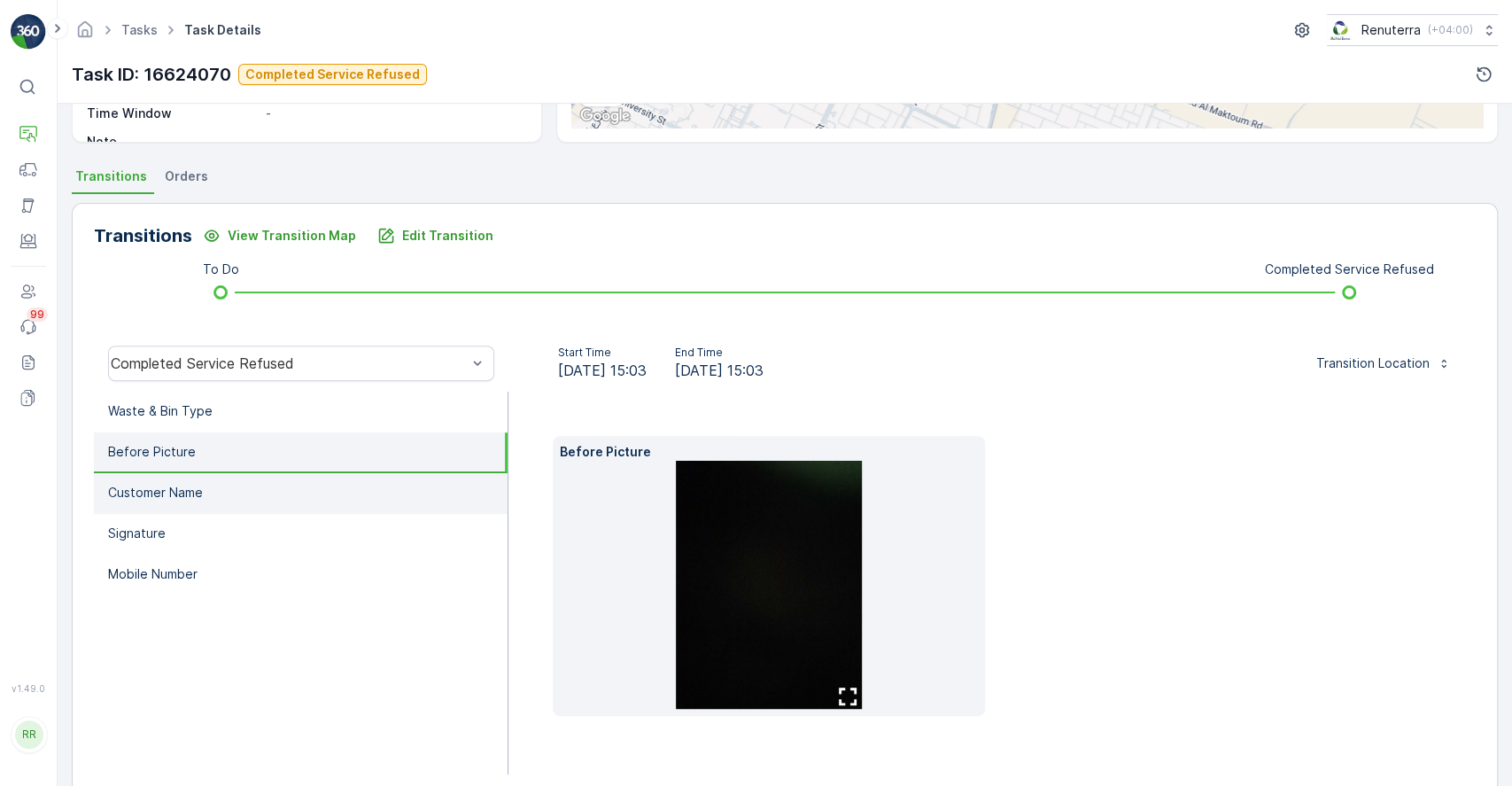
click at [164, 491] on p "Customer Name" at bounding box center [155, 492] width 95 height 18
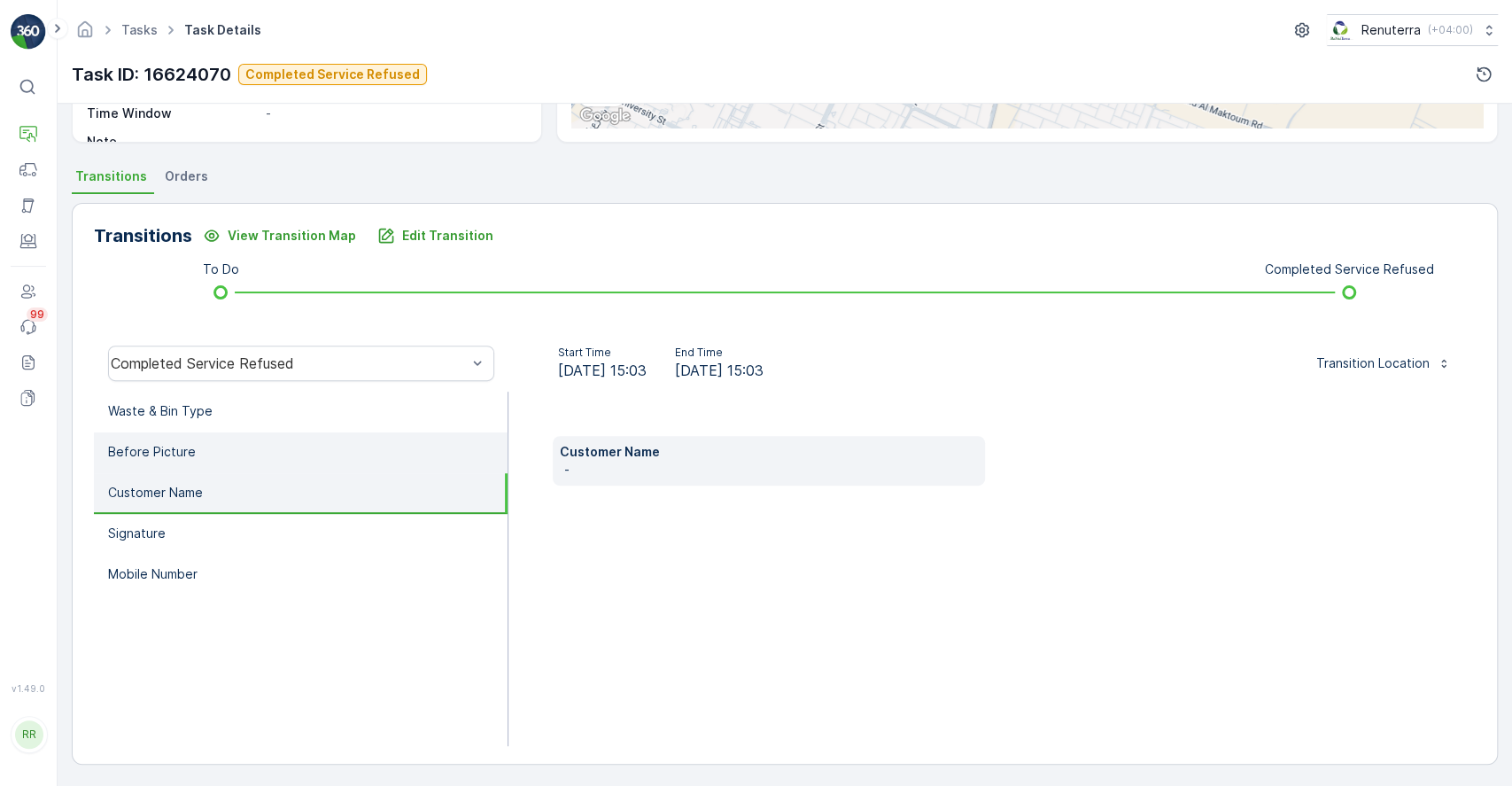
click at [182, 450] on p "Before Picture" at bounding box center [152, 452] width 88 height 18
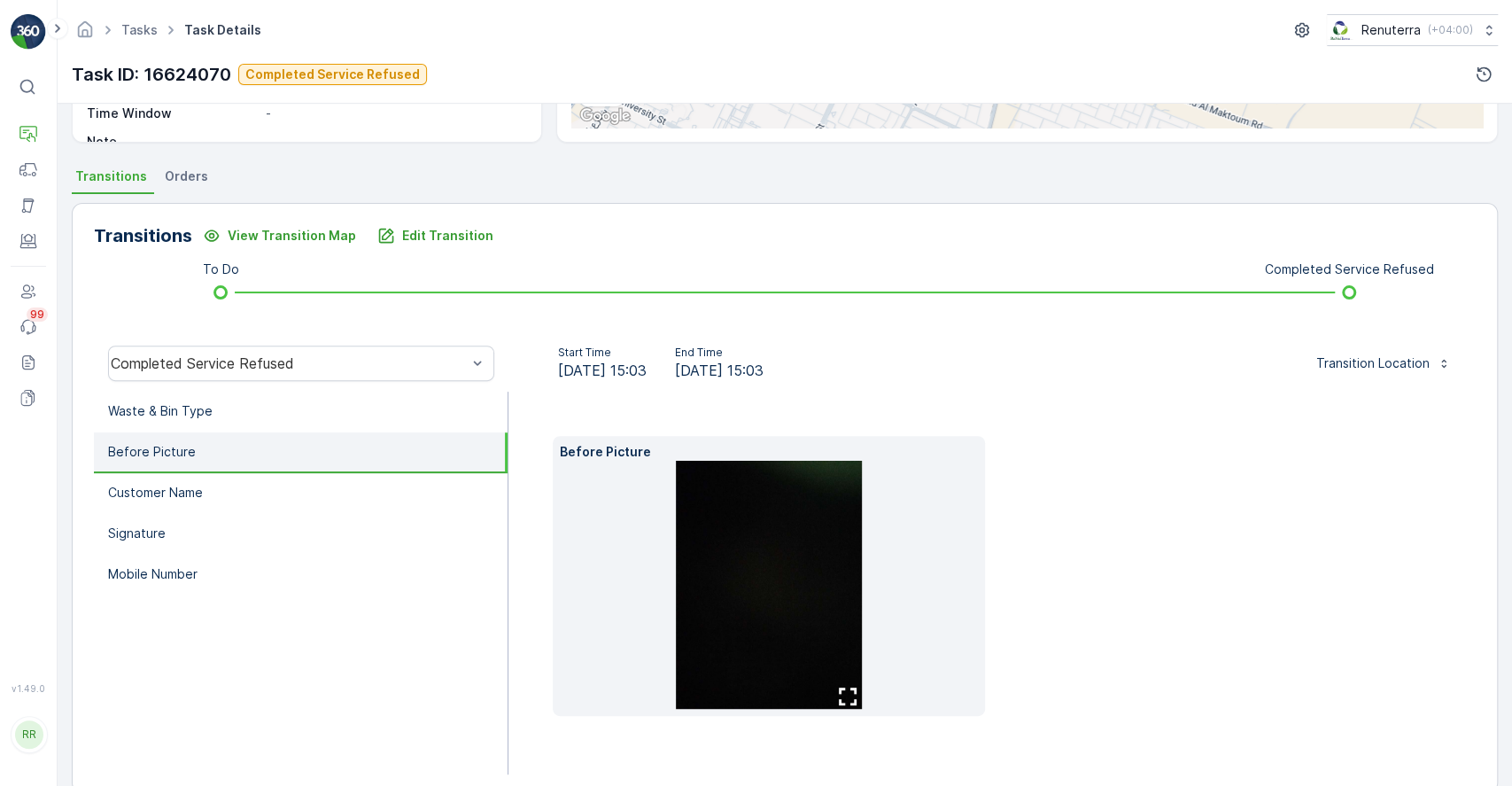
scroll to position [0, 0]
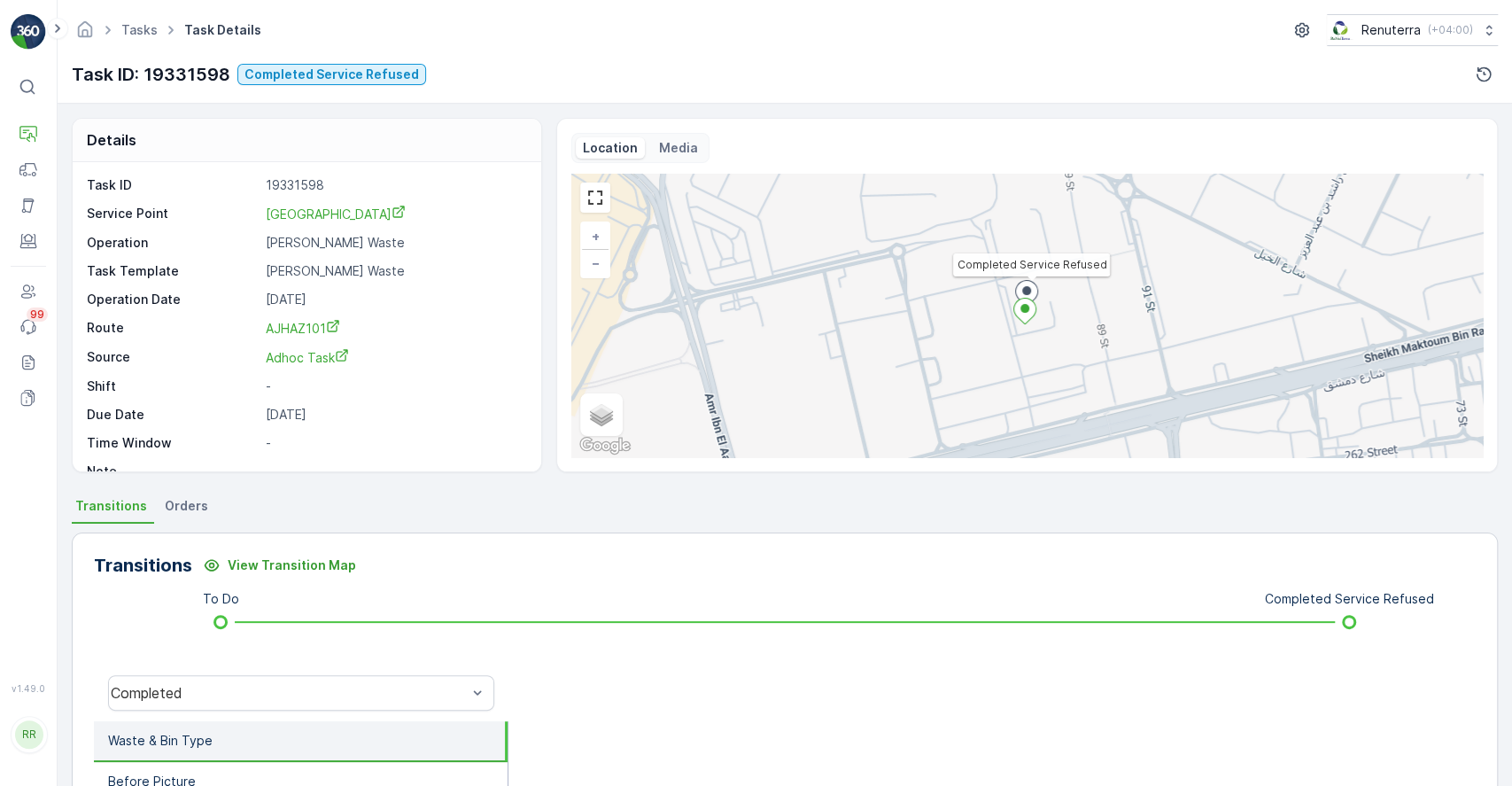
scroll to position [260, 0]
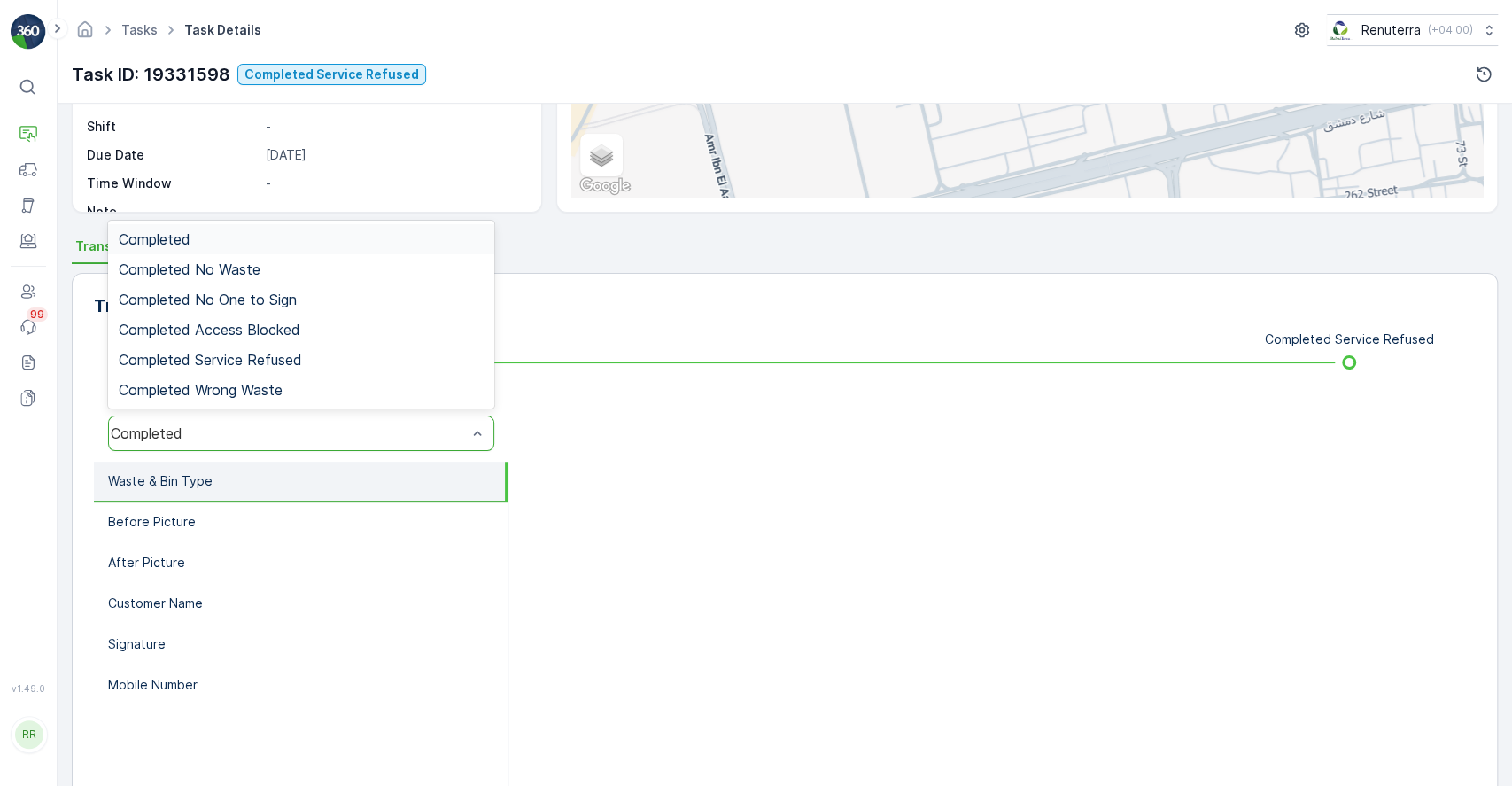
click at [316, 445] on div "Completed" at bounding box center [301, 433] width 386 height 36
click at [273, 357] on span "Completed Service Refused" at bounding box center [211, 359] width 184 height 16
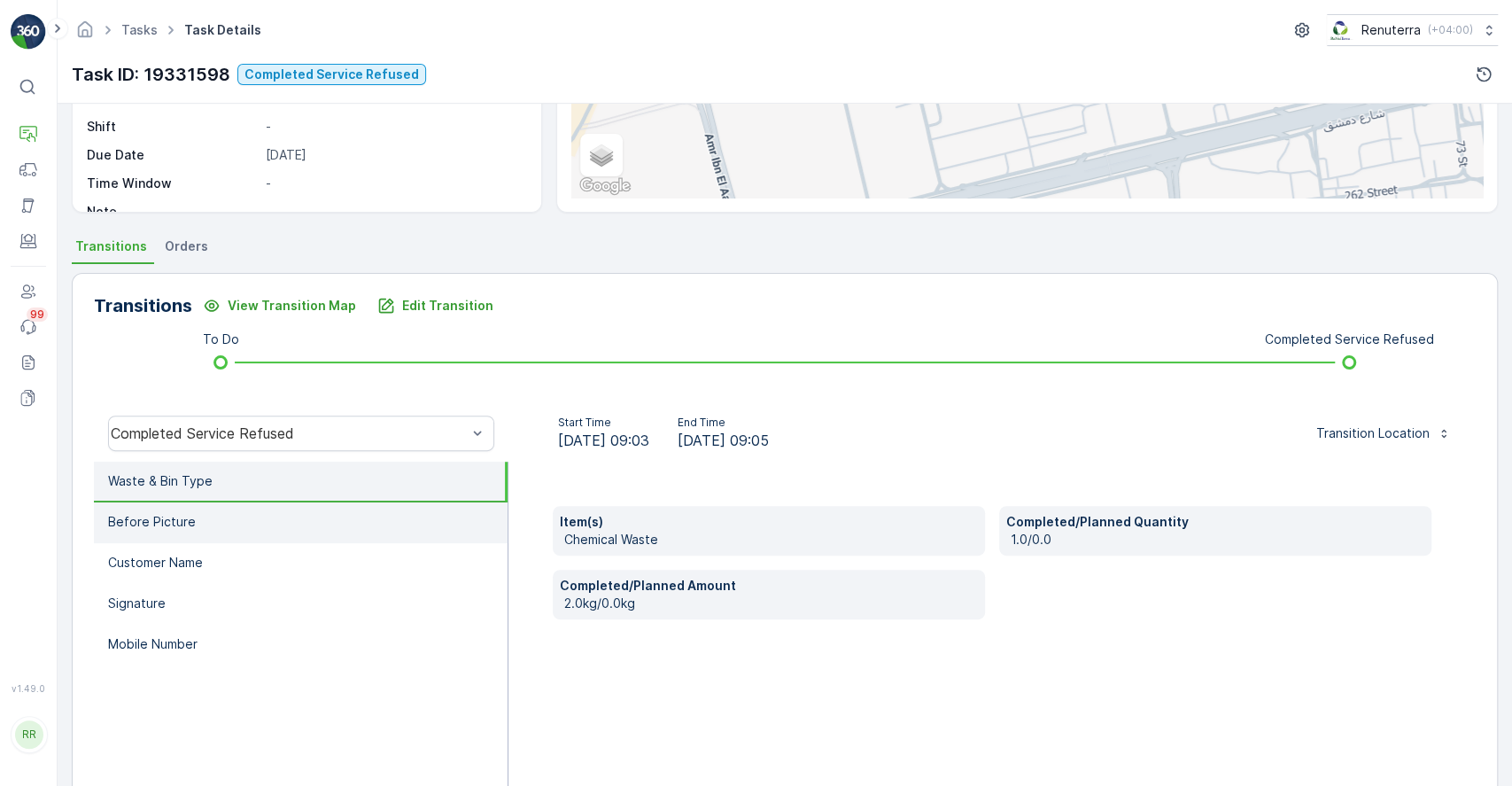
click at [177, 528] on p "Before Picture" at bounding box center [152, 521] width 88 height 18
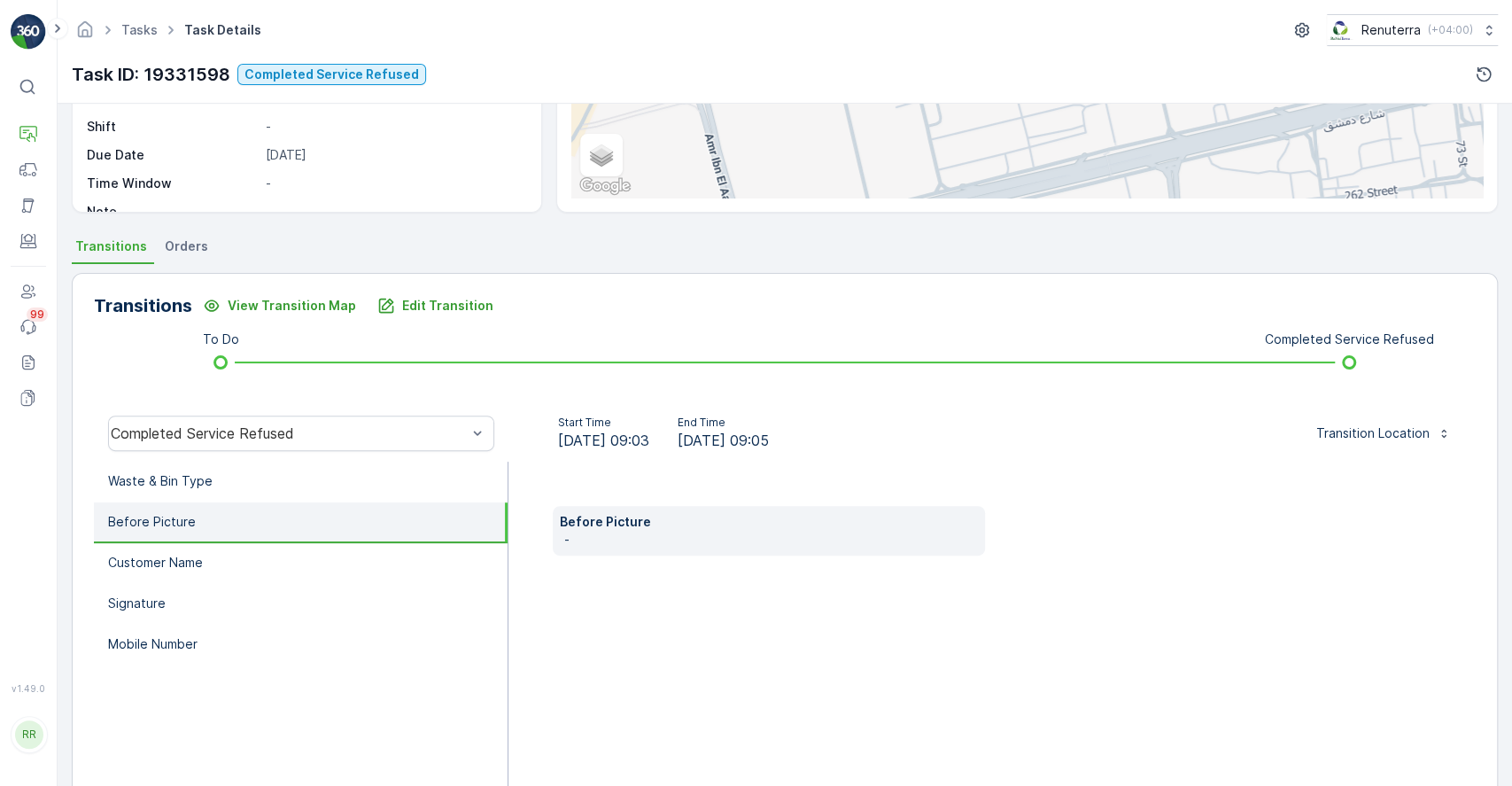
click at [680, 575] on div "Before Picture -" at bounding box center [993, 639] width 967 height 355
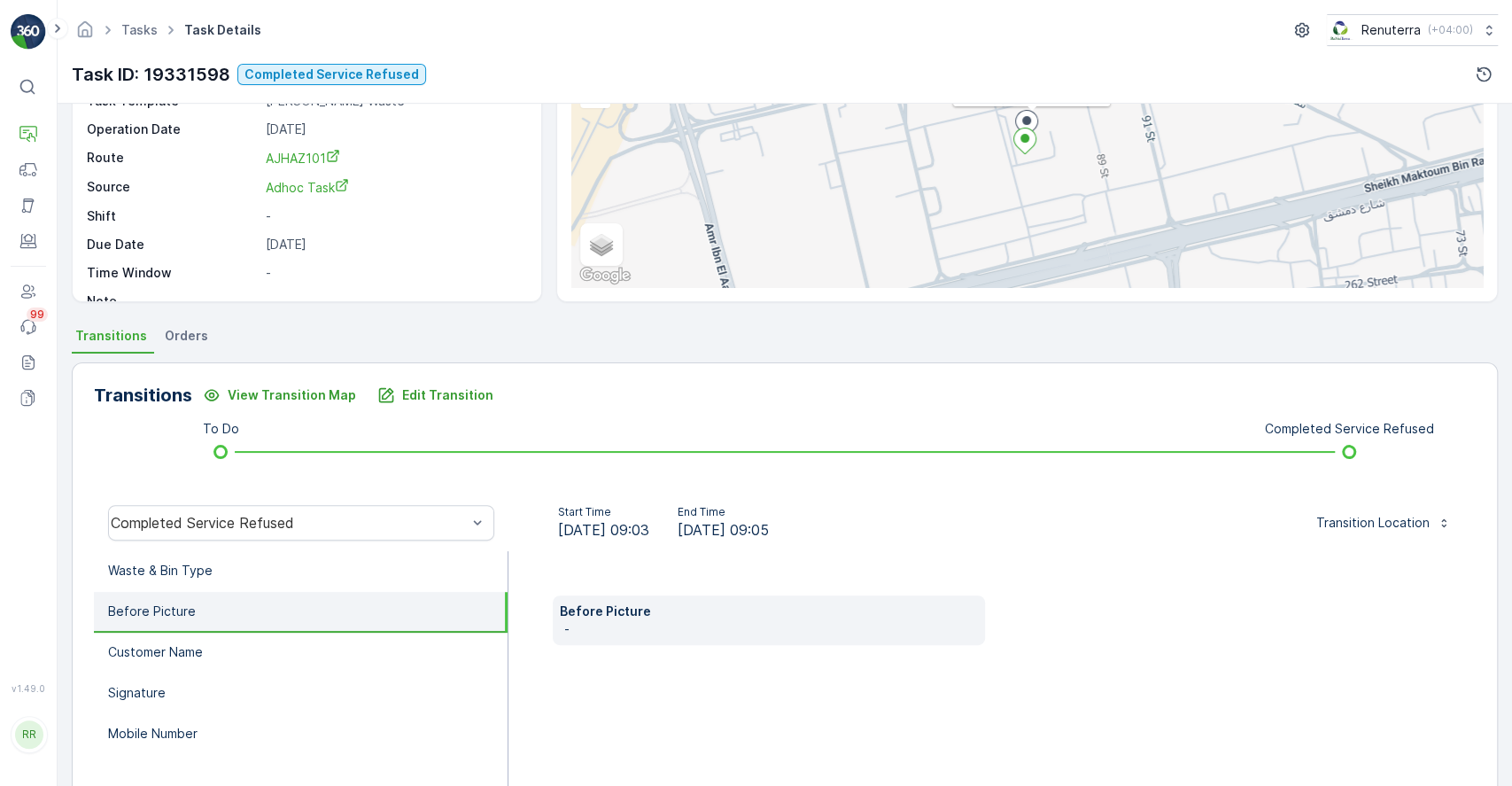
scroll to position [331, 0]
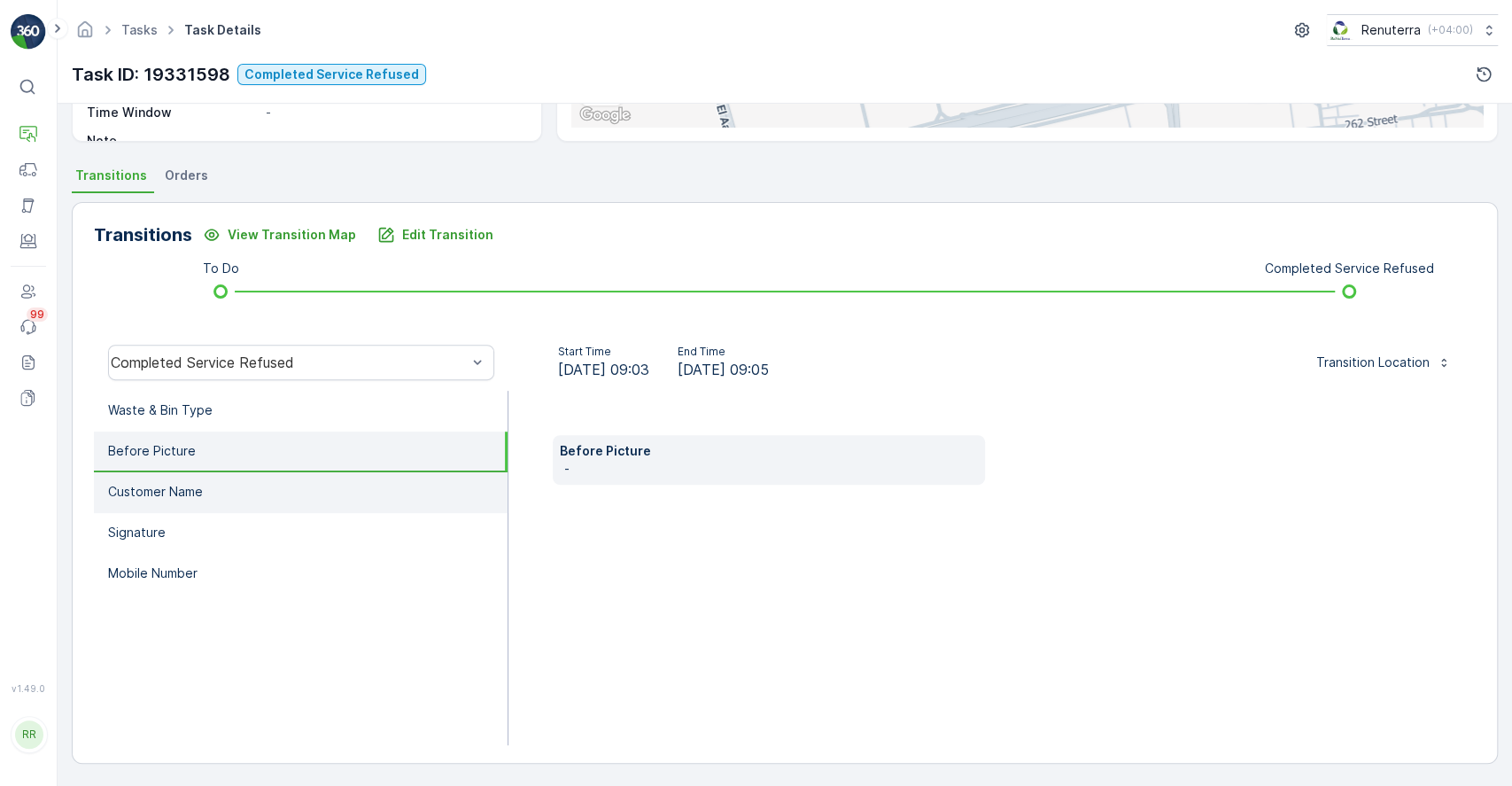
click at [209, 481] on li "Customer Name" at bounding box center [300, 492] width 413 height 40
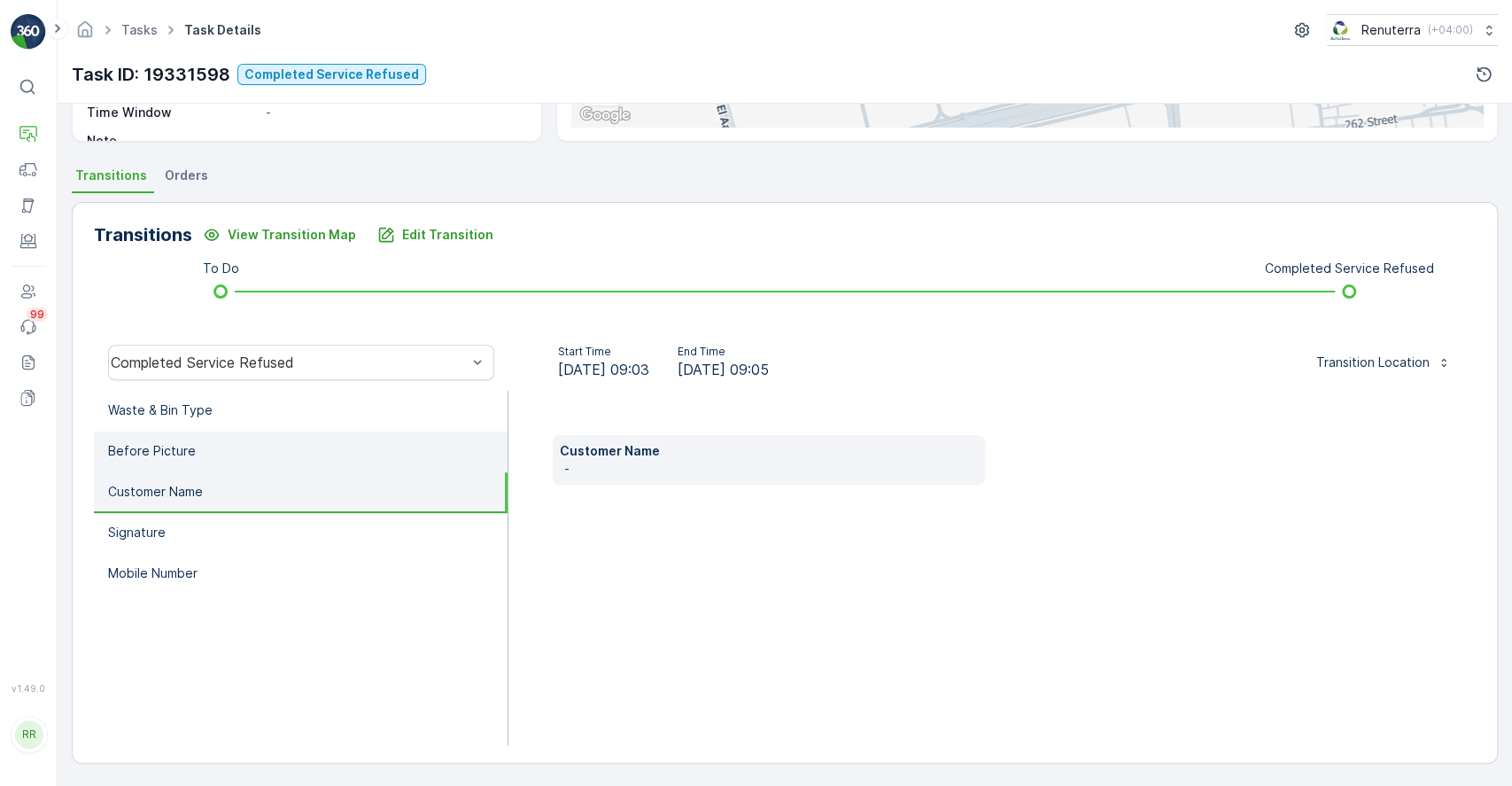
click at [199, 457] on li "Before Picture" at bounding box center [300, 451] width 413 height 40
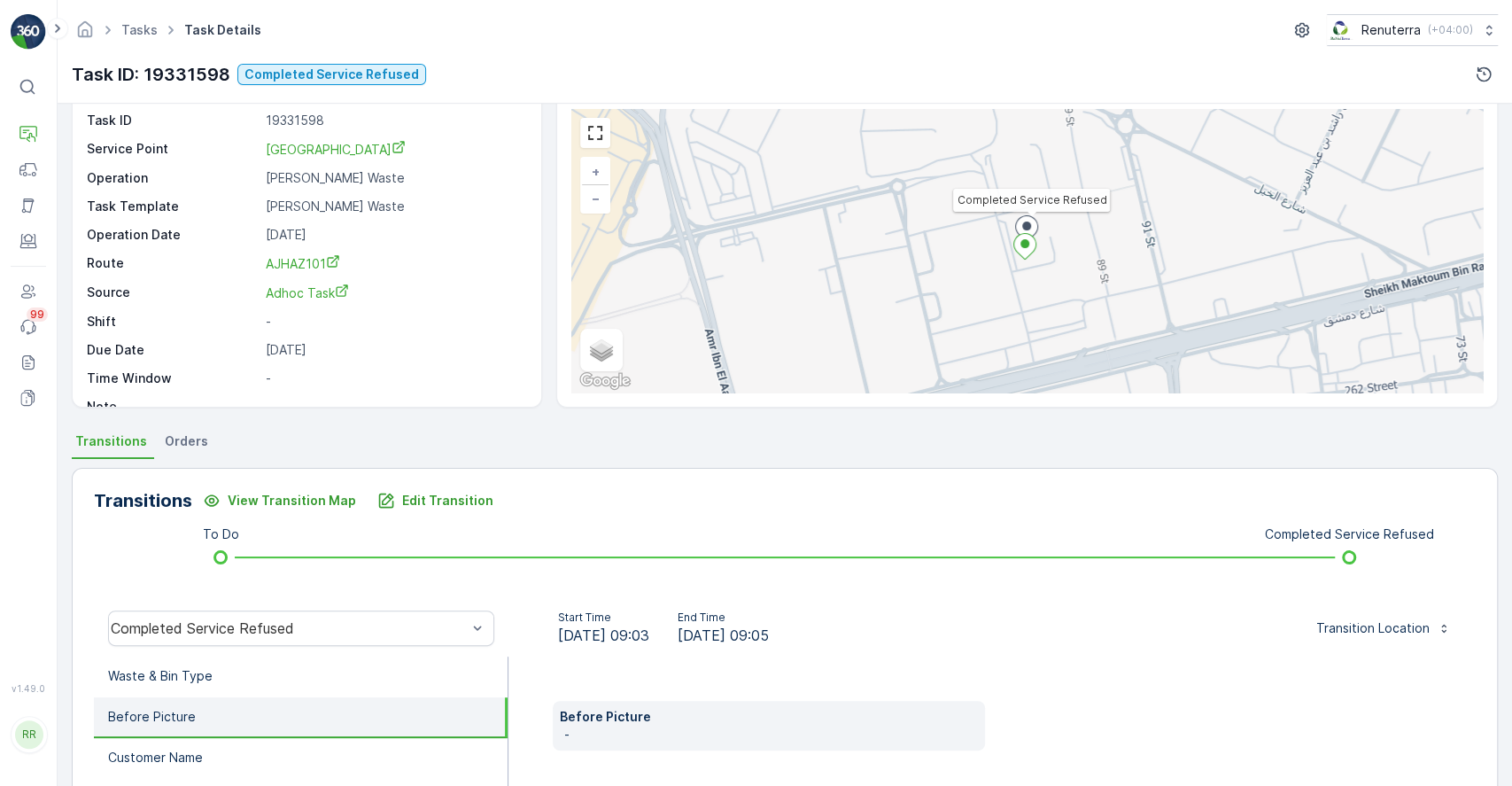
scroll to position [0, 0]
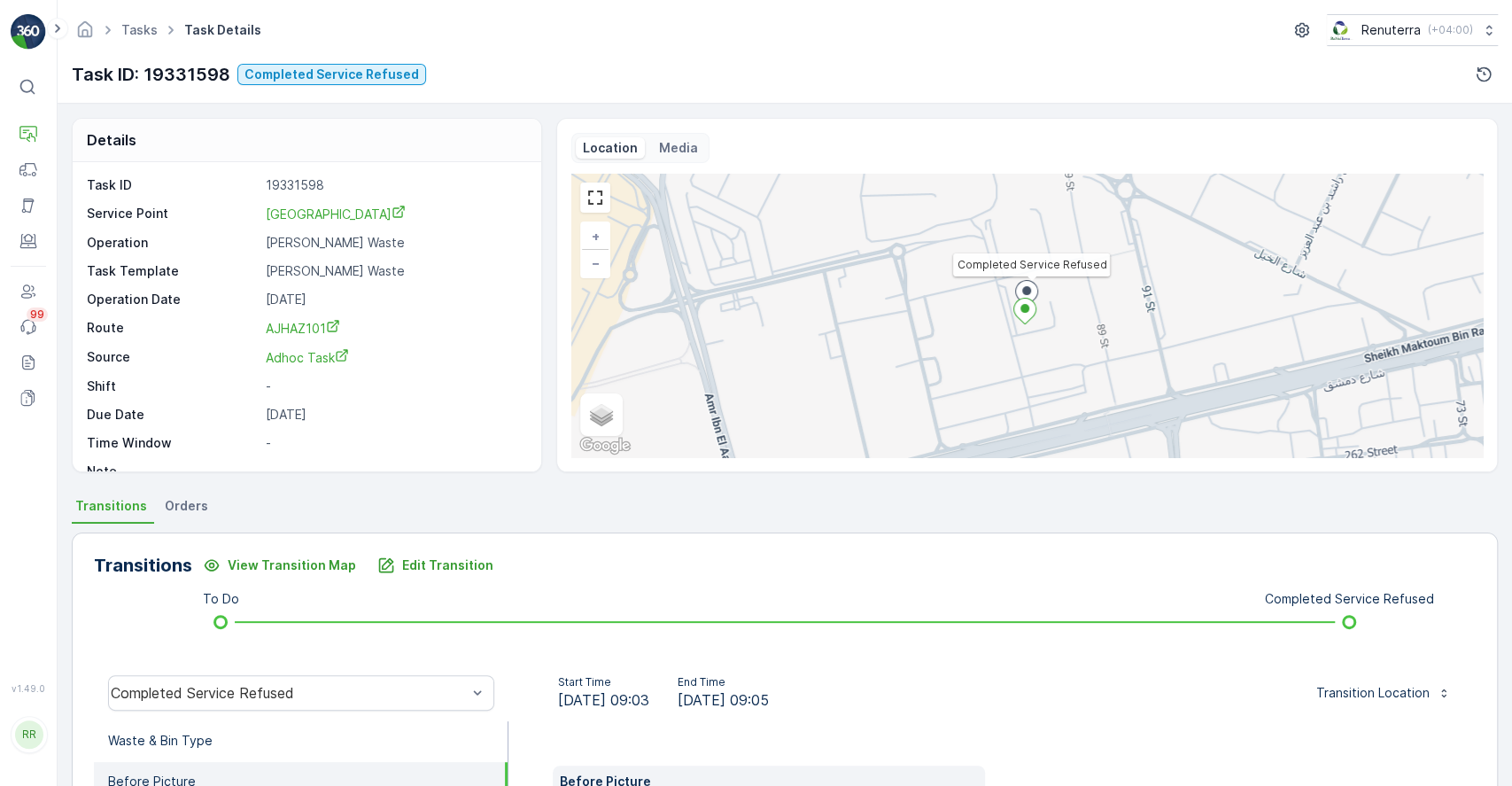
click at [665, 162] on div "Location Media Completed Service Refused + − Satellite Roadmap Terrain Hybrid L…" at bounding box center [1027, 295] width 912 height 325
click at [666, 162] on div "Location Media Completed Service Refused + − Satellite Roadmap Terrain Hybrid L…" at bounding box center [1027, 295] width 912 height 325
click at [666, 152] on p "Media" at bounding box center [679, 147] width 39 height 18
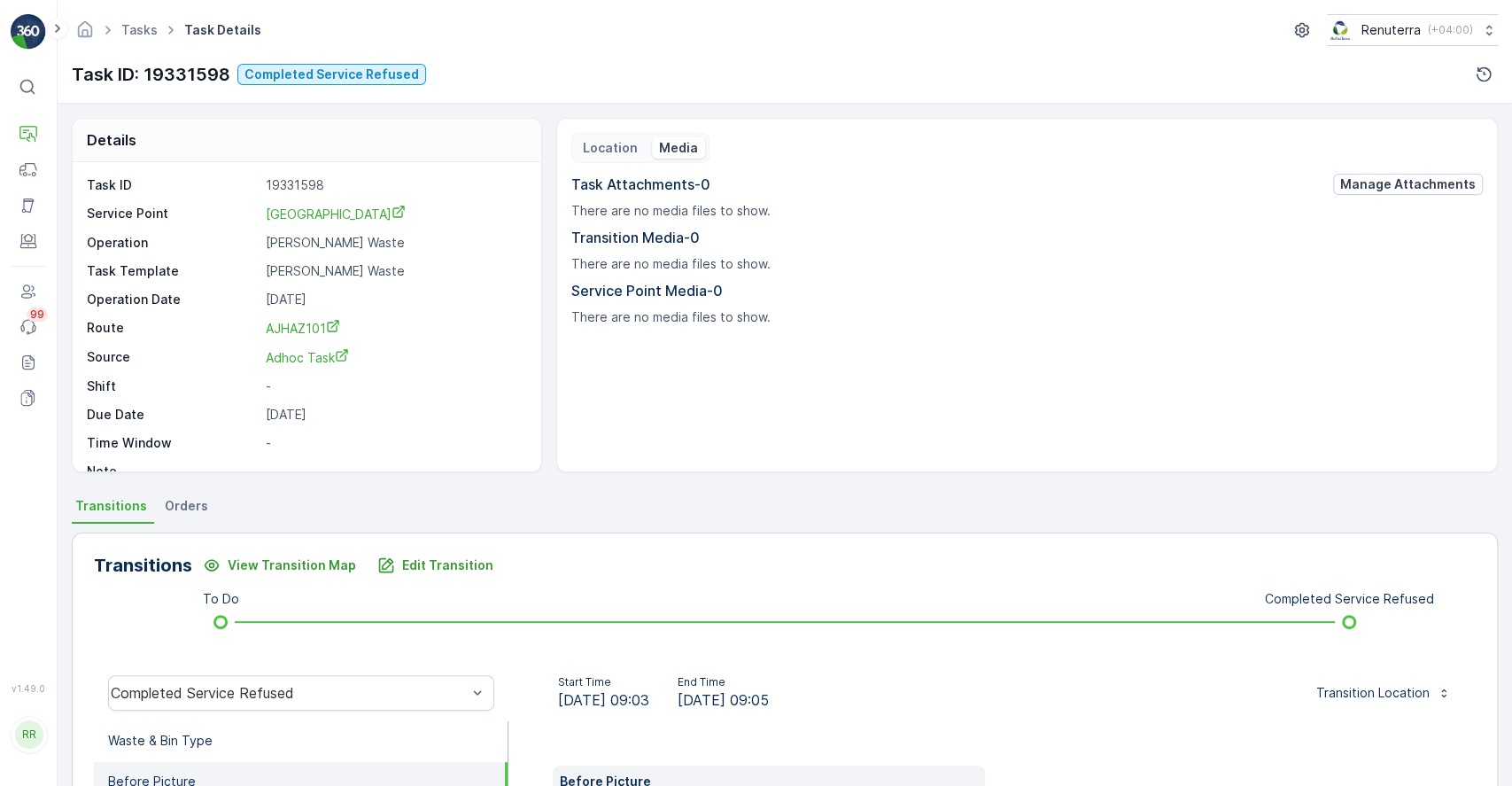
click at [592, 146] on p "Location" at bounding box center [610, 147] width 55 height 18
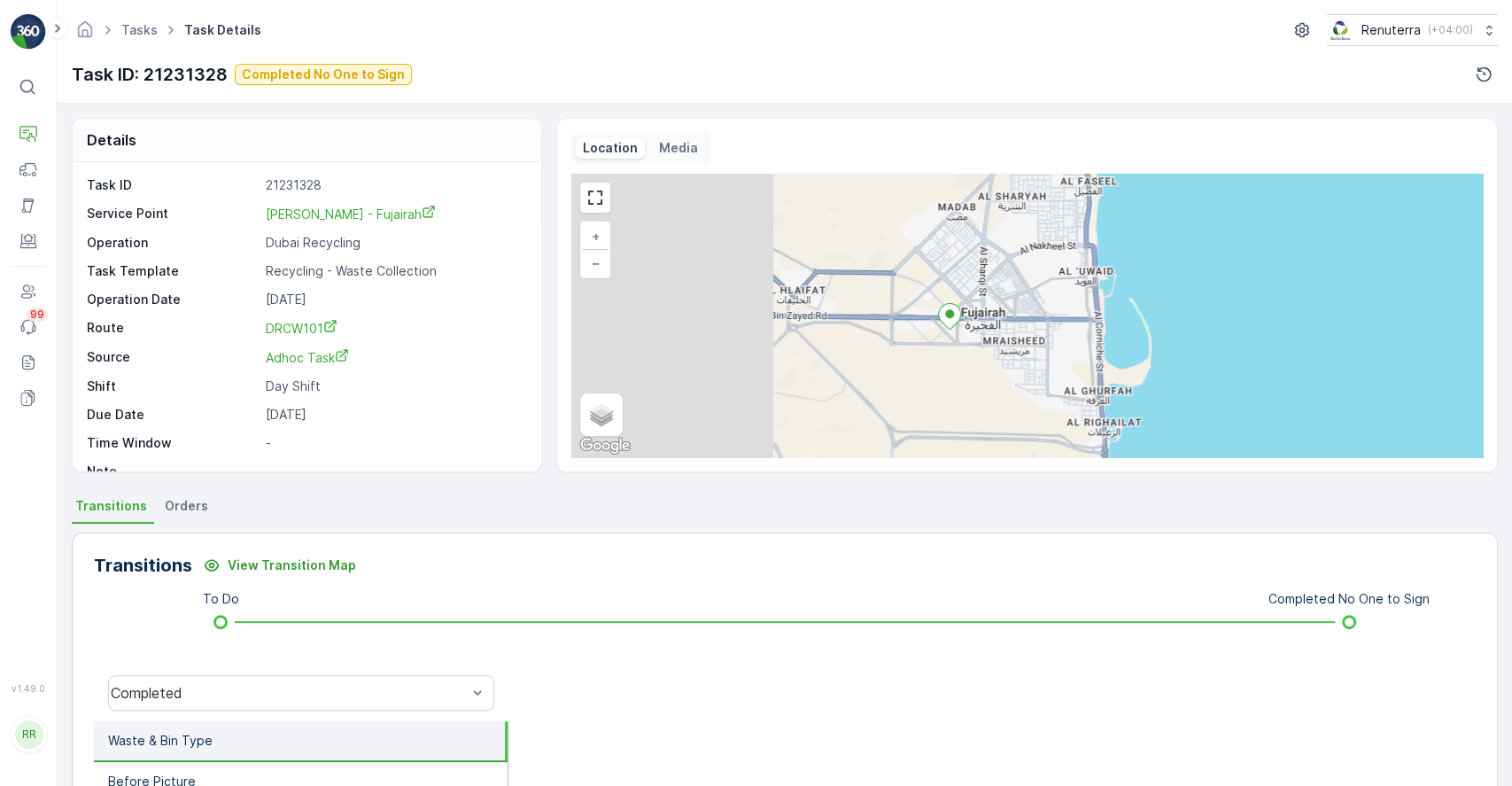
drag, startPoint x: 722, startPoint y: 363, endPoint x: 951, endPoint y: 326, distance: 232.0
click at [951, 326] on icon at bounding box center [950, 316] width 23 height 26
